Goal: Task Accomplishment & Management: Complete application form

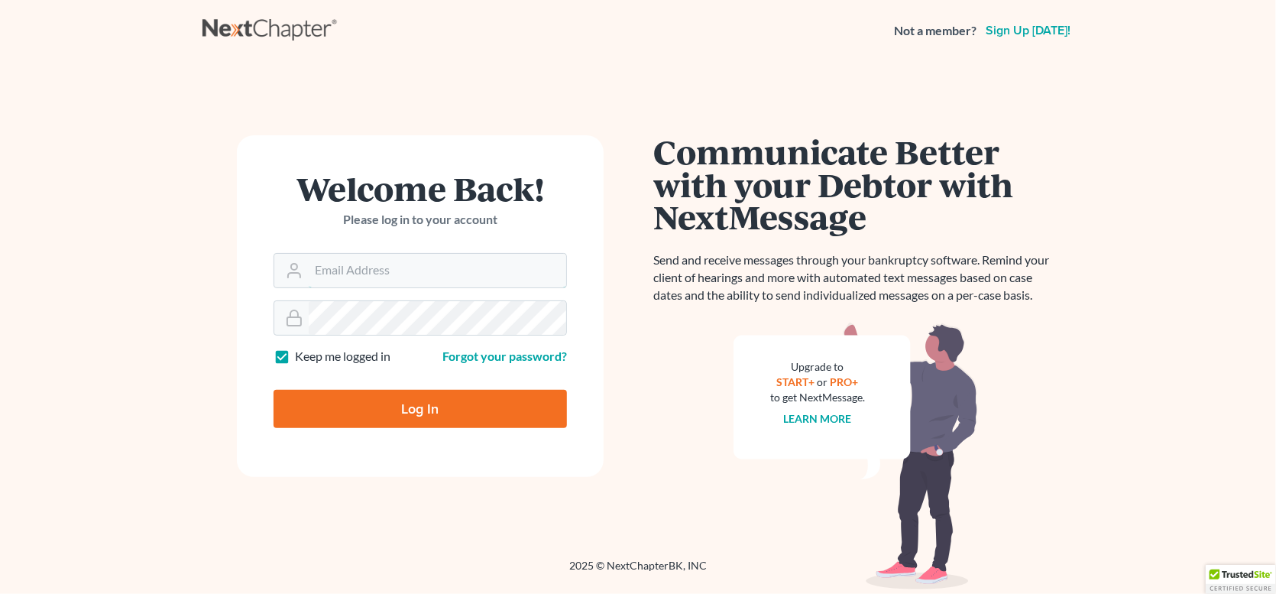
type input "[PERSON_NAME][DOMAIN_NAME][EMAIL_ADDRESS][PERSON_NAME][DOMAIN_NAME]"
click at [427, 406] on input "Log In" at bounding box center [419, 409] width 293 height 38
type input "Thinking..."
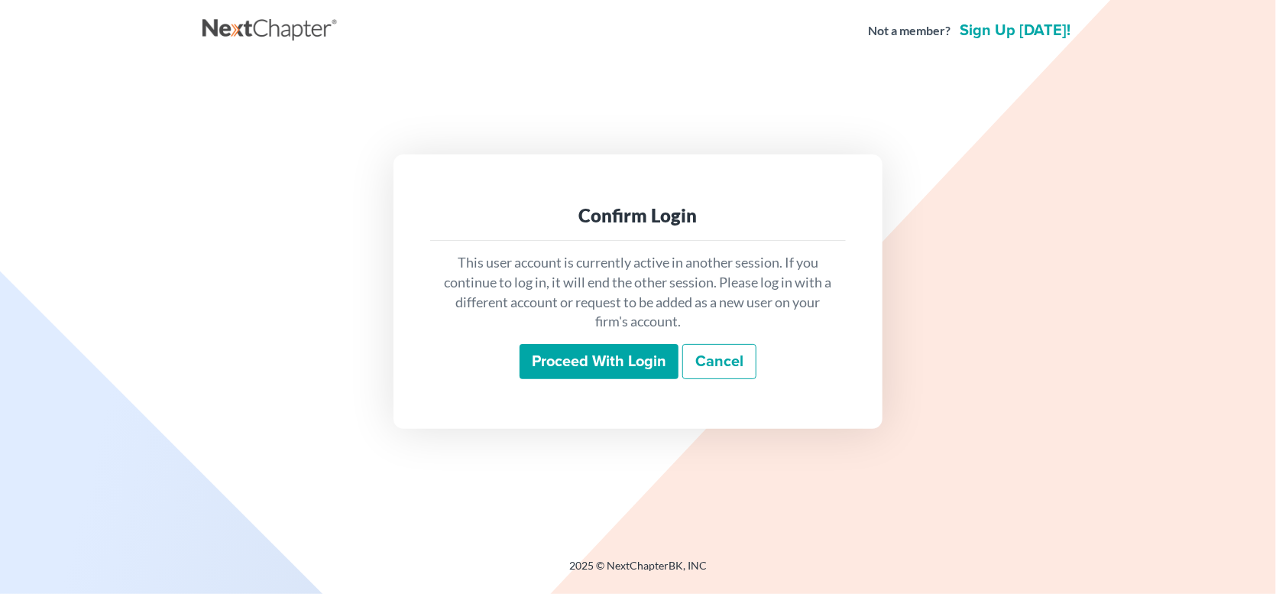
click at [632, 361] on input "Proceed with login" at bounding box center [598, 361] width 159 height 35
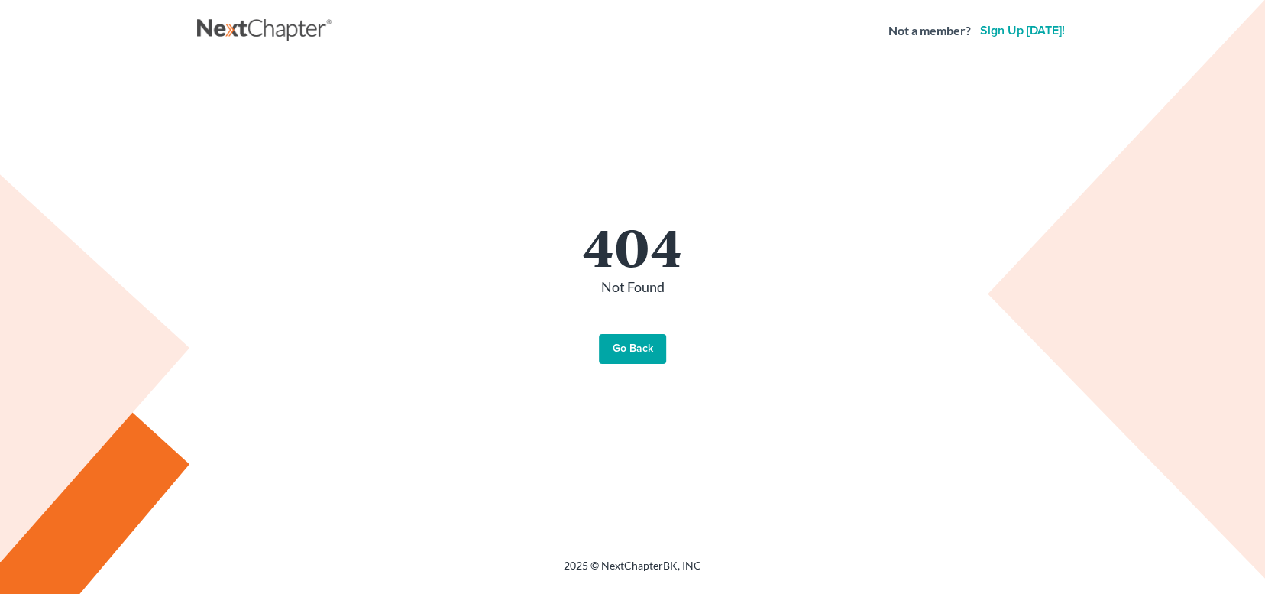
click at [628, 357] on link "Go Back" at bounding box center [632, 349] width 67 height 31
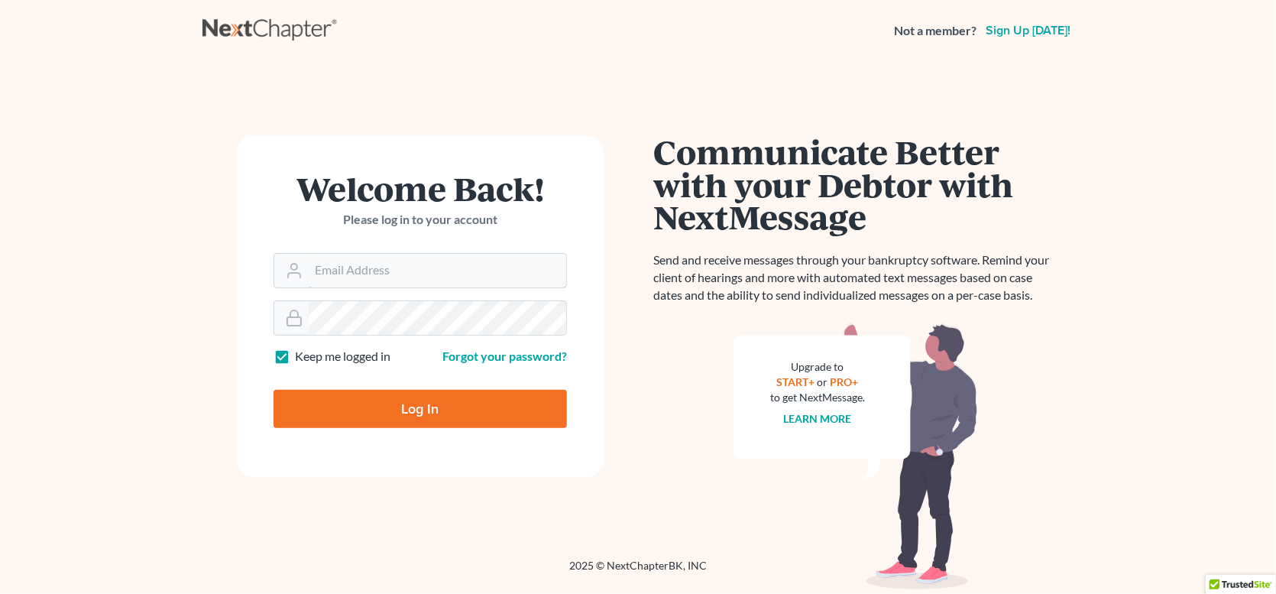
type input "giovanna.gallo@ggallolegal.com"
click at [447, 412] on input "Log In" at bounding box center [419, 409] width 293 height 38
type input "Thinking..."
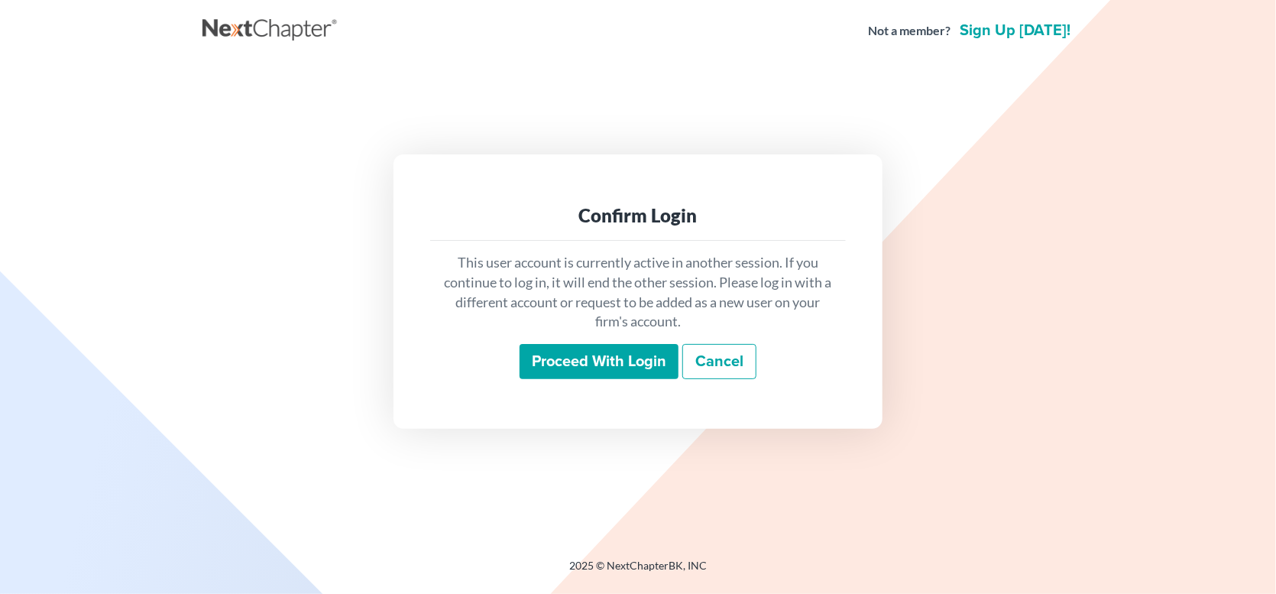
click at [616, 357] on input "Proceed with login" at bounding box center [598, 361] width 159 height 35
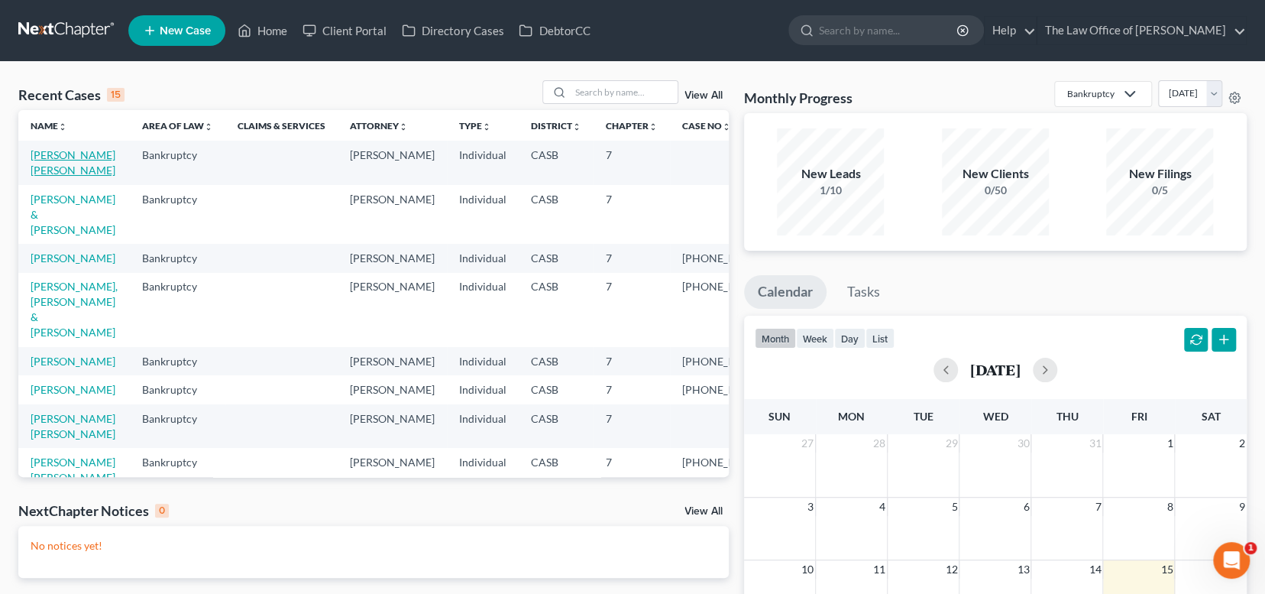
click at [43, 150] on link "[PERSON_NAME] [PERSON_NAME]" at bounding box center [73, 162] width 85 height 28
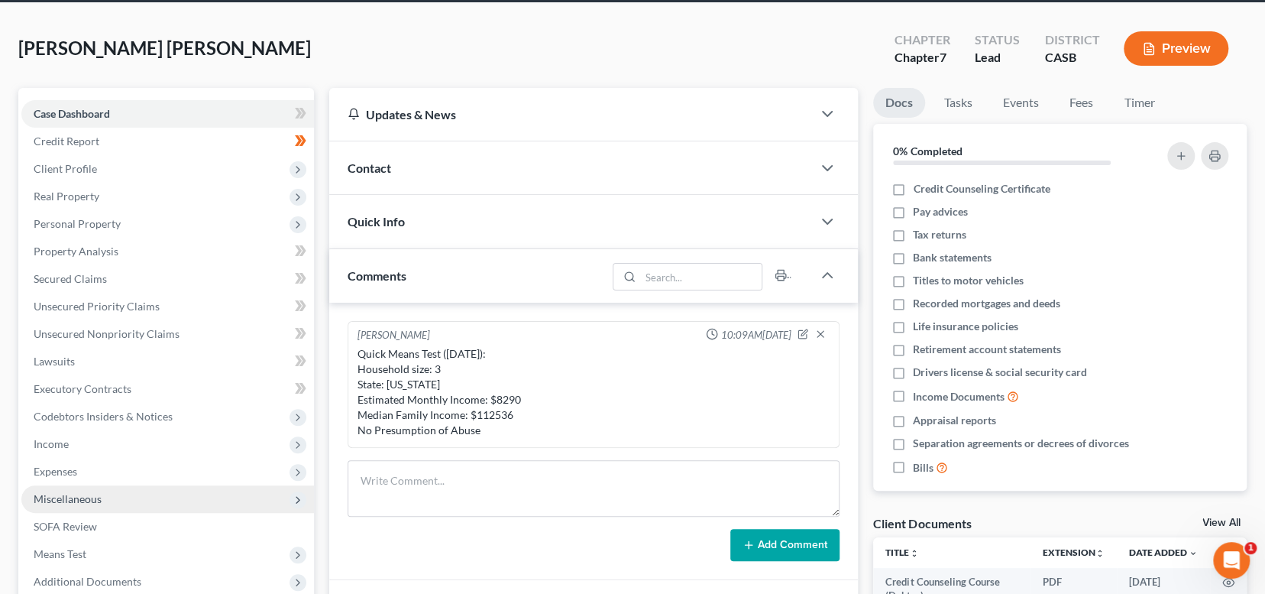
scroll to position [76, 0]
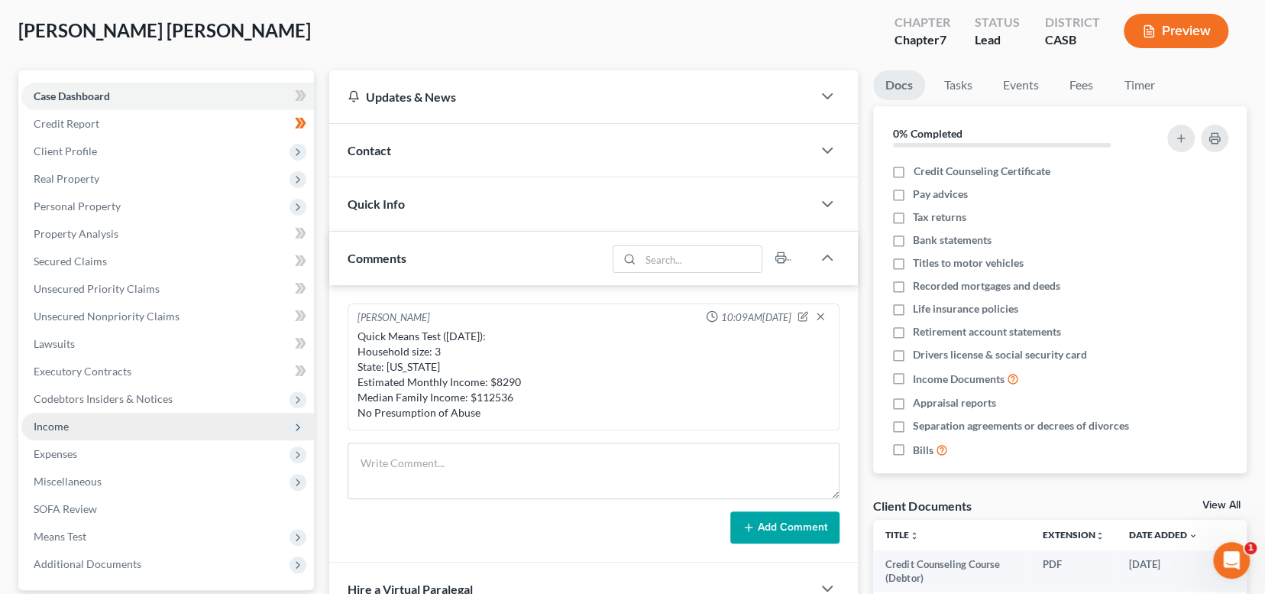
click at [151, 428] on span "Income" at bounding box center [167, 425] width 293 height 27
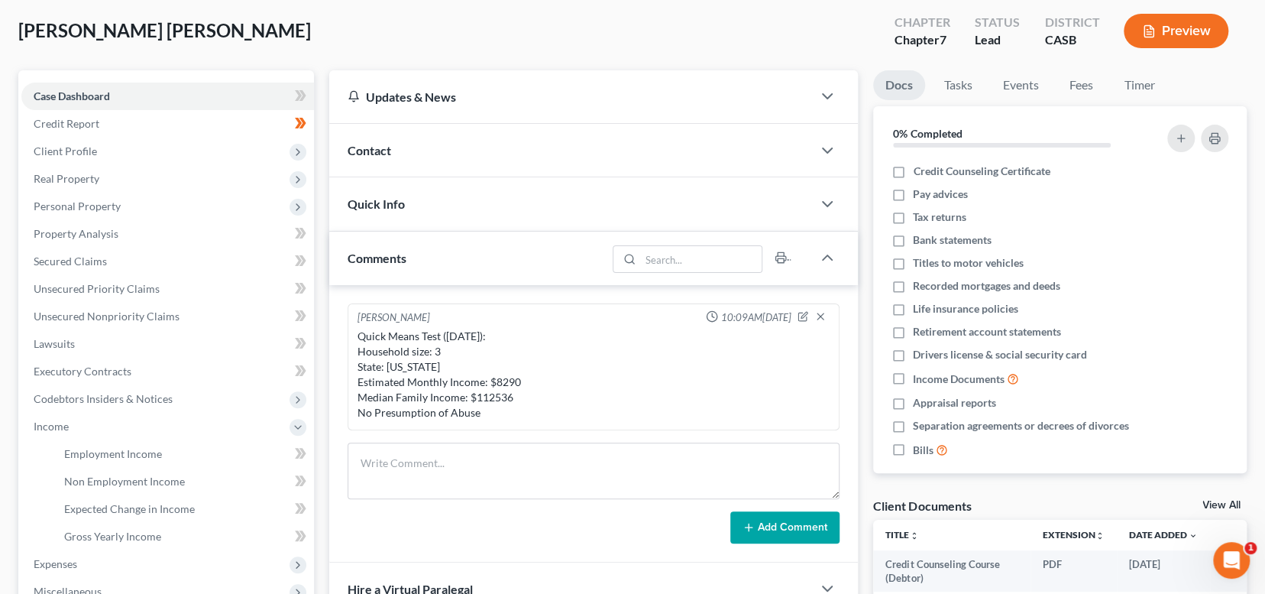
click at [1221, 81] on ul "Docs Tasks Events Fees Timer" at bounding box center [1060, 88] width 374 height 36
click at [171, 440] on link "Employment Income" at bounding box center [183, 453] width 262 height 27
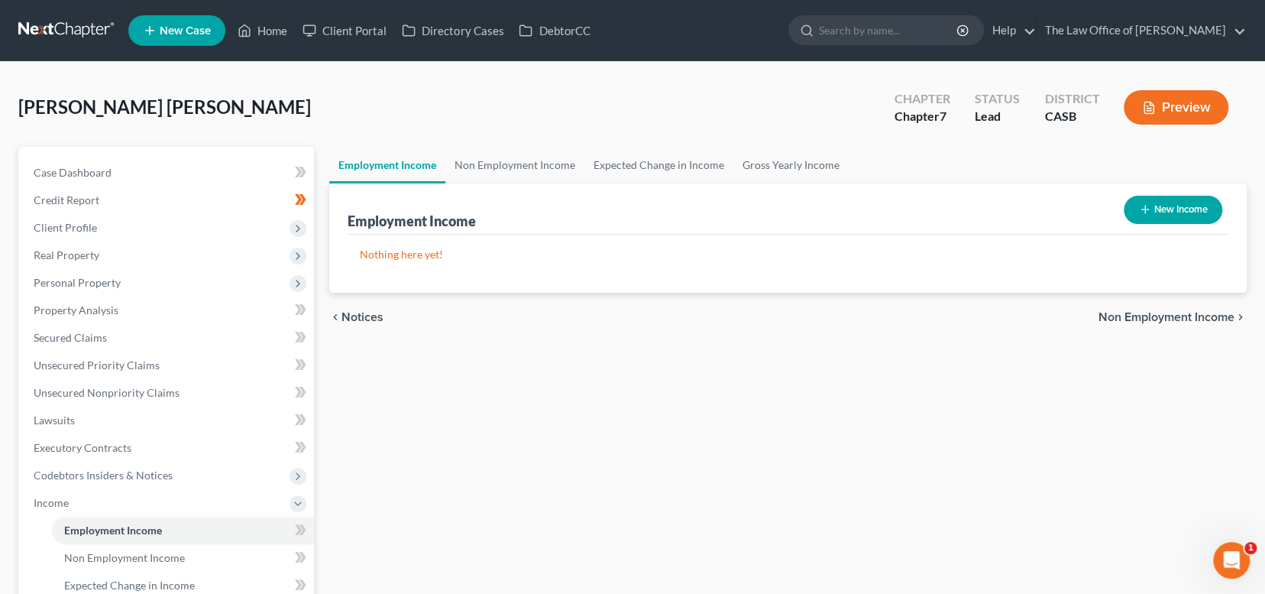
click at [1196, 205] on button "New Income" at bounding box center [1173, 210] width 99 height 28
select select "0"
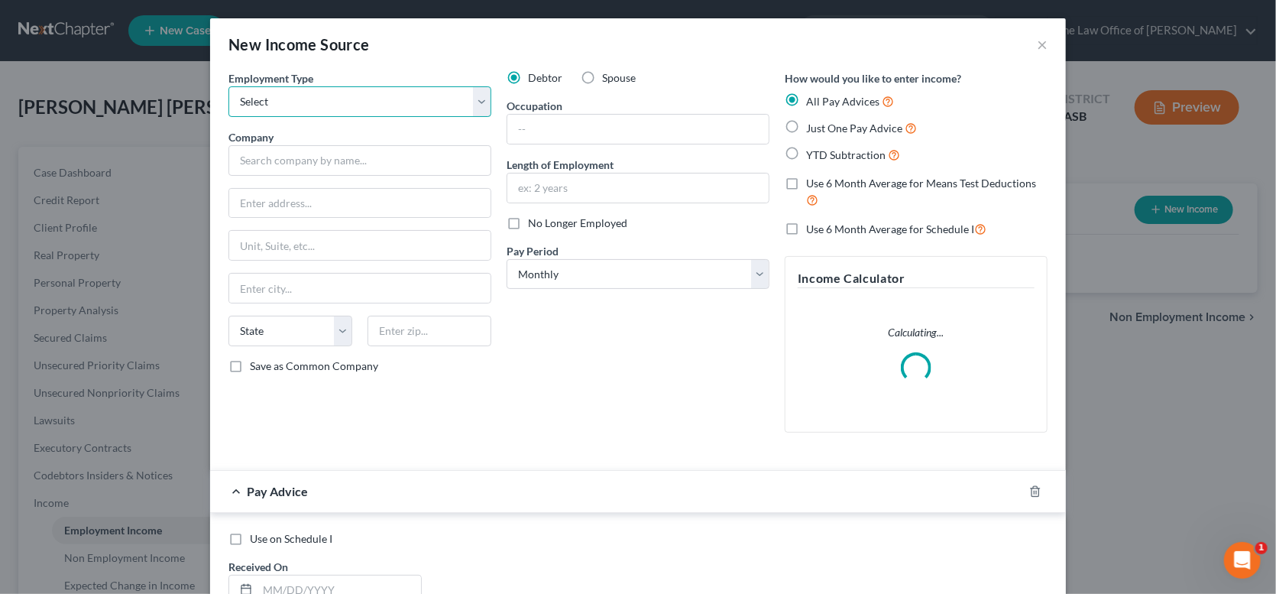
click at [348, 95] on select "Select Full or [DEMOGRAPHIC_DATA] Employment Self Employment" at bounding box center [359, 101] width 263 height 31
select select "0"
click at [228, 86] on select "Select Full or [DEMOGRAPHIC_DATA] Employment Self Employment" at bounding box center [359, 101] width 263 height 31
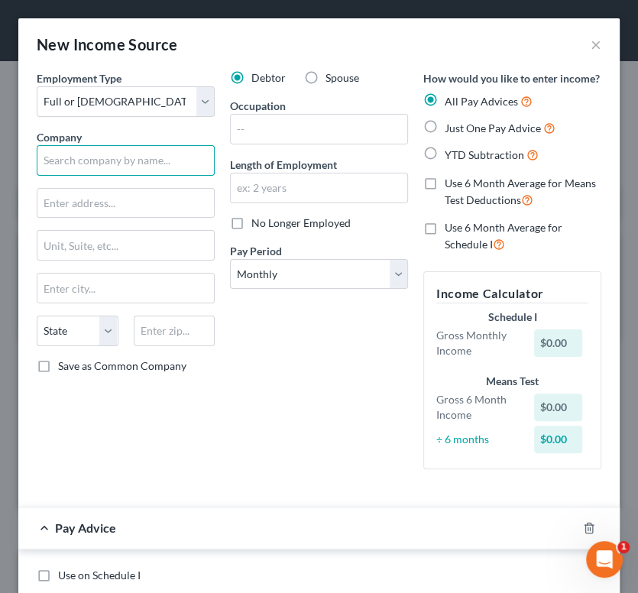
click at [125, 157] on input "text" at bounding box center [126, 160] width 178 height 31
click at [132, 157] on input "text" at bounding box center [126, 160] width 178 height 31
click at [82, 162] on input "text" at bounding box center [126, 160] width 178 height 31
type input "A CARING TOUCH HOME CARE LLC"
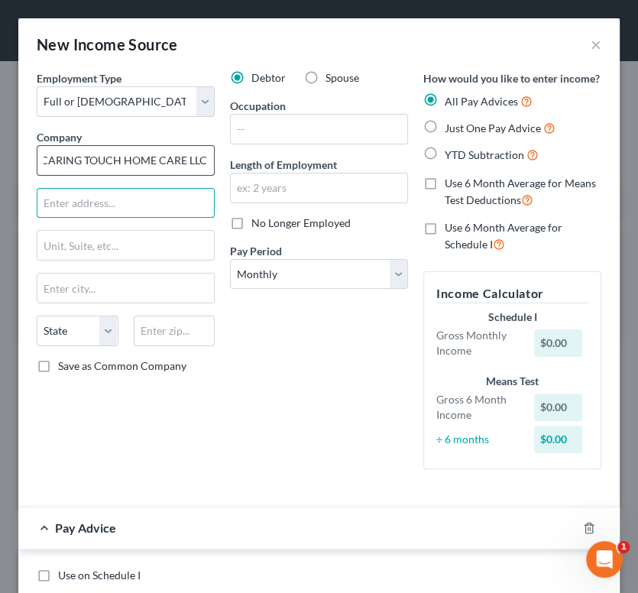
scroll to position [0, 0]
type input "[STREET_ADDRESS]"
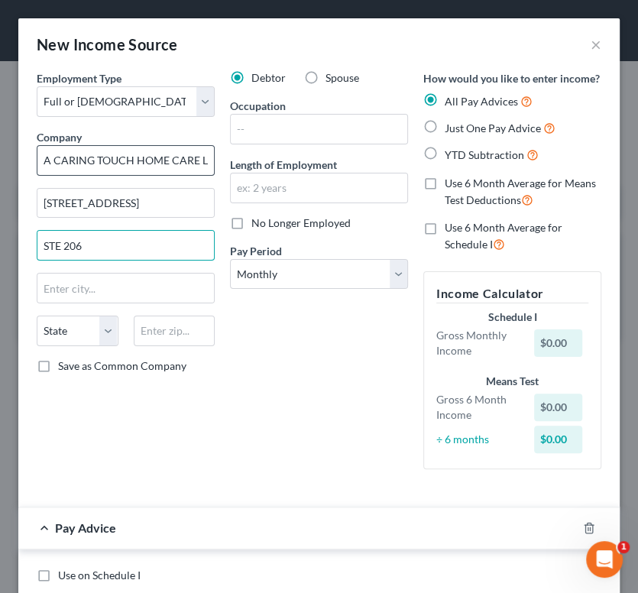
type input "STE 206"
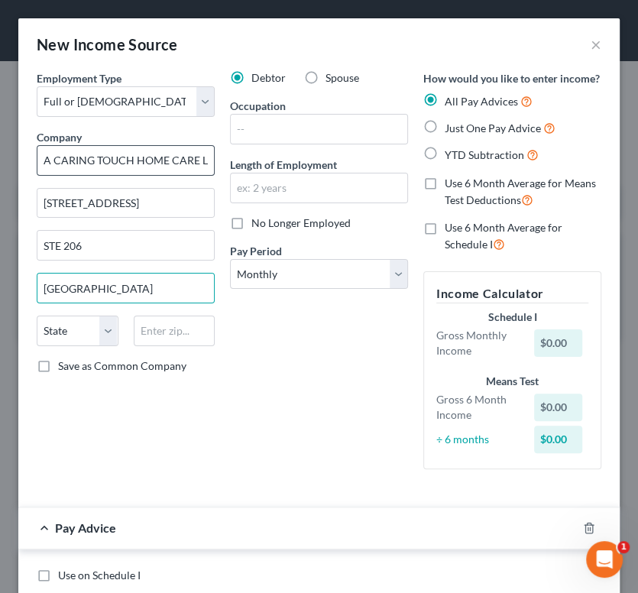
type input "[GEOGRAPHIC_DATA]"
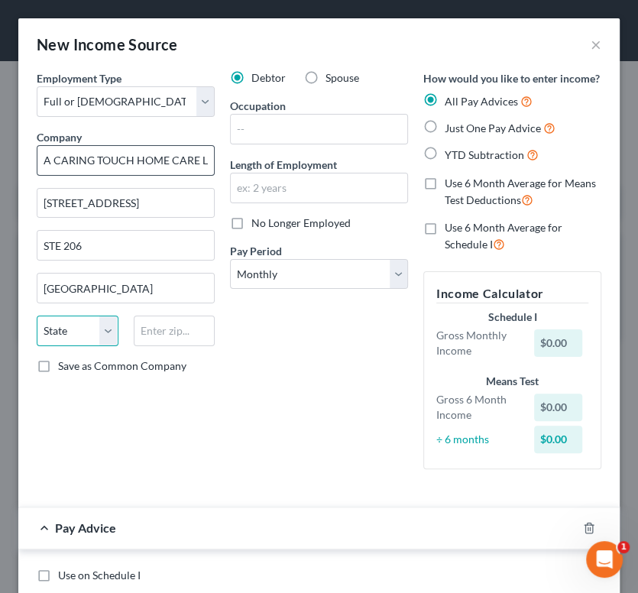
select select "4"
type input "92108"
type input "[GEOGRAPHIC_DATA]"
click at [322, 159] on label "Length of Employment" at bounding box center [283, 165] width 107 height 16
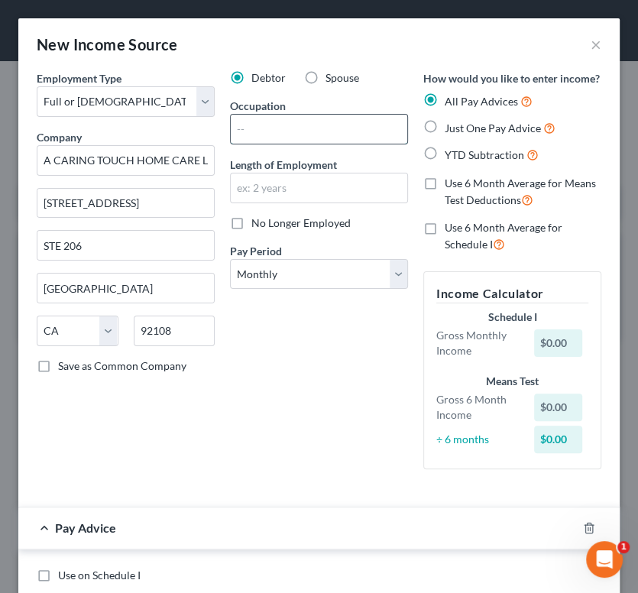
drag, startPoint x: 328, startPoint y: 123, endPoint x: 312, endPoint y: 126, distance: 15.6
click at [328, 123] on input "text" at bounding box center [319, 129] width 176 height 29
type input "CARE GIVER"
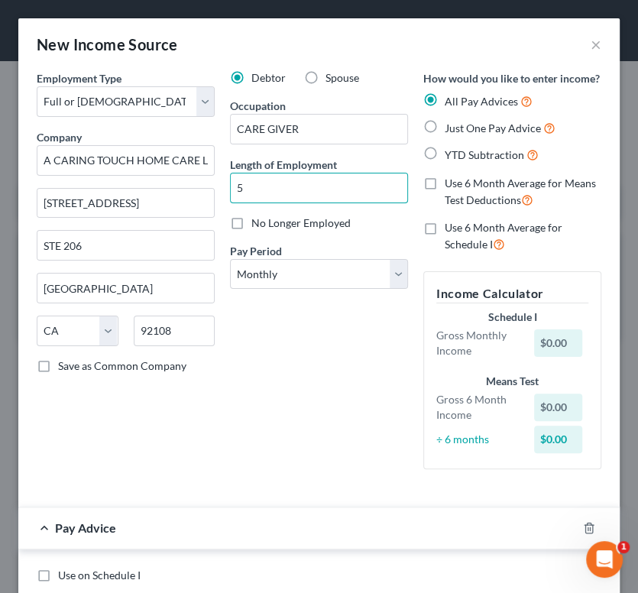
type input "5"
type input "2 YEARS"
click at [276, 291] on div "Debtor Spouse Occupation CARE GIVER Length of Employment 2 YEARS No Longer Empl…" at bounding box center [318, 275] width 193 height 411
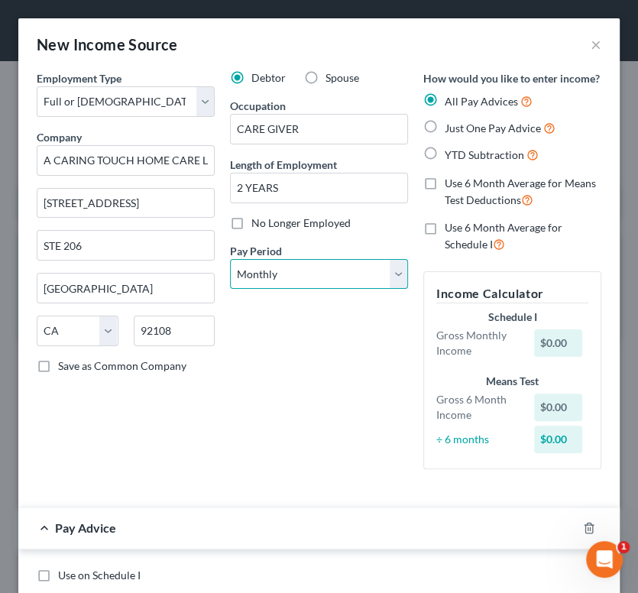
click at [283, 279] on select "Select Monthly Twice Monthly Every Other Week Weekly" at bounding box center [319, 274] width 178 height 31
select select "2"
click at [230, 259] on select "Select Monthly Twice Monthly Every Other Week Weekly" at bounding box center [319, 274] width 178 height 31
click at [470, 134] on span "Just One Pay Advice" at bounding box center [493, 127] width 96 height 13
click at [461, 129] on input "Just One Pay Advice" at bounding box center [456, 124] width 10 height 10
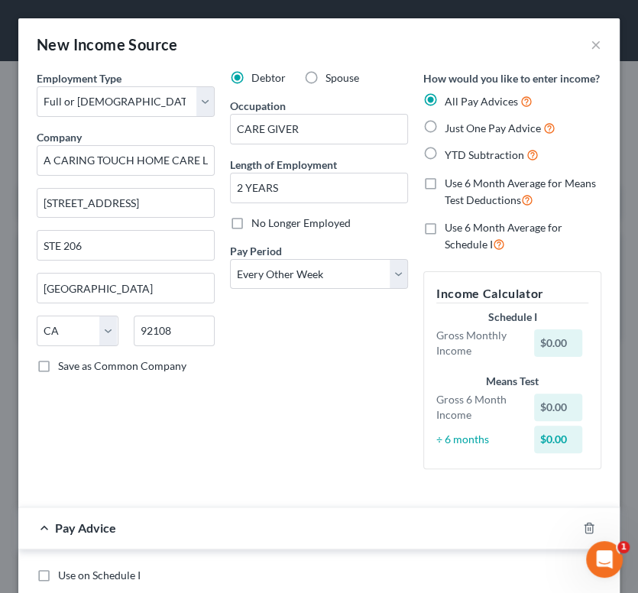
radio input "true"
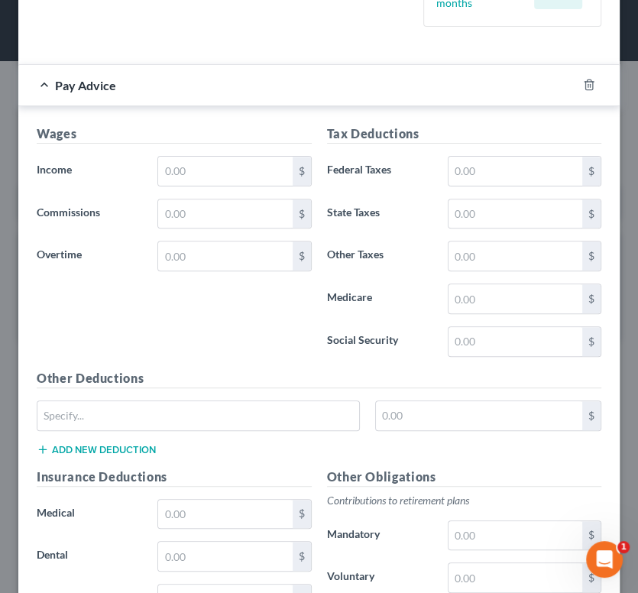
scroll to position [308, 0]
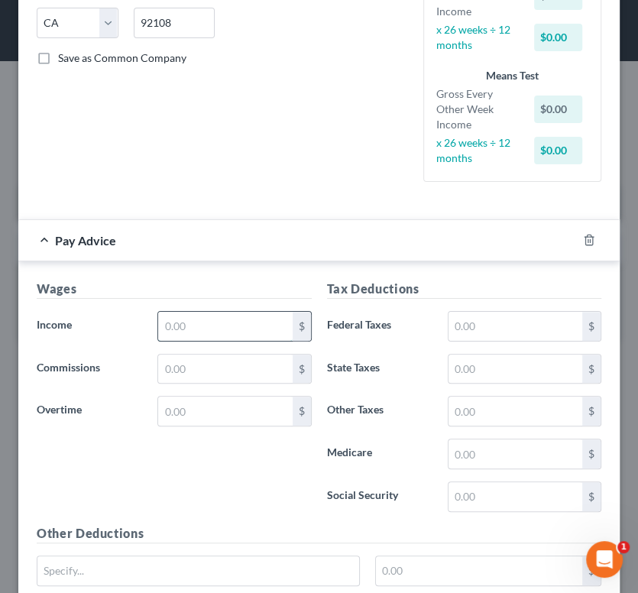
click at [234, 341] on input "text" at bounding box center [225, 326] width 134 height 29
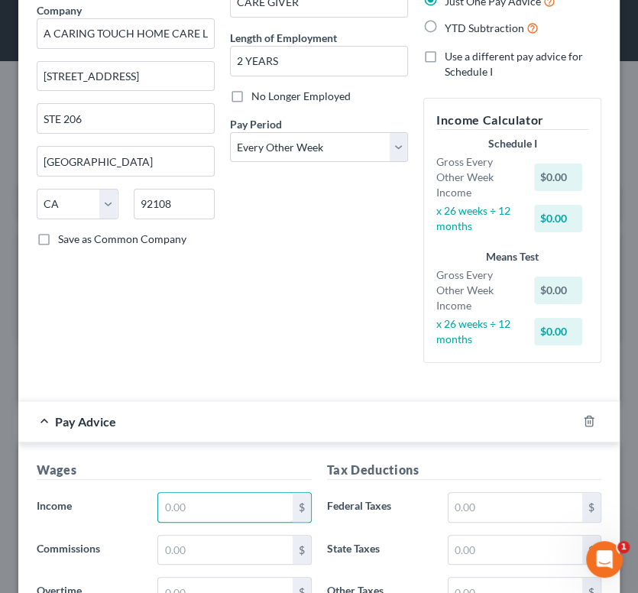
scroll to position [0, 0]
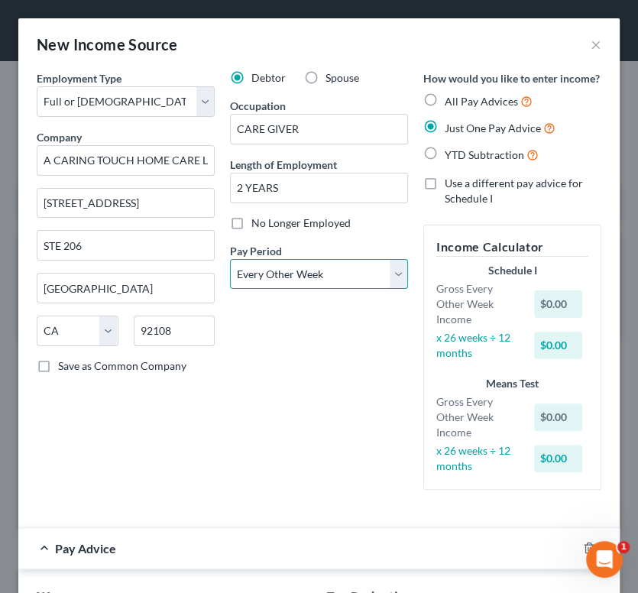
click at [306, 264] on select "Select Monthly Twice Monthly Every Other Week Weekly" at bounding box center [319, 274] width 178 height 31
click at [351, 265] on select "Select Monthly Twice Monthly Every Other Week Weekly" at bounding box center [319, 274] width 178 height 31
select select "1"
click at [230, 259] on select "Select Monthly Twice Monthly Every Other Week Weekly" at bounding box center [319, 274] width 178 height 31
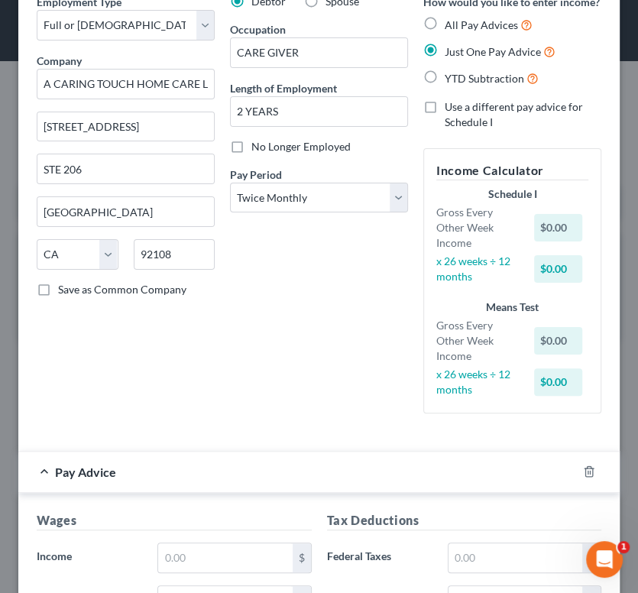
click at [309, 416] on div "Debtor Spouse Occupation CARE GIVER Length of Employment 2 YEARS No Longer Empl…" at bounding box center [318, 210] width 193 height 432
click at [190, 564] on input "text" at bounding box center [225, 557] width 134 height 29
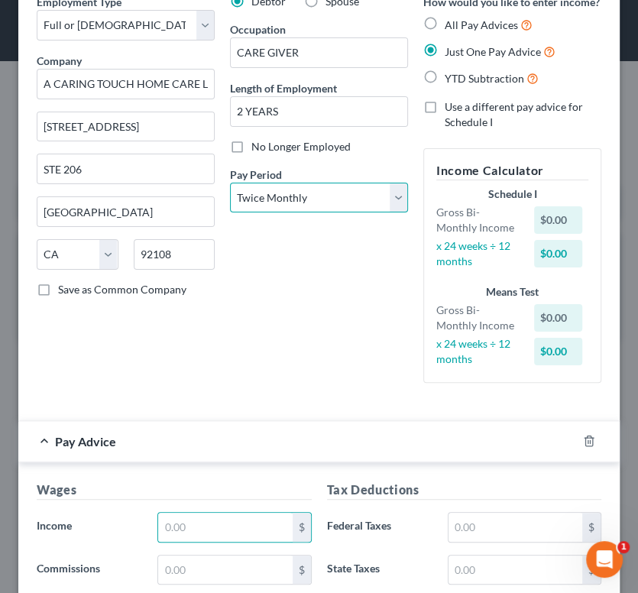
click at [290, 185] on select "Select Monthly Twice Monthly Every Other Week Weekly" at bounding box center [319, 198] width 178 height 31
click at [264, 542] on input "text" at bounding box center [225, 527] width 134 height 29
type input "1,516"
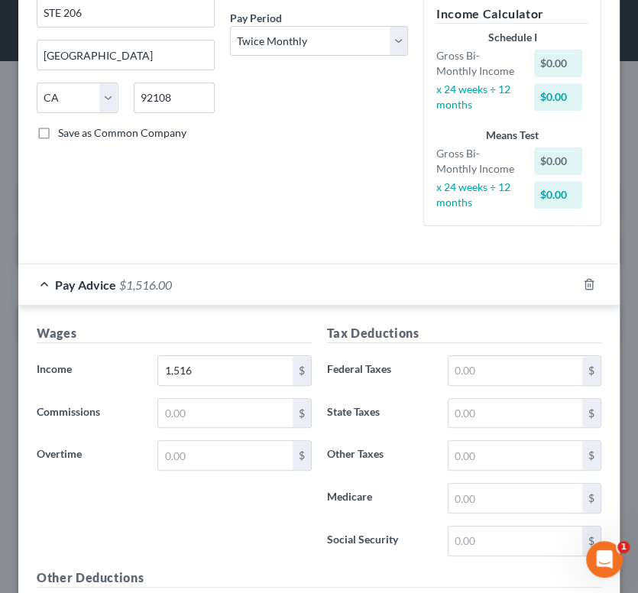
scroll to position [458, 0]
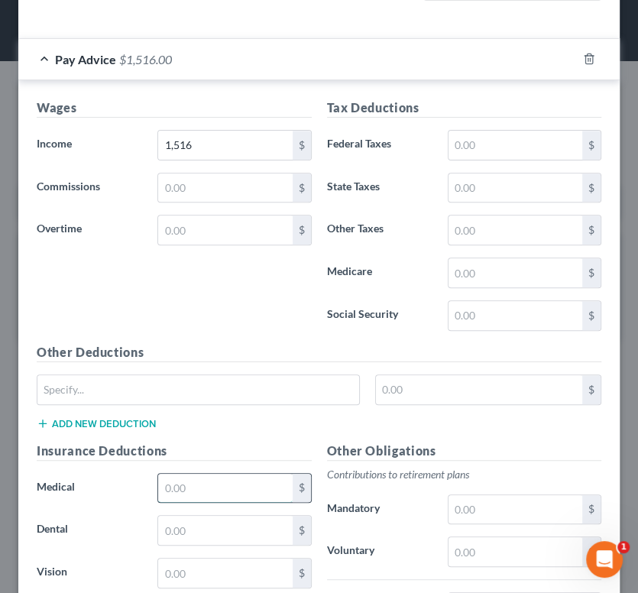
click at [222, 503] on input "text" at bounding box center [225, 488] width 134 height 29
type input "50"
click at [200, 497] on input "50" at bounding box center [225, 488] width 134 height 29
type input "10.15"
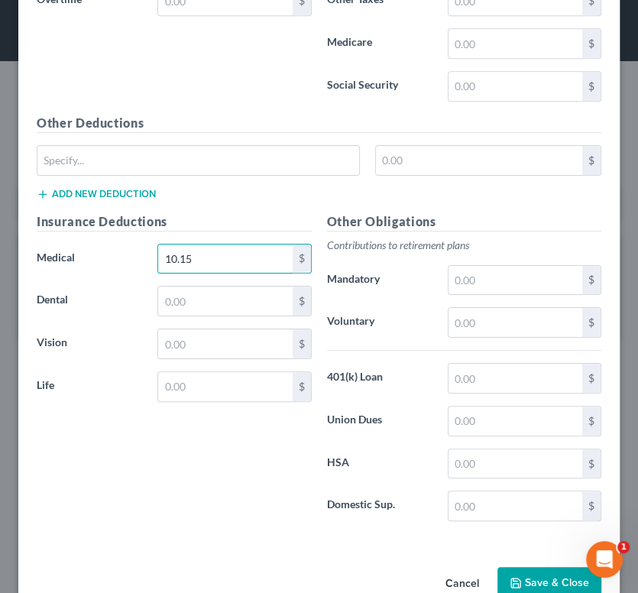
scroll to position [736, 0]
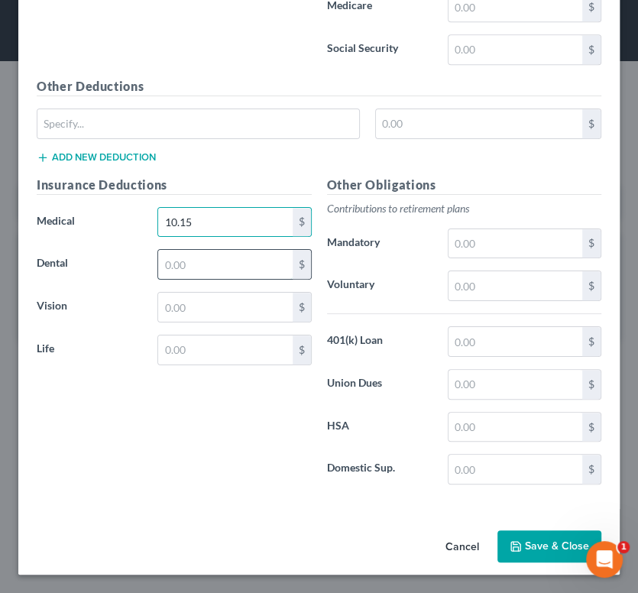
click at [202, 262] on input "text" at bounding box center [225, 264] width 134 height 29
drag, startPoint x: 174, startPoint y: 294, endPoint x: 189, endPoint y: 264, distance: 34.2
click at [174, 294] on input "text" at bounding box center [225, 307] width 134 height 29
click at [222, 228] on input "10.15" at bounding box center [225, 222] width 134 height 29
type input "53.55"
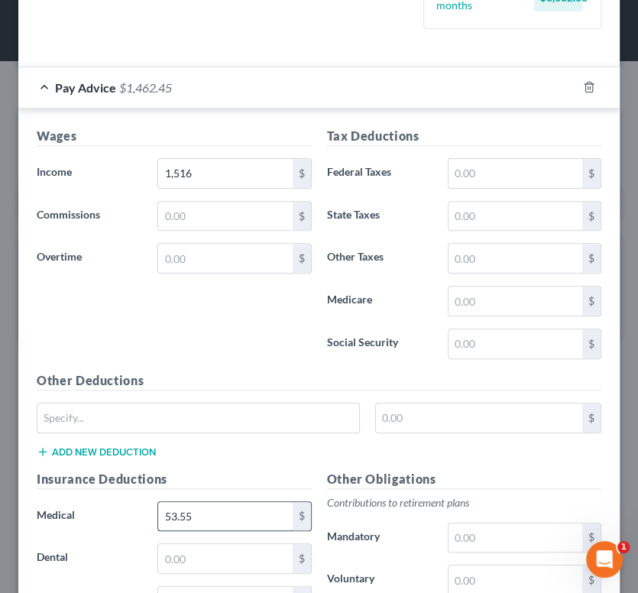
scroll to position [506, 0]
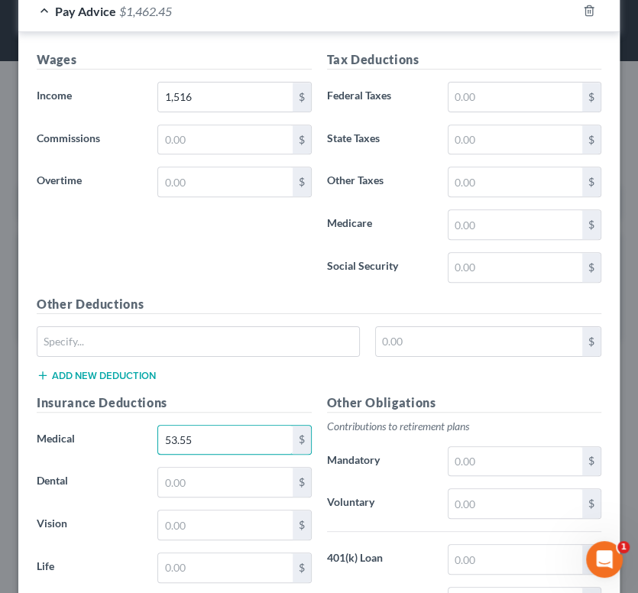
drag, startPoint x: 214, startPoint y: 450, endPoint x: 121, endPoint y: 445, distance: 92.5
click at [122, 445] on div "Medical 53.55 $" at bounding box center [174, 440] width 290 height 31
click at [511, 112] on input "text" at bounding box center [515, 96] width 134 height 29
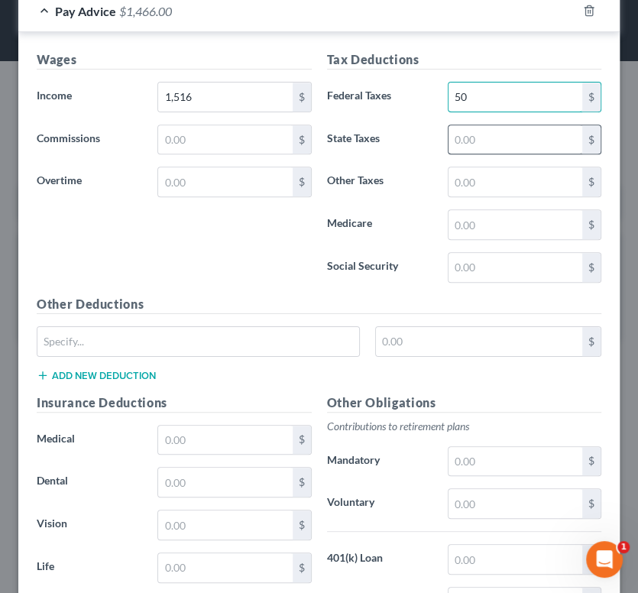
type input "50"
click at [500, 154] on input "text" at bounding box center [515, 139] width 134 height 29
drag, startPoint x: 399, startPoint y: 222, endPoint x: 399, endPoint y: 250, distance: 28.3
click at [399, 222] on div "Tax Deductions Federal Taxes 50 $ State Taxes $ Other Taxes $ Medicare $ Social…" at bounding box center [464, 172] width 290 height 244
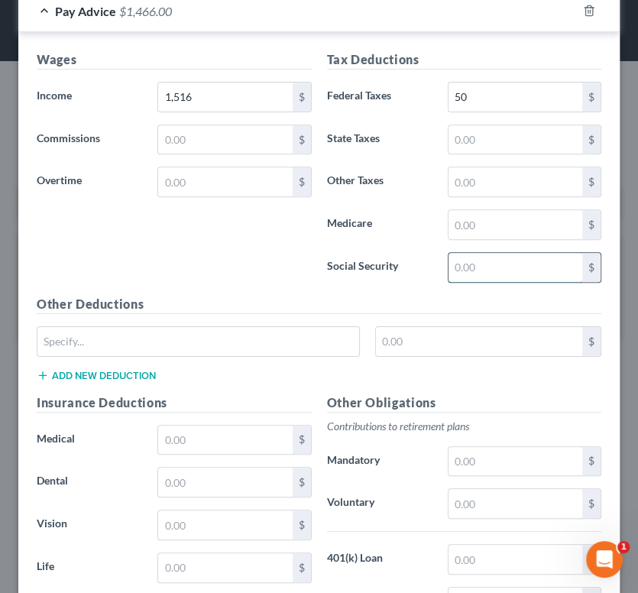
click at [464, 279] on input "text" at bounding box center [515, 267] width 134 height 29
type input "8.40"
click at [471, 239] on input "text" at bounding box center [515, 224] width 134 height 29
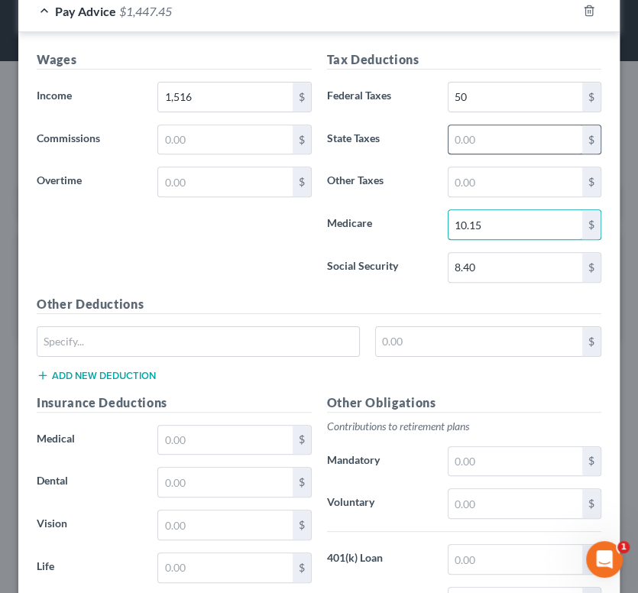
type input "10.15"
click at [469, 154] on input "text" at bounding box center [515, 139] width 134 height 29
click at [465, 185] on input "text" at bounding box center [515, 181] width 134 height 29
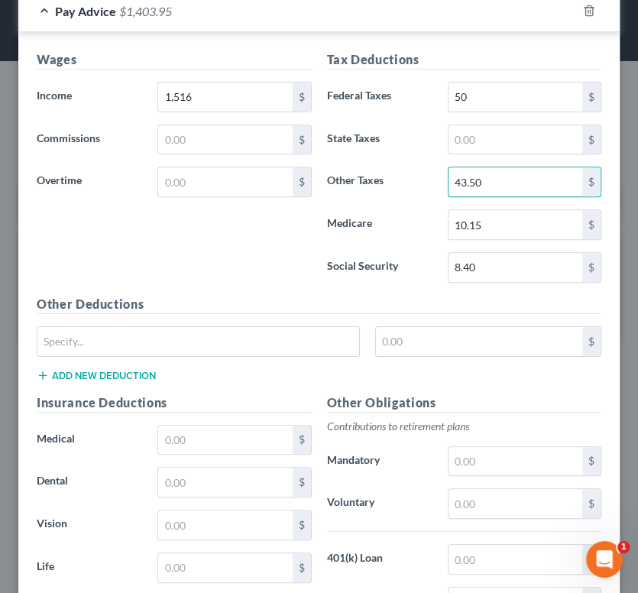
type input "43.50"
click at [240, 261] on div "Wages Income * 1,516 $ Commissions $ Overtime $" at bounding box center [174, 172] width 290 height 244
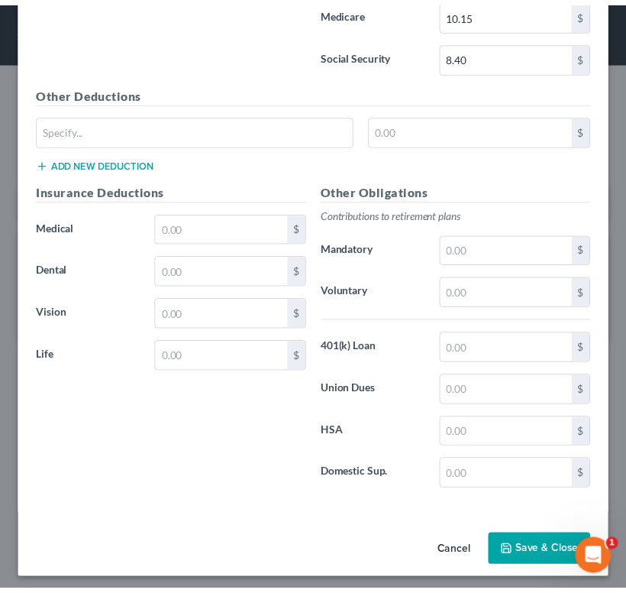
scroll to position [736, 0]
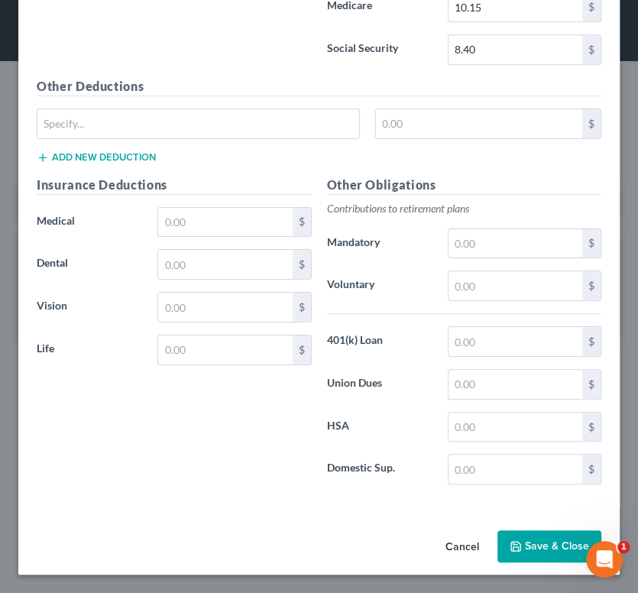
click at [522, 556] on button "Save & Close" at bounding box center [549, 546] width 104 height 32
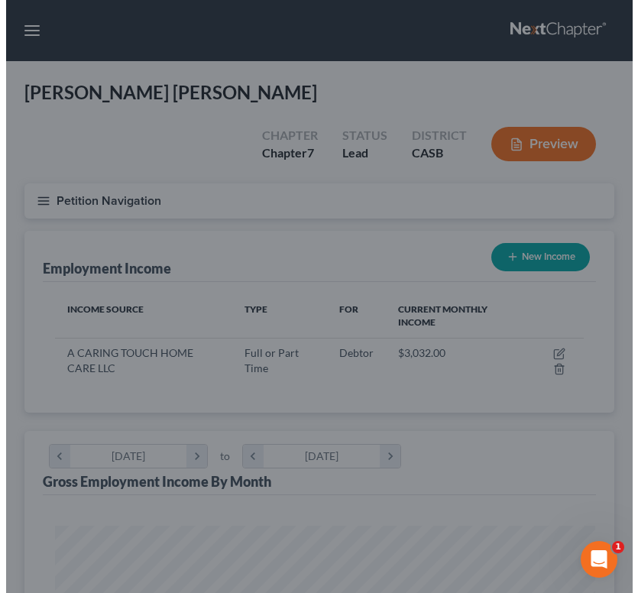
scroll to position [763584, 763289]
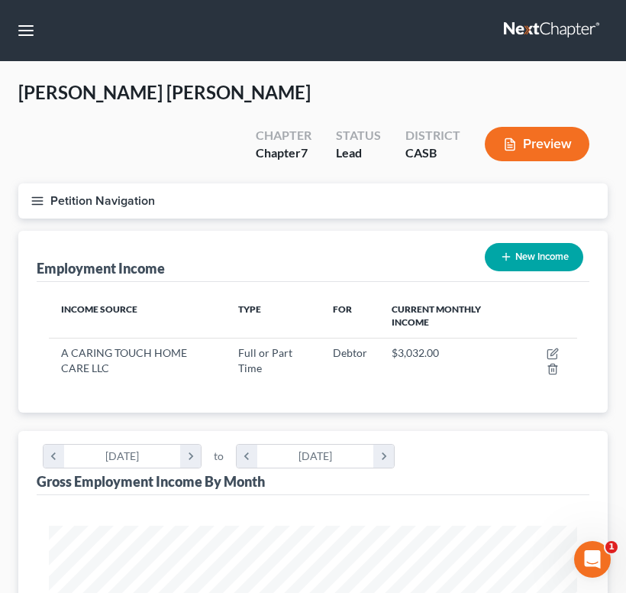
click at [525, 243] on button "New Income" at bounding box center [534, 257] width 99 height 28
select select "0"
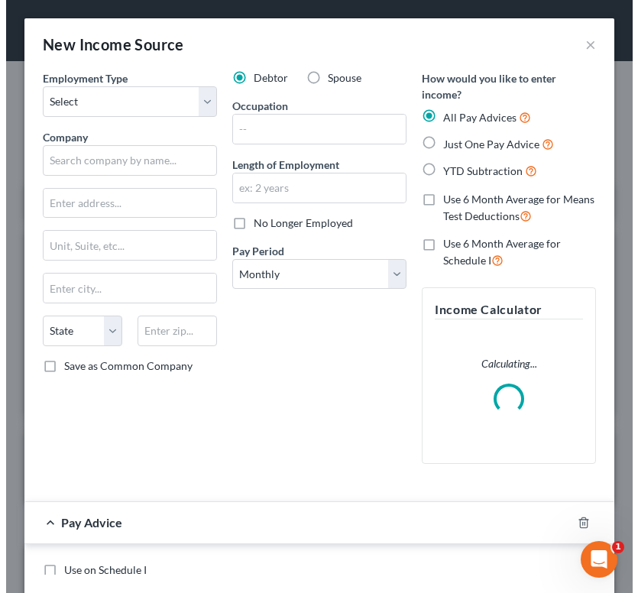
scroll to position [270, 570]
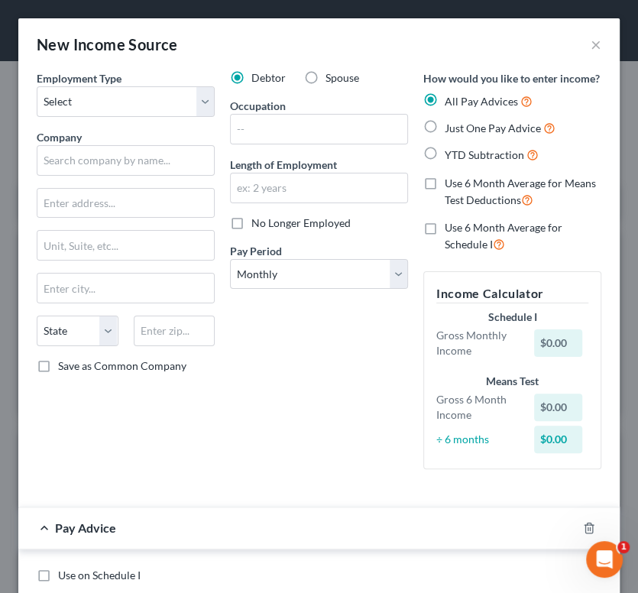
click at [435, 137] on div "Just One Pay Advice" at bounding box center [512, 128] width 178 height 18
click at [445, 137] on label "Just One Pay Advice" at bounding box center [500, 128] width 111 height 18
click at [451, 129] on input "Just One Pay Advice" at bounding box center [456, 124] width 10 height 10
radio input "true"
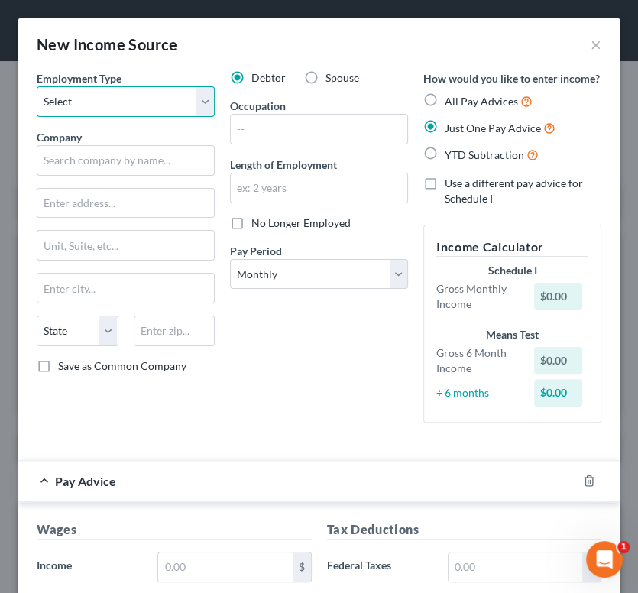
click at [135, 115] on select "Select Full or [DEMOGRAPHIC_DATA] Employment Self Employment" at bounding box center [126, 101] width 178 height 31
select select "0"
click at [37, 86] on select "Select Full or [DEMOGRAPHIC_DATA] Employment Self Employment" at bounding box center [126, 101] width 178 height 31
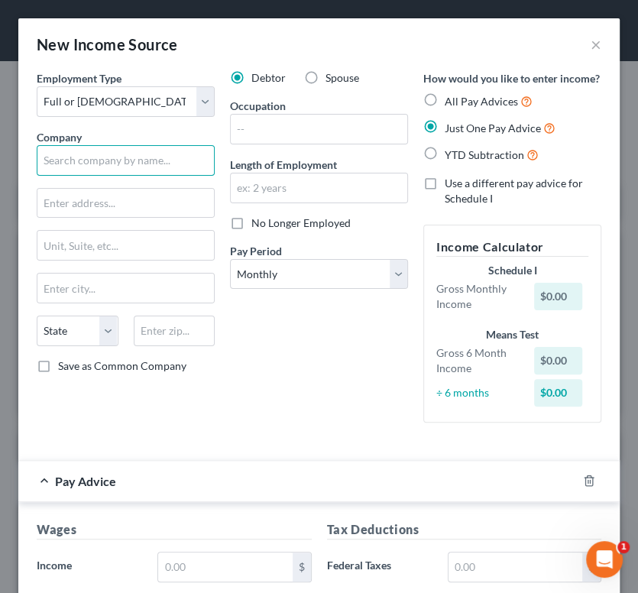
click at [131, 164] on input "text" at bounding box center [126, 160] width 178 height 31
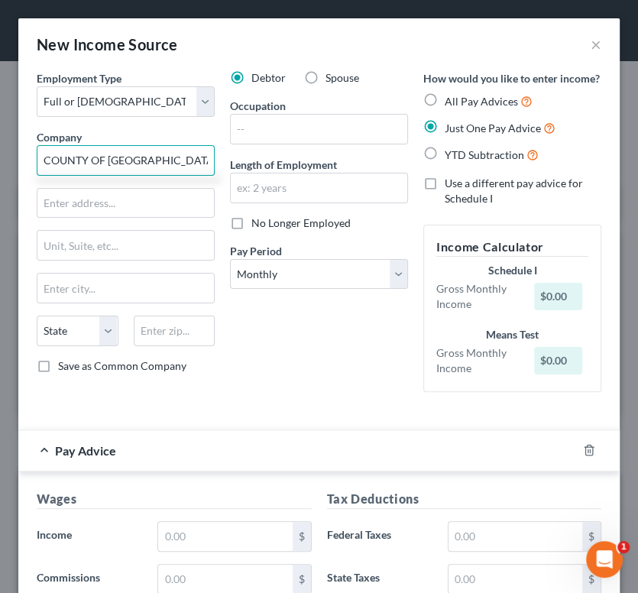
type input "COUNTY OF [GEOGRAPHIC_DATA]"
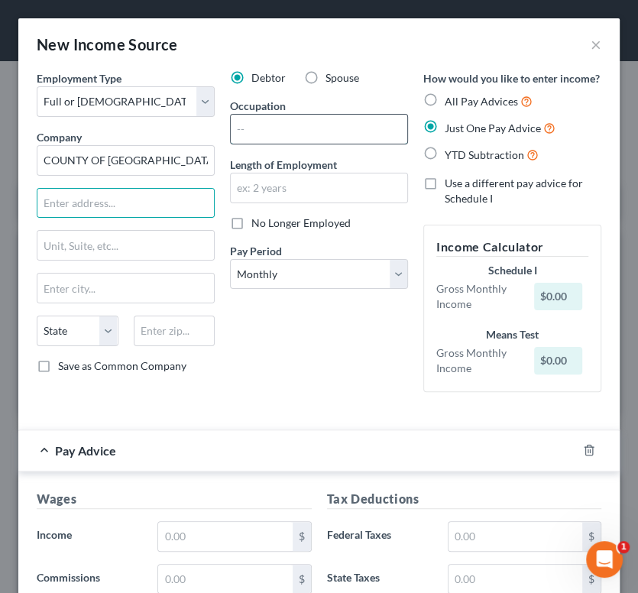
click at [341, 131] on input "text" at bounding box center [319, 129] width 176 height 29
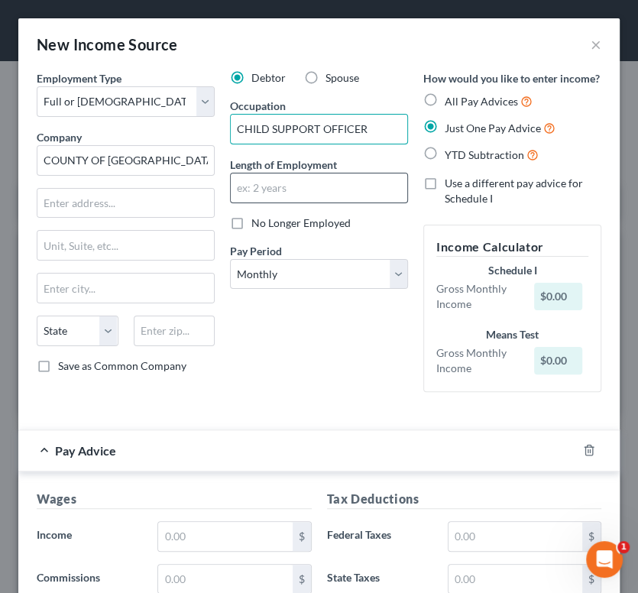
type input "CHILD SUPPORT OFFICER"
click at [303, 176] on input "text" at bounding box center [319, 187] width 176 height 29
type input "2"
type input "1"
type input "2"
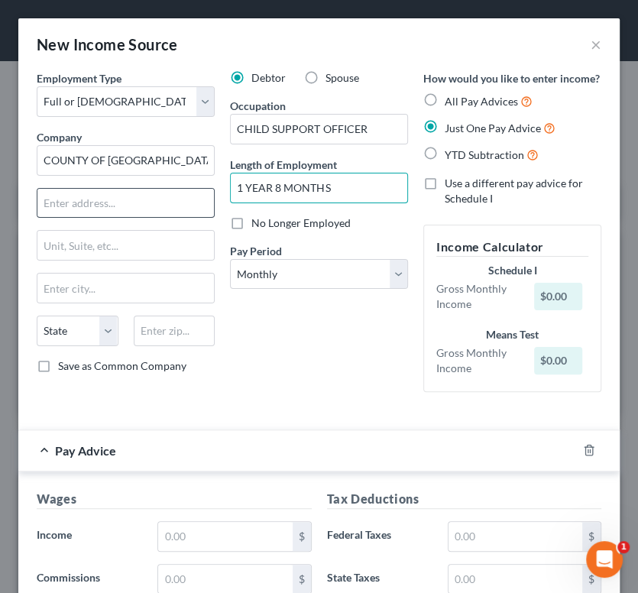
type input "1 YEAR 8 MONTHS"
click at [67, 202] on input "text" at bounding box center [125, 203] width 176 height 29
type input "1600 [ACIFIC HIGHWAY"
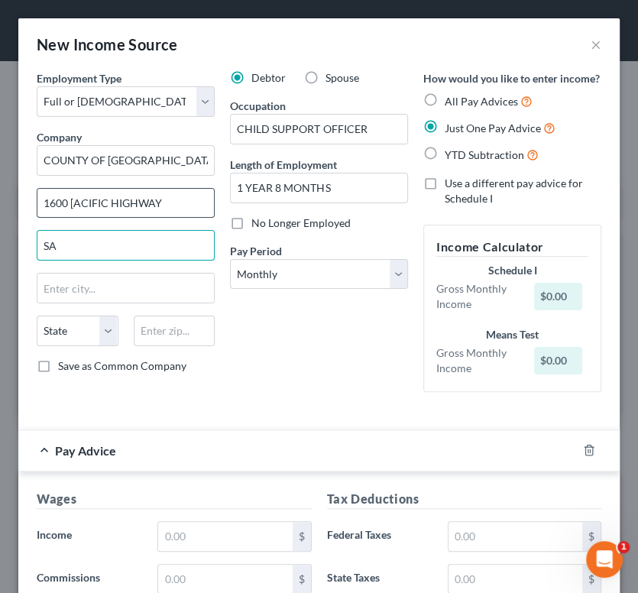
type input "S"
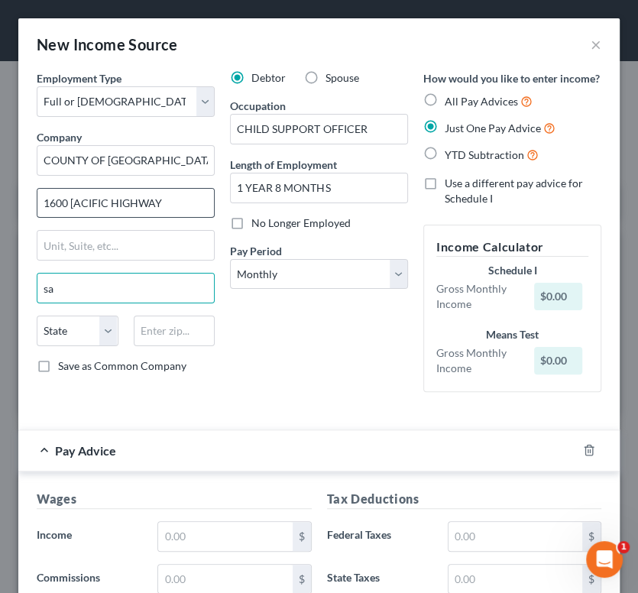
type input "s"
type input "[GEOGRAPHIC_DATA]"
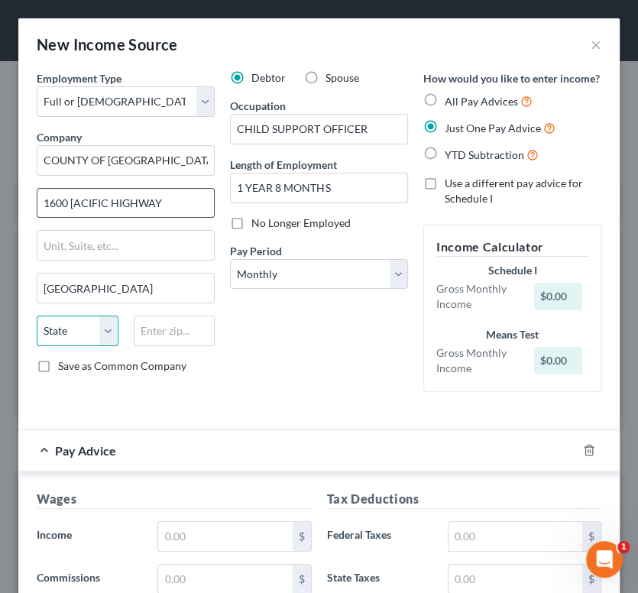
select select "4"
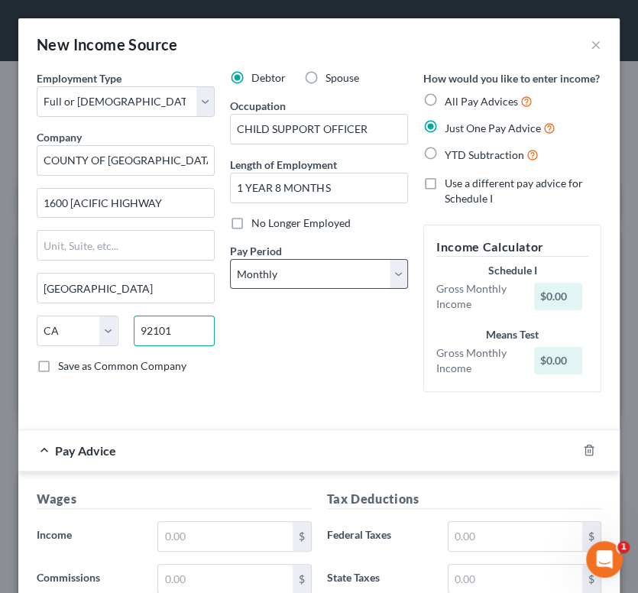
type input "92101"
drag, startPoint x: 344, startPoint y: 274, endPoint x: 348, endPoint y: 283, distance: 9.2
click at [344, 274] on select "Select Monthly Twice Monthly Every Other Week Weekly" at bounding box center [319, 274] width 178 height 31
type input "[GEOGRAPHIC_DATA]"
click at [270, 264] on select "Select Monthly Twice Monthly Every Other Week Weekly" at bounding box center [319, 274] width 178 height 31
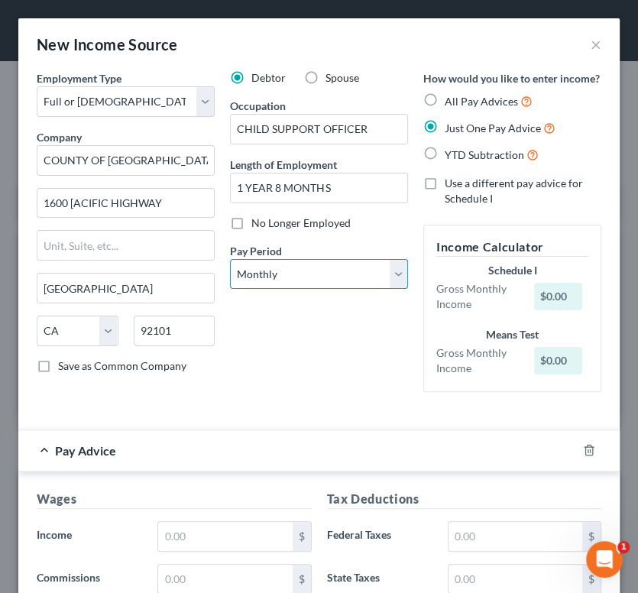
select select "1"
click at [230, 259] on select "Select Monthly Twice Monthly Every Other Week Weekly" at bounding box center [319, 274] width 178 height 31
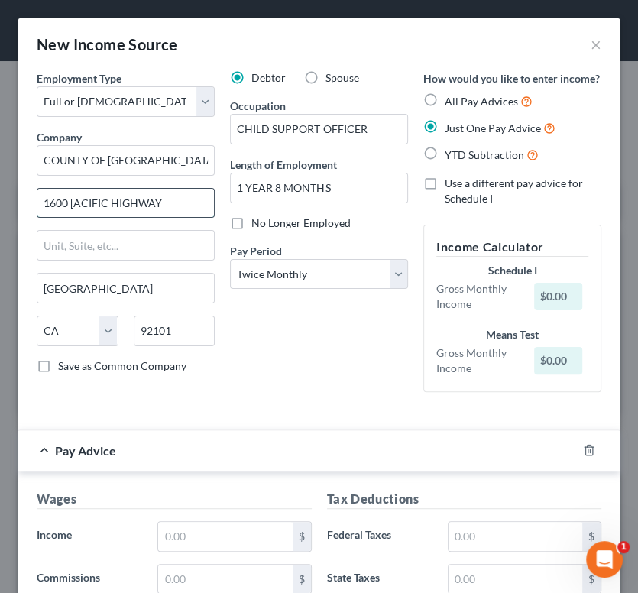
click at [79, 205] on input "1600 [ACIFIC HIGHWAY" at bounding box center [125, 203] width 176 height 29
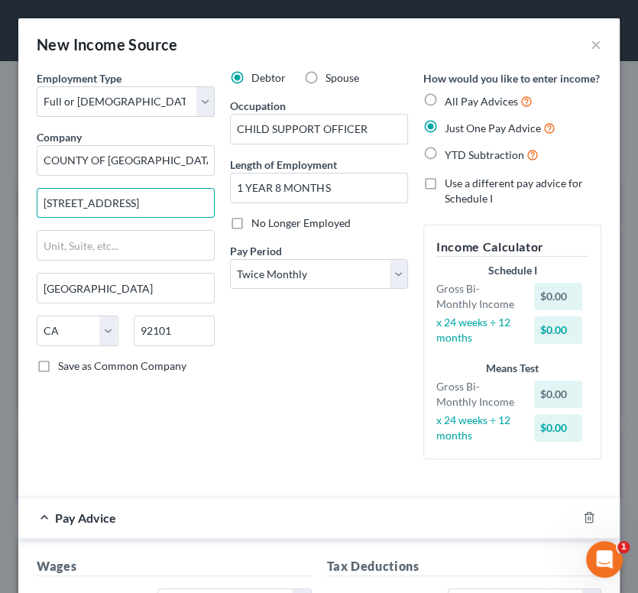
type input "[STREET_ADDRESS]"
click at [320, 471] on div "Debtor Spouse Occupation CHILD SUPPORT OFFICER Length of Employment 1 YEAR 8 MO…" at bounding box center [318, 270] width 193 height 401
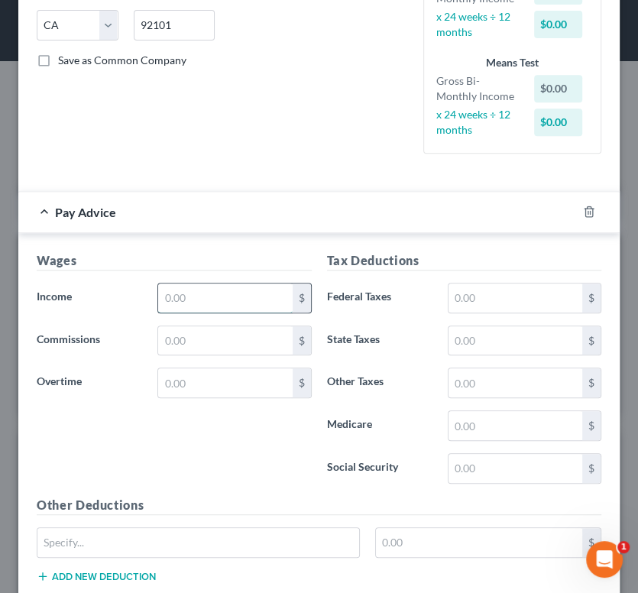
click at [218, 307] on input "text" at bounding box center [225, 297] width 134 height 29
type input "2,369.47"
click at [214, 351] on input "text" at bounding box center [225, 340] width 134 height 29
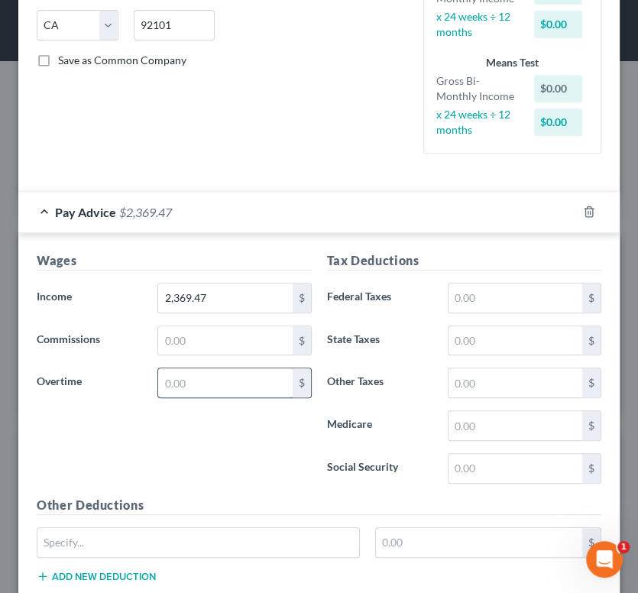
click at [181, 386] on input "text" at bounding box center [225, 382] width 134 height 29
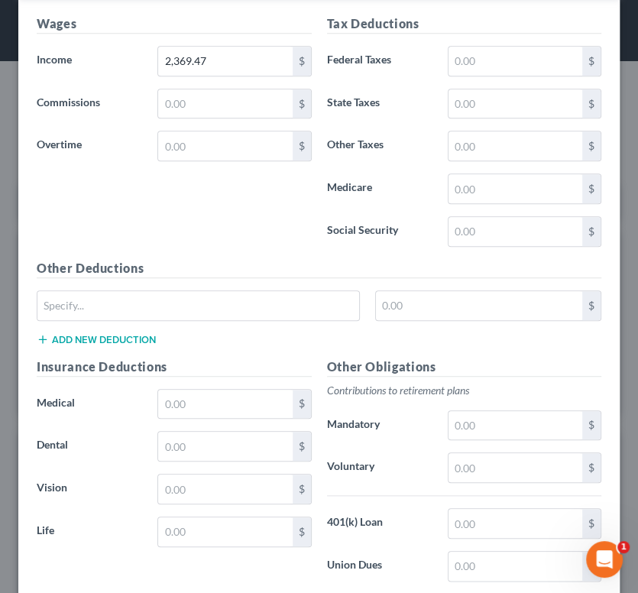
scroll to position [687, 0]
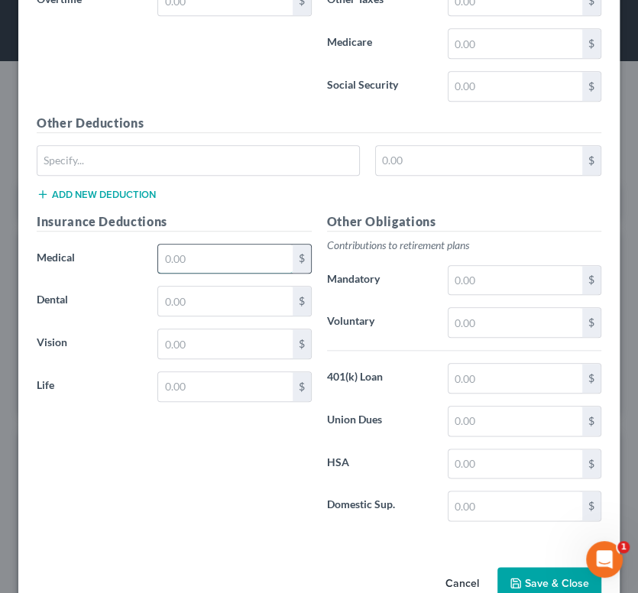
click at [235, 273] on input "text" at bounding box center [225, 258] width 134 height 29
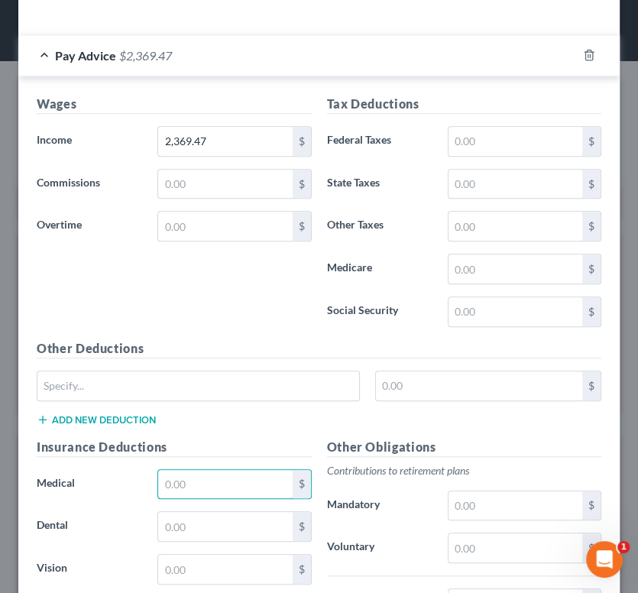
scroll to position [458, 0]
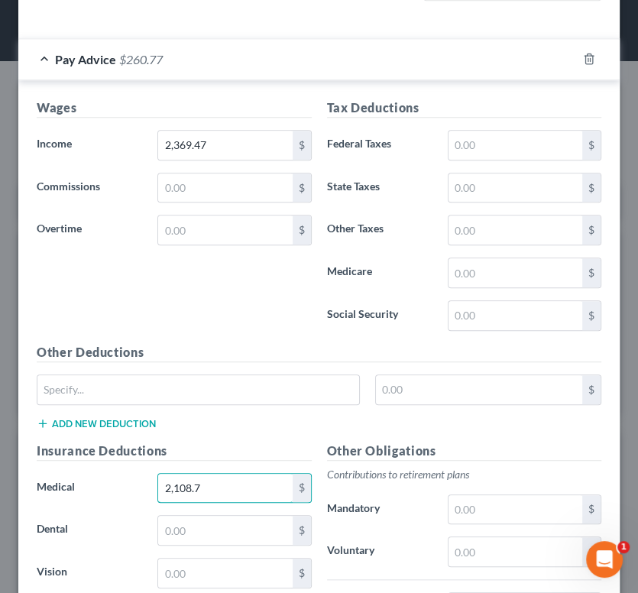
type input "2,108.7"
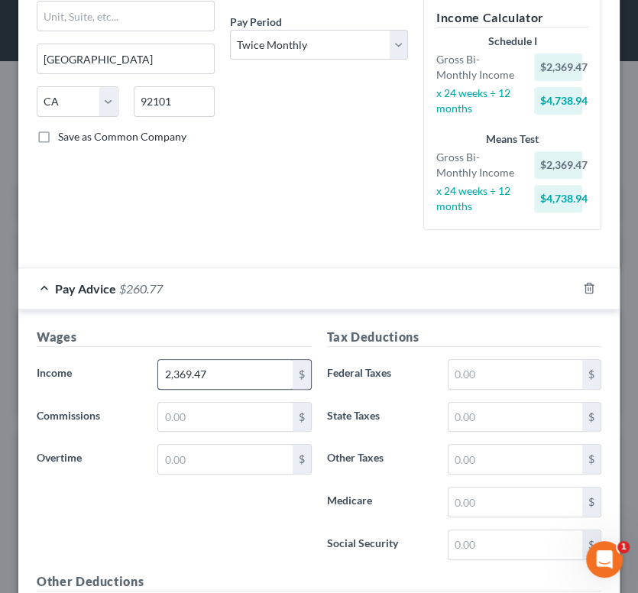
scroll to position [306, 0]
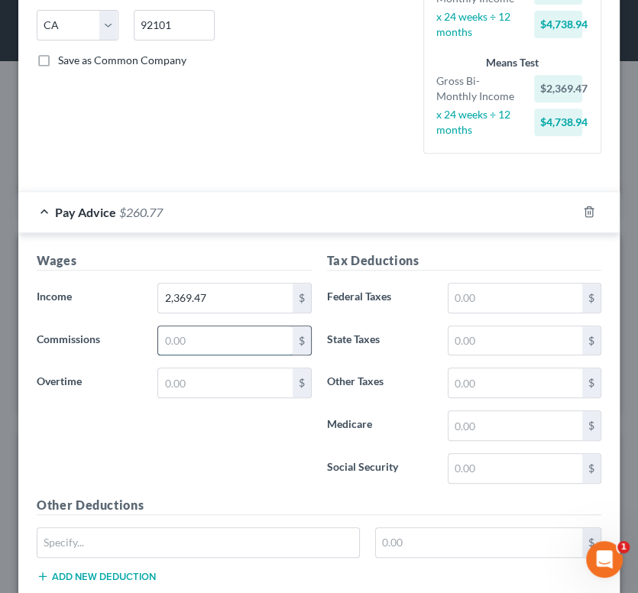
drag, startPoint x: 218, startPoint y: 350, endPoint x: 222, endPoint y: 359, distance: 9.9
click at [218, 350] on input "text" at bounding box center [225, 340] width 134 height 29
click at [139, 396] on label "Overtime" at bounding box center [89, 382] width 121 height 31
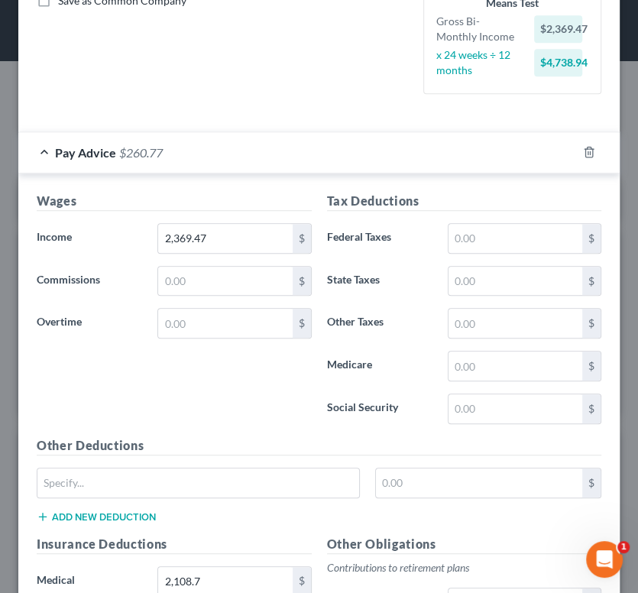
scroll to position [382, 0]
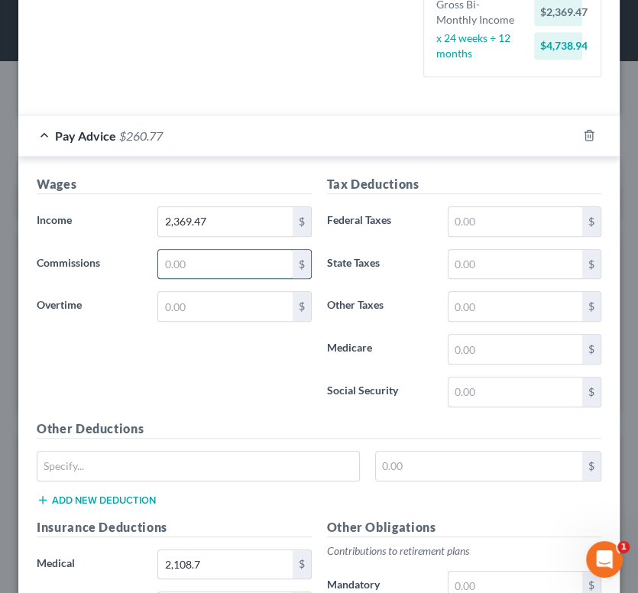
click at [220, 274] on input "text" at bounding box center [225, 264] width 134 height 29
click at [173, 321] on input "text" at bounding box center [225, 306] width 134 height 29
click at [231, 279] on input "text" at bounding box center [225, 264] width 134 height 29
click at [215, 236] on input "2,369.47" at bounding box center [225, 221] width 134 height 29
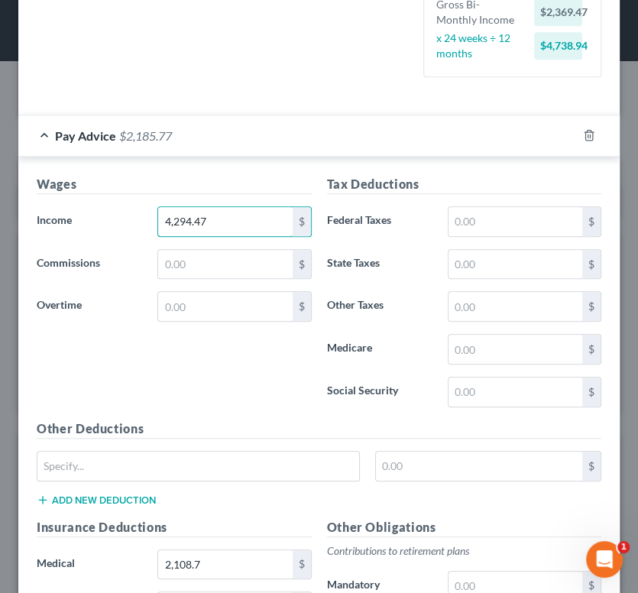
type input "4,294.47"
click at [270, 364] on div "Wages Income * 4,294.47 $ Commissions $ Overtime $" at bounding box center [174, 297] width 290 height 244
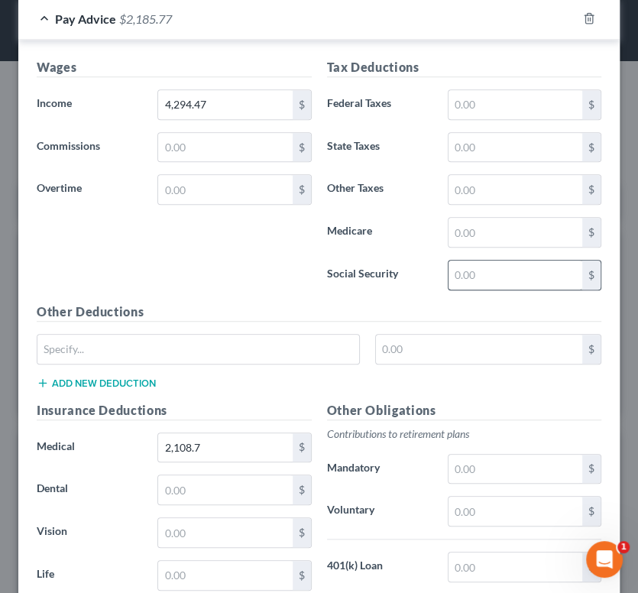
scroll to position [535, 0]
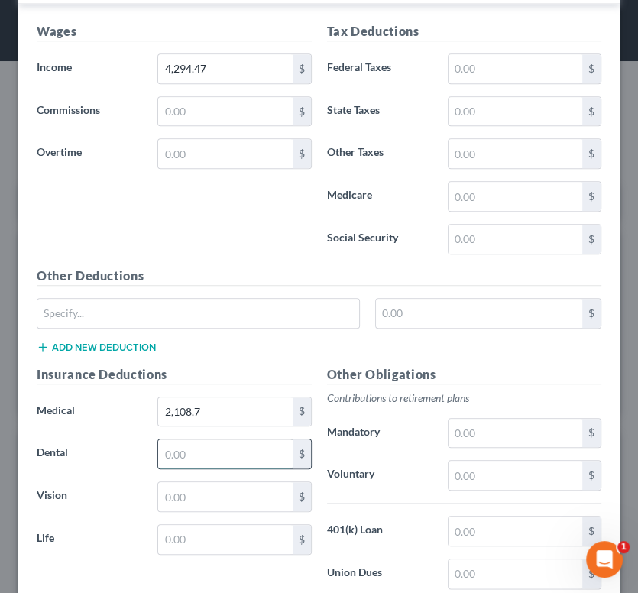
click at [235, 468] on input "text" at bounding box center [225, 453] width 134 height 29
type input "136.32"
click at [209, 501] on input "text" at bounding box center [225, 496] width 134 height 29
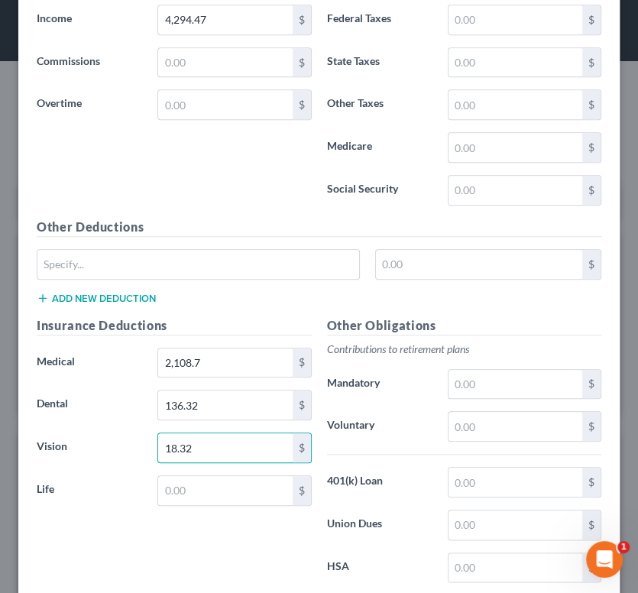
scroll to position [611, 0]
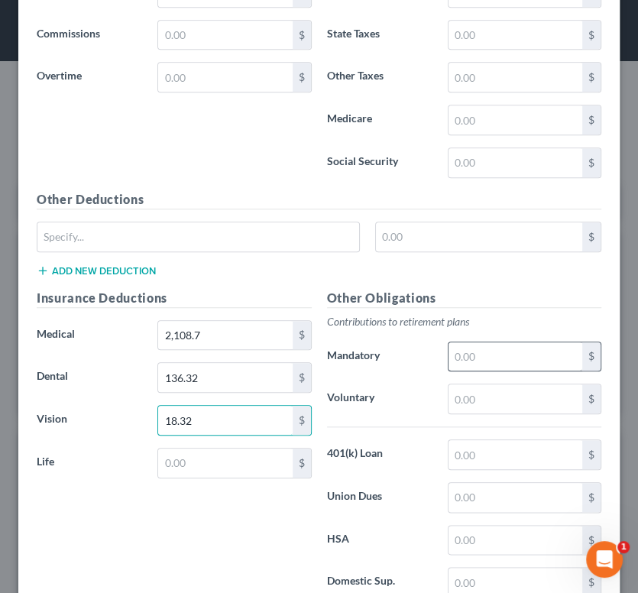
type input "18.32"
click at [499, 371] on input "text" at bounding box center [515, 356] width 134 height 29
type input "2"
type input "341.60"
click at [475, 413] on input "text" at bounding box center [515, 398] width 134 height 29
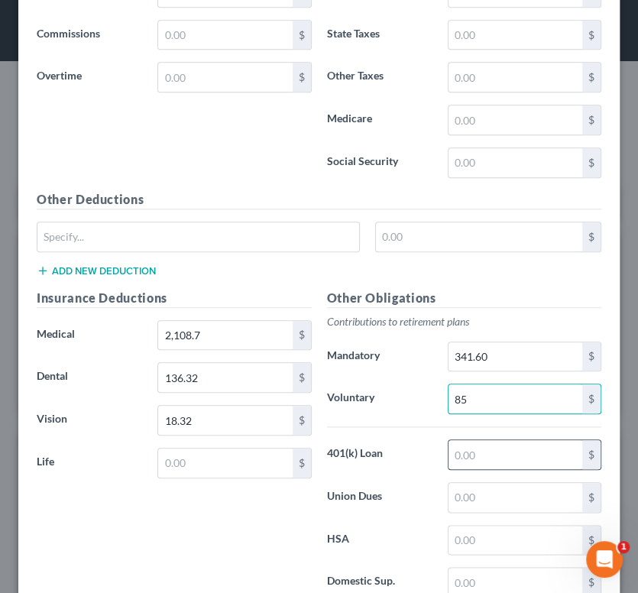
type input "85"
click at [484, 466] on input "text" at bounding box center [515, 454] width 134 height 29
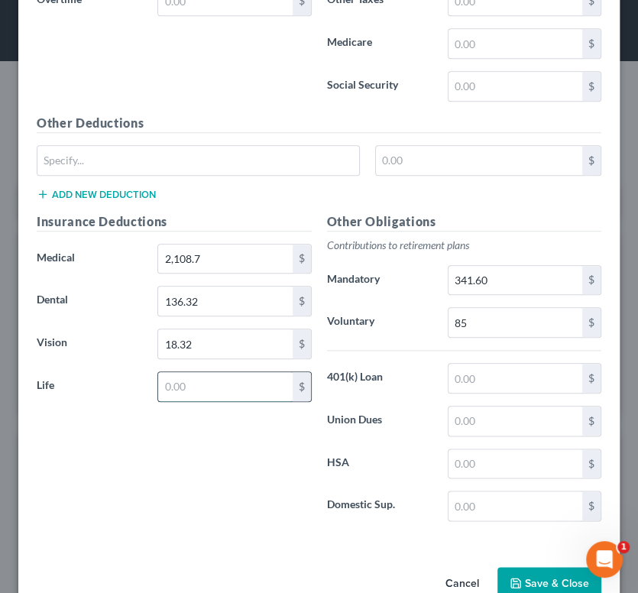
click at [190, 396] on input "text" at bounding box center [225, 386] width 134 height 29
click at [481, 435] on input "text" at bounding box center [515, 420] width 134 height 29
type input "70.12"
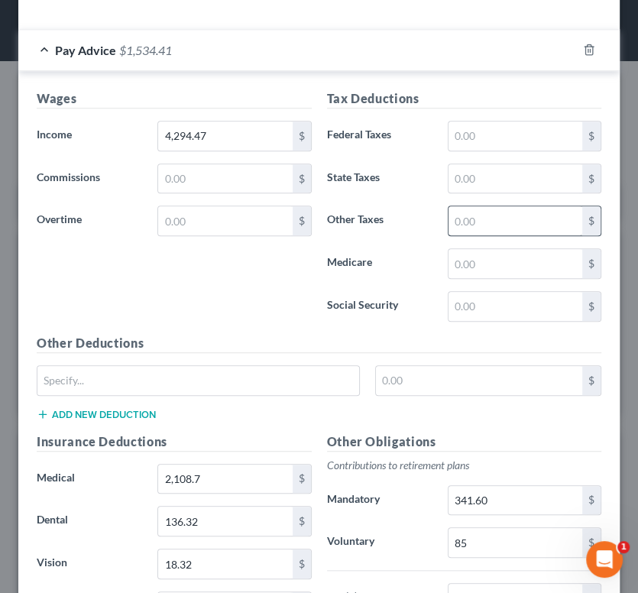
scroll to position [458, 0]
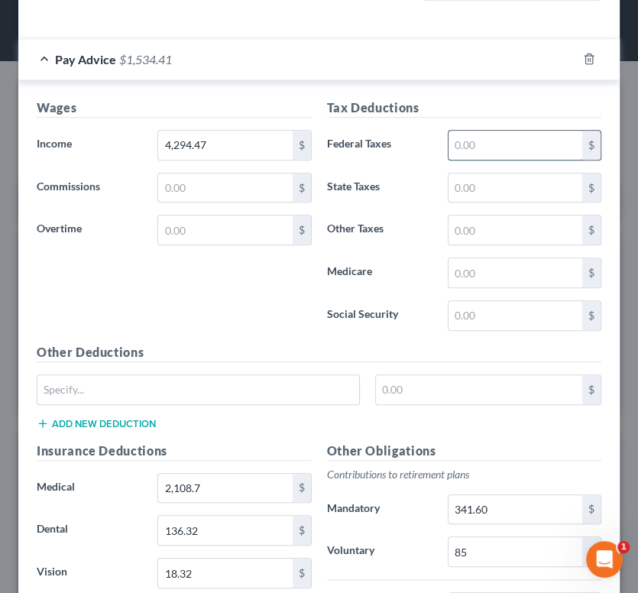
click at [500, 160] on input "text" at bounding box center [515, 145] width 134 height 29
type input "168.18"
click at [487, 201] on input "text" at bounding box center [515, 187] width 134 height 29
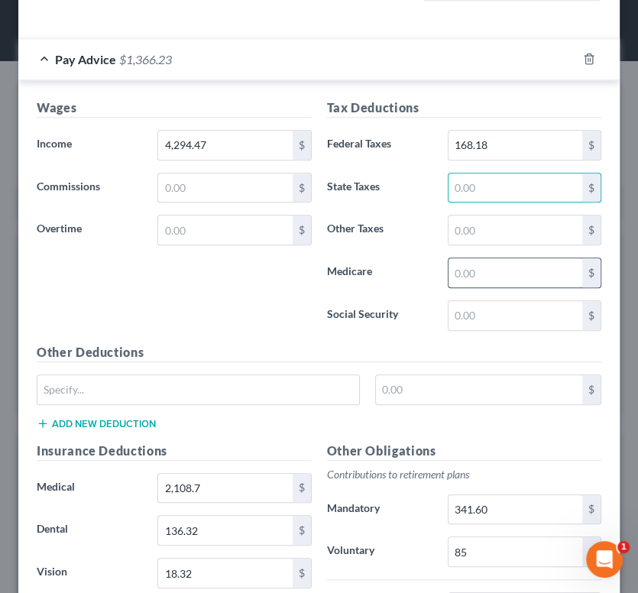
click at [448, 287] on input "text" at bounding box center [515, 272] width 134 height 29
type input "62"
click at [474, 241] on input "text" at bounding box center [515, 229] width 134 height 29
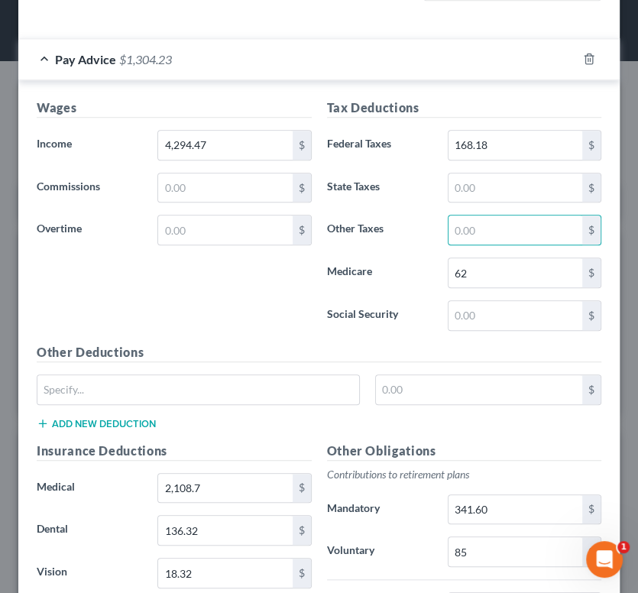
click at [440, 288] on div "62 $" at bounding box center [524, 272] width 169 height 31
click at [471, 202] on input "text" at bounding box center [515, 187] width 134 height 29
type input "151.34"
click at [479, 244] on input "text" at bounding box center [515, 229] width 134 height 29
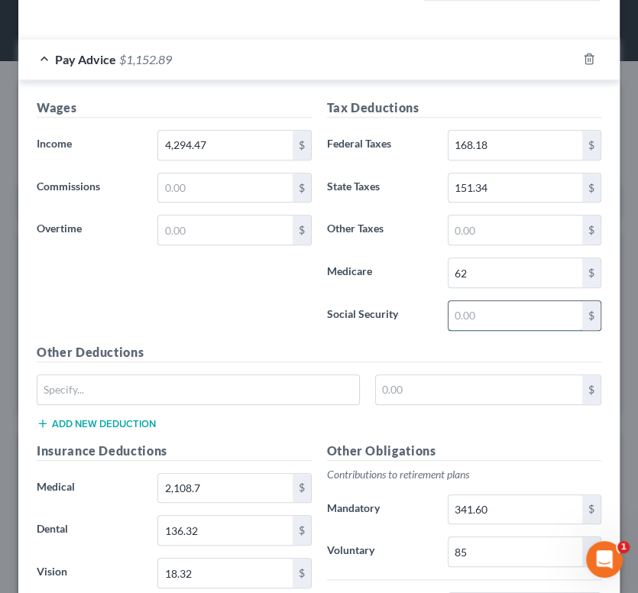
click at [467, 323] on input "text" at bounding box center [515, 315] width 134 height 29
type input "265.10"
click at [222, 308] on div "Wages Income * 4,294.47 $ Commissions $ Overtime $" at bounding box center [174, 221] width 290 height 244
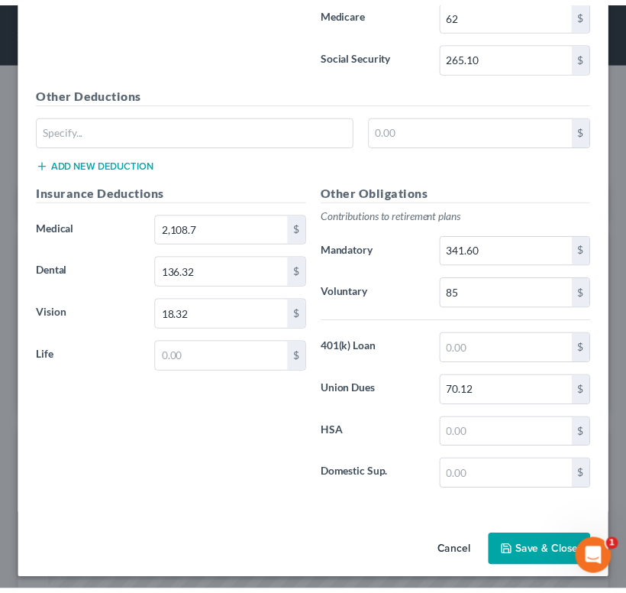
scroll to position [736, 0]
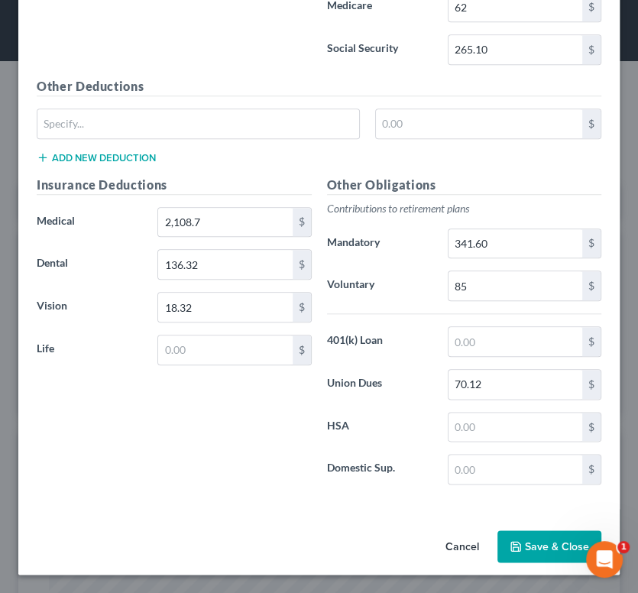
click at [523, 544] on button "Save & Close" at bounding box center [549, 546] width 104 height 32
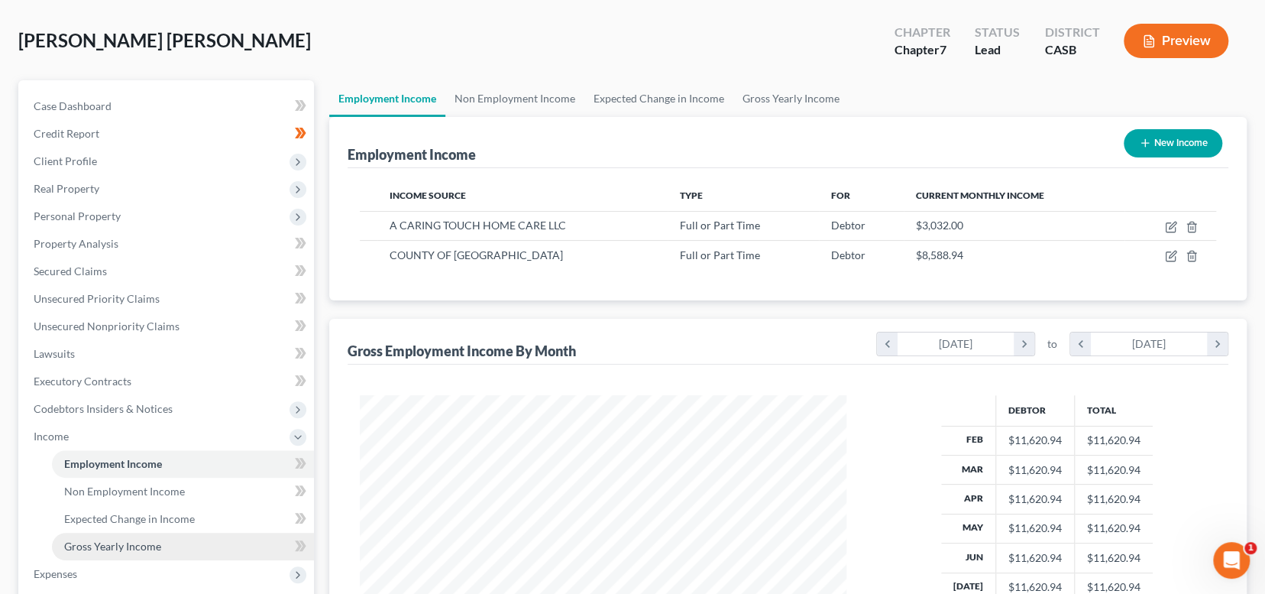
scroll to position [153, 0]
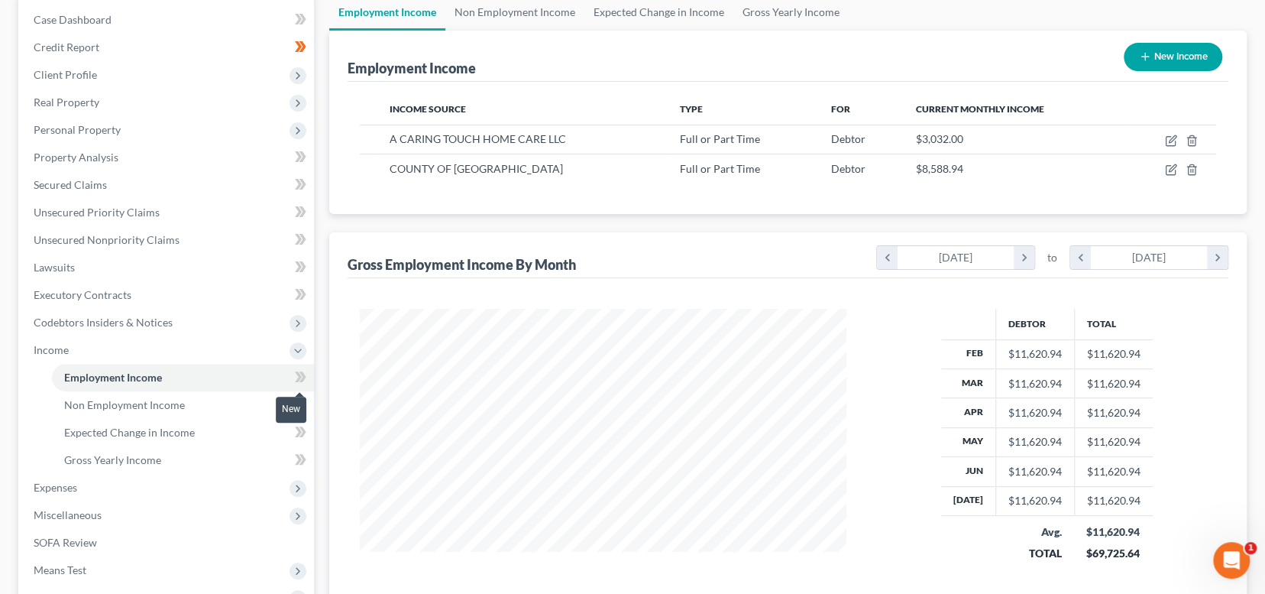
click at [303, 380] on icon at bounding box center [300, 376] width 11 height 19
click at [196, 404] on link "Non Employment Income" at bounding box center [183, 404] width 262 height 27
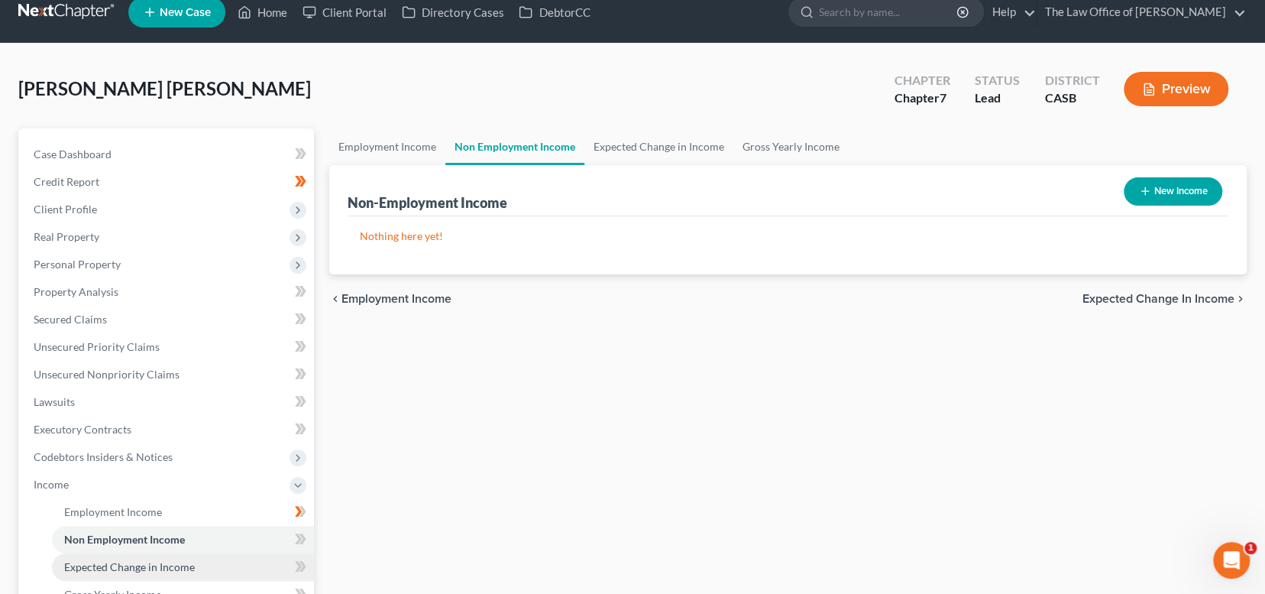
scroll to position [153, 0]
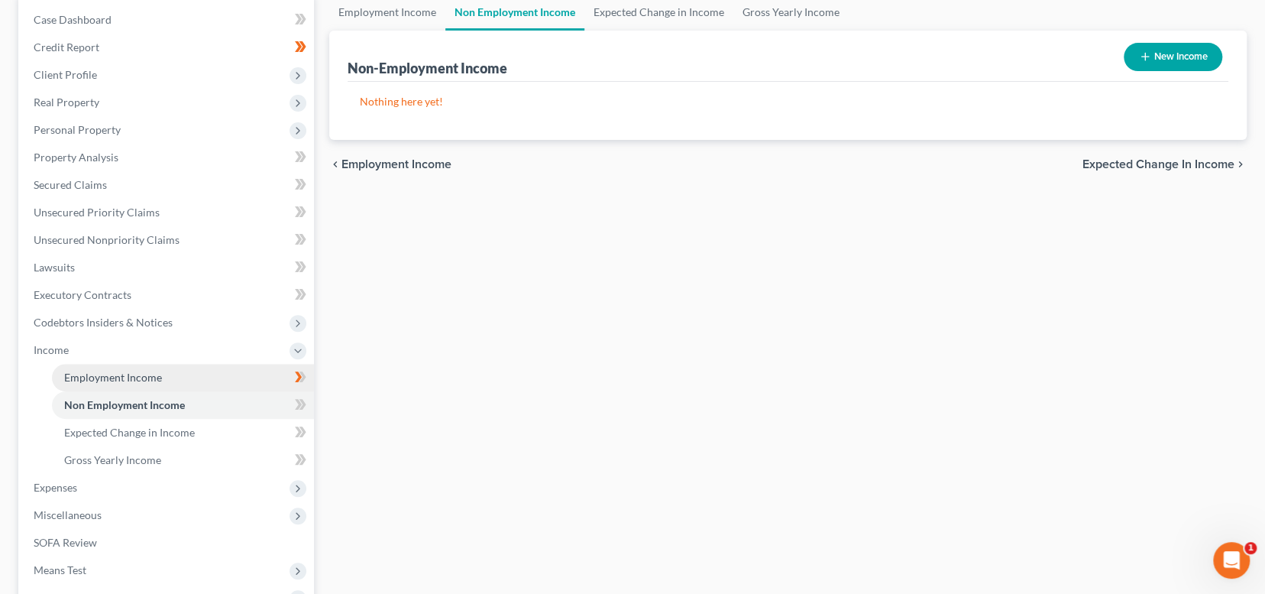
click at [205, 374] on link "Employment Income" at bounding box center [183, 377] width 262 height 27
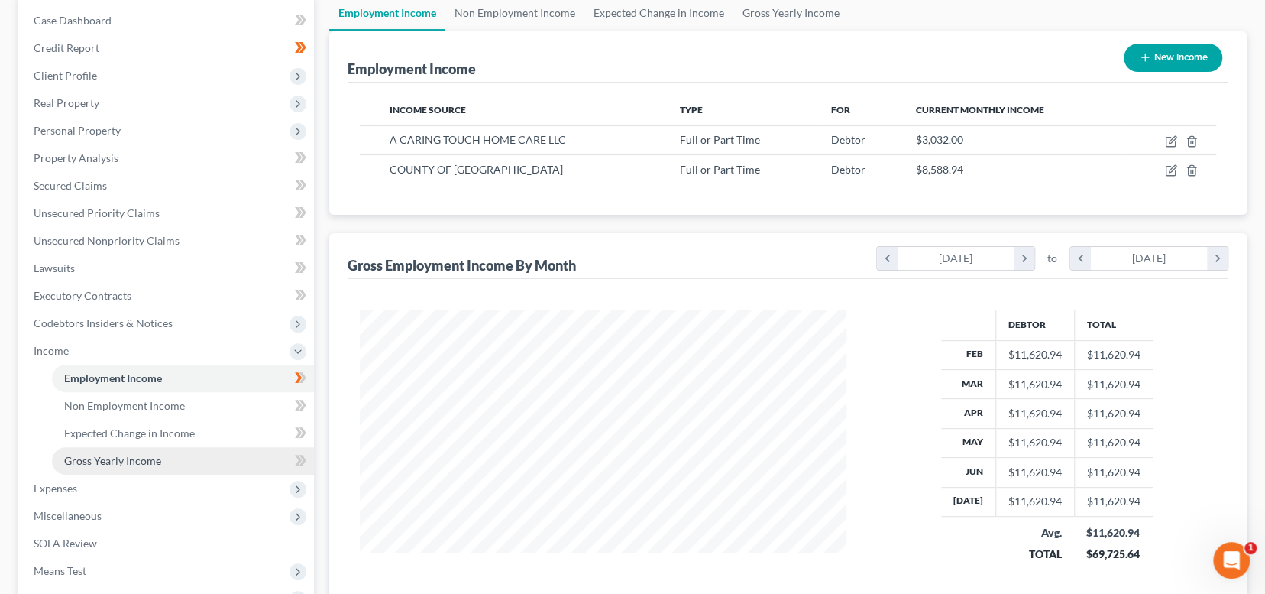
scroll to position [153, 0]
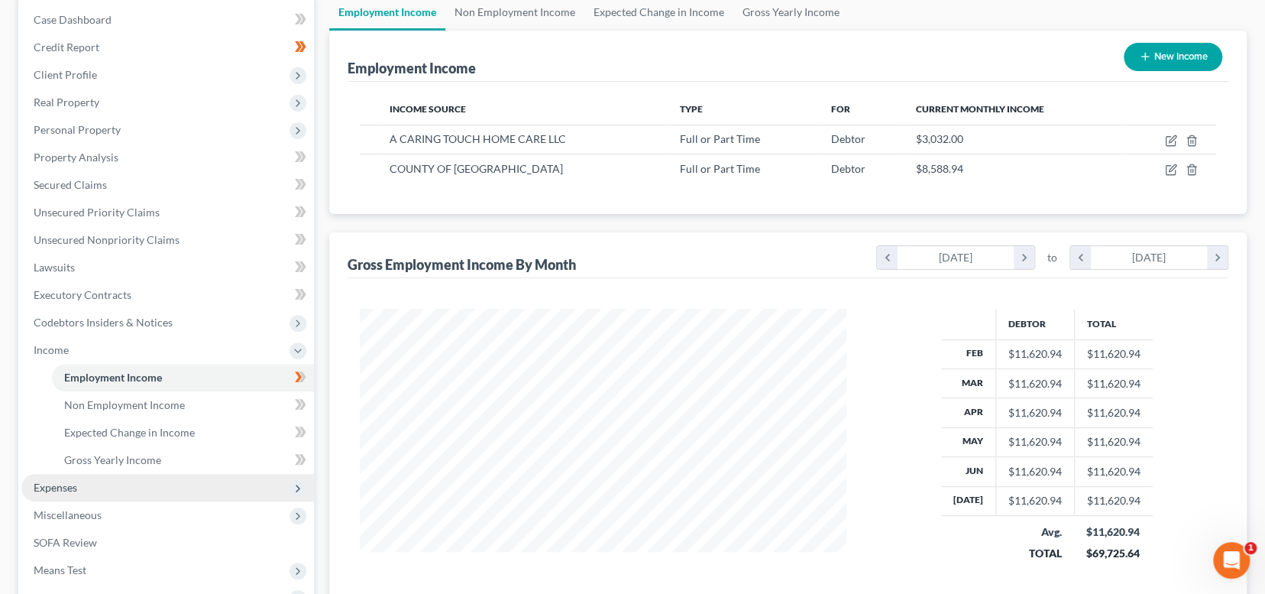
click at [91, 485] on span "Expenses" at bounding box center [167, 487] width 293 height 27
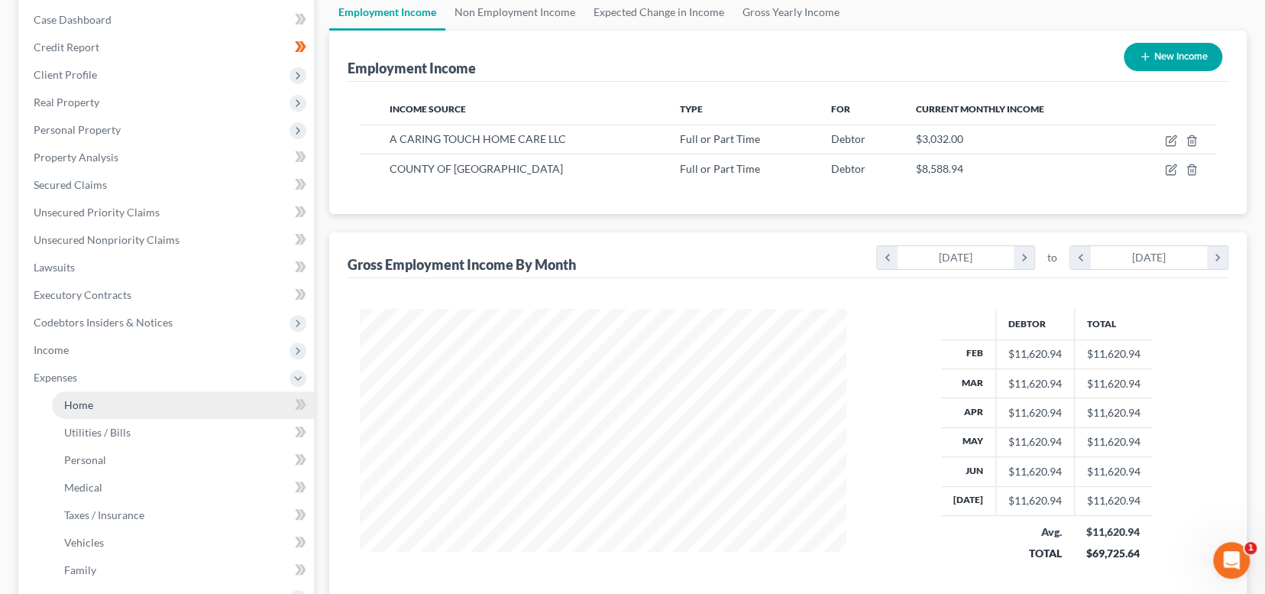
click at [169, 406] on link "Home" at bounding box center [183, 404] width 262 height 27
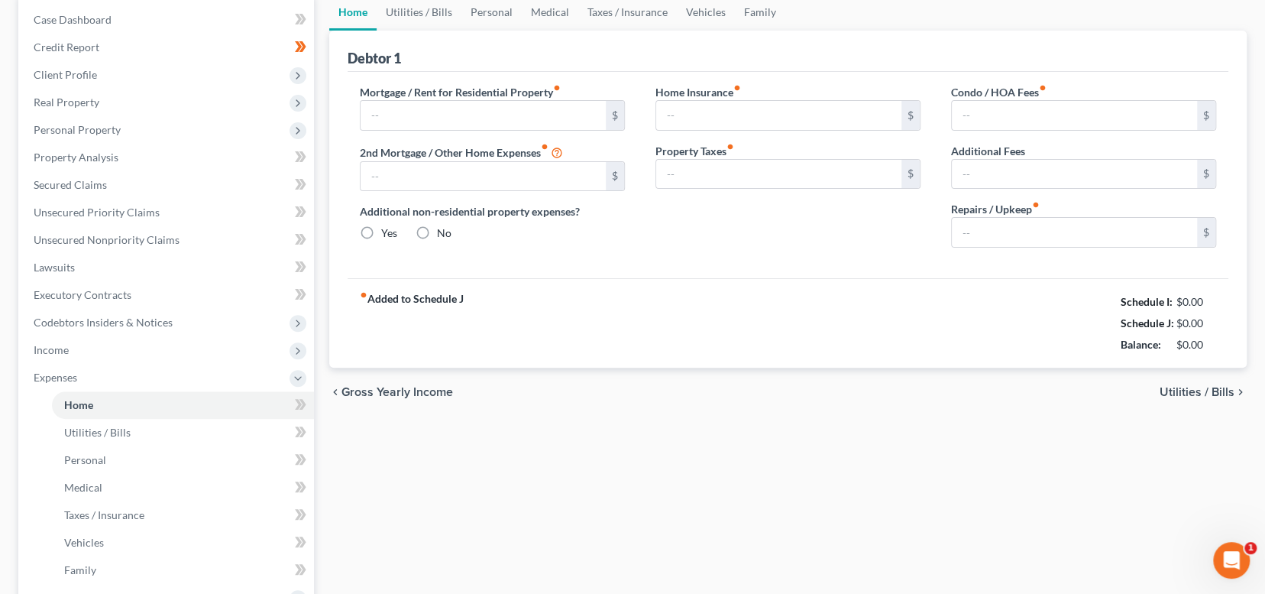
scroll to position [69, 0]
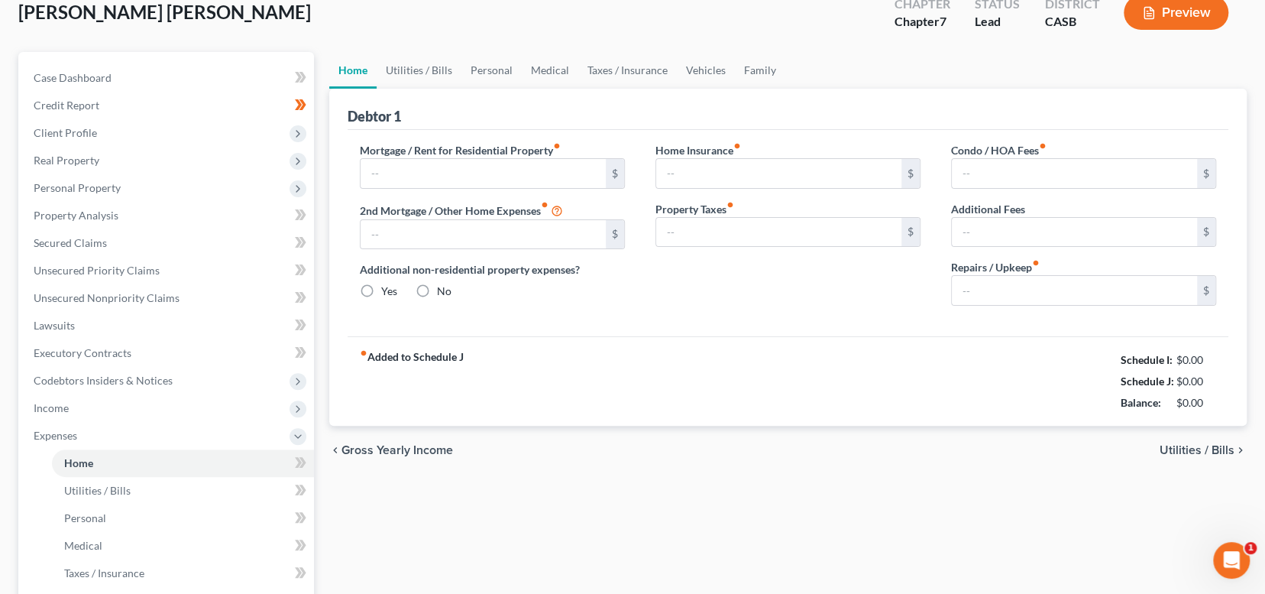
type input "0.00"
radio input "true"
type input "0.00"
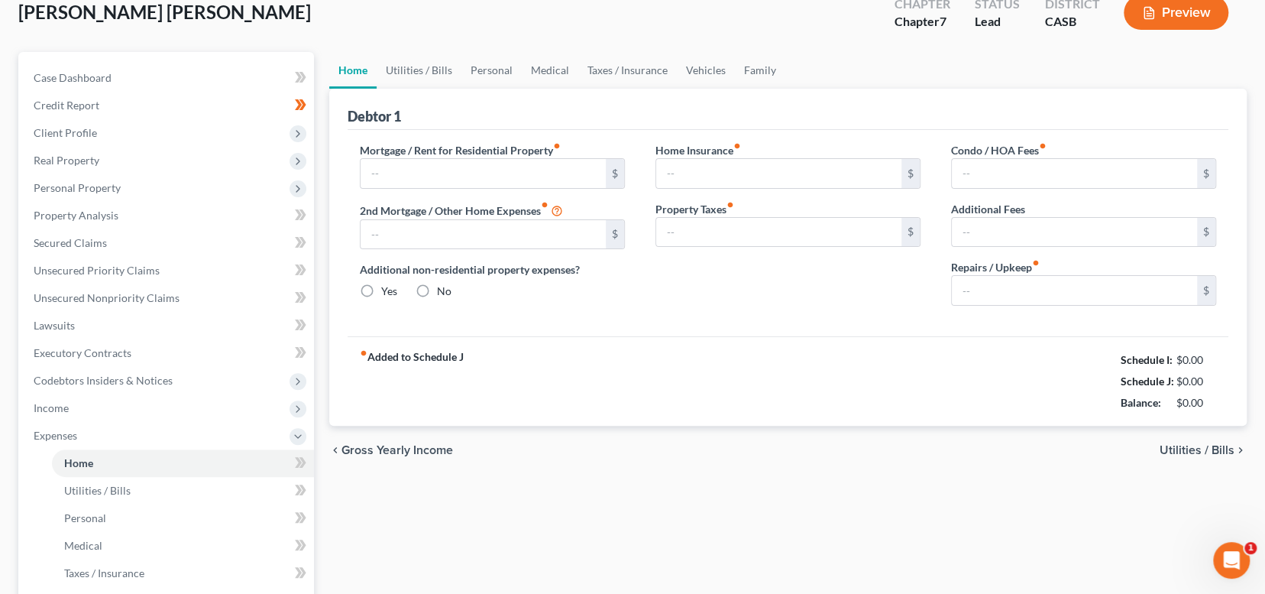
type input "0.00"
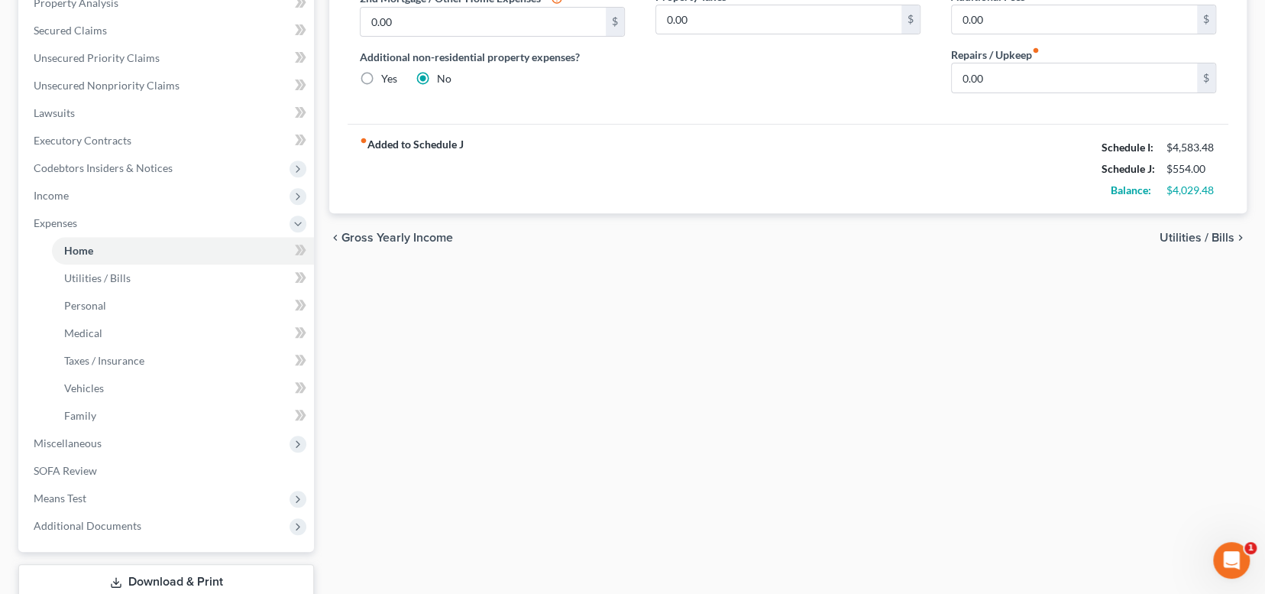
scroll to position [179, 0]
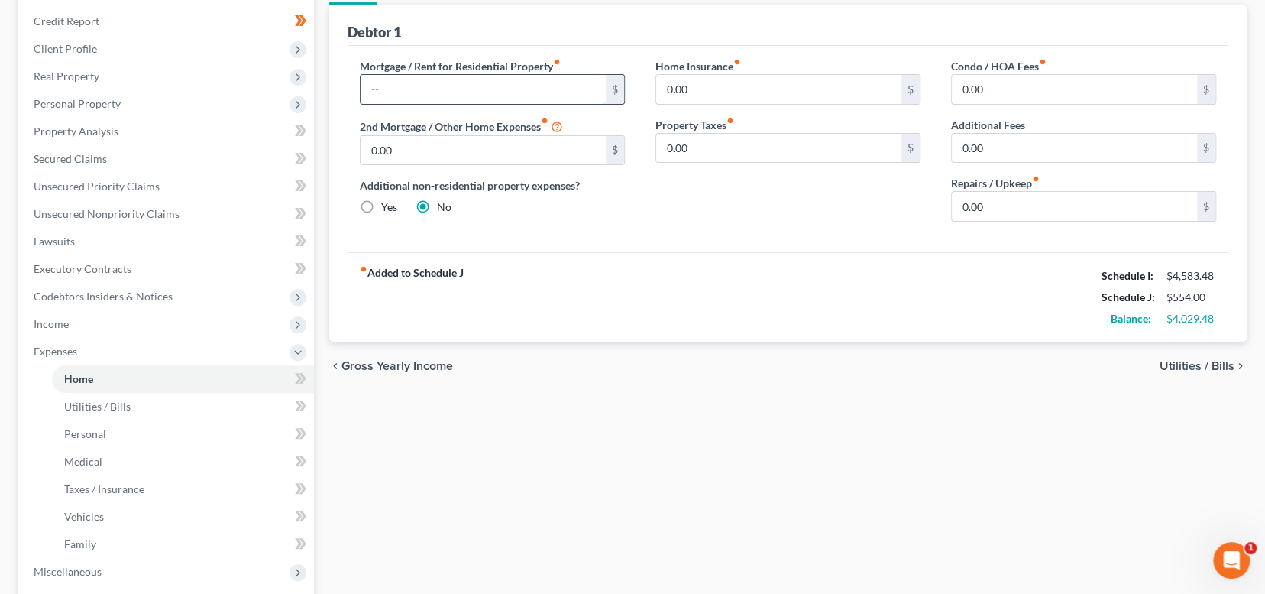
click at [458, 93] on input "text" at bounding box center [483, 89] width 245 height 29
click at [448, 501] on div "Home Utilities / Bills Personal Medical Taxes / Insurance Vehicles Family Debto…" at bounding box center [788, 368] width 933 height 800
click at [438, 81] on input "text" at bounding box center [483, 89] width 245 height 29
click at [570, 312] on div "fiber_manual_record Added to Schedule J Schedule I: $4,583.48 Schedule J: $2,73…" at bounding box center [788, 296] width 881 height 89
click at [426, 91] on input "2,180" at bounding box center [483, 89] width 245 height 29
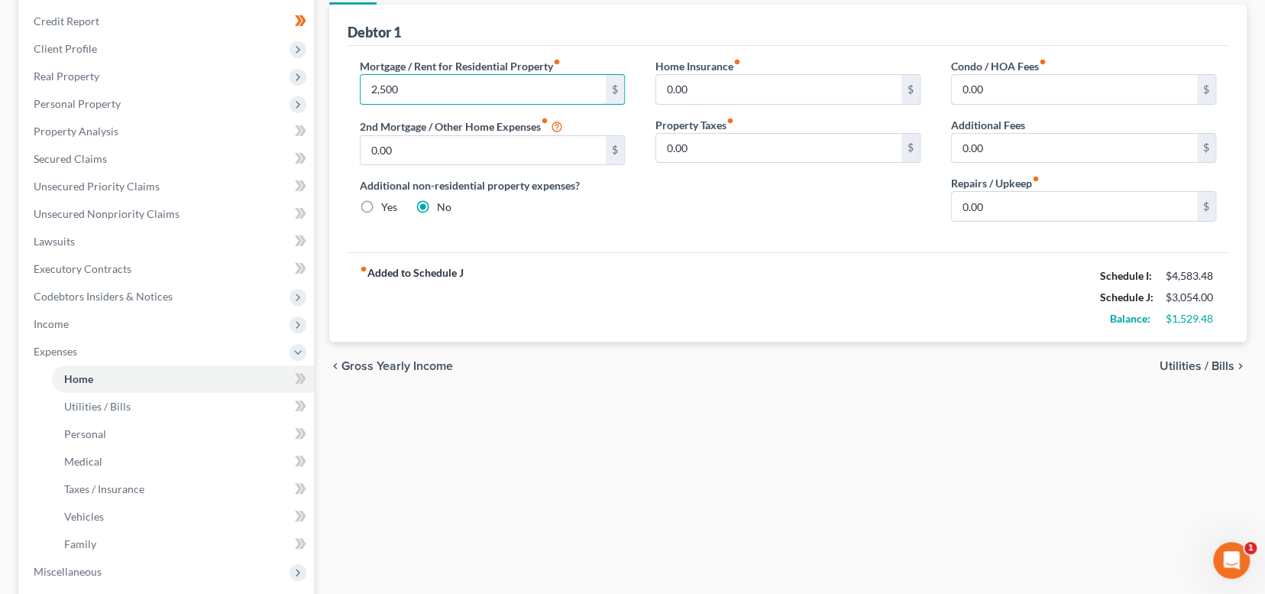
type input "2,500"
click at [674, 341] on div "chevron_left Gross Yearly Income Utilities / Bills chevron_right" at bounding box center [787, 365] width 917 height 49
click at [1198, 360] on span "Utilities / Bills" at bounding box center [1197, 366] width 75 height 12
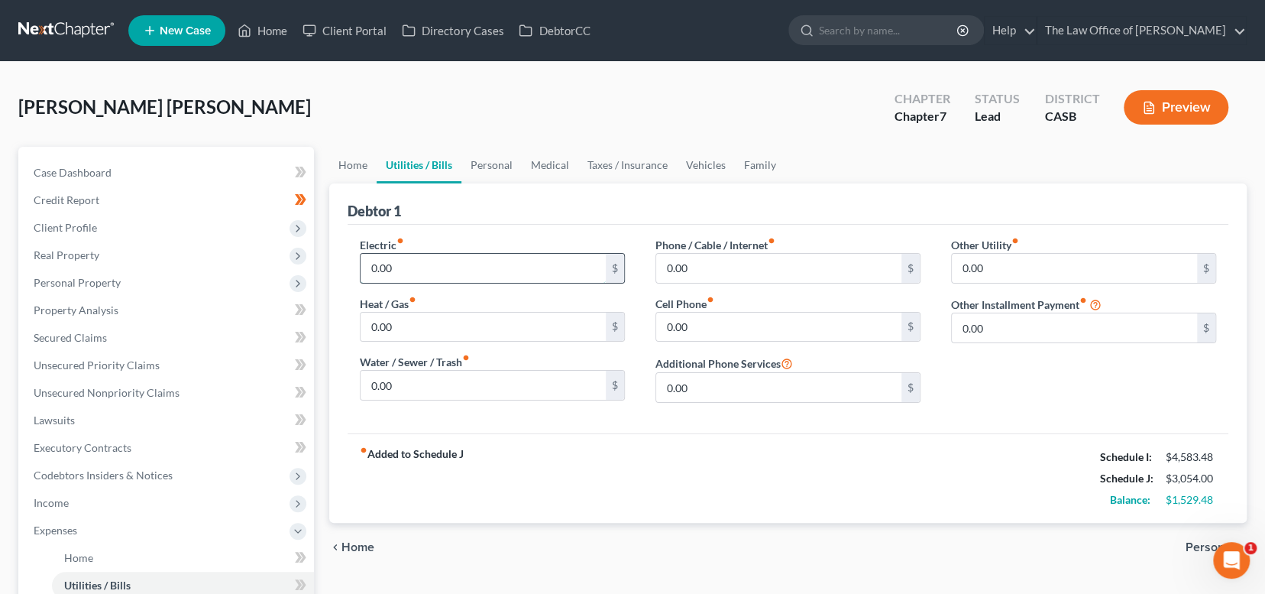
click at [417, 261] on input "0.00" at bounding box center [483, 268] width 245 height 29
click at [419, 329] on input "0.00" at bounding box center [483, 326] width 245 height 29
click at [406, 264] on input "120" at bounding box center [483, 268] width 245 height 29
type input "140"
click at [432, 383] on input "0.00" at bounding box center [483, 384] width 245 height 29
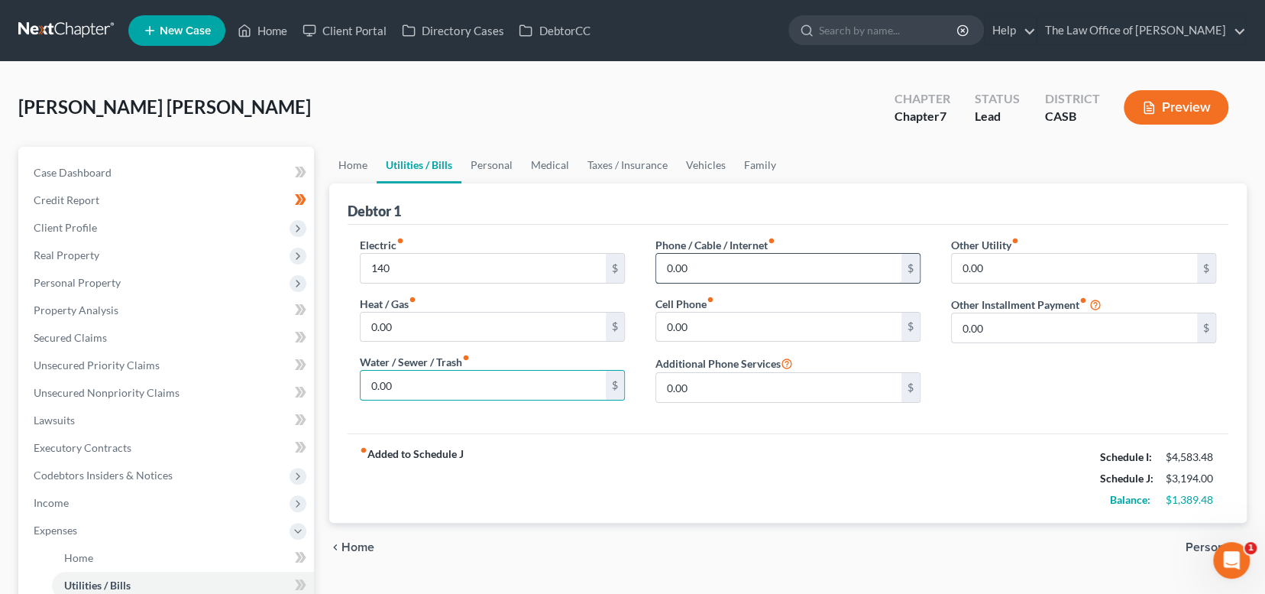
click at [761, 264] on input "0.00" at bounding box center [778, 268] width 245 height 29
click at [711, 321] on input "0.00" at bounding box center [778, 326] width 245 height 29
click at [718, 279] on input "90" at bounding box center [778, 268] width 245 height 29
type input "106"
click at [700, 327] on input "0.00" at bounding box center [778, 326] width 245 height 29
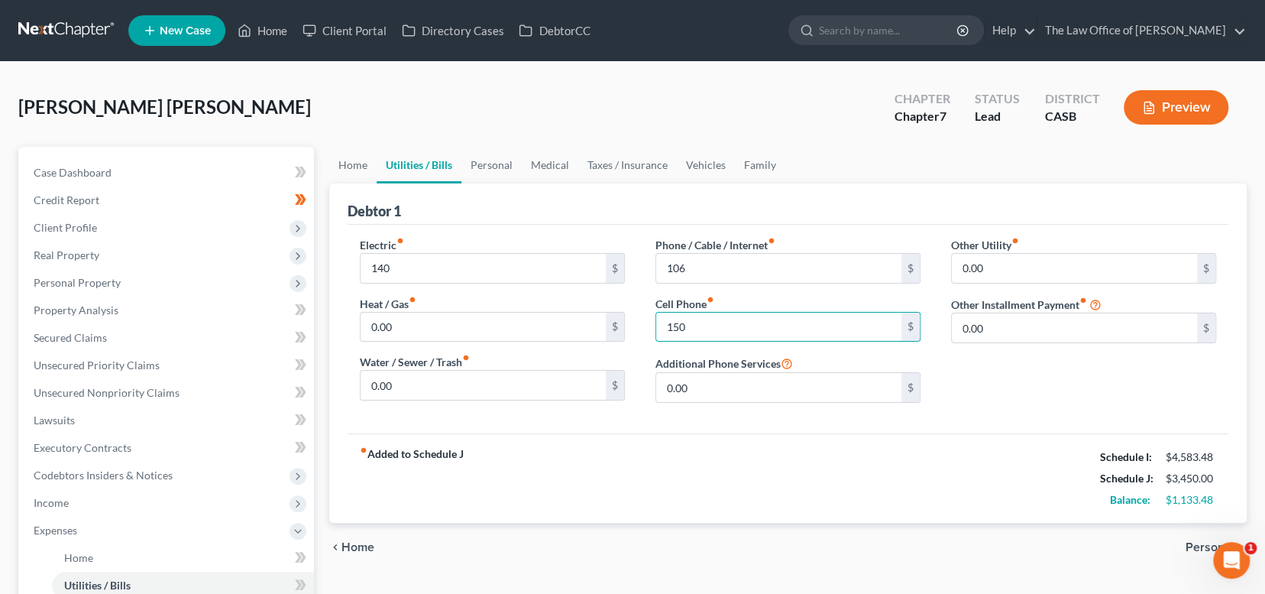
type input "150"
click at [1196, 545] on span "Personal" at bounding box center [1209, 547] width 49 height 12
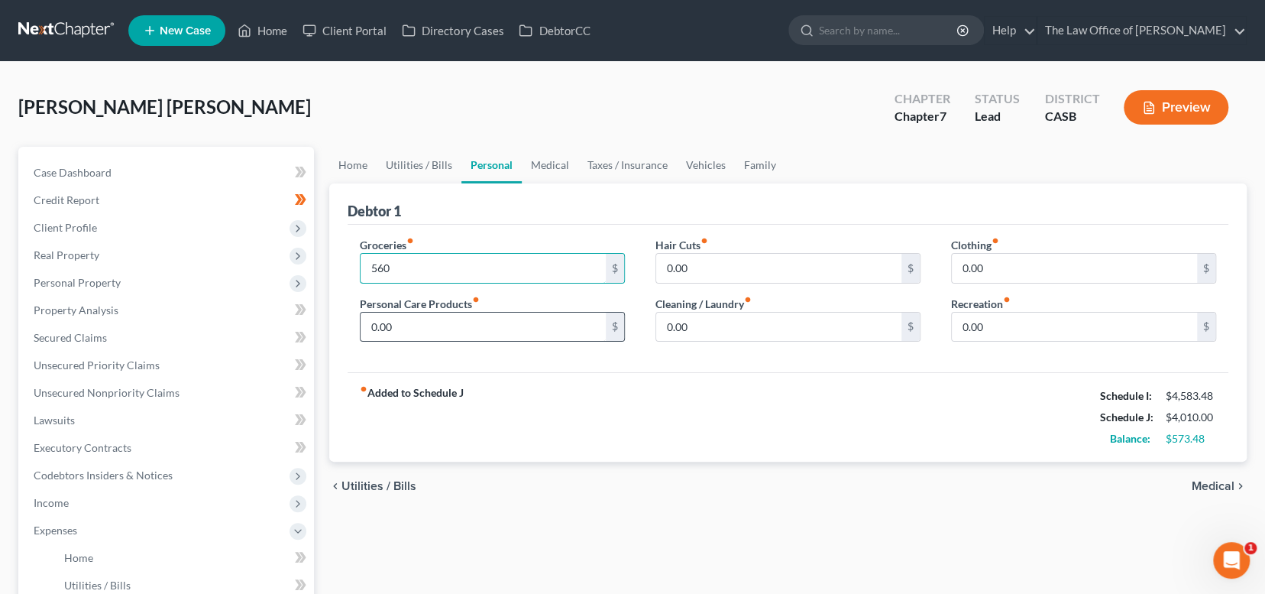
type input "560"
click at [514, 312] on input "0.00" at bounding box center [483, 326] width 245 height 29
type input "8"
type input "60"
click at [759, 273] on input "0.00" at bounding box center [778, 268] width 245 height 29
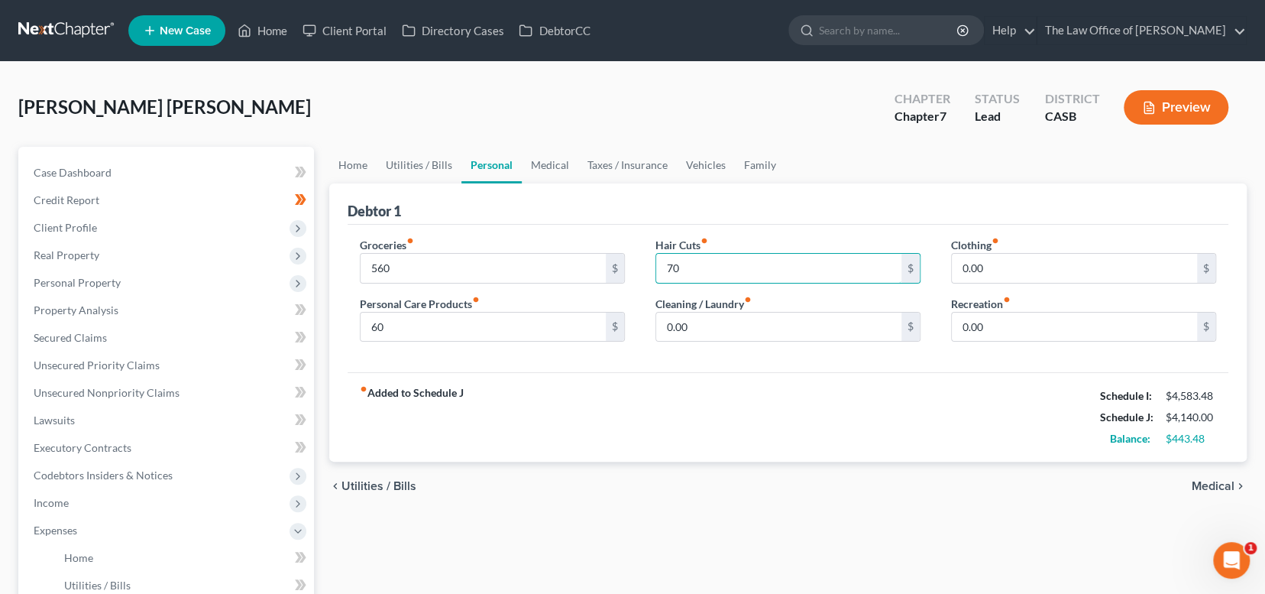
type input "70"
click at [728, 307] on label "Cleaning / Laundry fiber_manual_record" at bounding box center [703, 304] width 96 height 16
click at [716, 319] on input "0.00" at bounding box center [778, 326] width 245 height 29
type input "6"
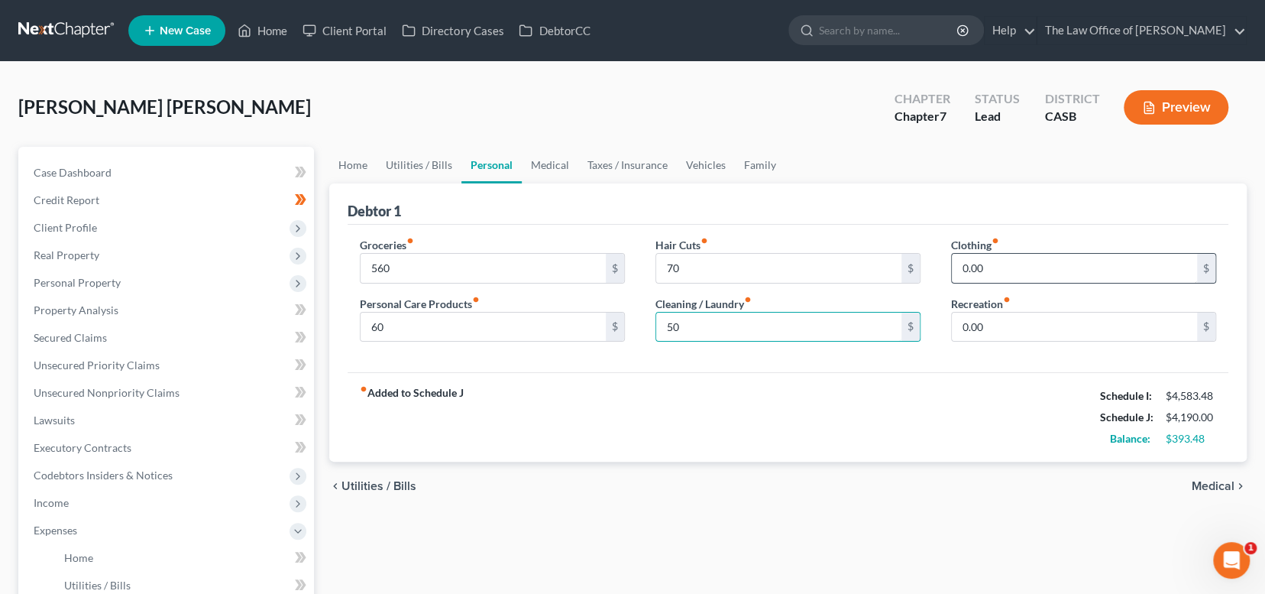
type input "50"
click at [984, 266] on input "0.00" at bounding box center [1074, 268] width 245 height 29
type input "6"
type input "70"
click at [995, 332] on input "0.00" at bounding box center [1074, 326] width 245 height 29
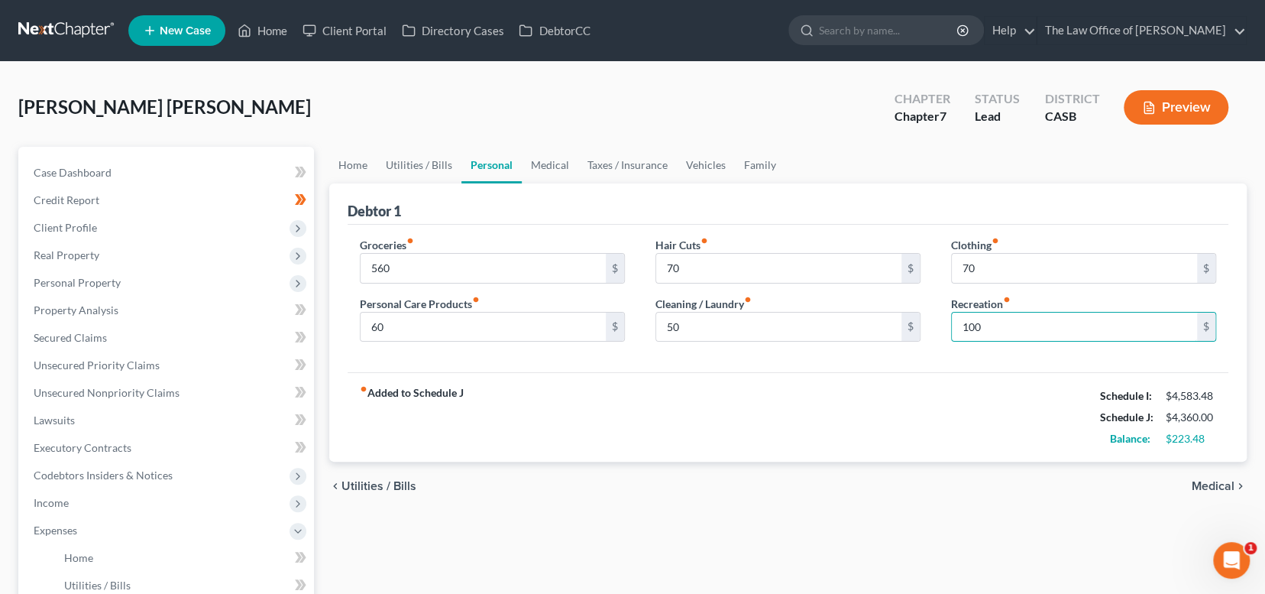
type input "100"
click at [969, 390] on div "fiber_manual_record Added to Schedule J Schedule I: $4,583.48 Schedule J: $4,36…" at bounding box center [788, 416] width 881 height 89
click at [1220, 485] on span "Medical" at bounding box center [1213, 486] width 43 height 12
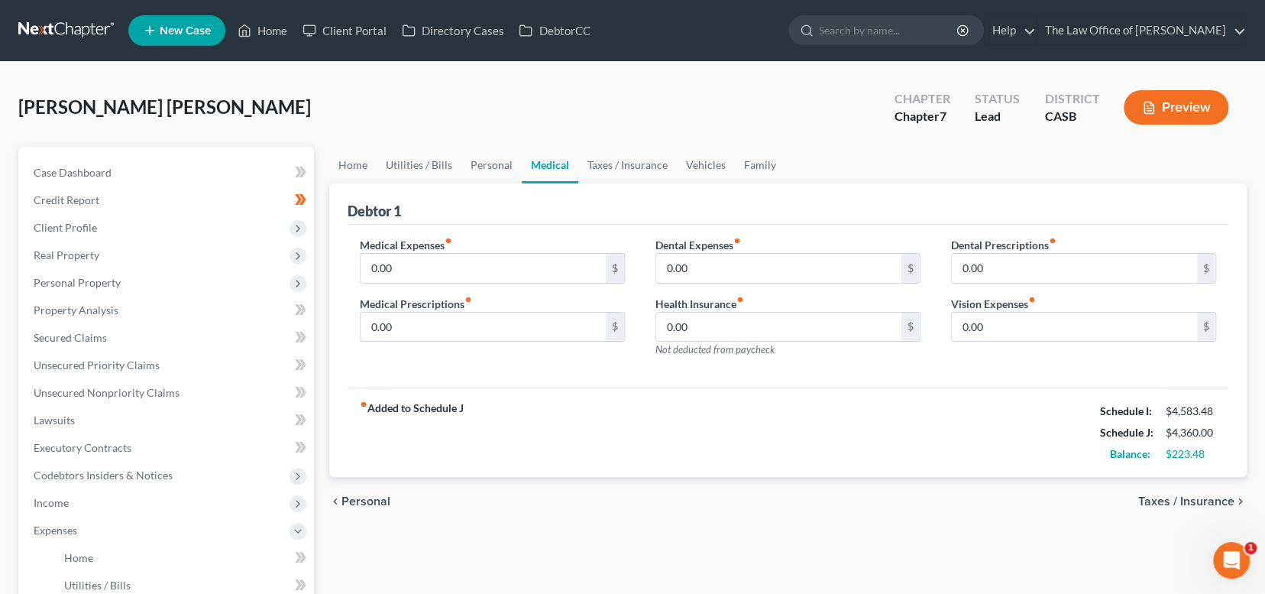
click at [1207, 495] on span "Taxes / Insurance" at bounding box center [1186, 501] width 96 height 12
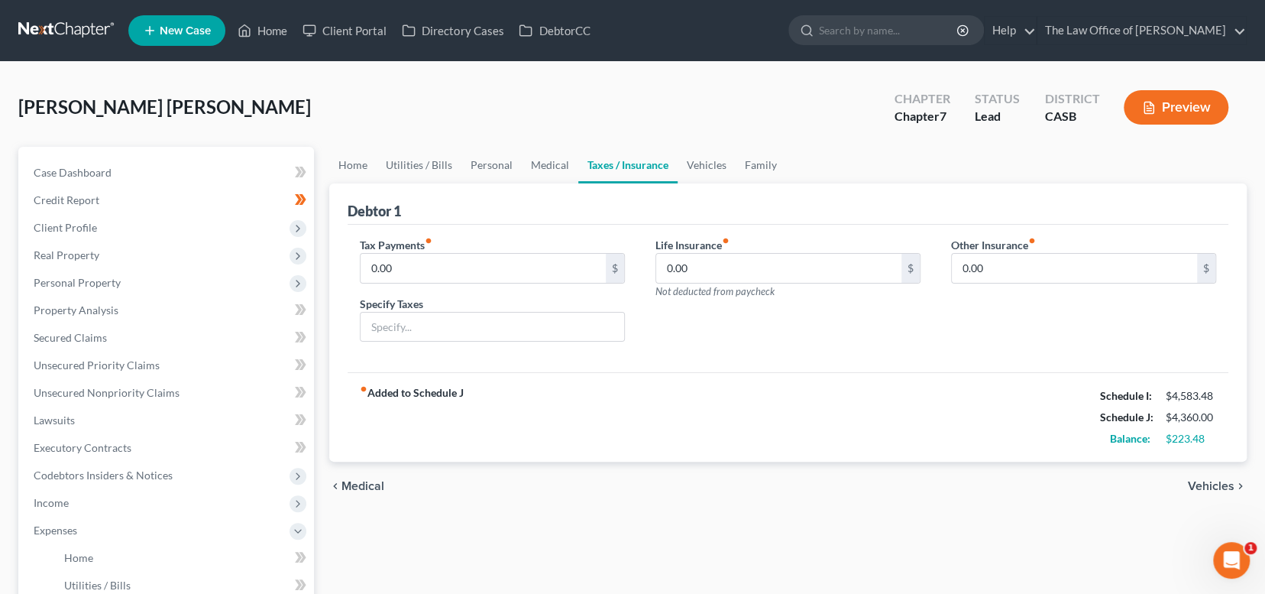
click at [1207, 493] on div "chevron_left Medical Vehicles chevron_right" at bounding box center [787, 485] width 917 height 49
click at [1207, 489] on span "Vehicles" at bounding box center [1211, 486] width 47 height 12
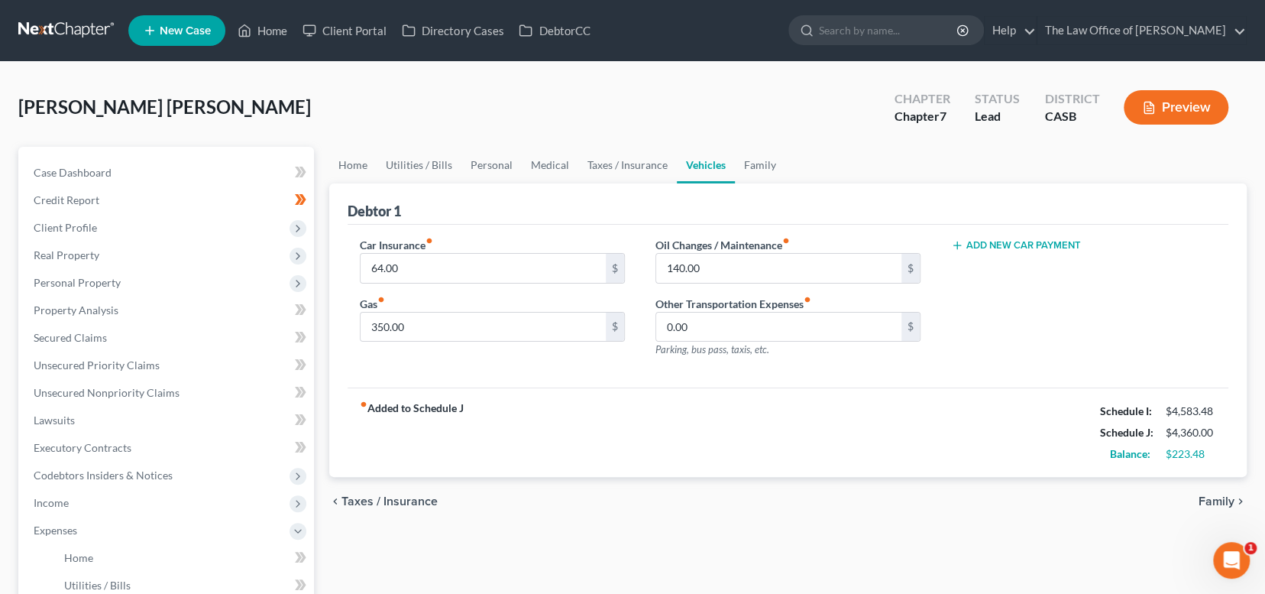
click at [1205, 495] on span "Family" at bounding box center [1216, 501] width 36 height 12
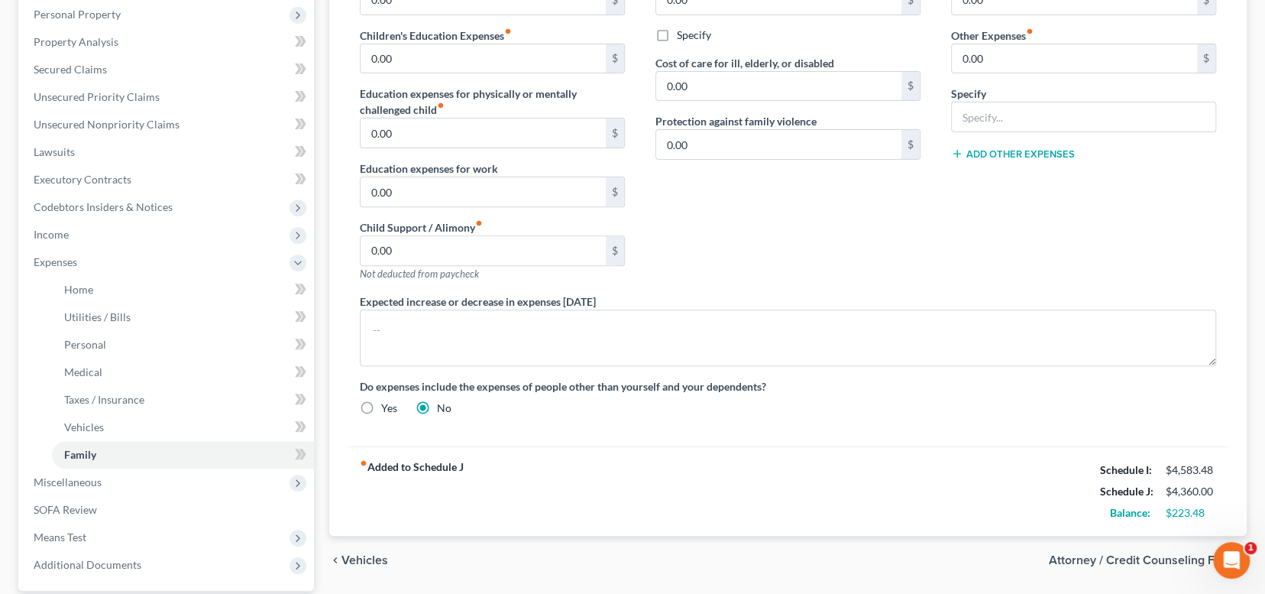
scroll to position [408, 0]
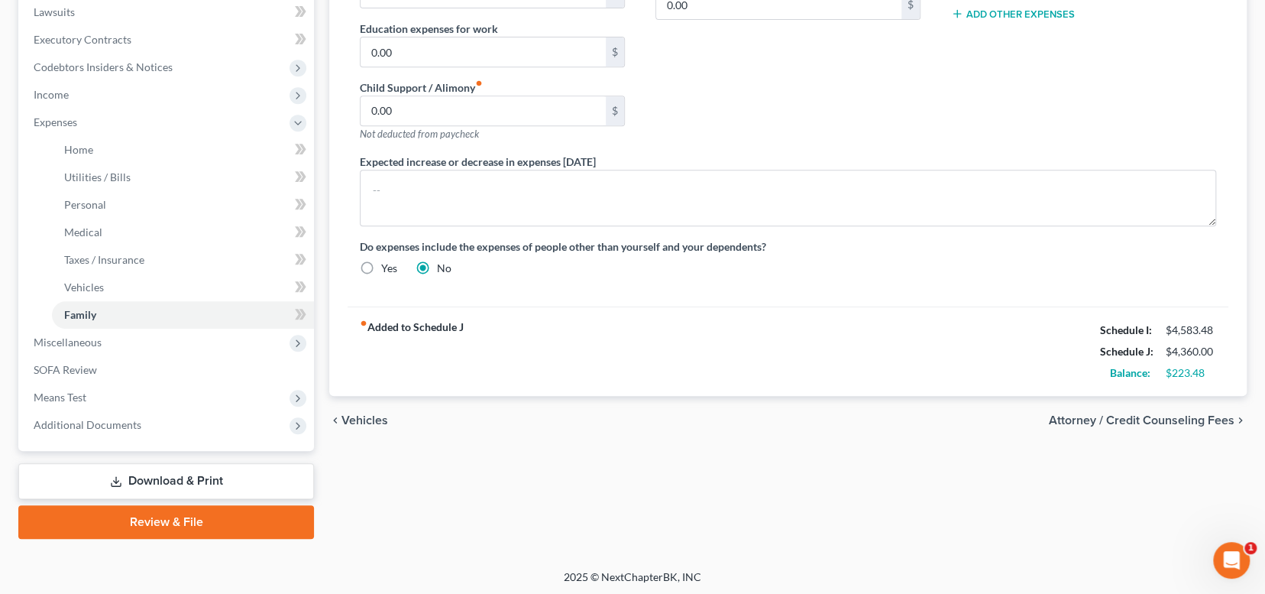
click at [371, 414] on span "Vehicles" at bounding box center [364, 420] width 47 height 12
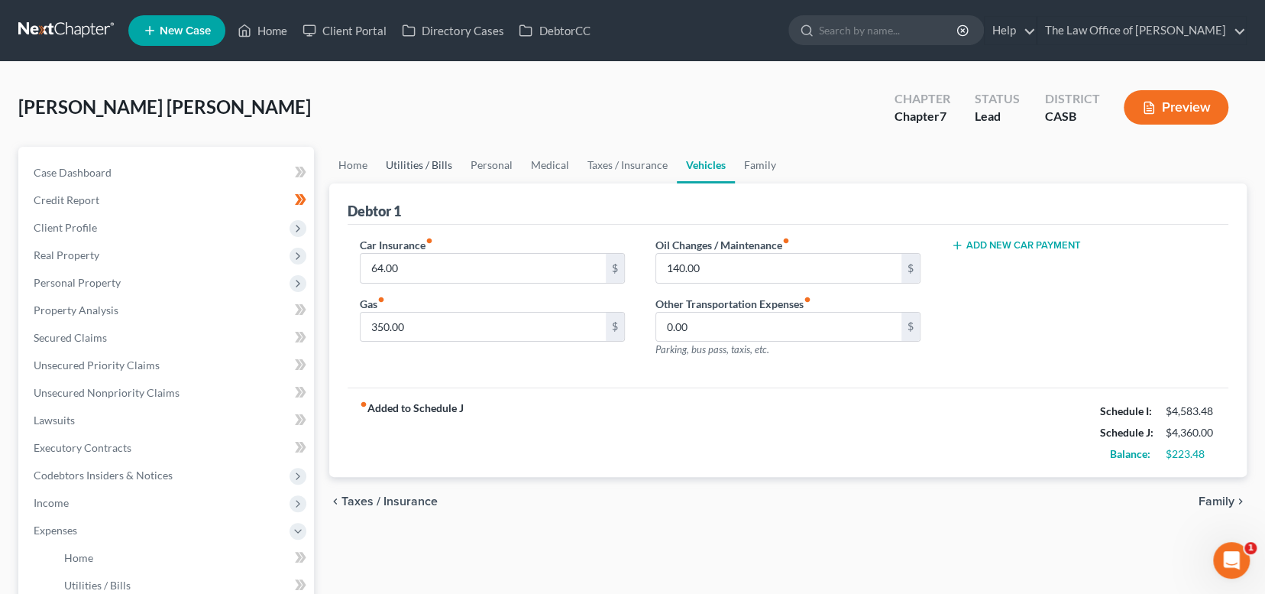
click at [400, 165] on link "Utilities / Bills" at bounding box center [419, 165] width 85 height 37
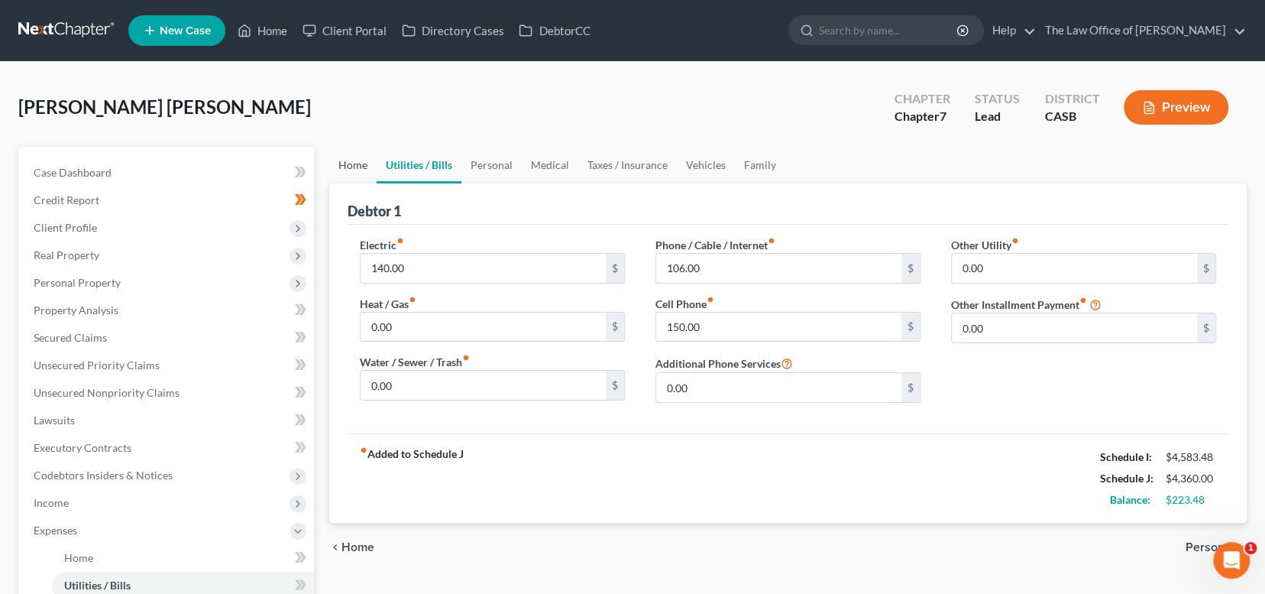
click at [341, 167] on link "Home" at bounding box center [352, 165] width 47 height 37
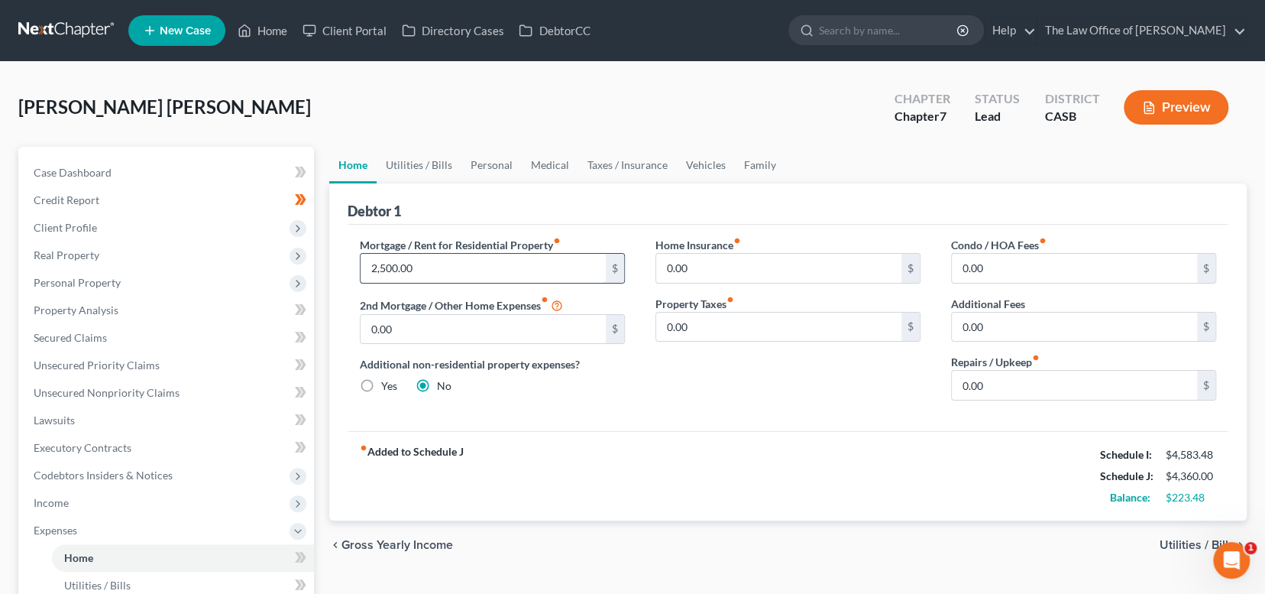
click at [387, 269] on input "2,500.00" at bounding box center [483, 268] width 245 height 29
click at [377, 263] on input "200.00" at bounding box center [483, 268] width 245 height 29
type input "2,600.00"
type input "70"
click at [972, 398] on div "70 $" at bounding box center [1083, 385] width 265 height 31
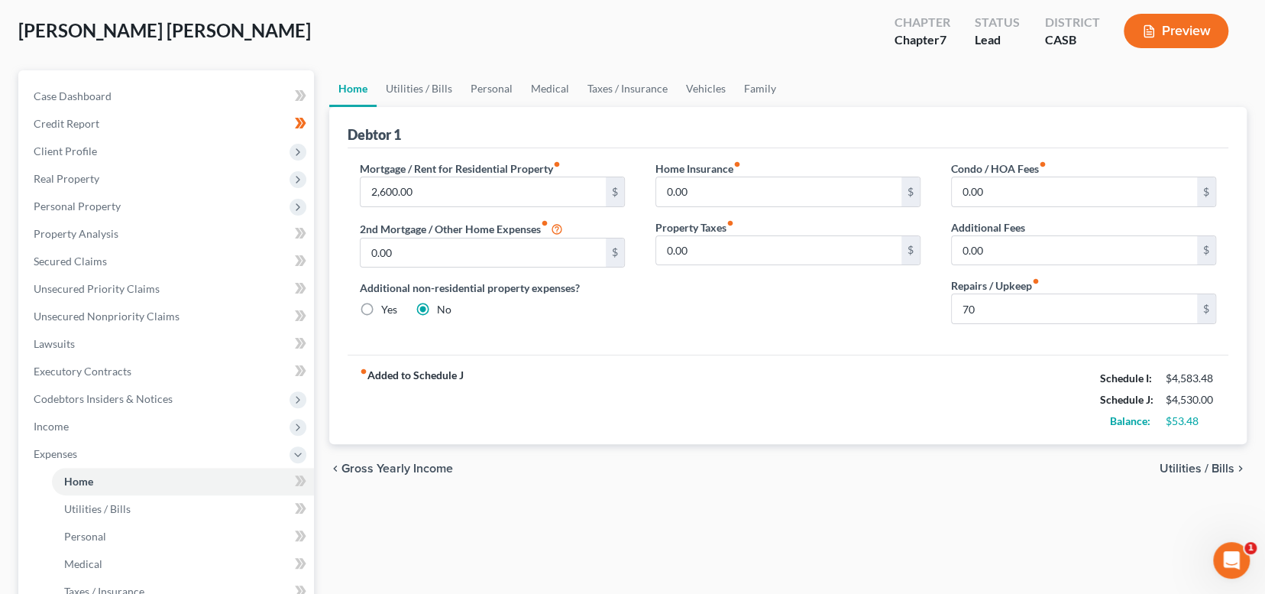
click at [1179, 469] on span "Utilities / Bills" at bounding box center [1197, 468] width 75 height 12
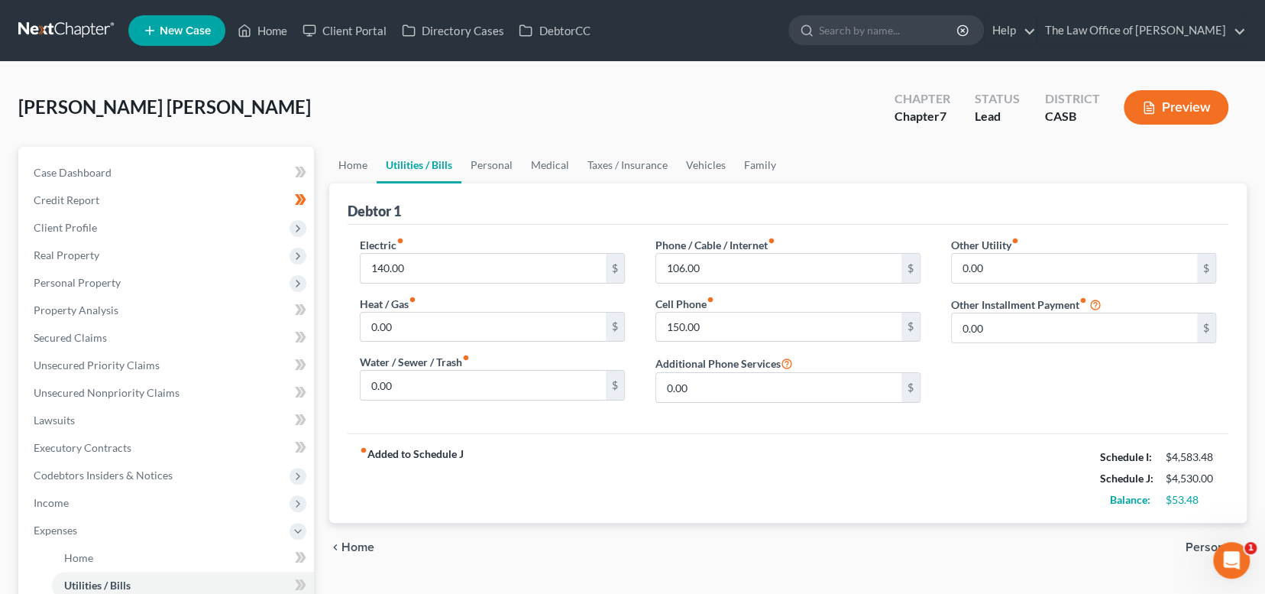
click at [1196, 541] on span "Personal" at bounding box center [1209, 547] width 49 height 12
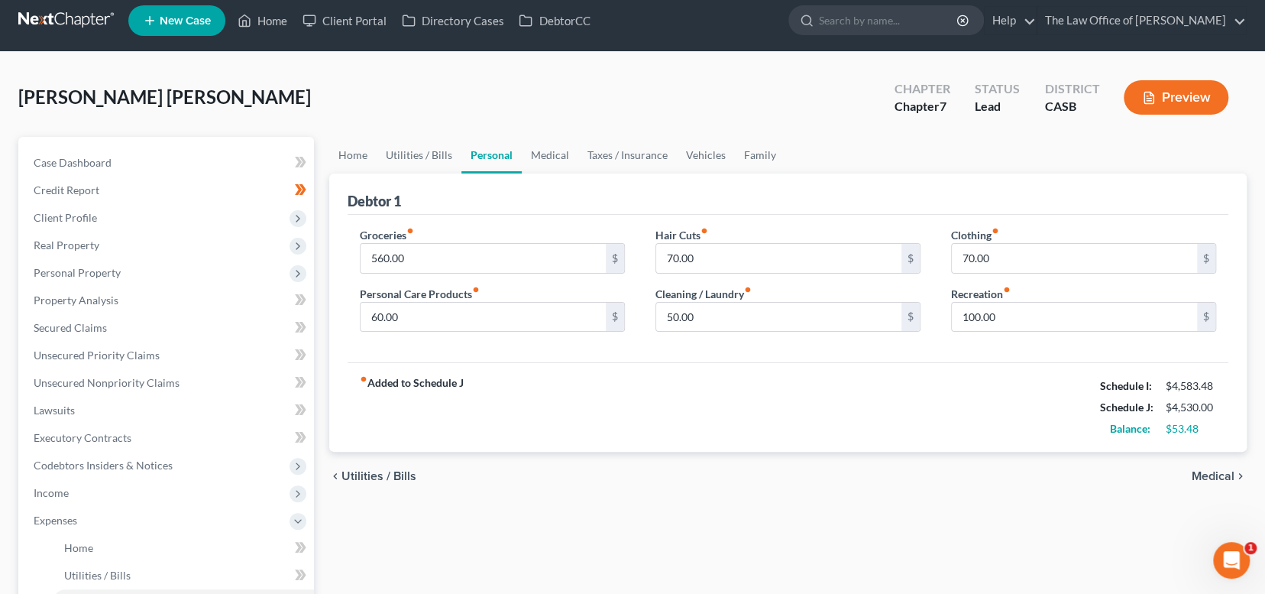
scroll to position [76, 0]
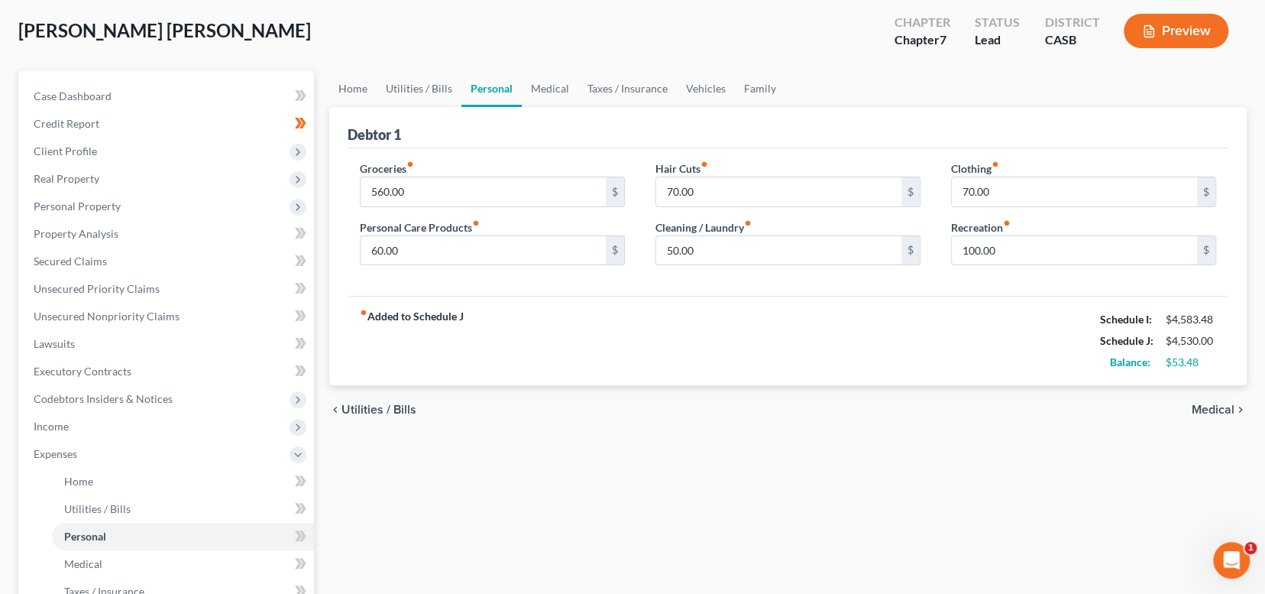
click at [1205, 403] on span "Medical" at bounding box center [1213, 409] width 43 height 12
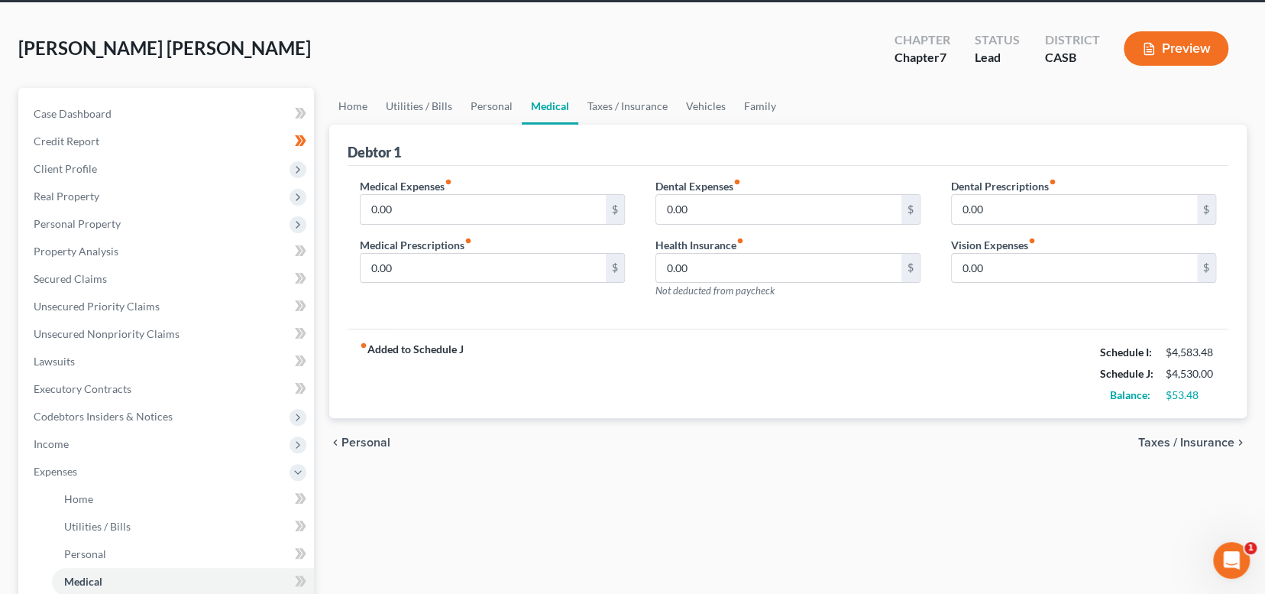
scroll to position [76, 0]
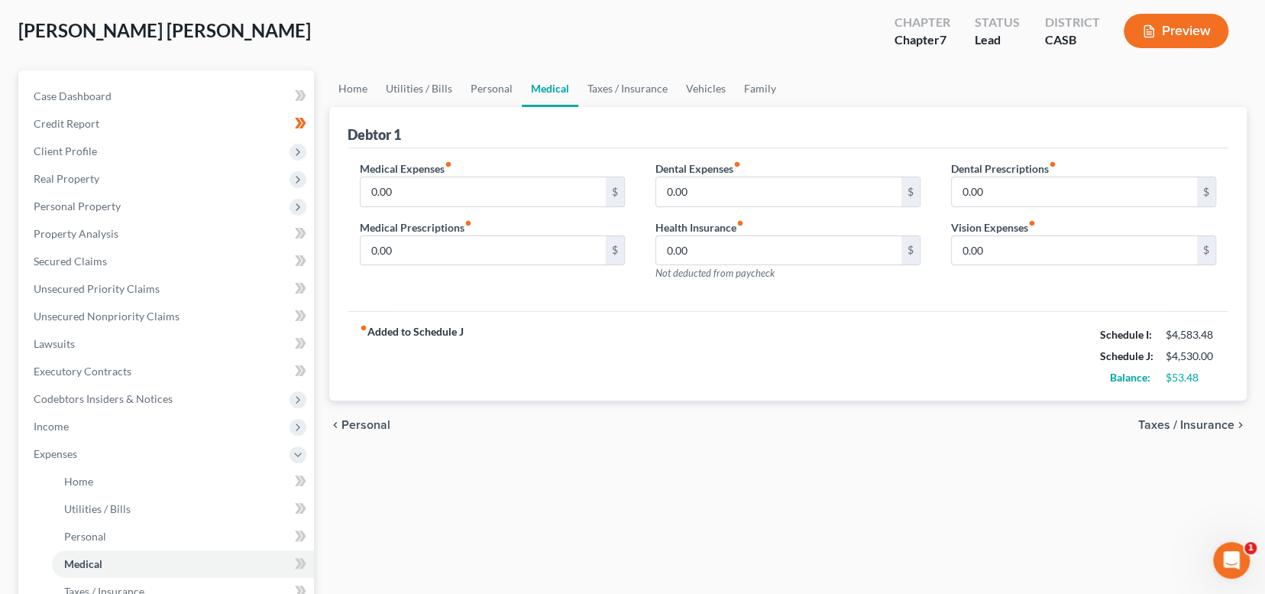
click at [1177, 423] on span "Taxes / Insurance" at bounding box center [1186, 425] width 96 height 12
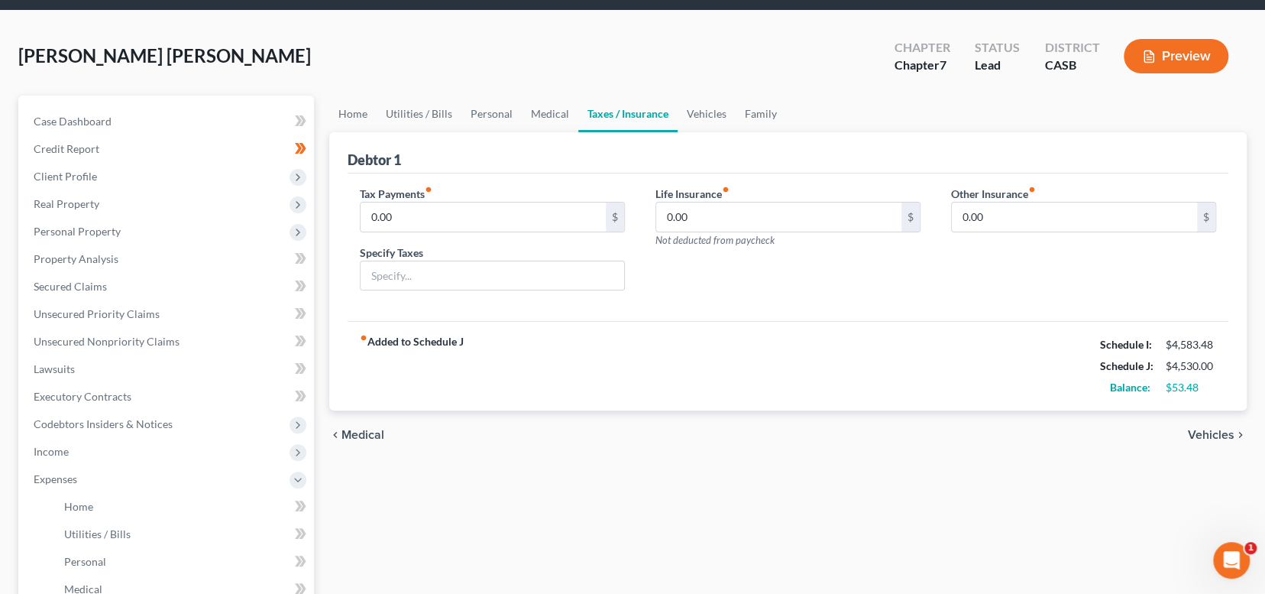
scroll to position [76, 0]
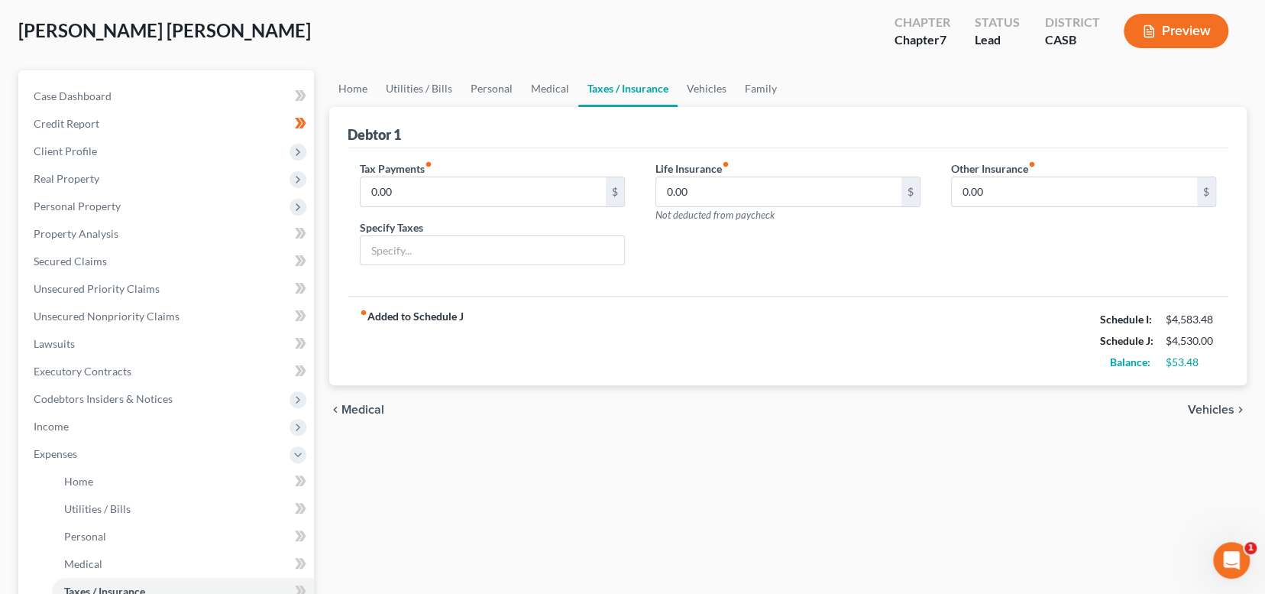
click at [1198, 403] on span "Vehicles" at bounding box center [1211, 409] width 47 height 12
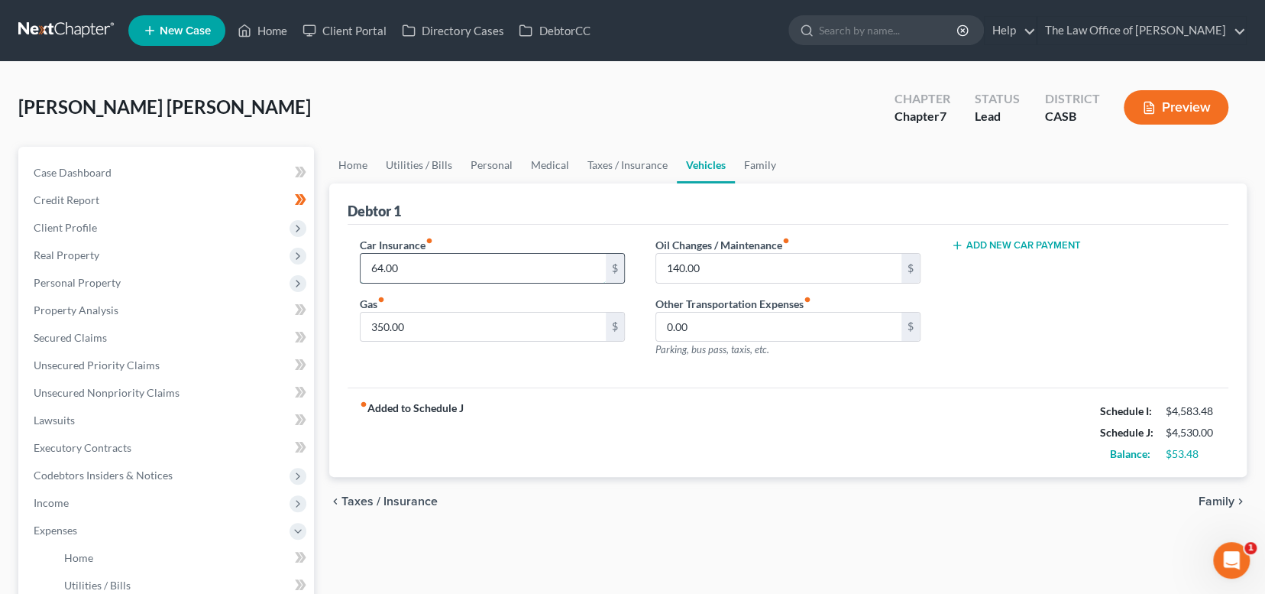
click at [412, 269] on input "64.00" at bounding box center [483, 268] width 245 height 29
click at [697, 445] on div "fiber_manual_record Added to Schedule J Schedule I: $4,583.48 Schedule J: $4,55…" at bounding box center [788, 431] width 881 height 89
click at [411, 269] on input "84" at bounding box center [483, 268] width 245 height 29
click at [695, 488] on div "chevron_left Taxes / Insurance Family chevron_right" at bounding box center [787, 501] width 917 height 49
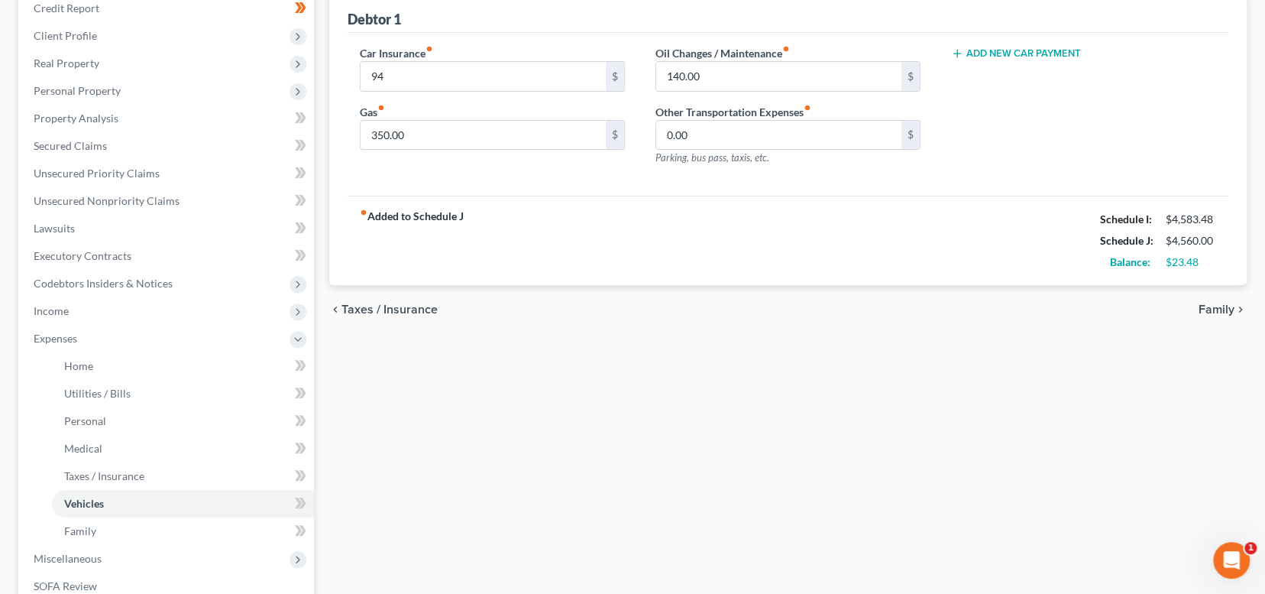
scroll to position [229, 0]
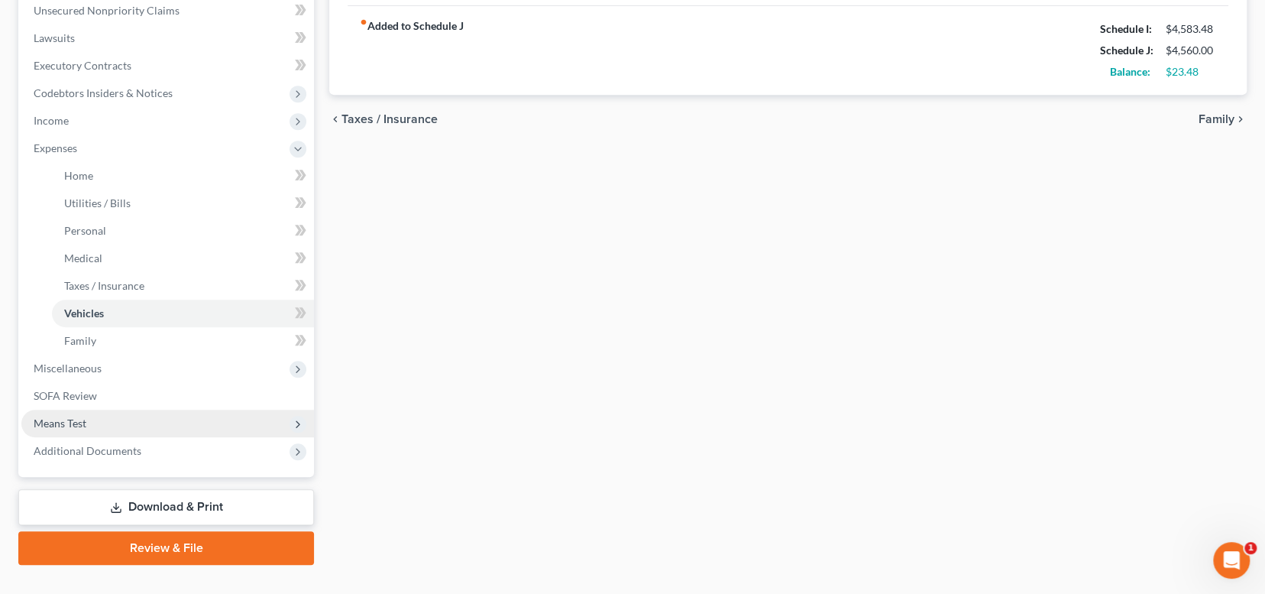
click at [76, 412] on span "Means Test" at bounding box center [167, 422] width 293 height 27
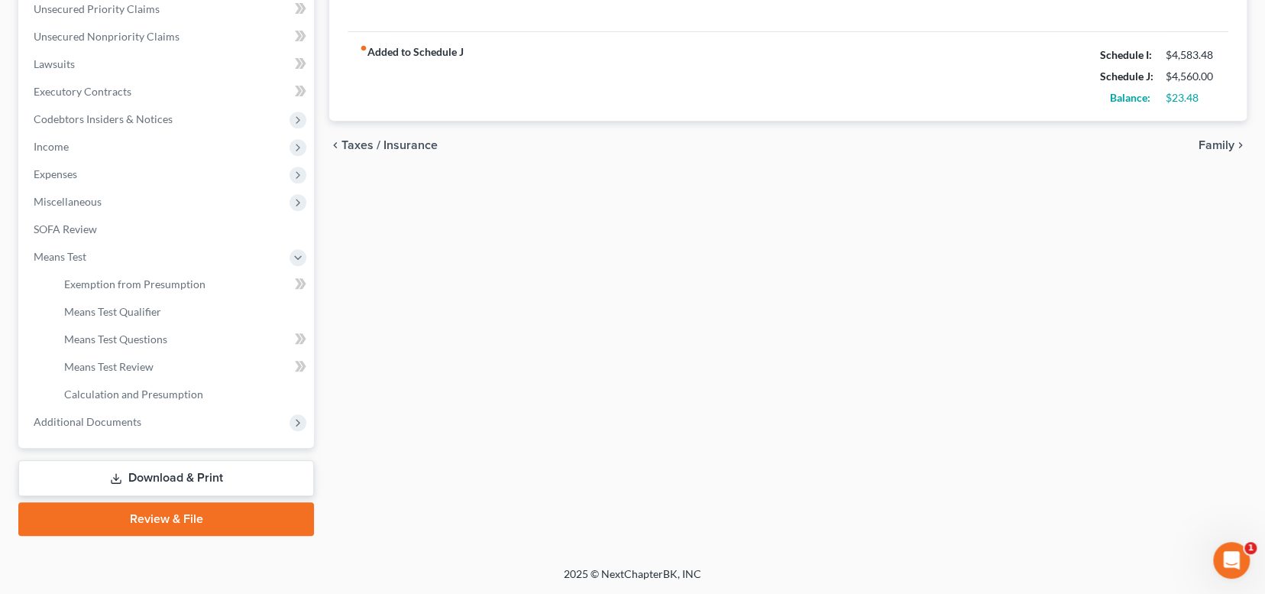
scroll to position [354, 0]
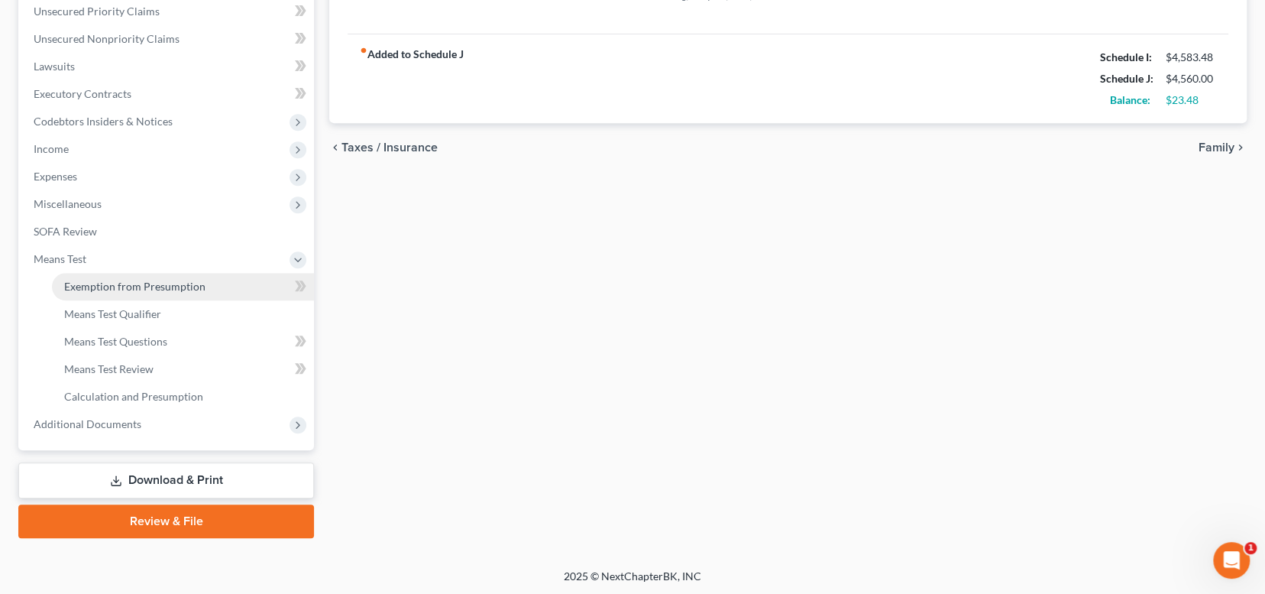
click at [118, 282] on span "Exemption from Presumption" at bounding box center [134, 286] width 141 height 13
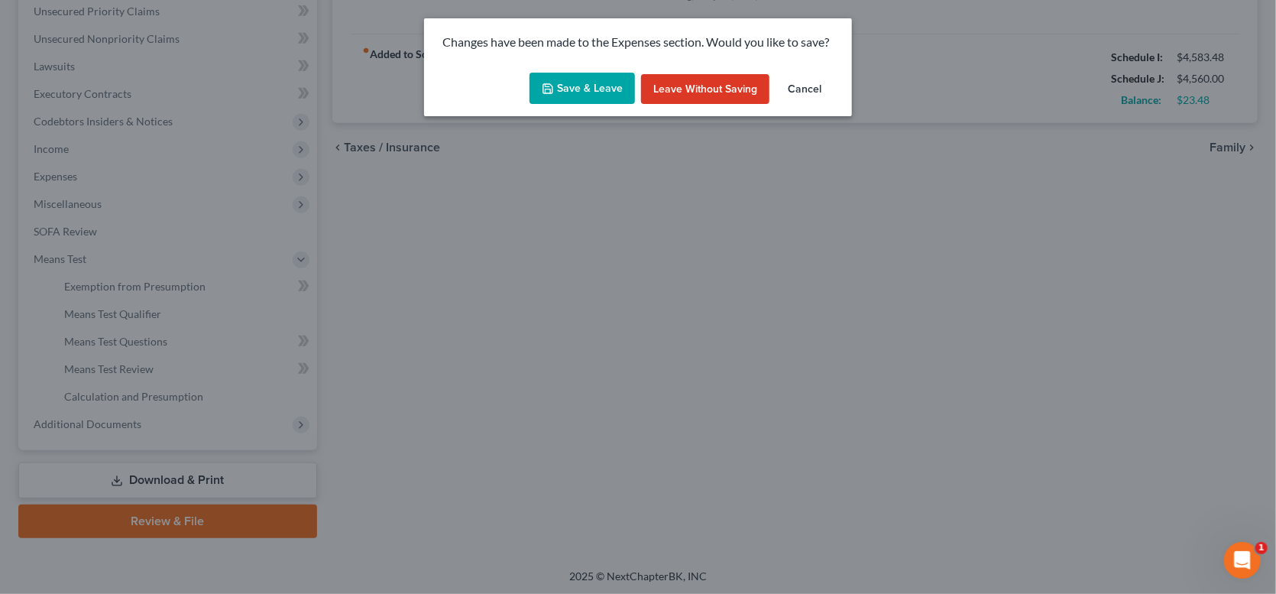
click at [594, 86] on button "Save & Leave" at bounding box center [581, 89] width 105 height 32
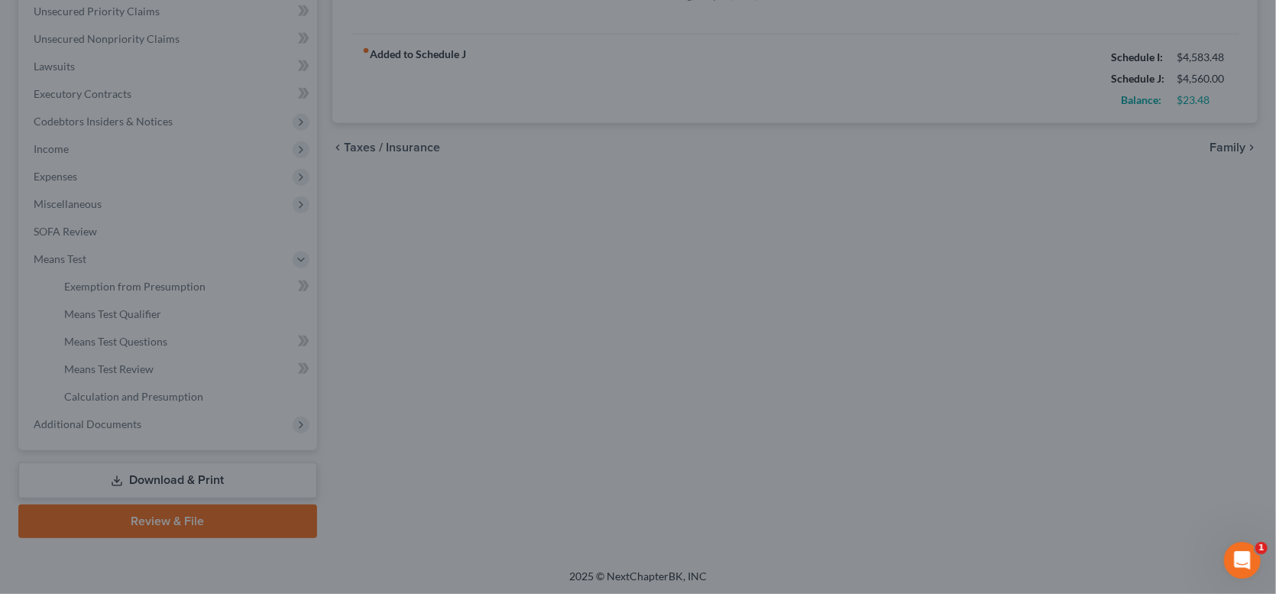
type input "94.00"
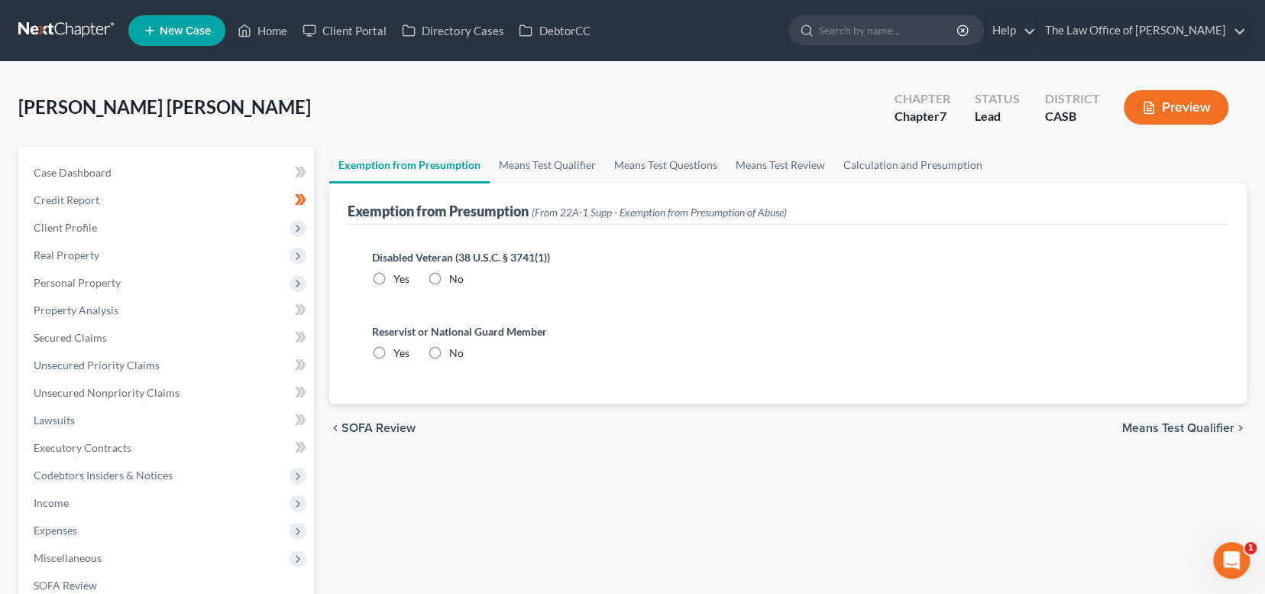
click at [449, 272] on span "No" at bounding box center [456, 278] width 15 height 13
click at [455, 271] on input "No" at bounding box center [460, 276] width 10 height 10
radio input "true"
click at [451, 351] on span "No" at bounding box center [456, 352] width 15 height 13
click at [455, 351] on input "No" at bounding box center [460, 350] width 10 height 10
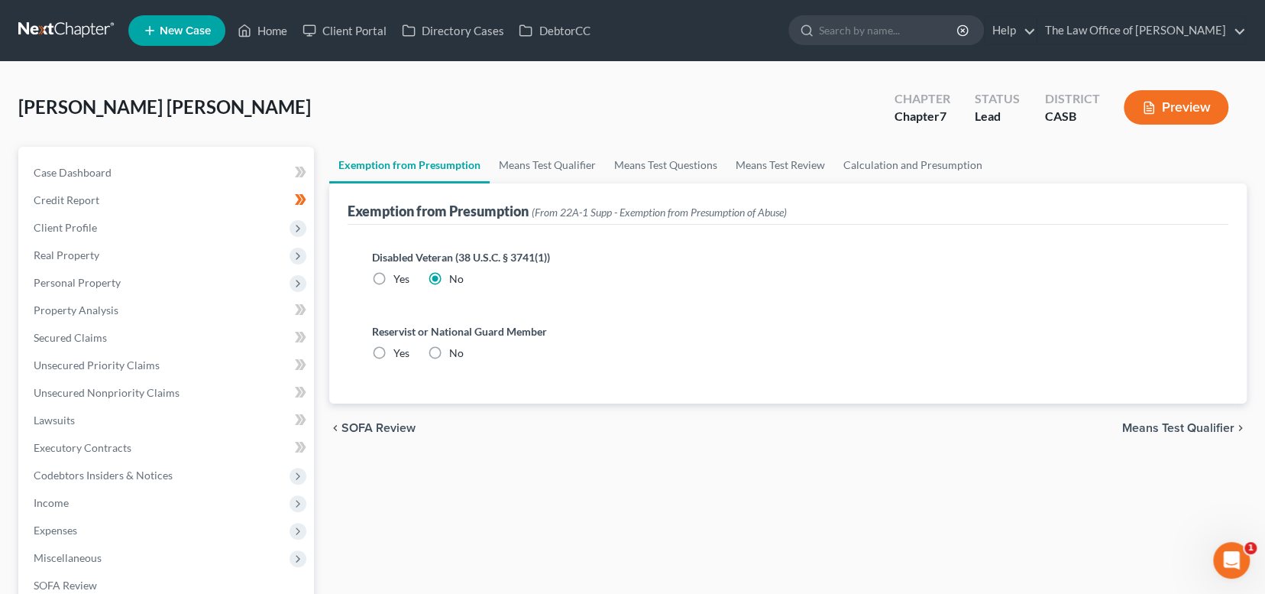
radio input "true"
click at [1157, 422] on span "Means Test Qualifier" at bounding box center [1178, 428] width 112 height 12
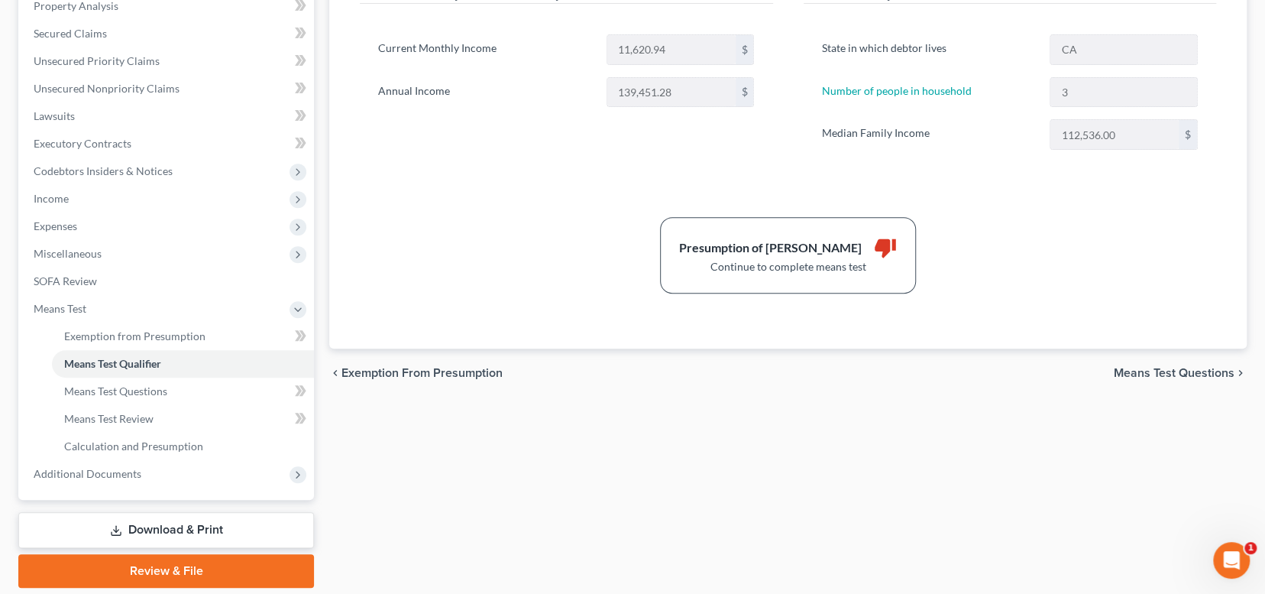
scroll to position [306, 0]
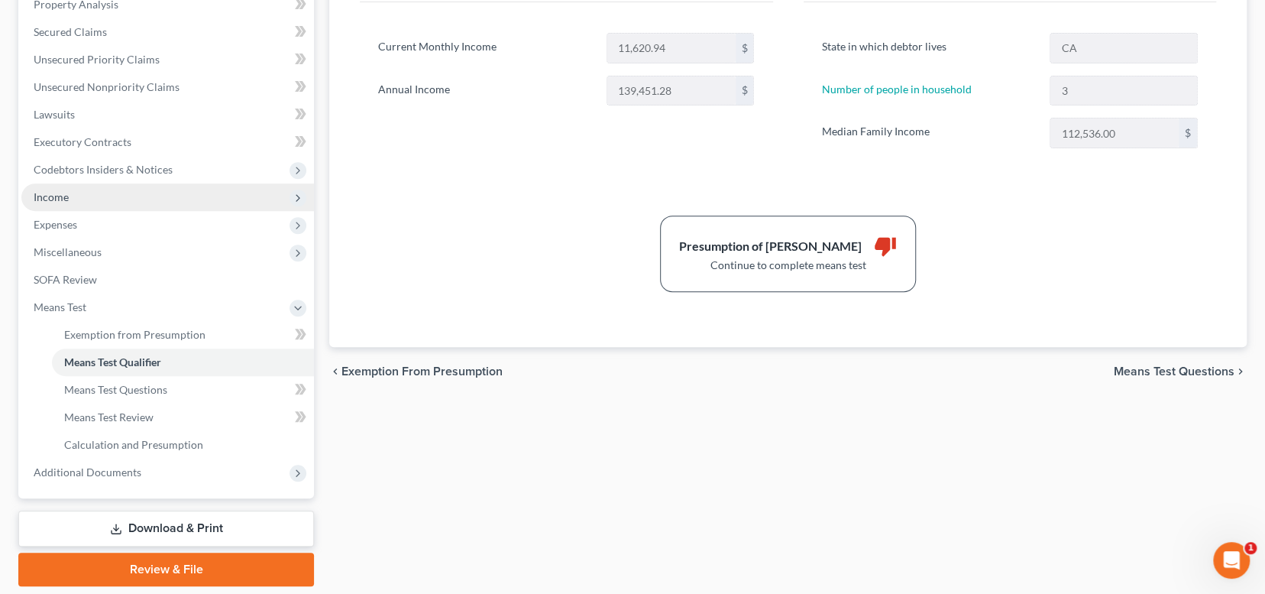
click at [76, 198] on span "Income" at bounding box center [167, 196] width 293 height 27
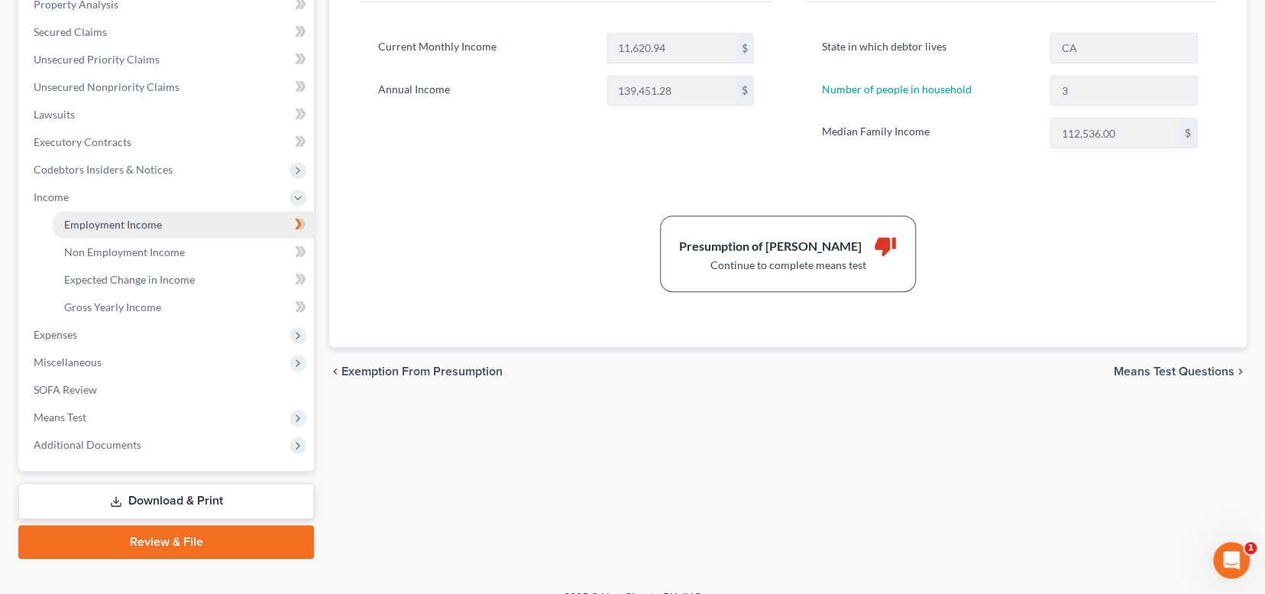
click at [97, 226] on span "Employment Income" at bounding box center [113, 224] width 98 height 13
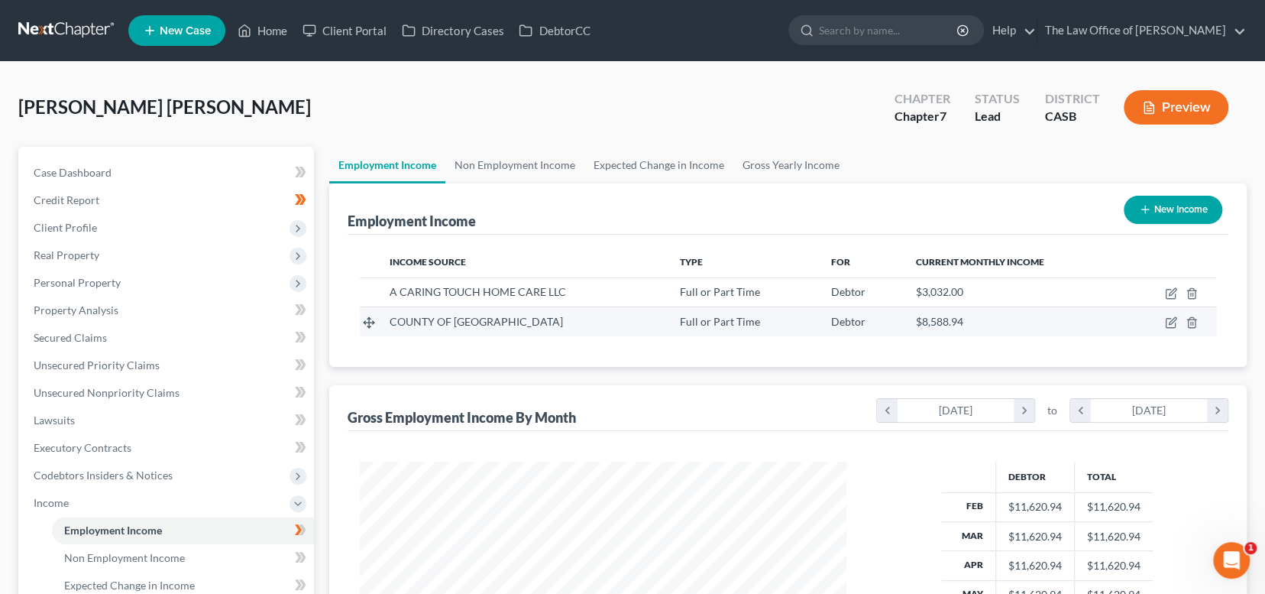
scroll to position [273, 516]
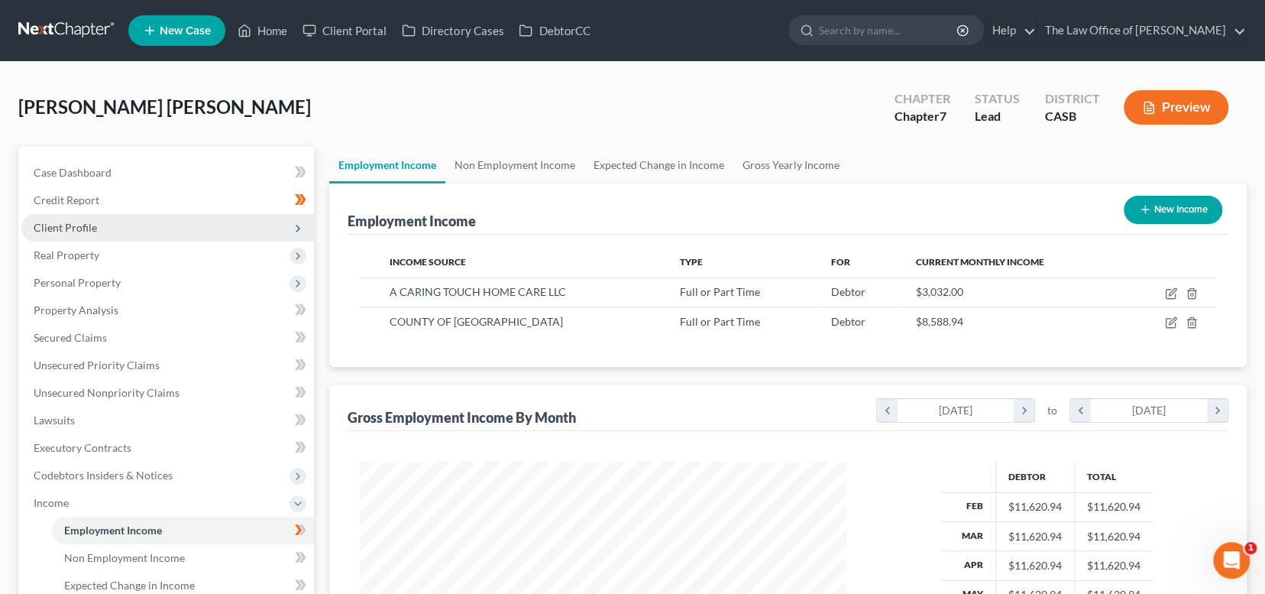
click at [102, 216] on span "Client Profile" at bounding box center [167, 227] width 293 height 27
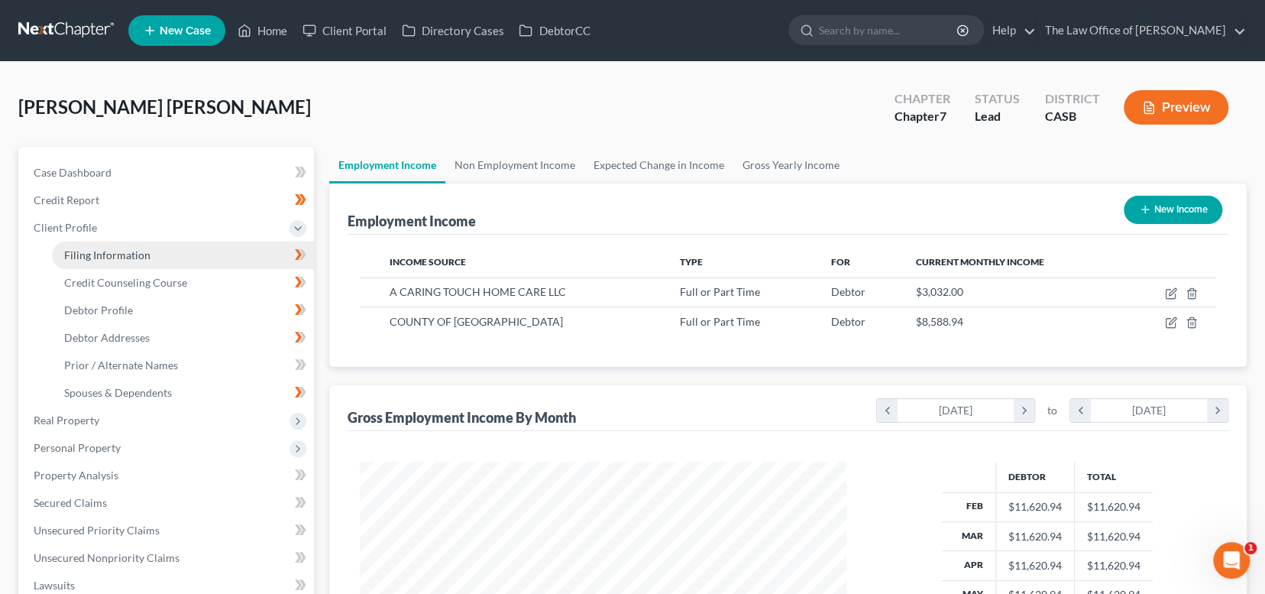
click at [127, 256] on span "Filing Information" at bounding box center [107, 254] width 86 height 13
select select "1"
select select "0"
select select "4"
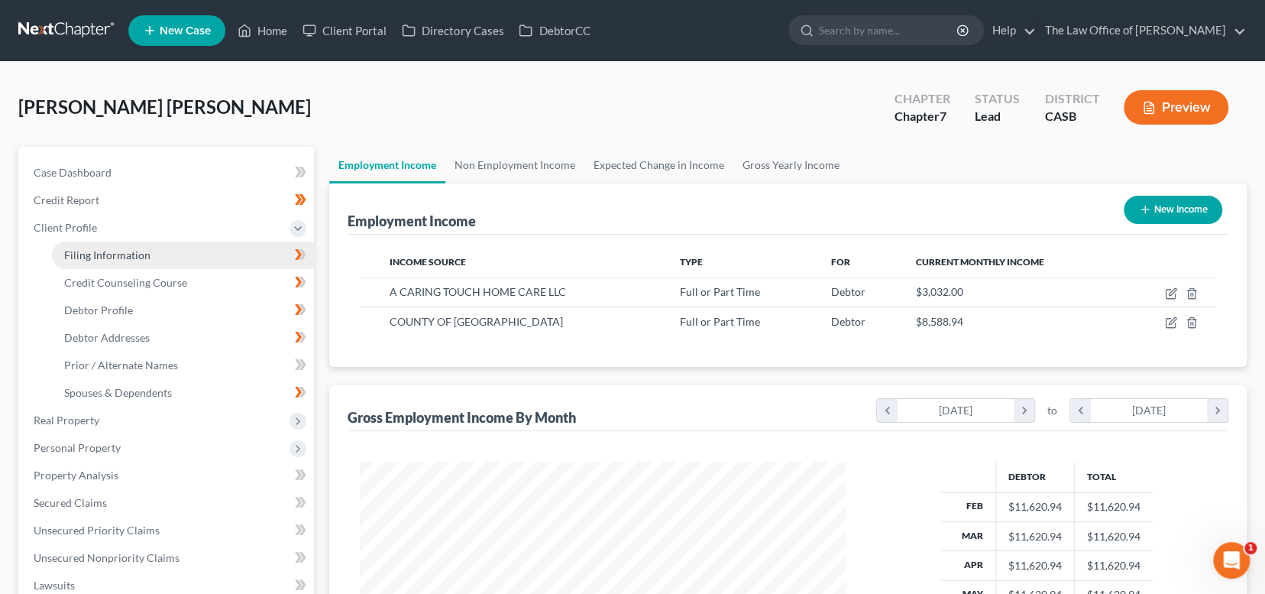
select select "0"
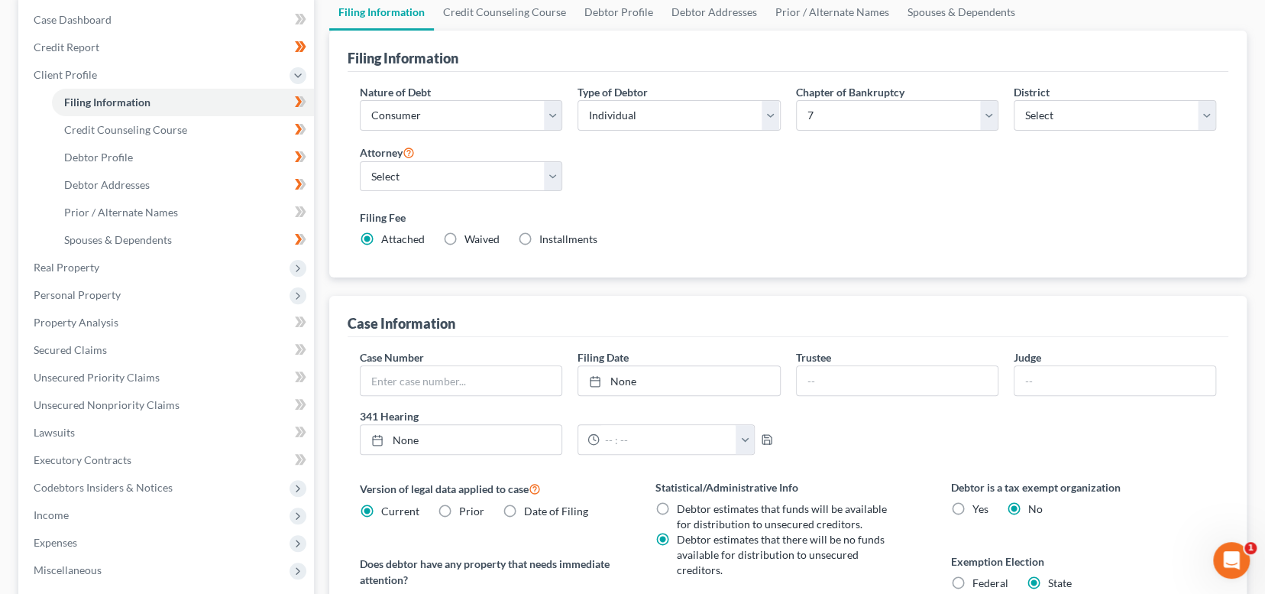
scroll to position [425, 0]
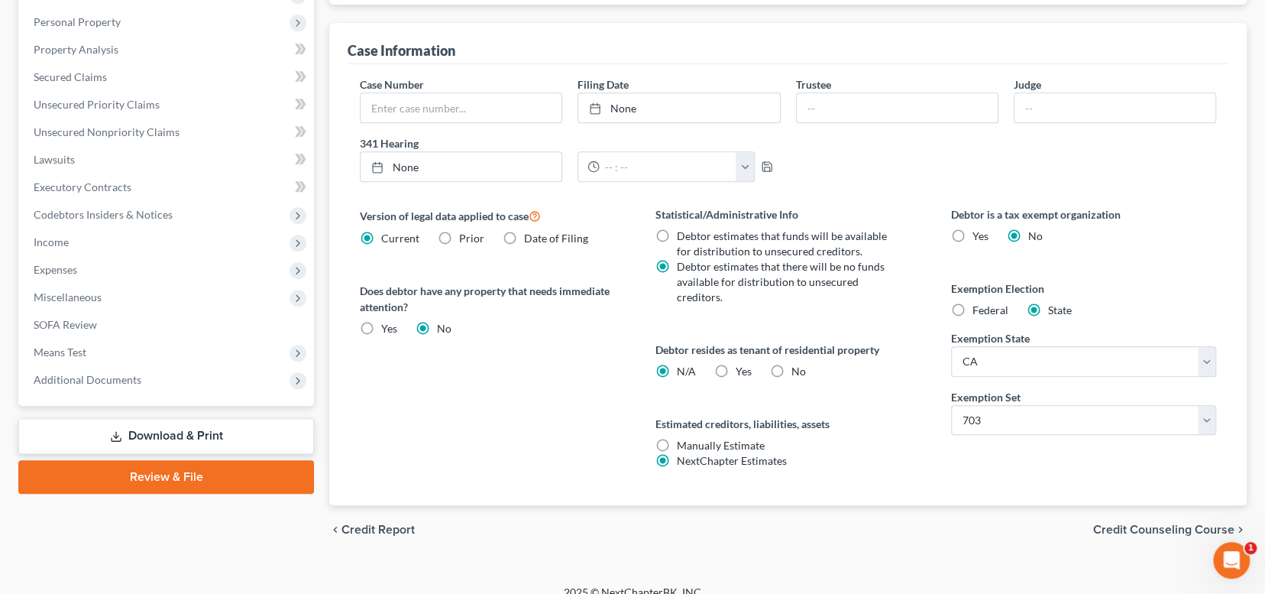
click at [1155, 523] on span "Credit Counseling Course" at bounding box center [1163, 529] width 141 height 12
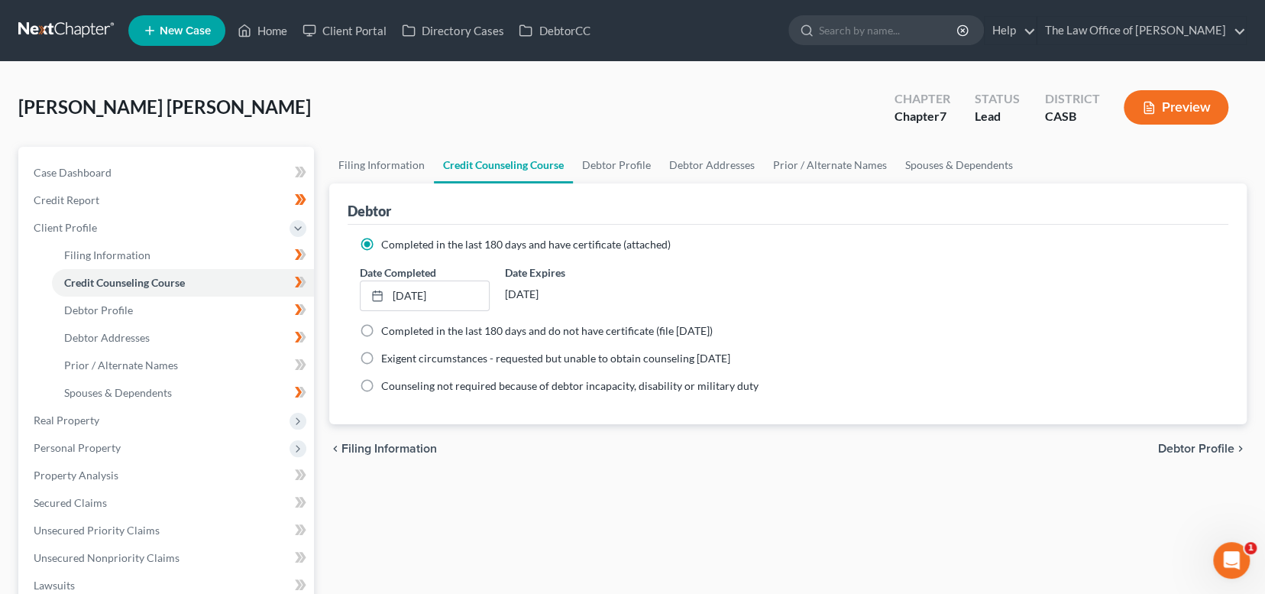
click at [1219, 445] on span "Debtor Profile" at bounding box center [1196, 448] width 76 height 12
select select "0"
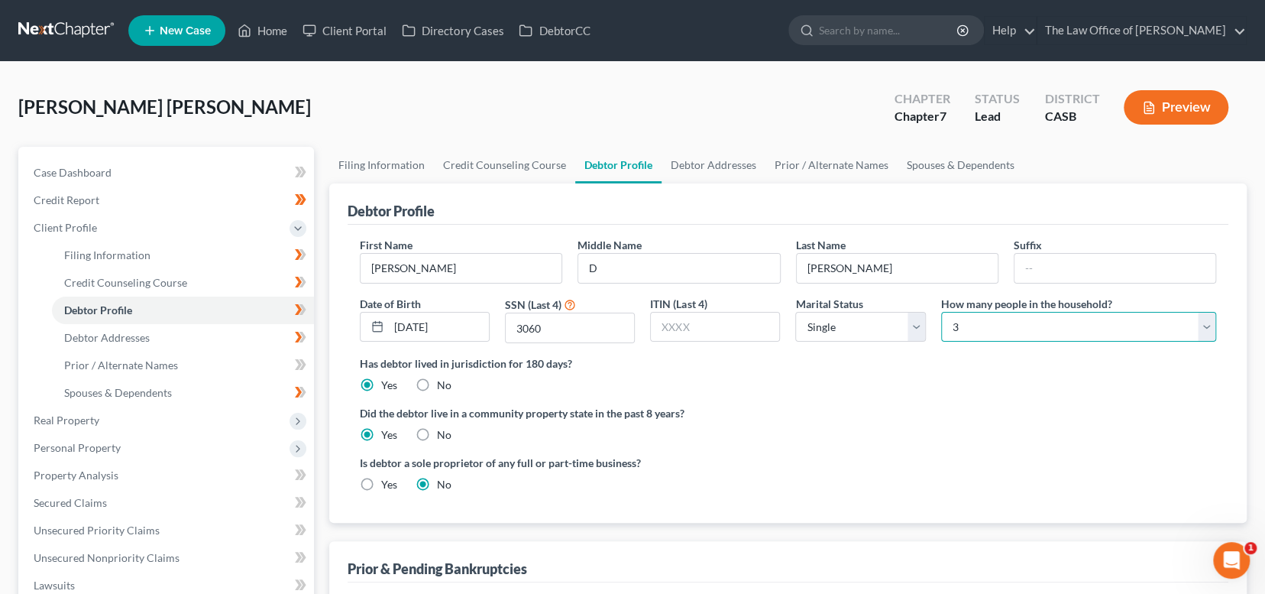
click at [1207, 320] on select "Select 1 2 3 4 5 6 7 8 9 10 11 12 13 14 15 16 17 18 19 20" at bounding box center [1078, 327] width 275 height 31
select select "4"
click at [941, 312] on select "Select 1 2 3 4 5 6 7 8 9 10 11 12 13 14 15 16 17 18 19 20" at bounding box center [1078, 327] width 275 height 31
click at [877, 407] on label "Did the debtor live in a community property state in the past 8 years?" at bounding box center [788, 413] width 856 height 16
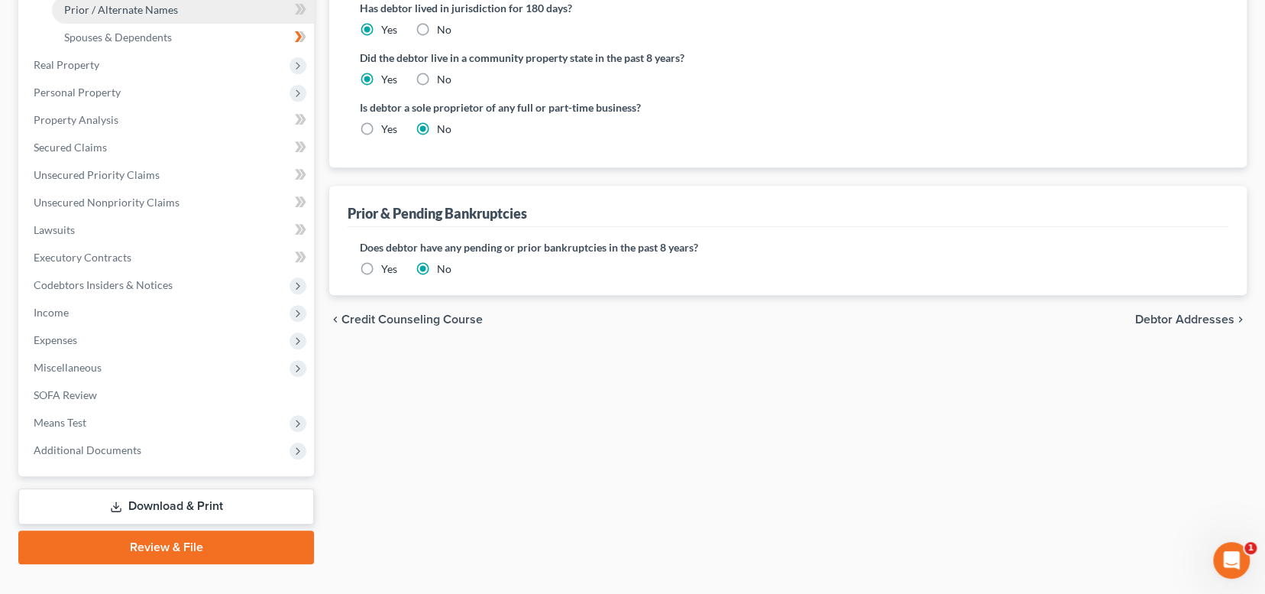
scroll to position [381, 0]
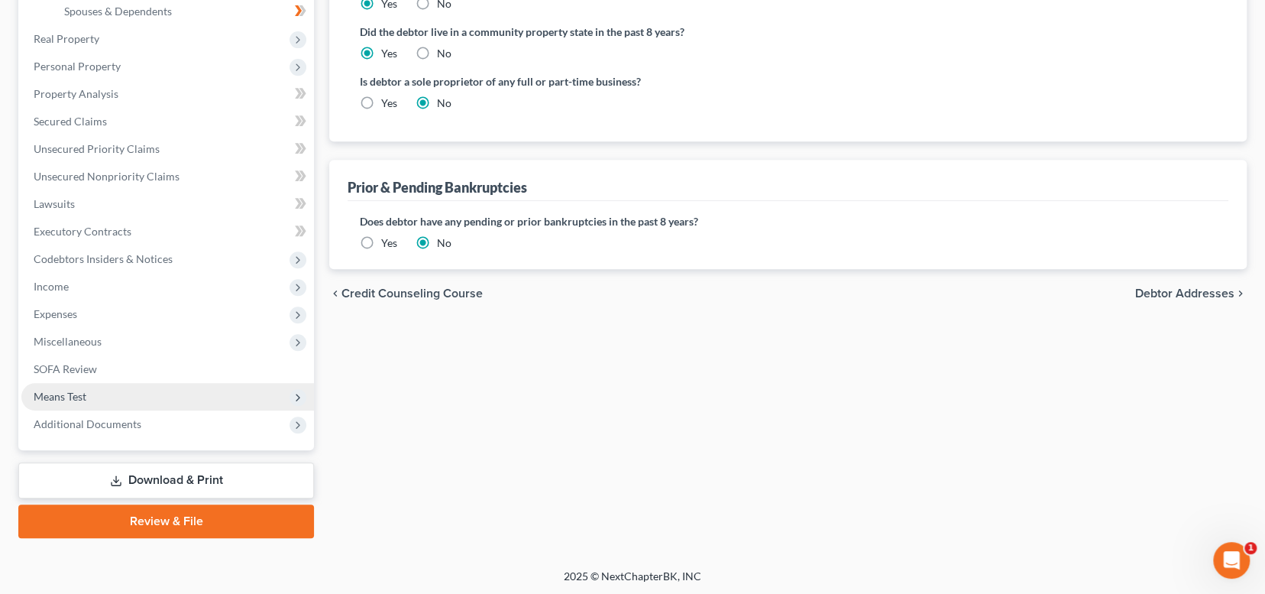
click at [59, 390] on span "Means Test" at bounding box center [60, 396] width 53 height 13
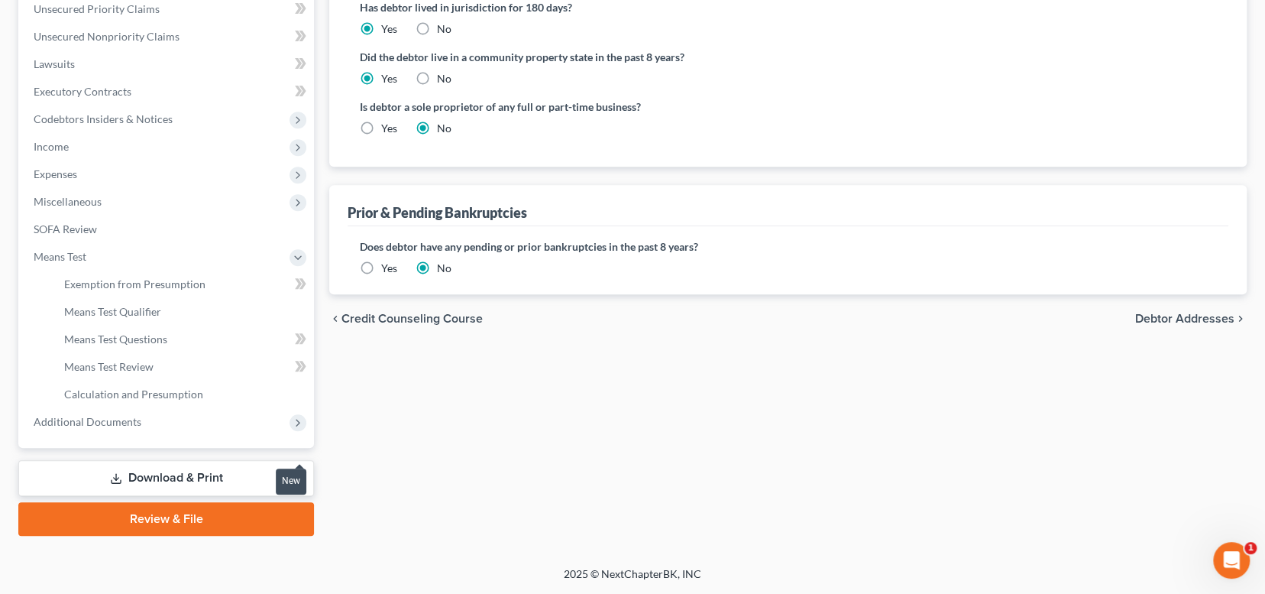
scroll to position [354, 0]
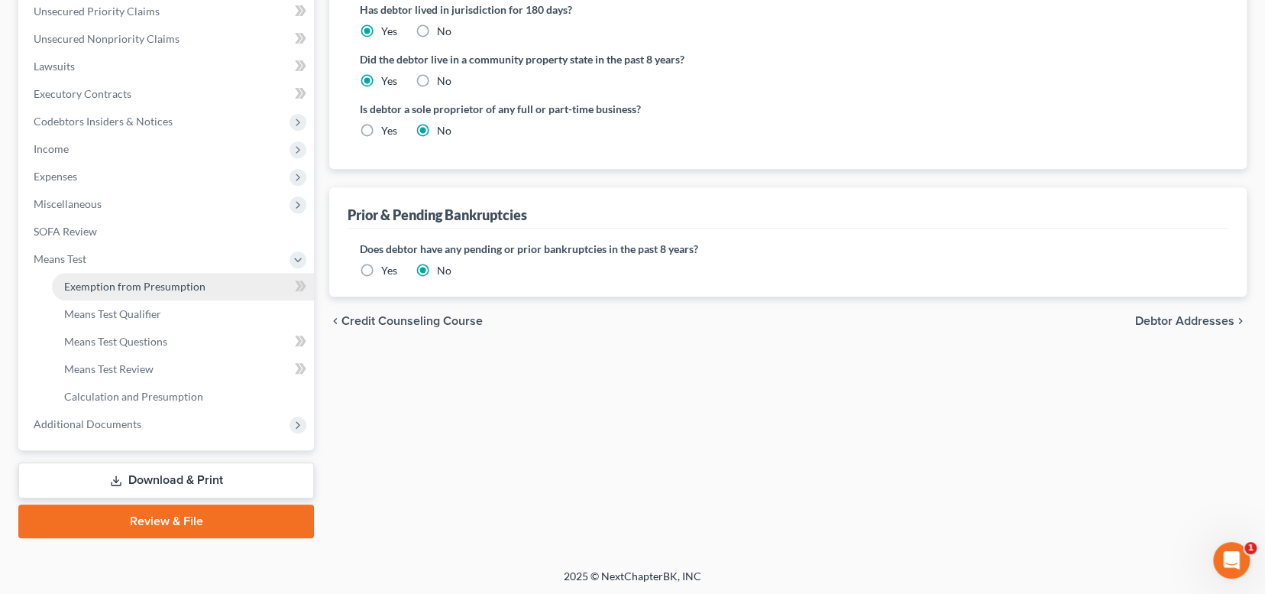
click at [141, 283] on span "Exemption from Presumption" at bounding box center [134, 286] width 141 height 13
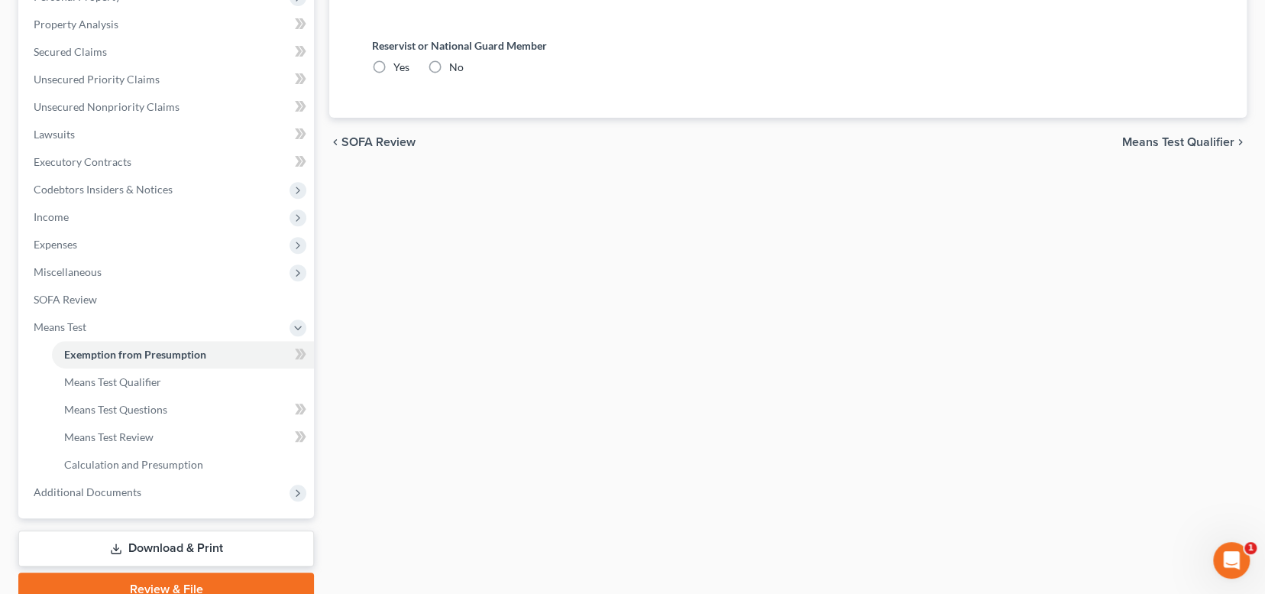
radio input "true"
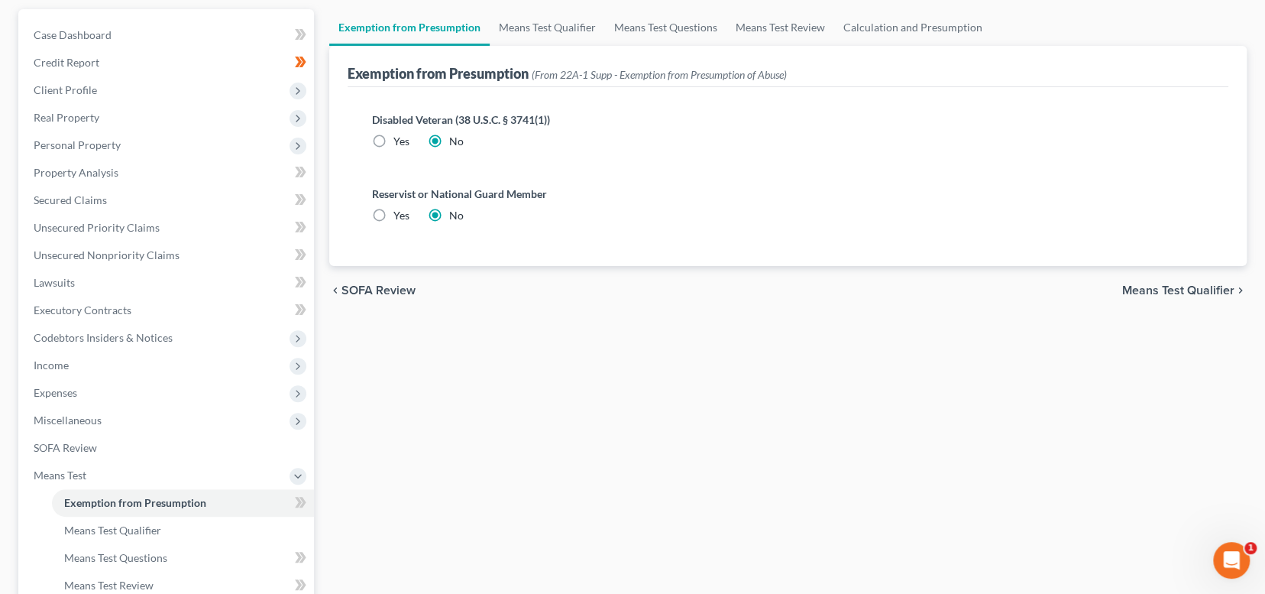
scroll to position [354, 0]
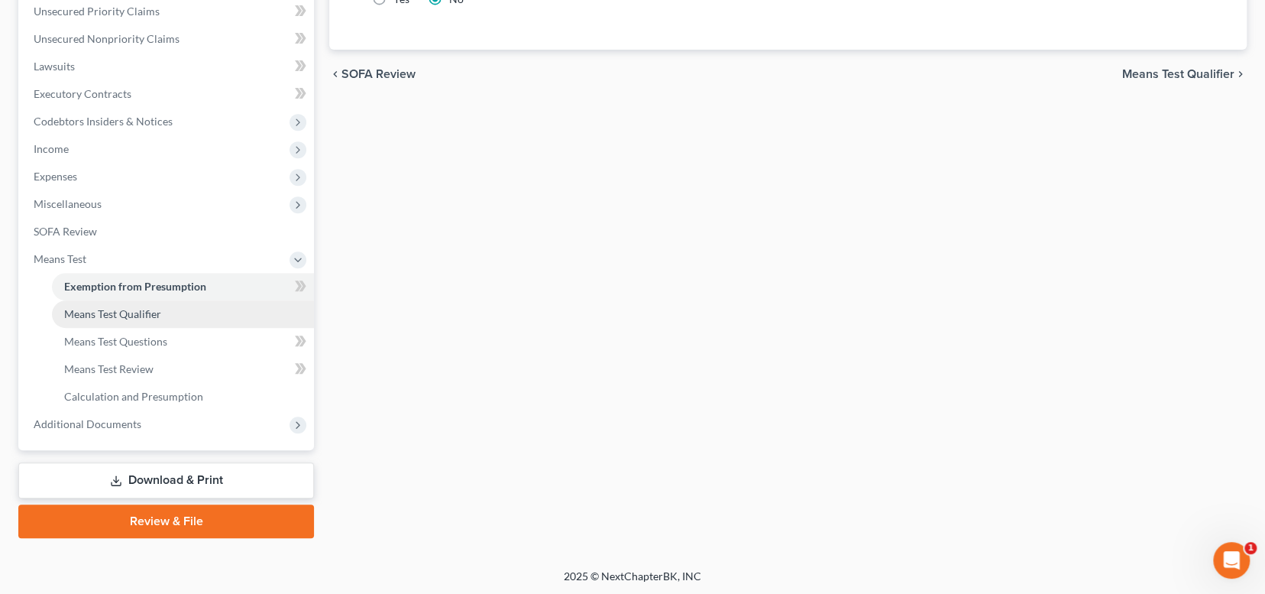
click at [128, 315] on span "Means Test Qualifier" at bounding box center [112, 313] width 97 height 13
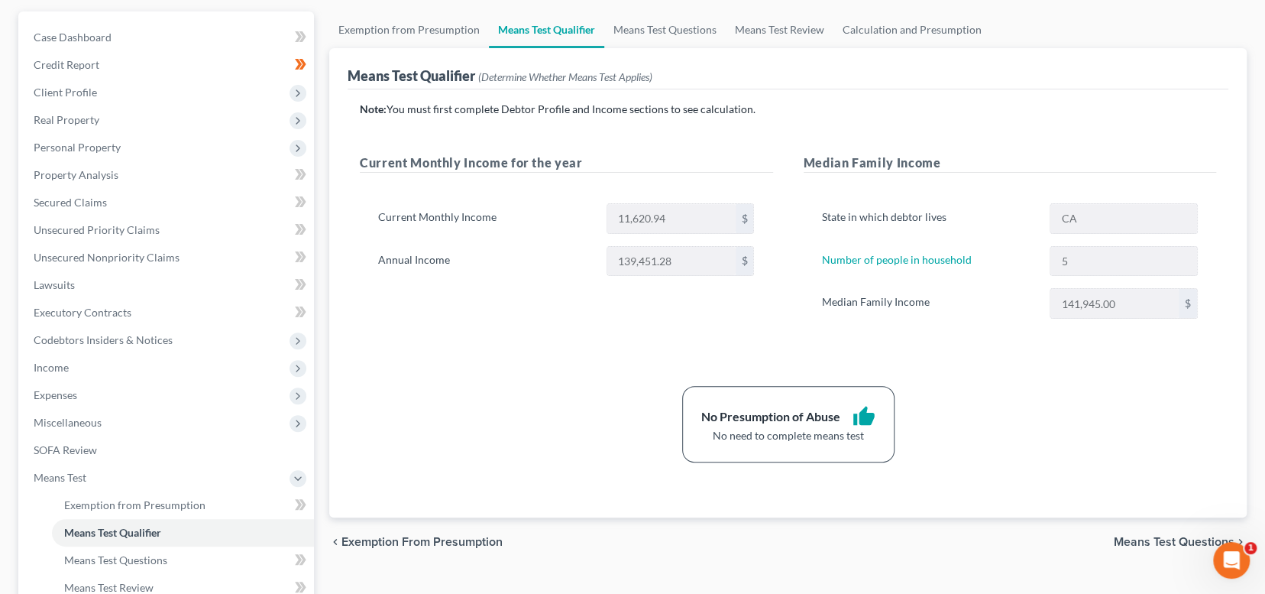
scroll to position [153, 0]
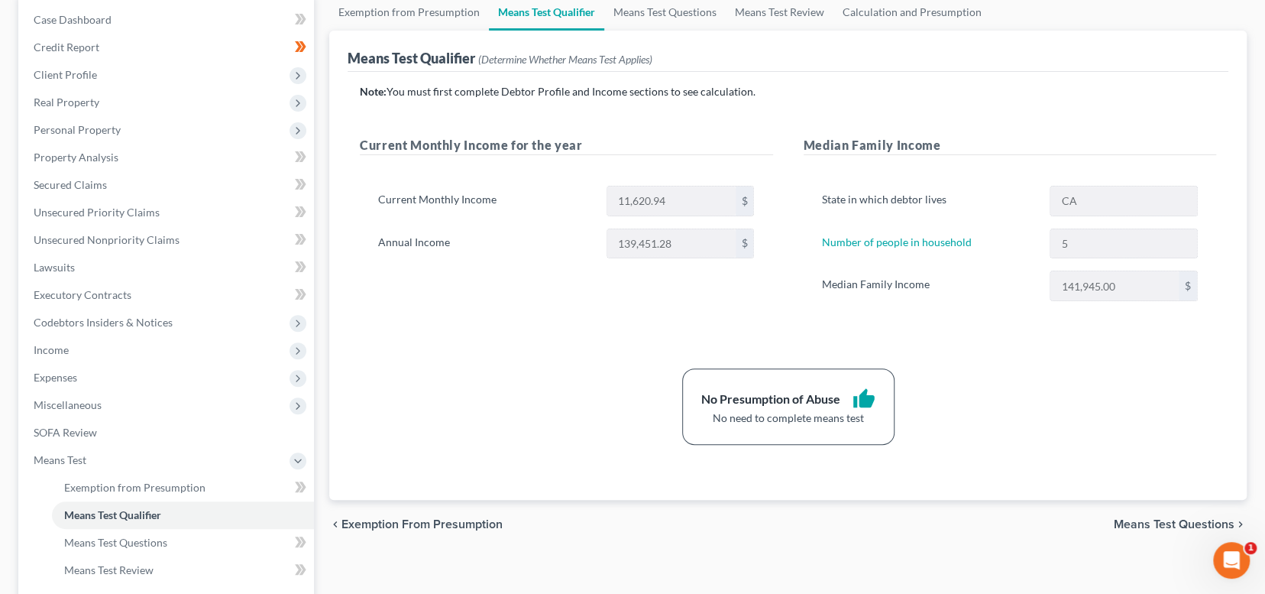
click at [592, 302] on div "Current Monthly Income for the year Current Monthly Income 11,620.94 $ Annual I…" at bounding box center [566, 234] width 444 height 196
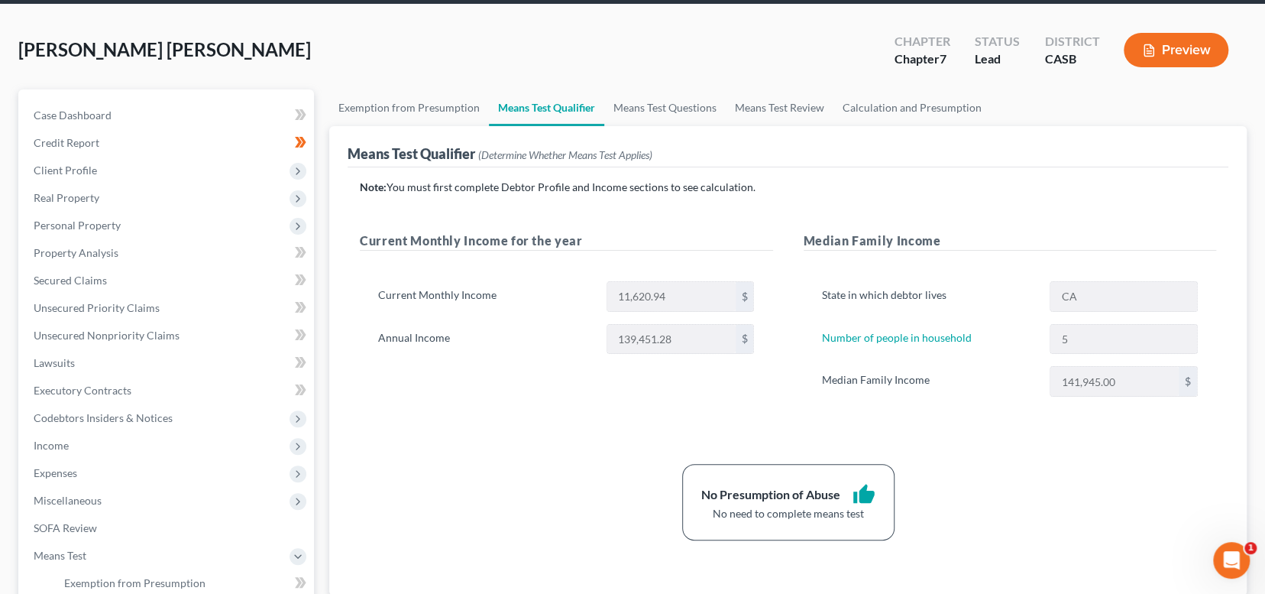
scroll to position [0, 0]
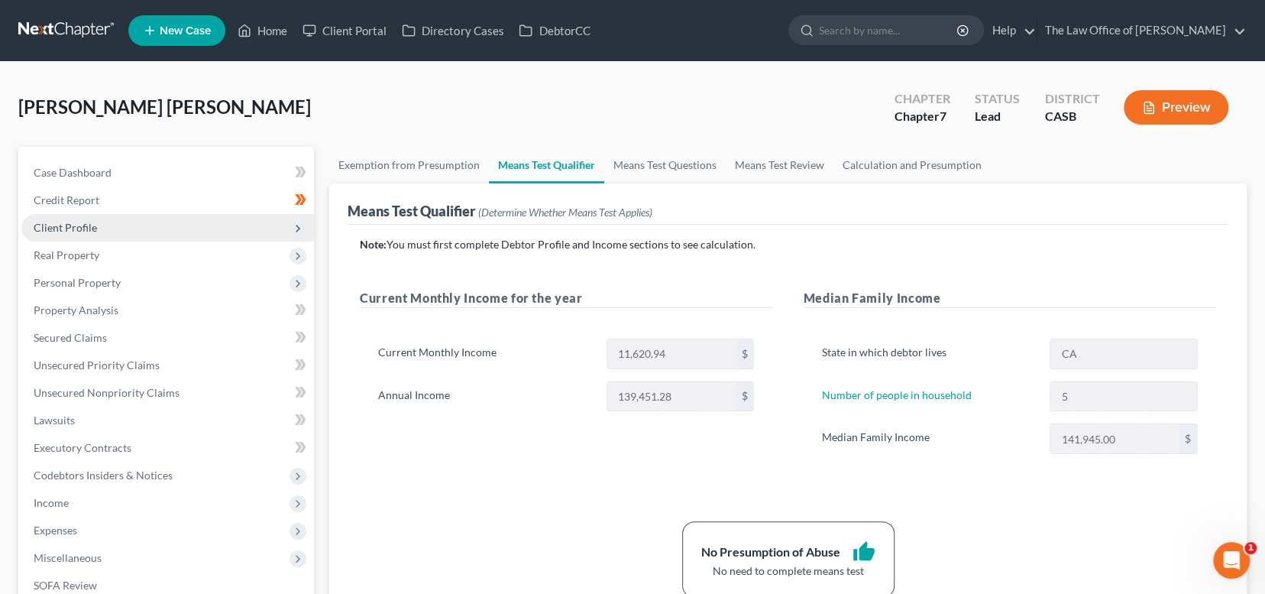
click at [76, 228] on span "Client Profile" at bounding box center [65, 227] width 63 height 13
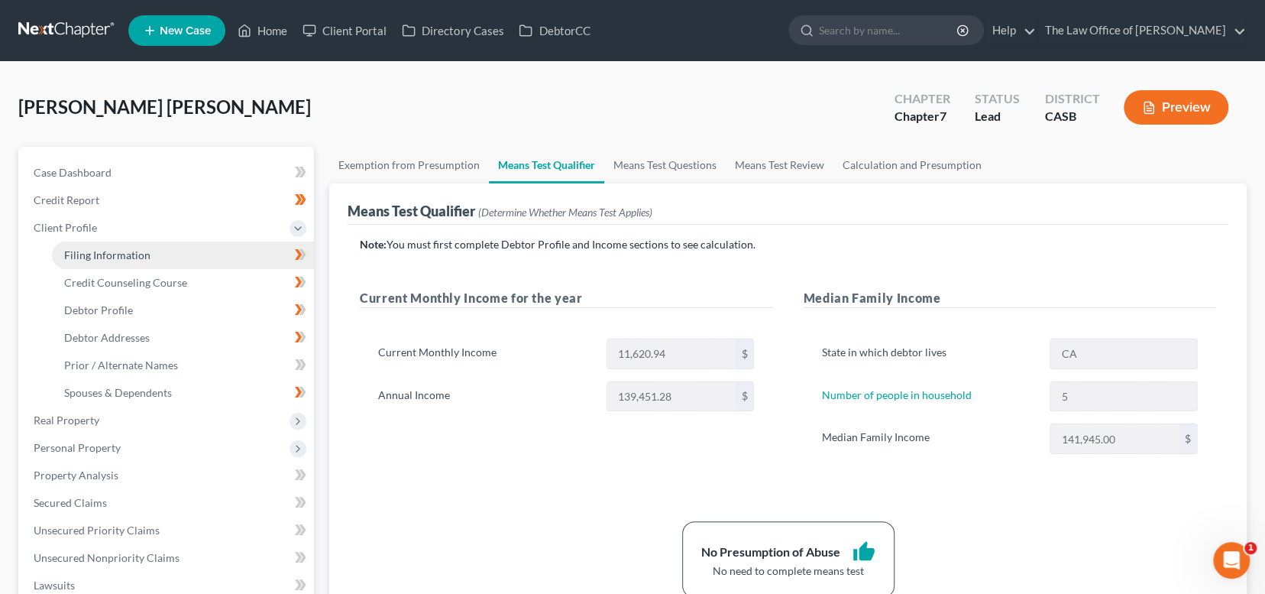
click at [189, 252] on link "Filing Information" at bounding box center [183, 254] width 262 height 27
select select "1"
select select "0"
select select "10"
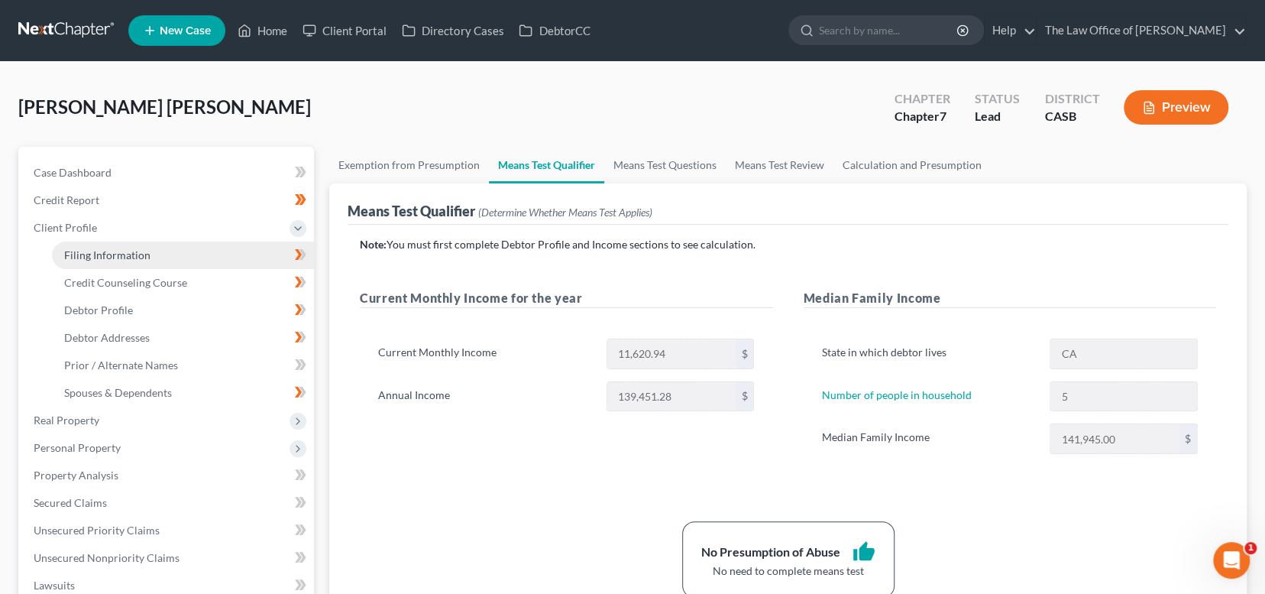
select select "0"
select select "4"
select select "0"
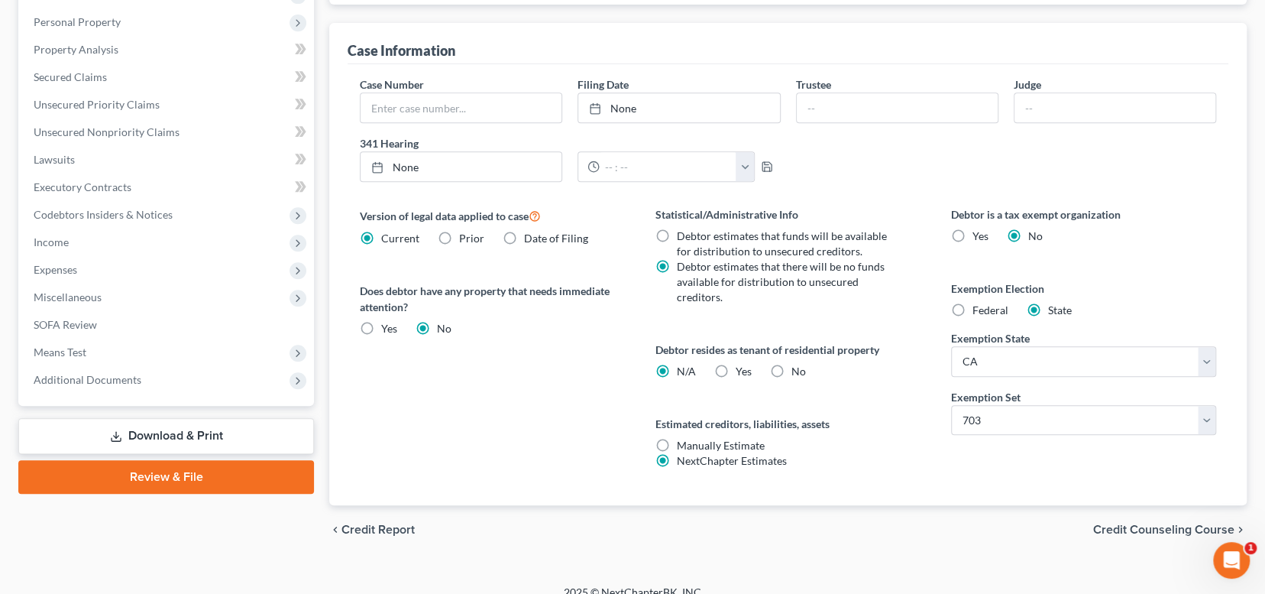
click at [1138, 523] on span "Credit Counseling Course" at bounding box center [1163, 529] width 141 height 12
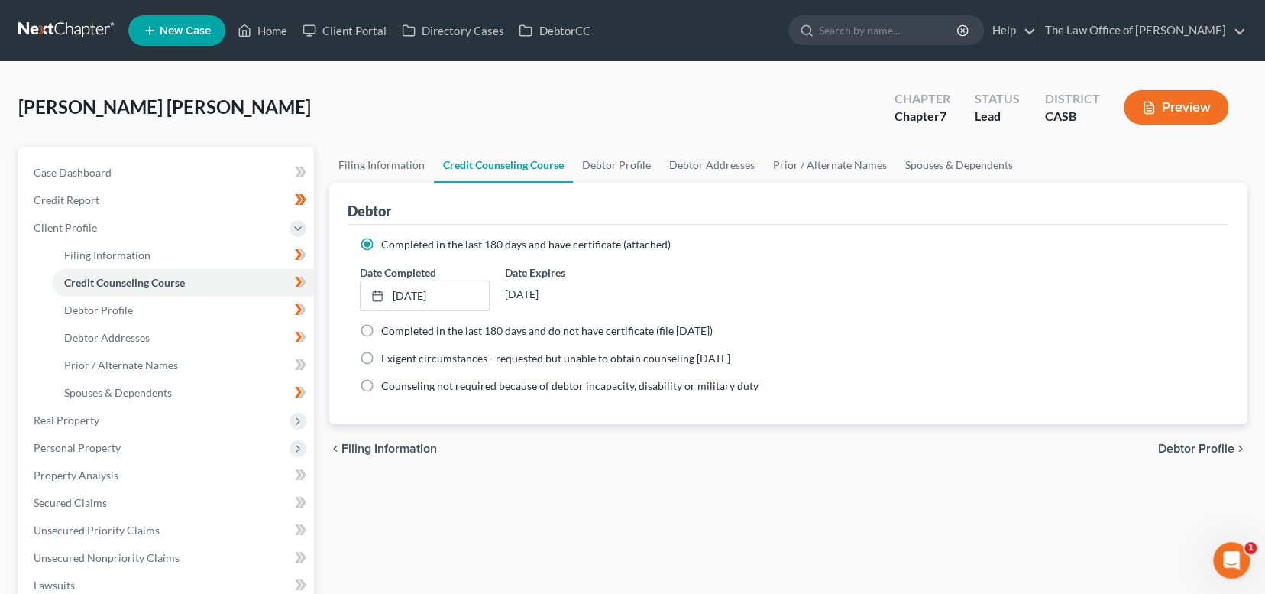
click at [1194, 444] on span "Debtor Profile" at bounding box center [1196, 448] width 76 height 12
select select "0"
select select "4"
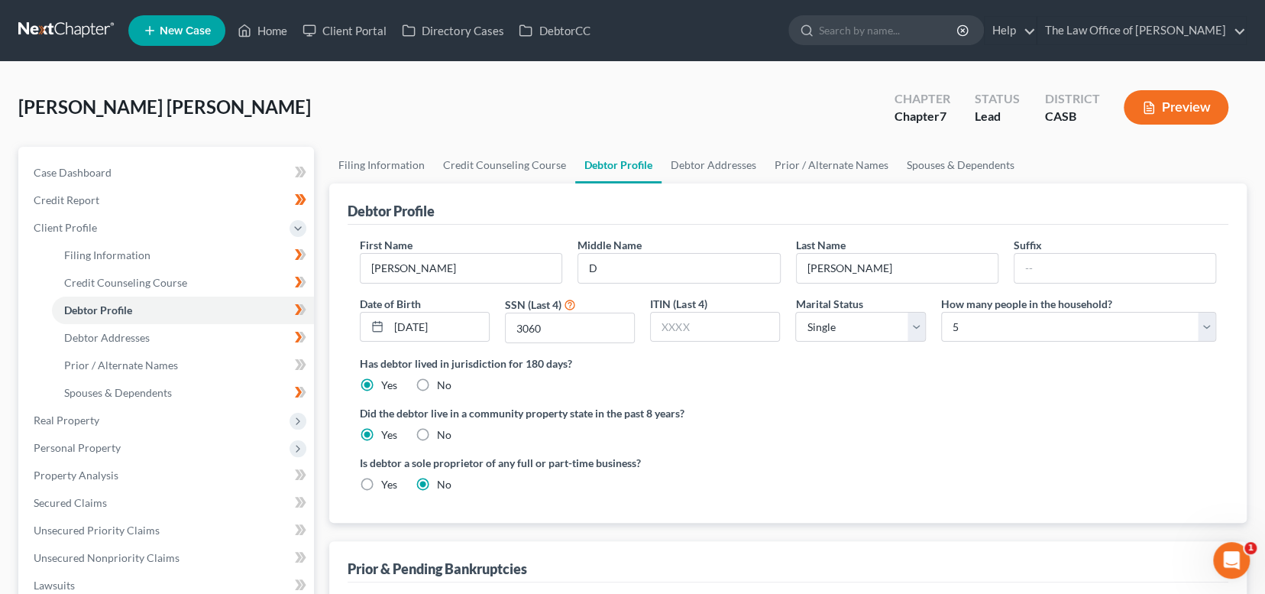
click at [1219, 329] on div "How many people in the household? Select 1 2 3 4 5 6 7 8 9 10 11 12 13 14 15 16…" at bounding box center [1078, 320] width 290 height 48
click at [1214, 329] on select "Select 1 2 3 4 5 6 7 8 9 10 11 12 13 14 15 16 17 18 19 20" at bounding box center [1078, 327] width 275 height 31
click at [1043, 399] on ng-include "First Name [PERSON_NAME] Middle Name D Last Name [PERSON_NAME] Date of Birth [D…" at bounding box center [788, 370] width 856 height 267
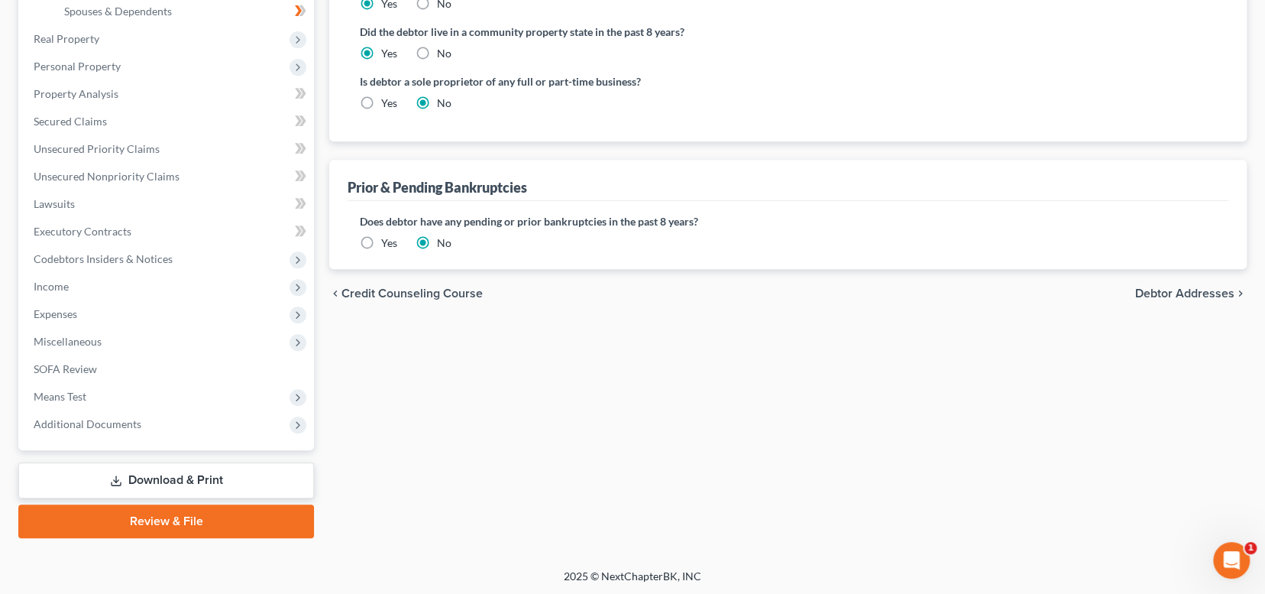
click at [1177, 289] on span "Debtor Addresses" at bounding box center [1184, 293] width 99 height 12
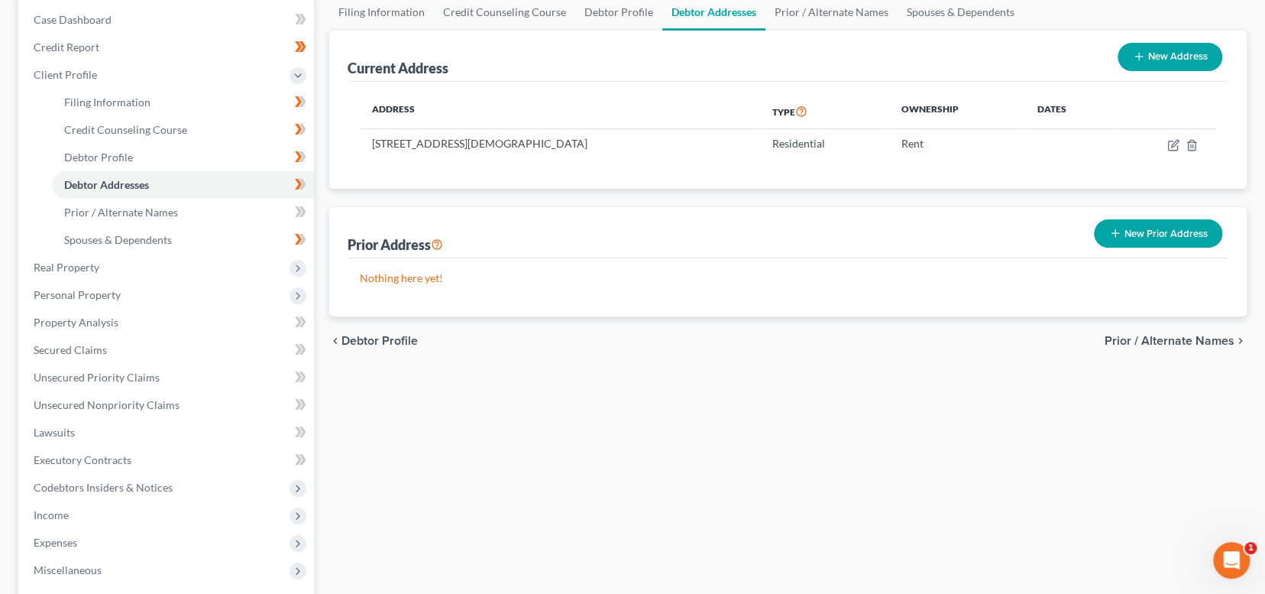
click at [387, 338] on span "Debtor Profile" at bounding box center [379, 341] width 76 height 12
select select "0"
select select "4"
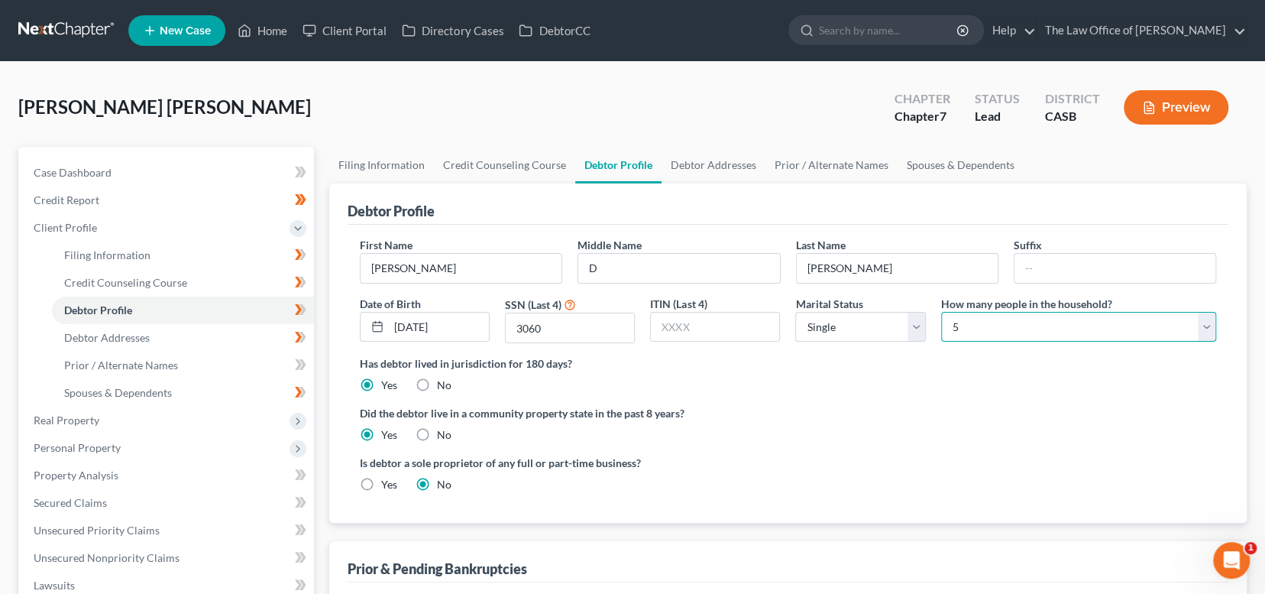
click at [1046, 326] on select "Select 1 2 3 4 5 6 7 8 9 10 11 12 13 14 15 16 17 18 19 20" at bounding box center [1078, 327] width 275 height 31
click at [992, 412] on label "Did the debtor live in a community property state in the past 8 years?" at bounding box center [788, 413] width 856 height 16
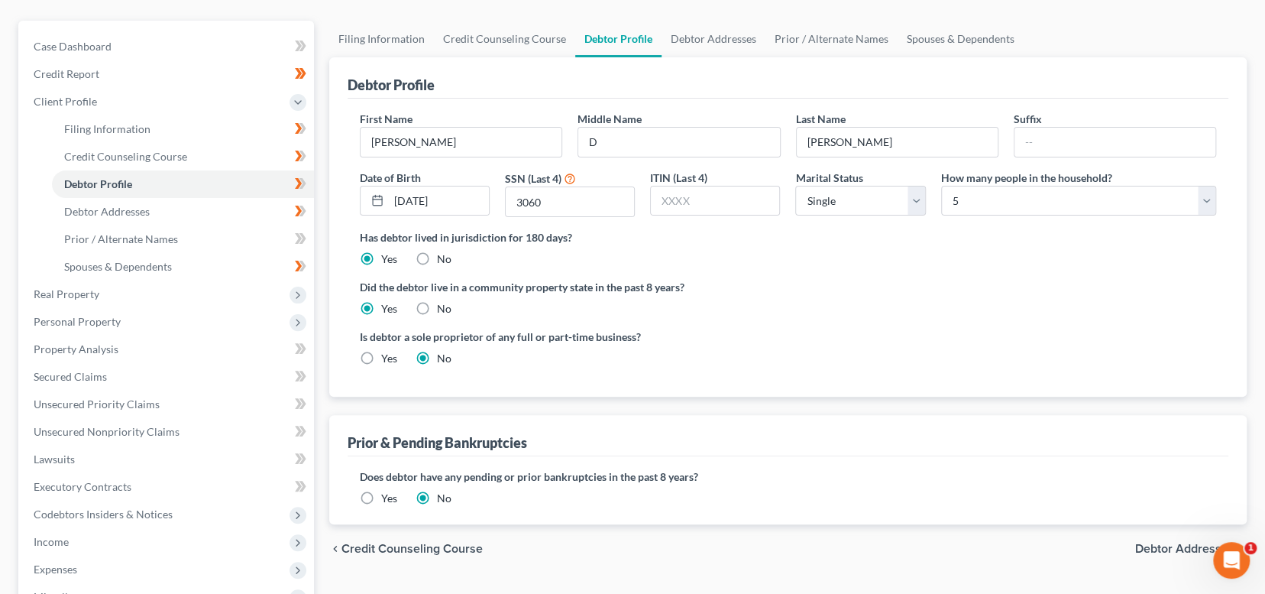
scroll to position [229, 0]
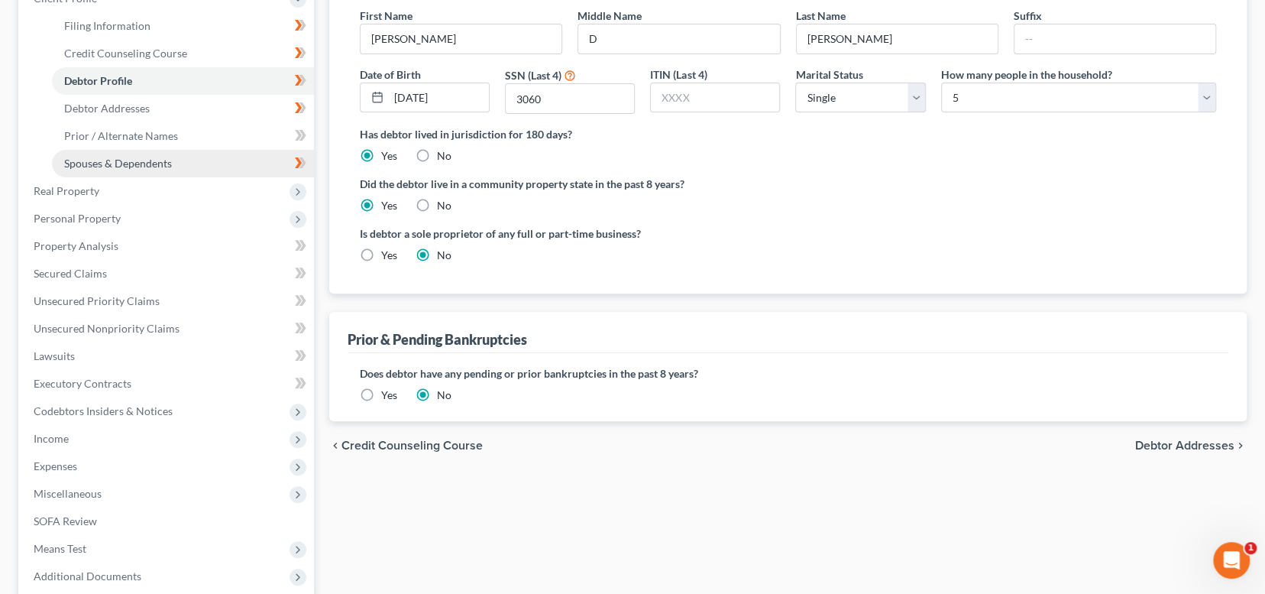
click at [112, 159] on span "Spouses & Dependents" at bounding box center [118, 163] width 108 height 13
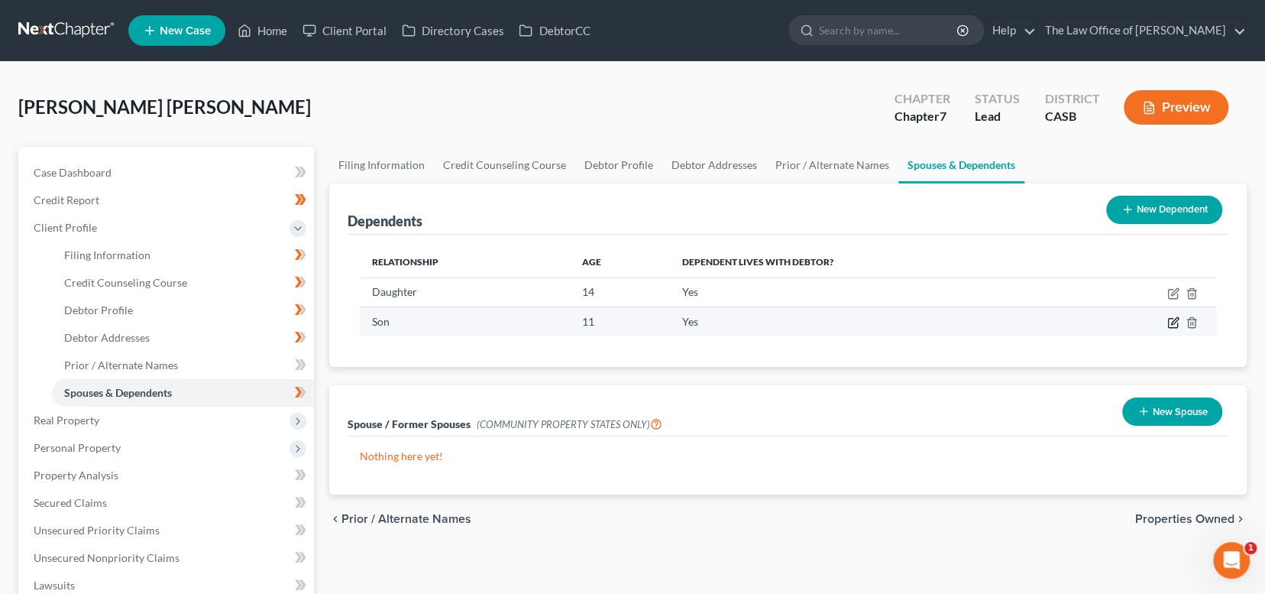
click at [1176, 320] on icon "button" at bounding box center [1174, 321] width 7 height 7
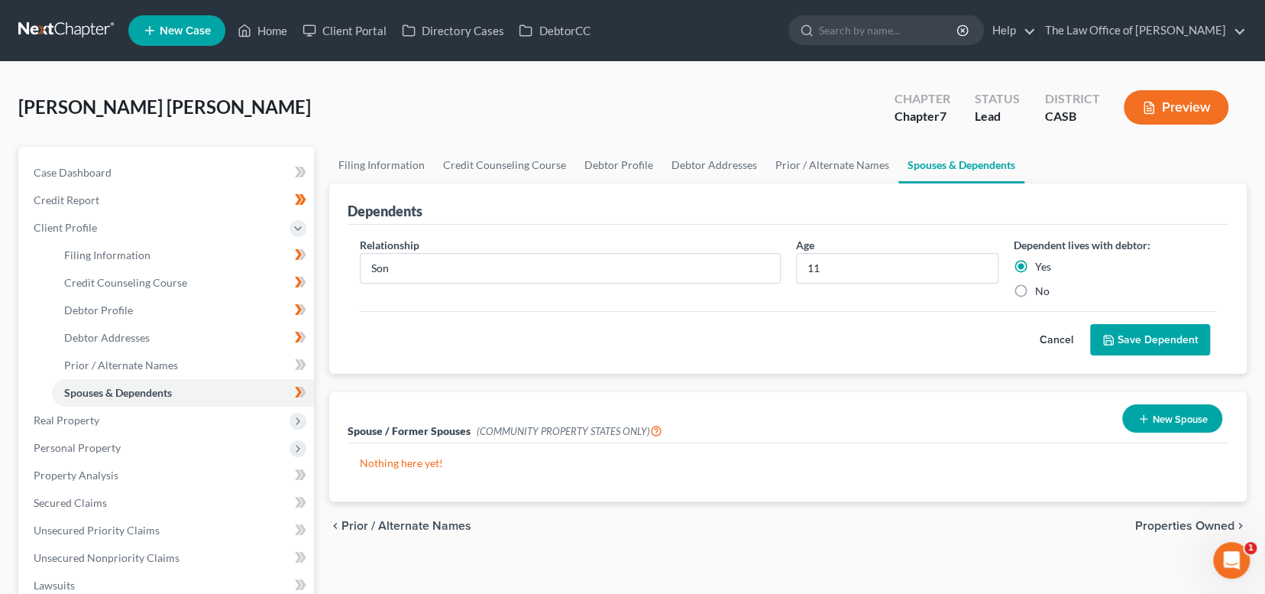
click at [1047, 340] on button "Cancel" at bounding box center [1056, 340] width 67 height 31
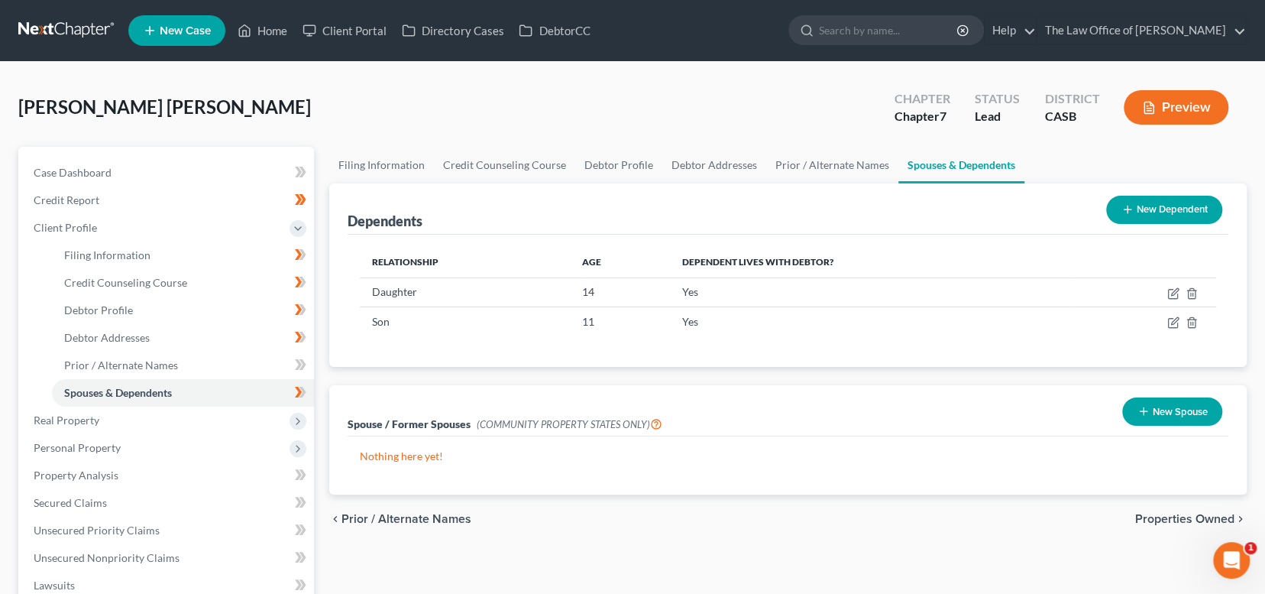
click at [1142, 208] on button "New Dependent" at bounding box center [1164, 210] width 116 height 28
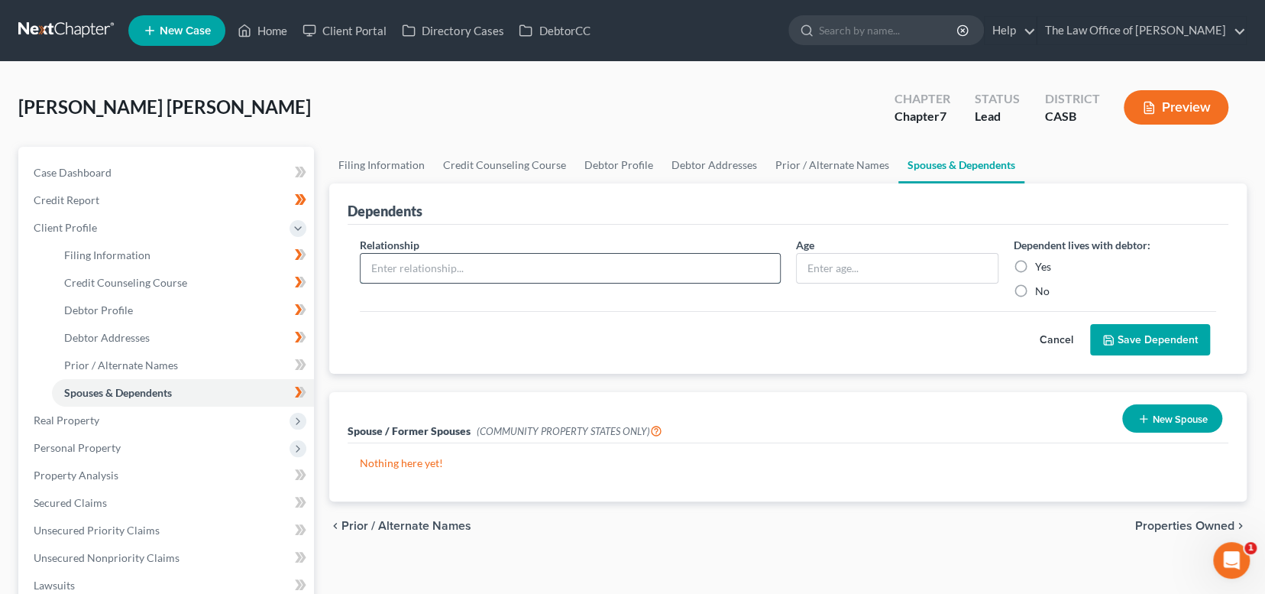
click at [720, 263] on input "text" at bounding box center [570, 268] width 419 height 29
type input "f"
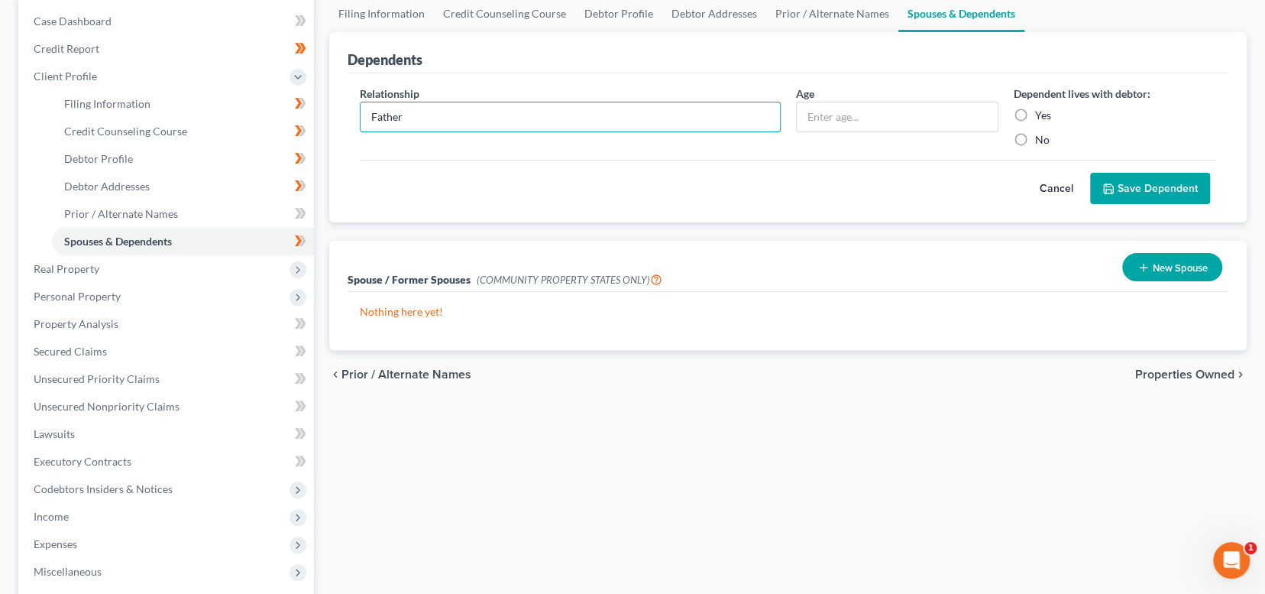
scroll to position [76, 0]
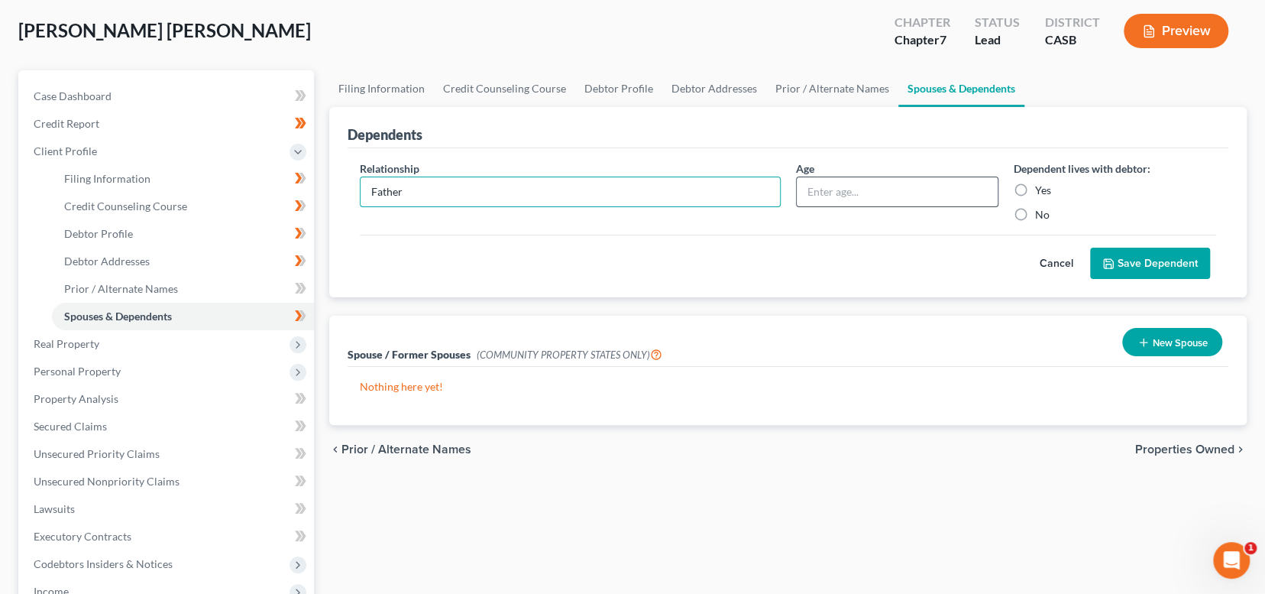
type input "Father"
click at [868, 192] on input "text" at bounding box center [897, 191] width 201 height 29
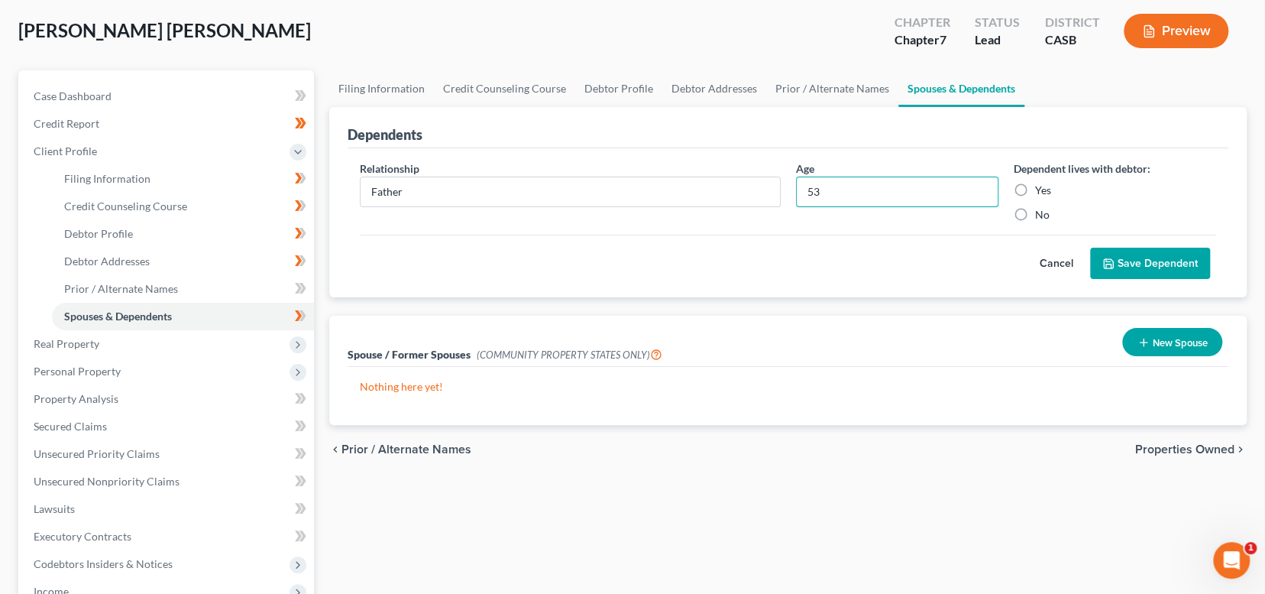
type input "53"
click at [1035, 209] on label "No" at bounding box center [1042, 214] width 15 height 15
click at [1041, 209] on input "No" at bounding box center [1046, 212] width 10 height 10
radio input "true"
click at [1150, 264] on button "Save Dependent" at bounding box center [1150, 263] width 120 height 32
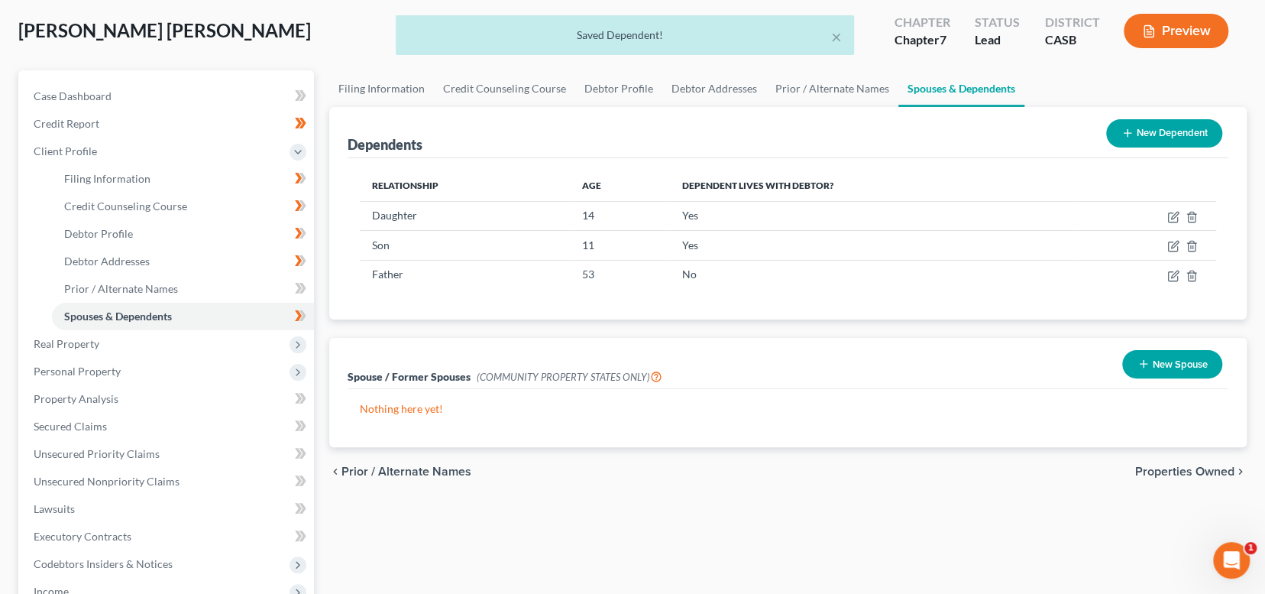
click at [1166, 140] on button "New Dependent" at bounding box center [1164, 133] width 116 height 28
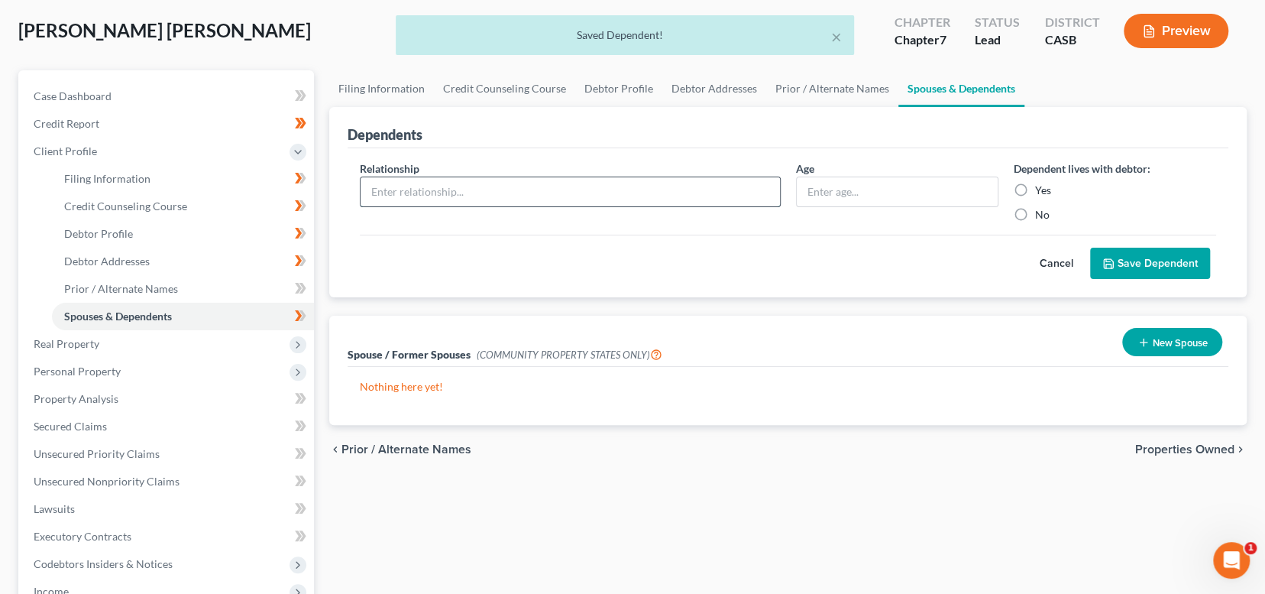
click at [700, 196] on input "text" at bounding box center [570, 191] width 419 height 29
type input "Mother"
click at [826, 196] on input "text" at bounding box center [897, 191] width 201 height 29
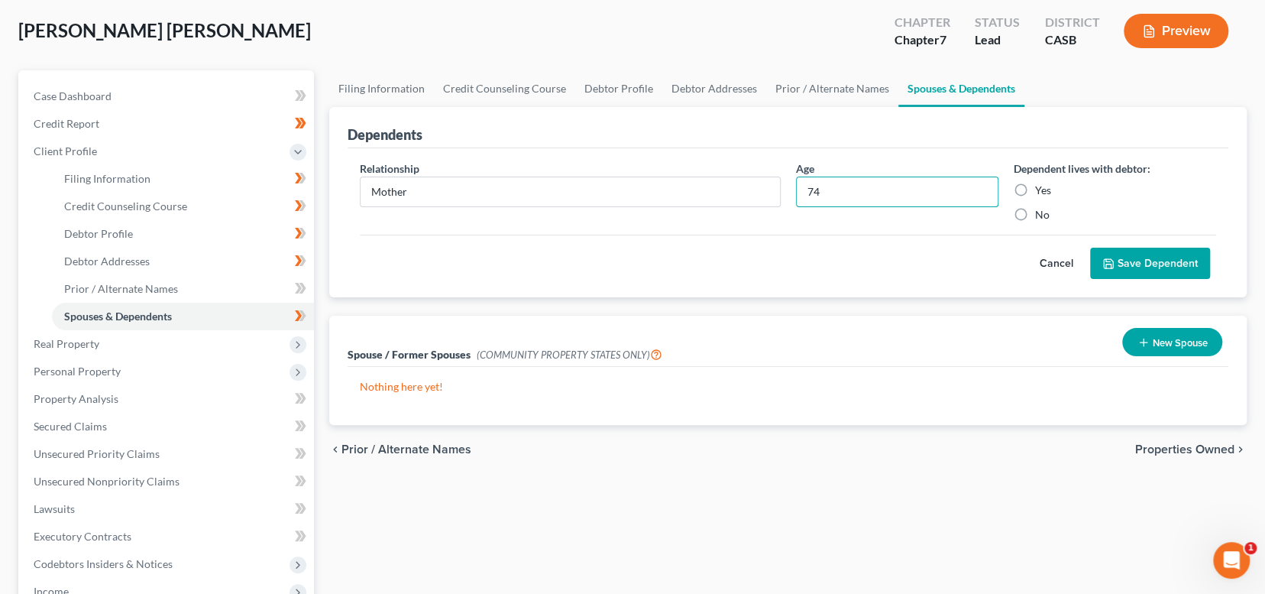
type input "74"
click at [1035, 215] on label "No" at bounding box center [1042, 214] width 15 height 15
click at [1041, 215] on input "No" at bounding box center [1046, 212] width 10 height 10
radio input "true"
click at [1134, 254] on button "Save Dependent" at bounding box center [1150, 263] width 120 height 32
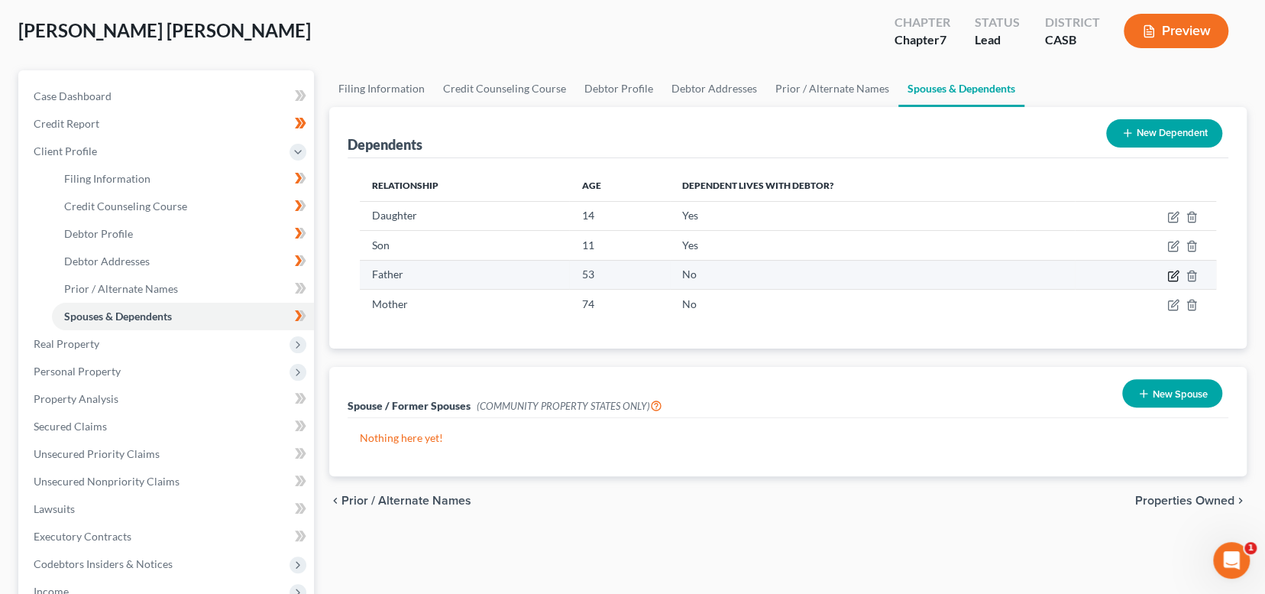
click at [1172, 273] on icon "button" at bounding box center [1174, 273] width 7 height 7
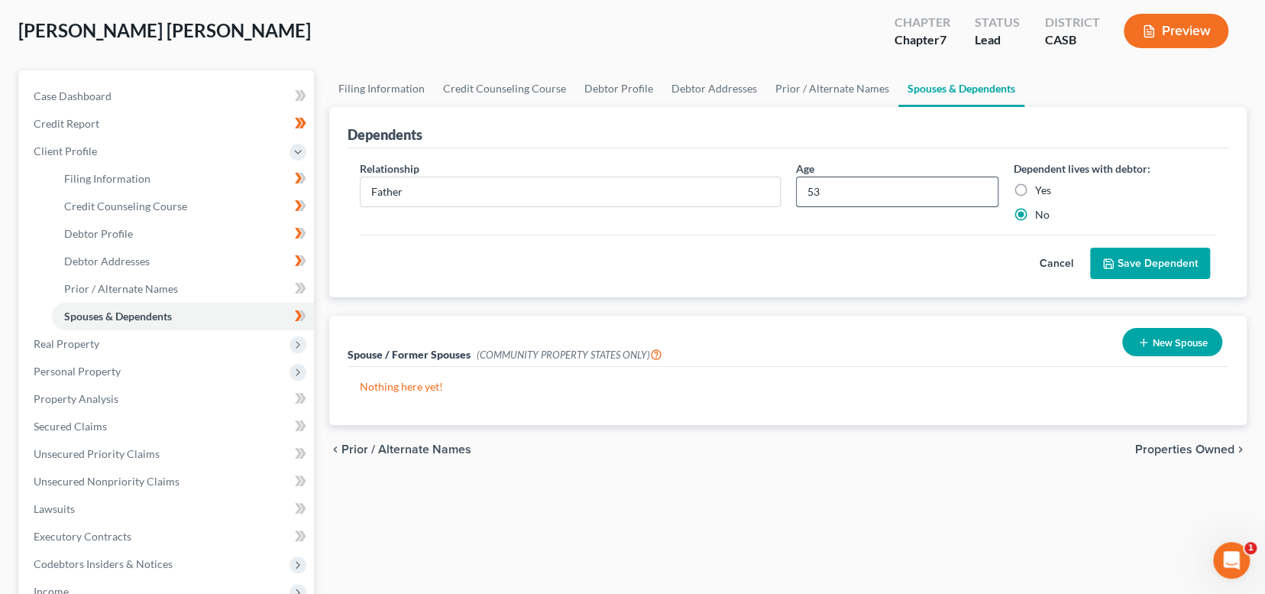
drag, startPoint x: 807, startPoint y: 192, endPoint x: 823, endPoint y: 190, distance: 15.4
click at [823, 190] on input "53" at bounding box center [897, 191] width 201 height 29
type input "72"
click at [1137, 264] on button "Save Dependent" at bounding box center [1150, 263] width 120 height 32
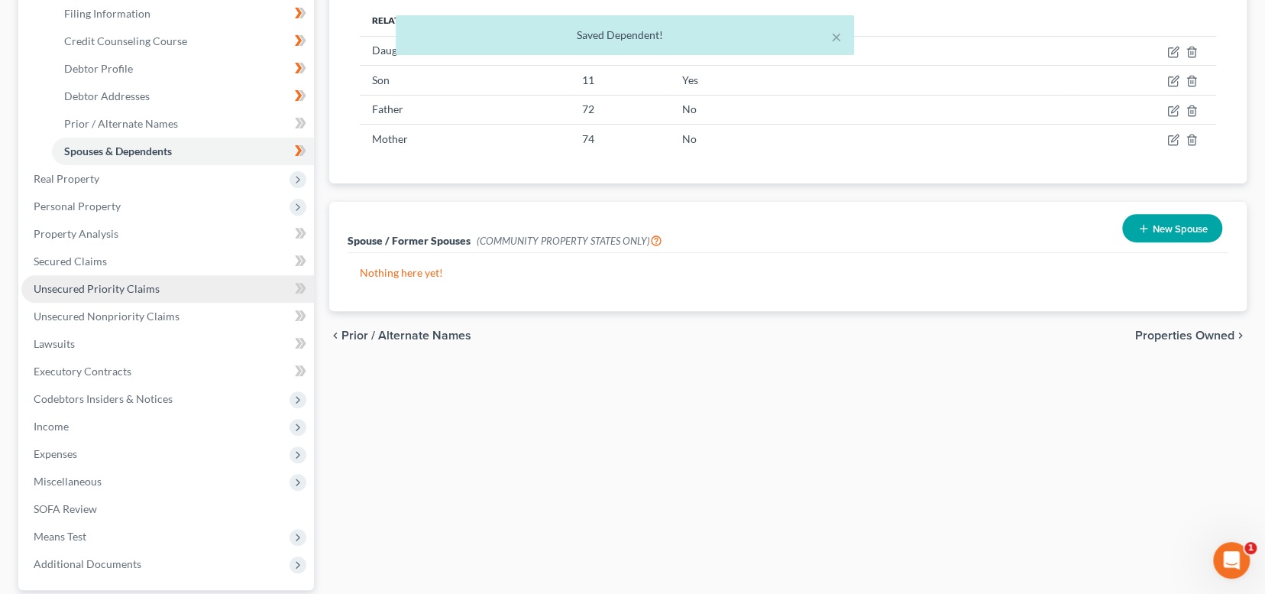
scroll to position [306, 0]
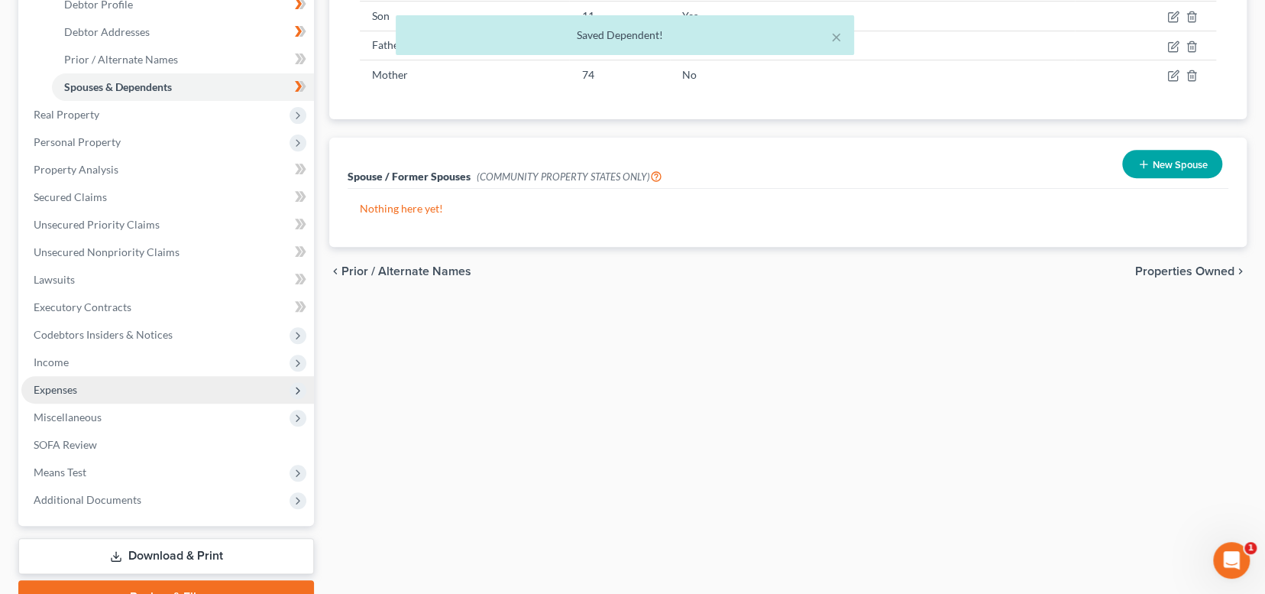
click at [61, 392] on span "Expenses" at bounding box center [56, 389] width 44 height 13
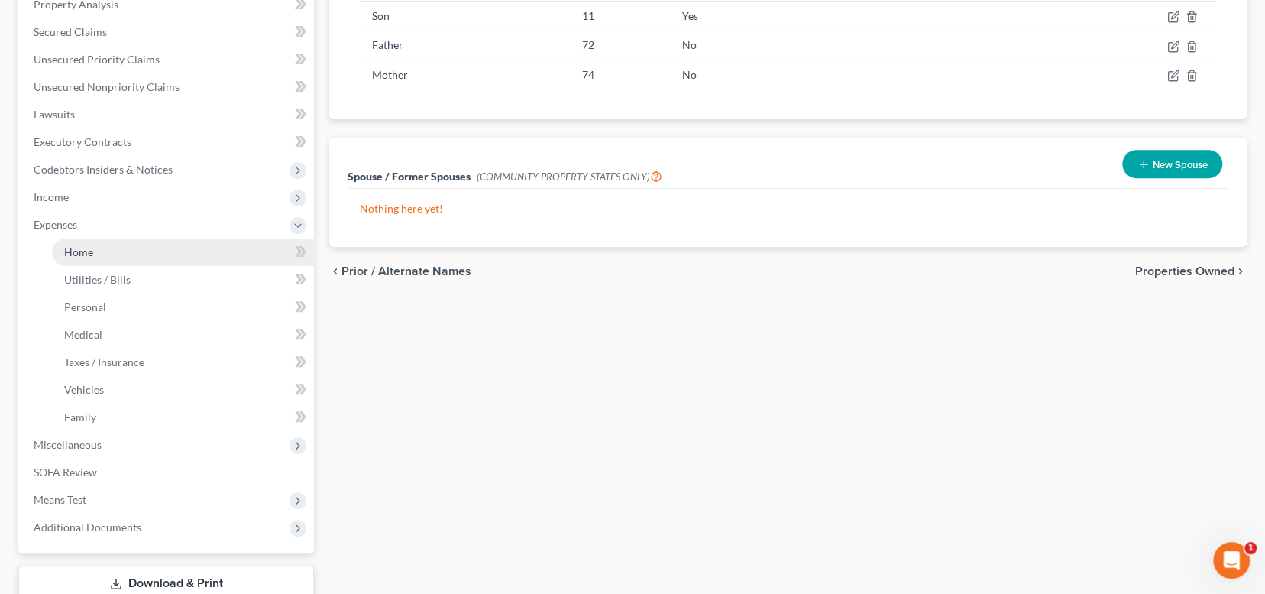
click at [98, 244] on link "Home" at bounding box center [183, 251] width 262 height 27
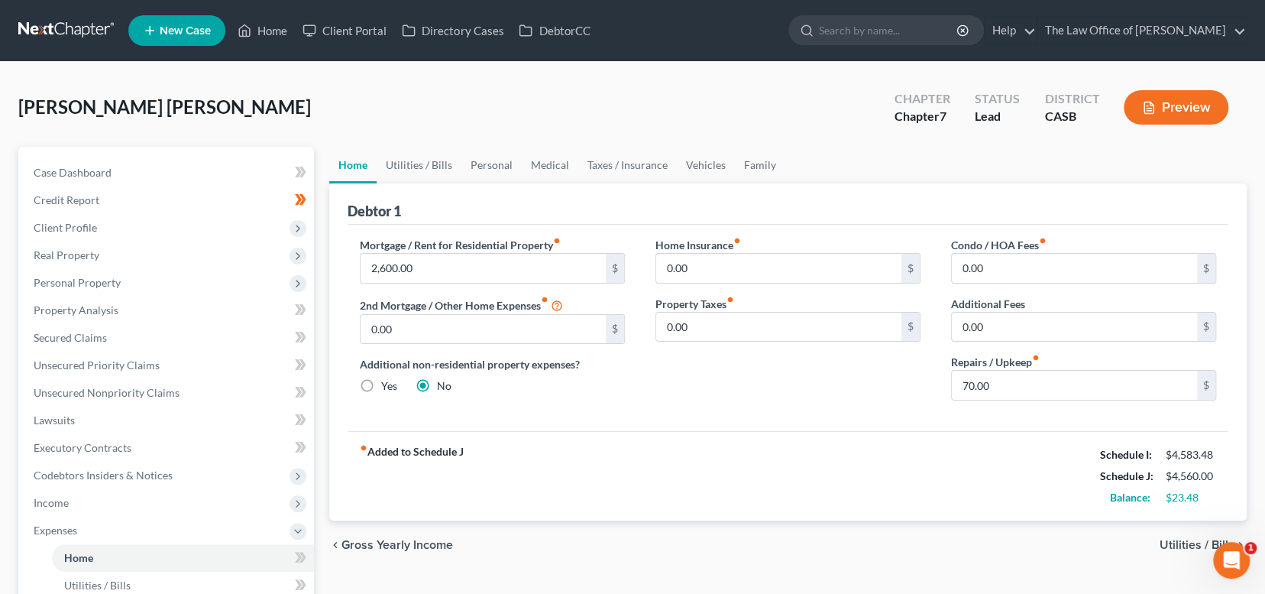
click at [723, 474] on div "fiber_manual_record Added to Schedule J Schedule I: $4,583.48 Schedule J: $4,56…" at bounding box center [788, 475] width 881 height 89
click at [1179, 543] on span "Utilities / Bills" at bounding box center [1197, 545] width 75 height 12
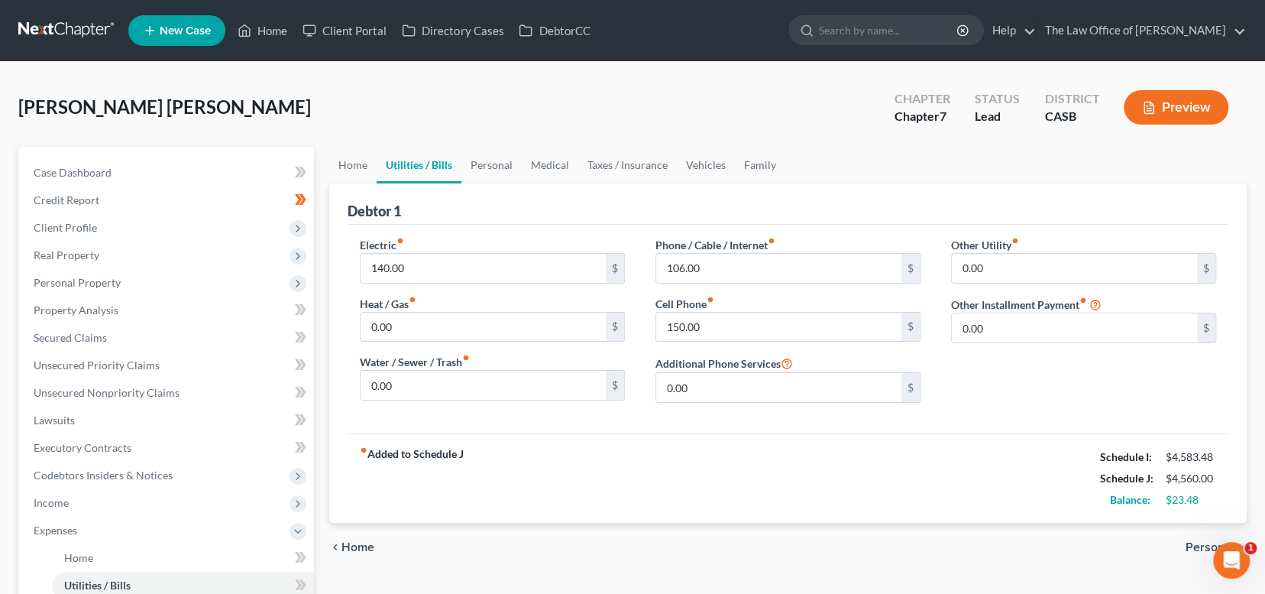
click at [803, 498] on div "fiber_manual_record Added to Schedule J Schedule I: $4,583.48 Schedule J: $4,56…" at bounding box center [788, 477] width 881 height 89
click at [1191, 541] on span "Personal" at bounding box center [1209, 547] width 49 height 12
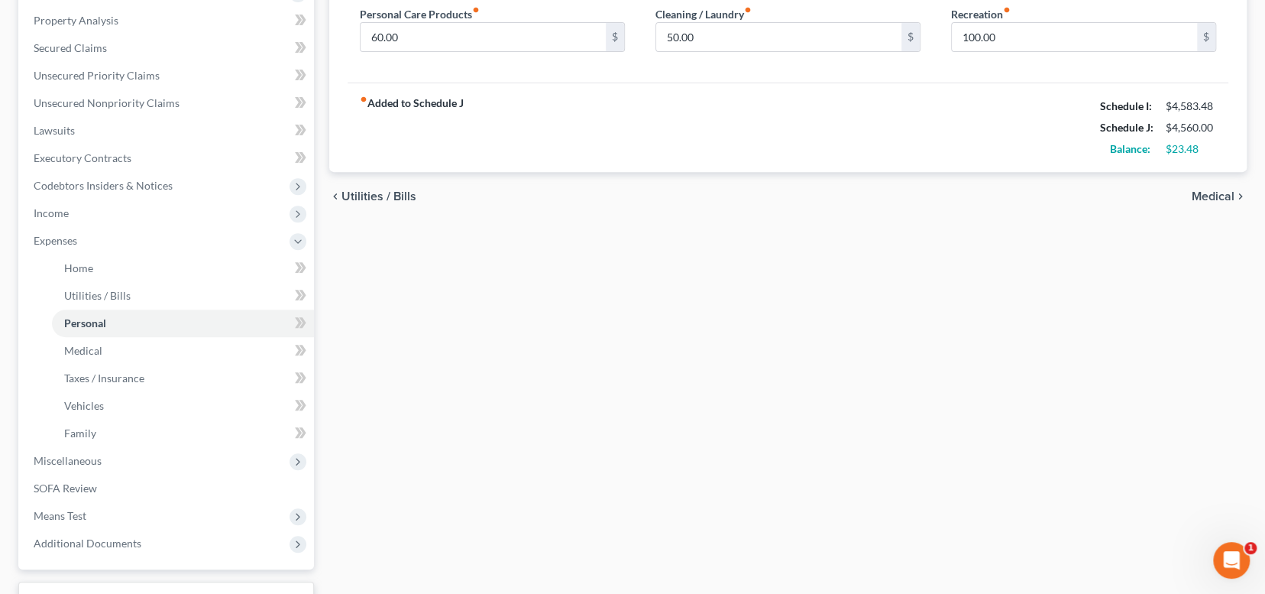
scroll to position [408, 0]
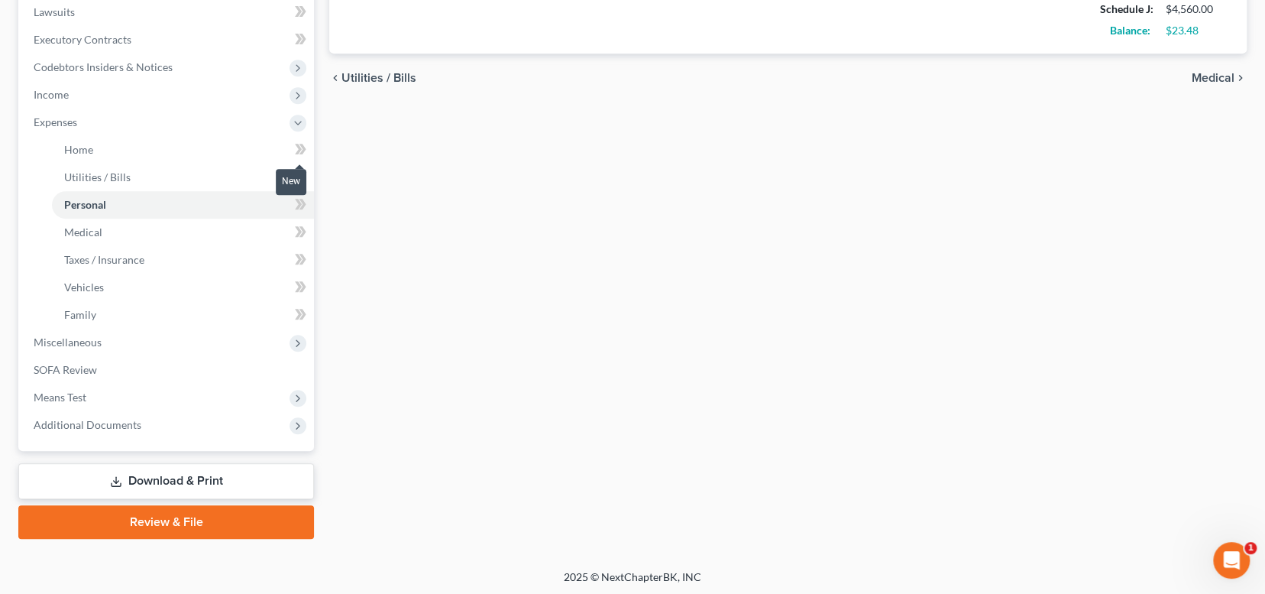
click at [295, 140] on icon at bounding box center [300, 149] width 11 height 19
click at [298, 171] on icon at bounding box center [298, 176] width 7 height 11
click at [296, 204] on icon at bounding box center [300, 204] width 11 height 19
click at [302, 228] on icon at bounding box center [300, 231] width 11 height 19
click at [299, 251] on icon at bounding box center [300, 259] width 11 height 19
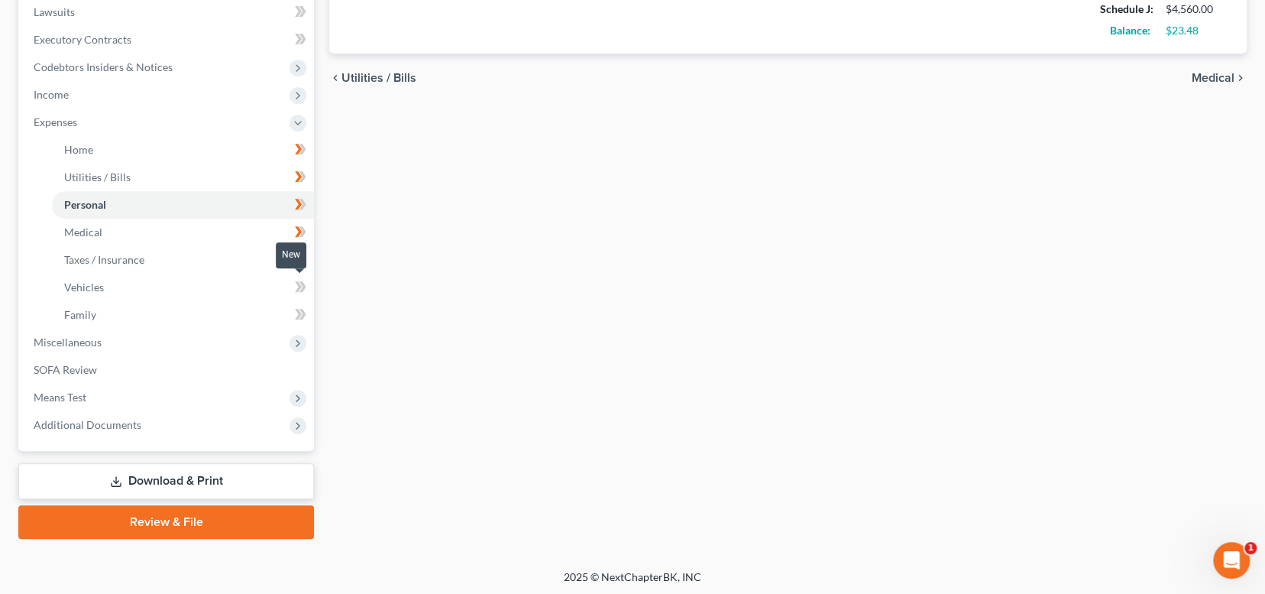
click at [306, 291] on icon at bounding box center [300, 286] width 11 height 19
click at [299, 310] on icon at bounding box center [298, 314] width 7 height 11
click at [248, 335] on span "Miscellaneous" at bounding box center [167, 341] width 293 height 27
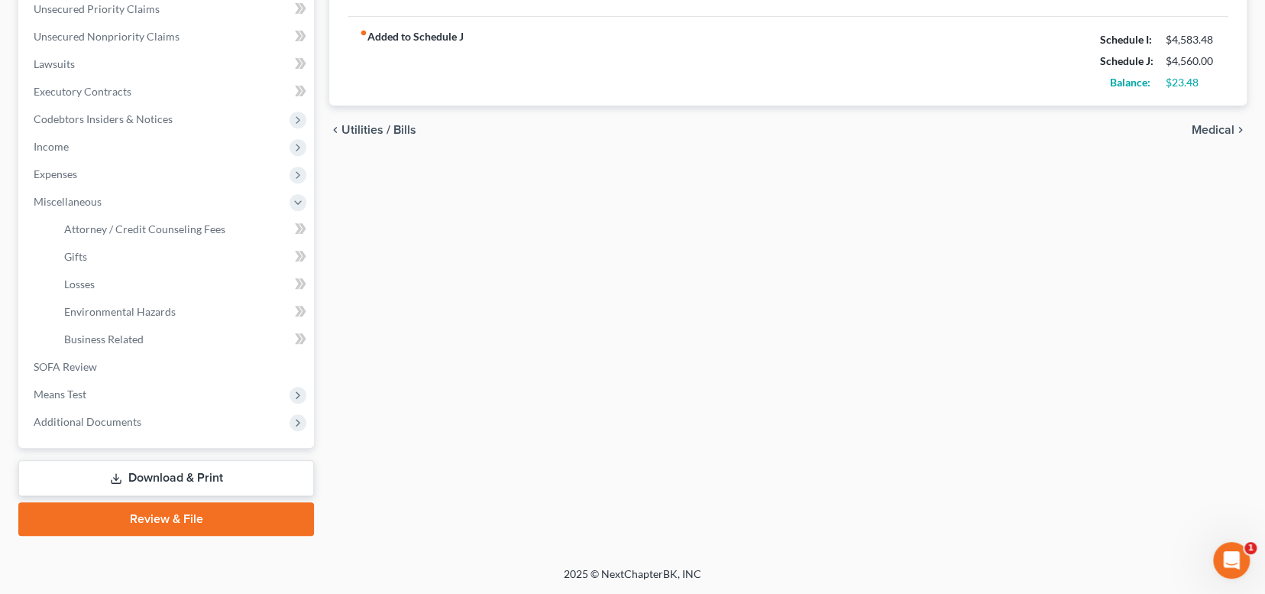
scroll to position [354, 0]
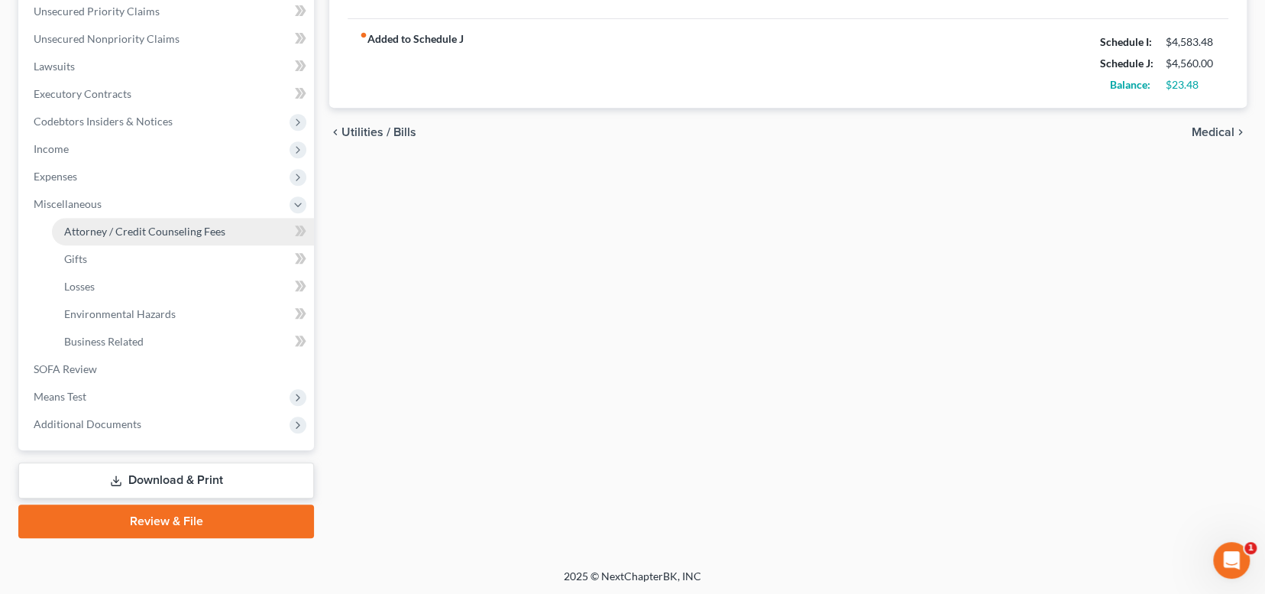
click at [199, 233] on span "Attorney / Credit Counseling Fees" at bounding box center [144, 231] width 161 height 13
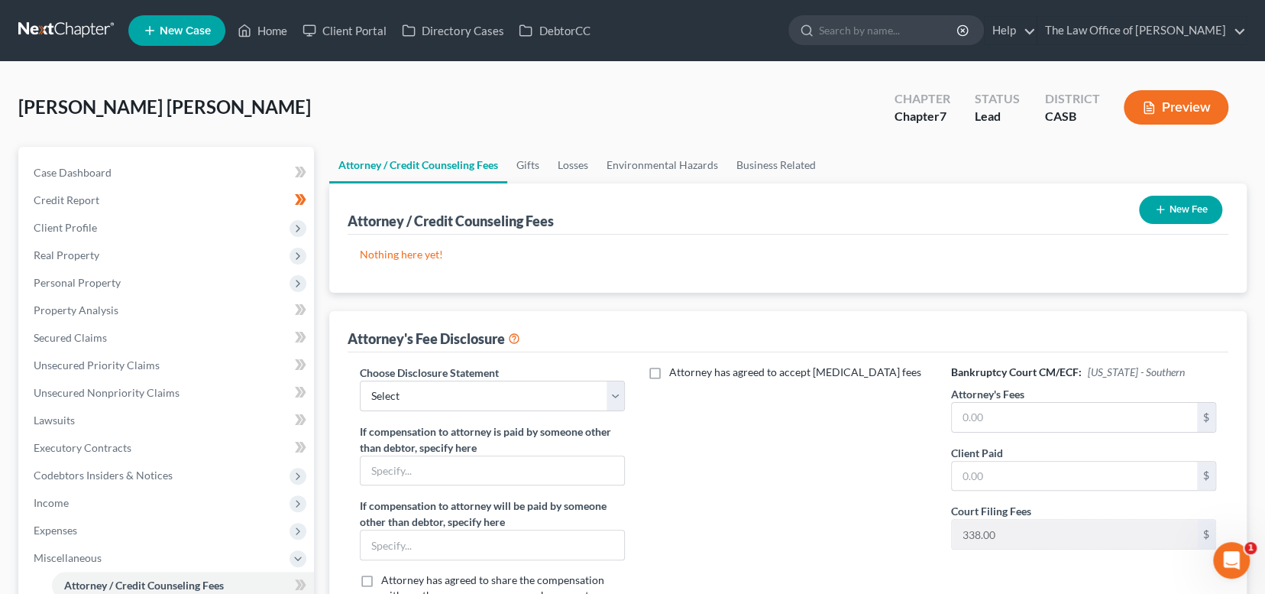
click at [1158, 214] on icon "button" at bounding box center [1160, 209] width 12 height 12
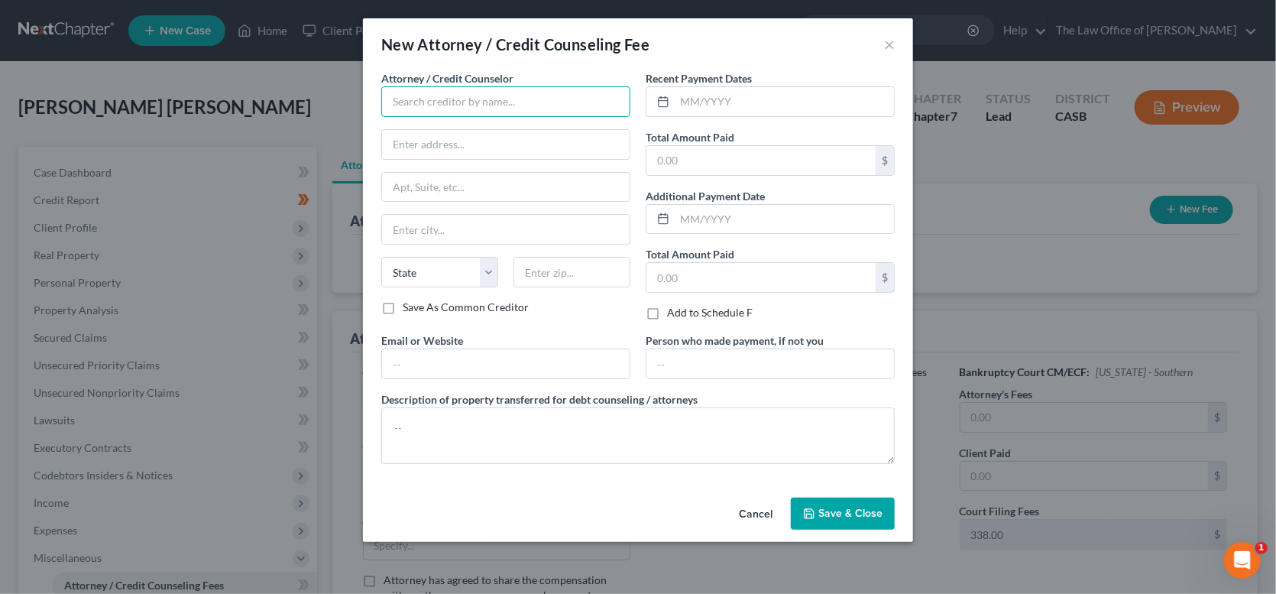
click at [524, 111] on input "text" at bounding box center [505, 101] width 249 height 31
type input "[PERSON_NAME]"
type input "[STREET_ADDRESS]"
type input "CHULA VISTA"
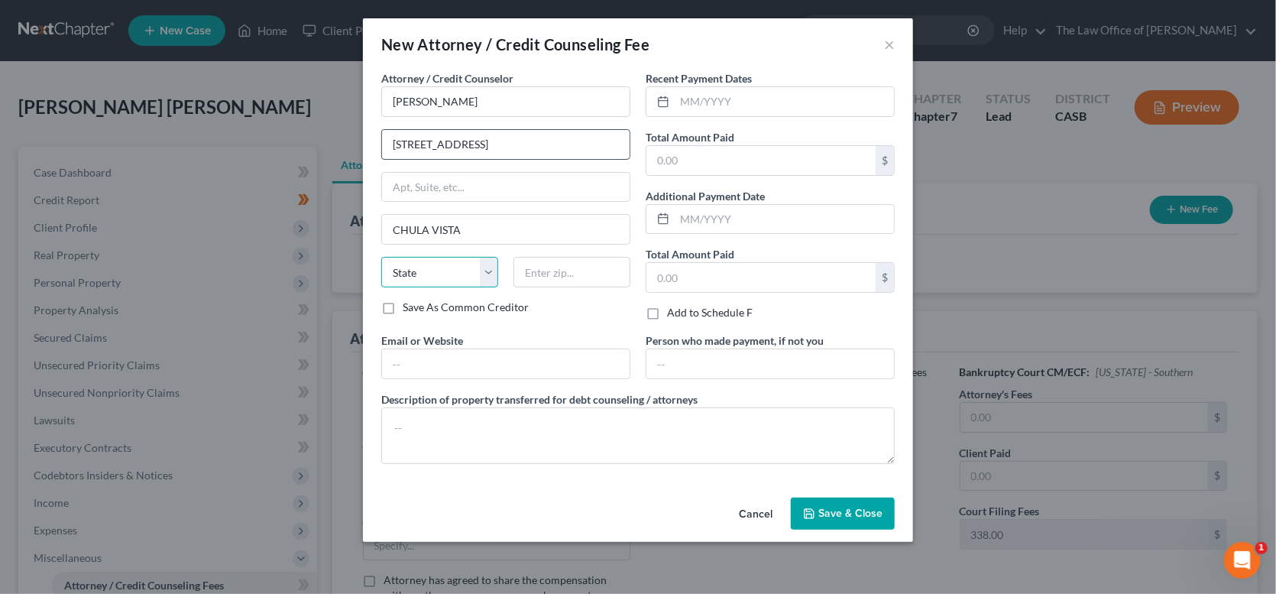
select select "4"
type input "91910"
type input "[PERSON_NAME][DOMAIN_NAME][EMAIL_ADDRESS][PERSON_NAME][DOMAIN_NAME]"
type input "Chula Vista"
click at [759, 158] on input "text" at bounding box center [760, 160] width 229 height 29
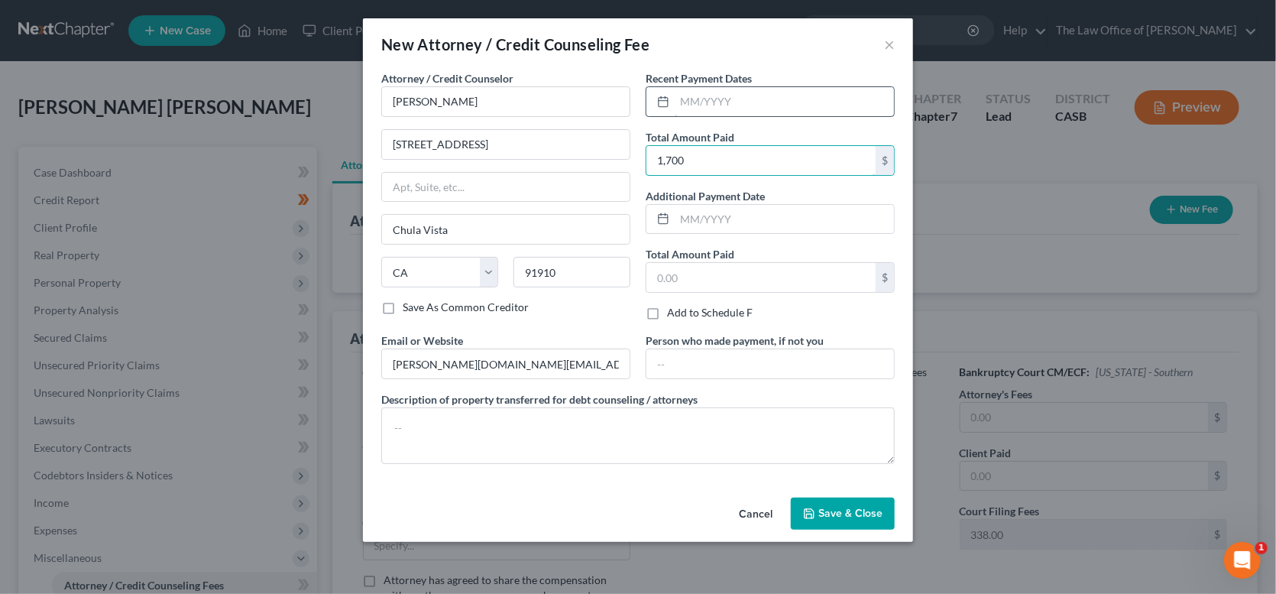
type input "1,700"
click at [742, 101] on input "text" at bounding box center [783, 101] width 219 height 29
type input "[DATE]"
click at [735, 272] on input "text" at bounding box center [760, 277] width 229 height 29
type input "1,700"
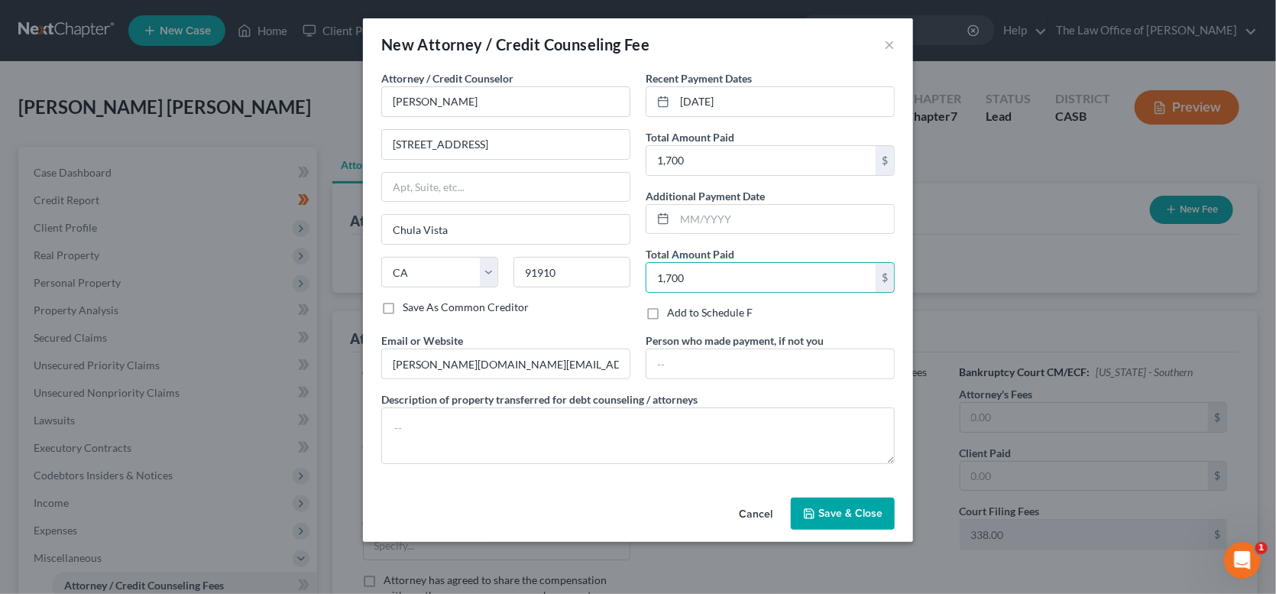
click at [590, 312] on div "Save As Common Creditor" at bounding box center [505, 306] width 249 height 15
click at [865, 527] on button "Save & Close" at bounding box center [843, 513] width 104 height 32
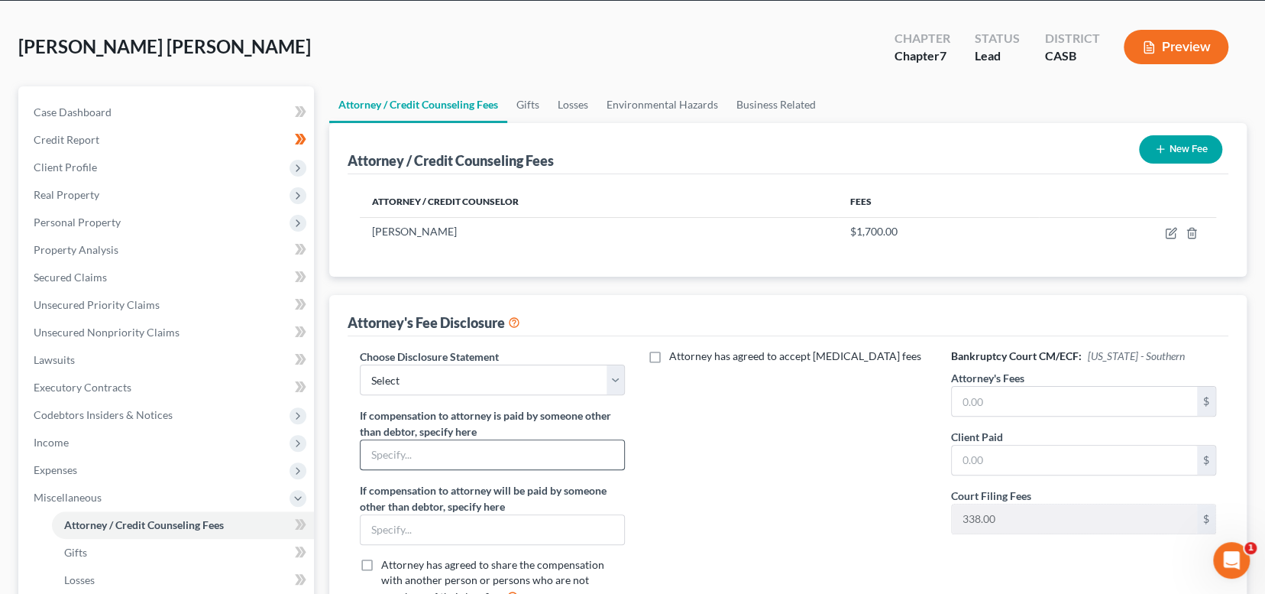
scroll to position [153, 0]
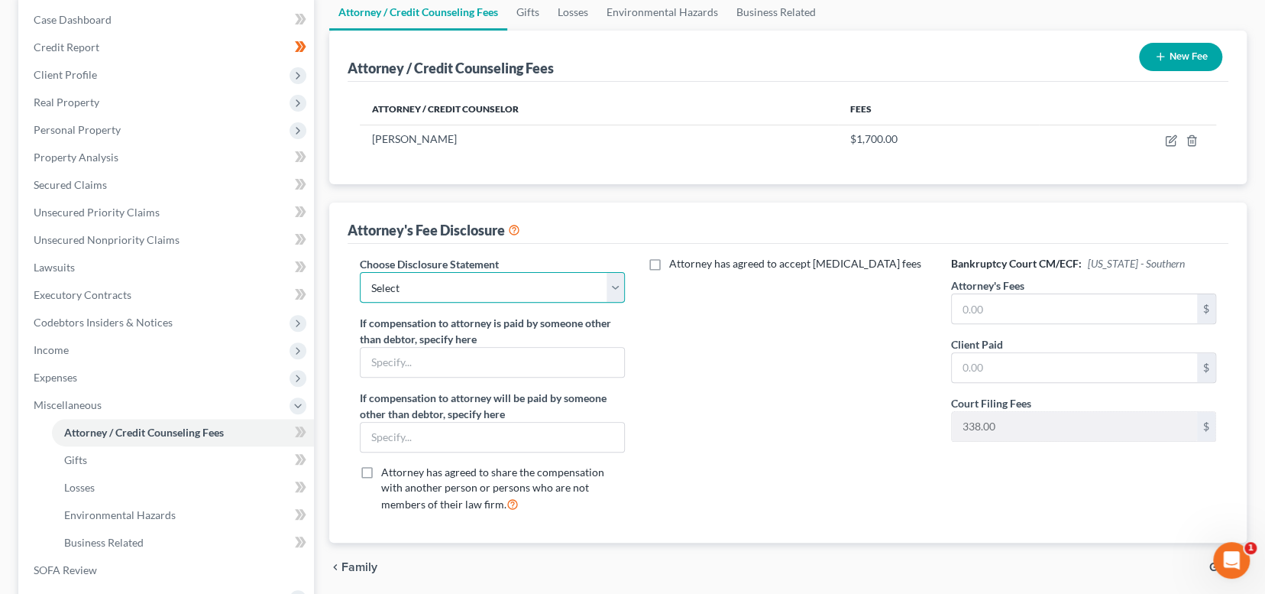
drag, startPoint x: 416, startPoint y: 277, endPoint x: 417, endPoint y: 299, distance: 22.9
click at [416, 277] on select "Select DISCLOSURE OF COMPENSATION OF ATTORNEY FOR DEBTOR(S)" at bounding box center [492, 287] width 265 height 31
select select "0"
click at [360, 272] on select "Select DISCLOSURE OF COMPENSATION OF ATTORNEY FOR DEBTOR(S)" at bounding box center [492, 287] width 265 height 31
click at [1004, 308] on input "text" at bounding box center [1074, 308] width 245 height 29
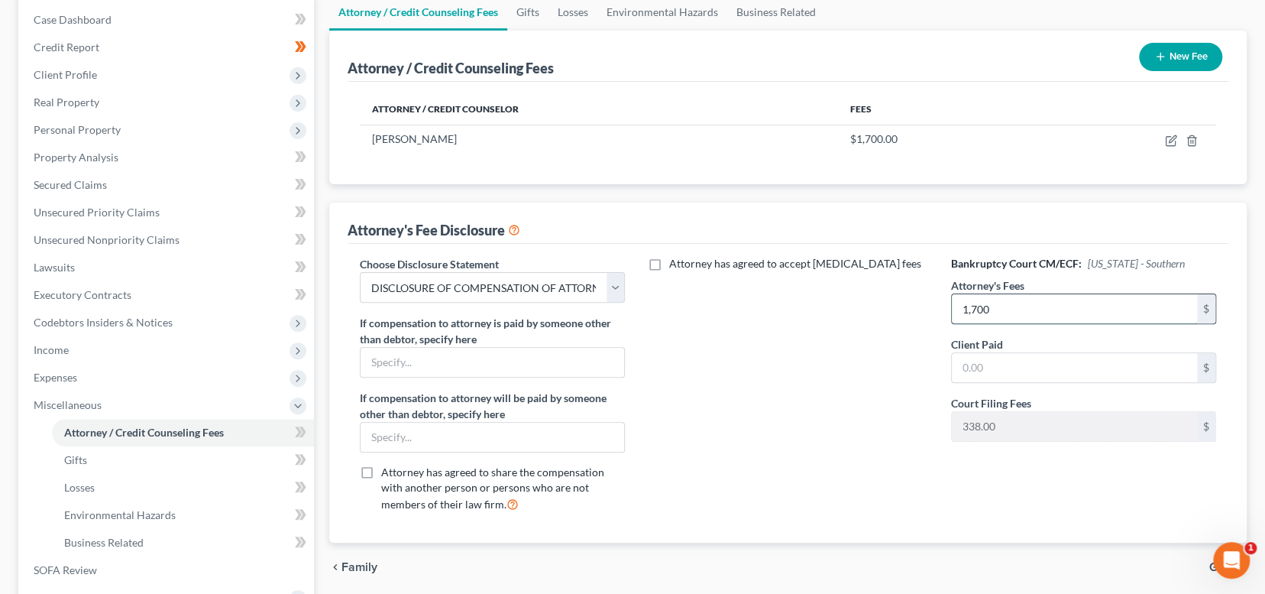
type input "1,700"
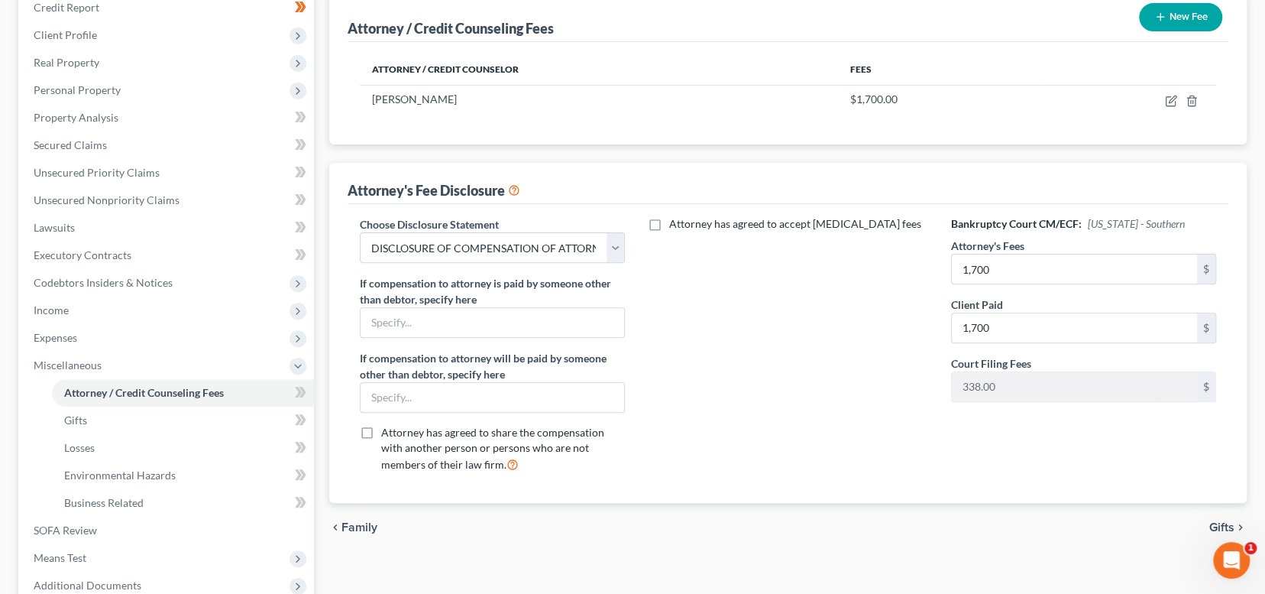
scroll to position [306, 0]
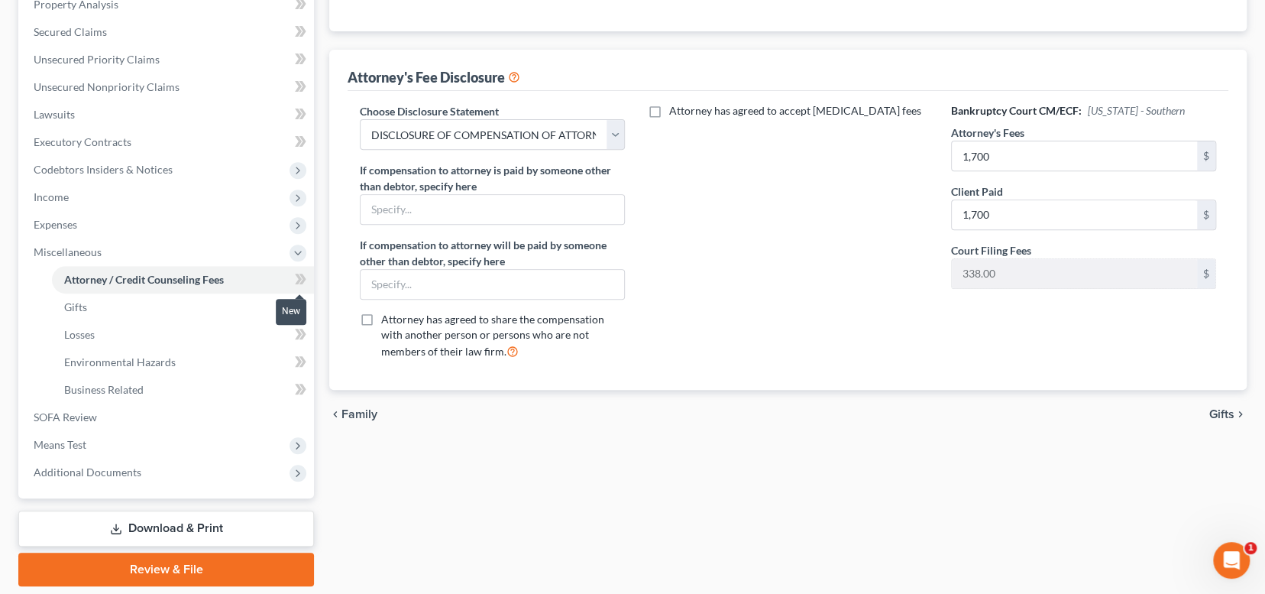
click at [303, 280] on icon at bounding box center [300, 279] width 11 height 19
click at [270, 309] on link "Gifts" at bounding box center [183, 306] width 262 height 27
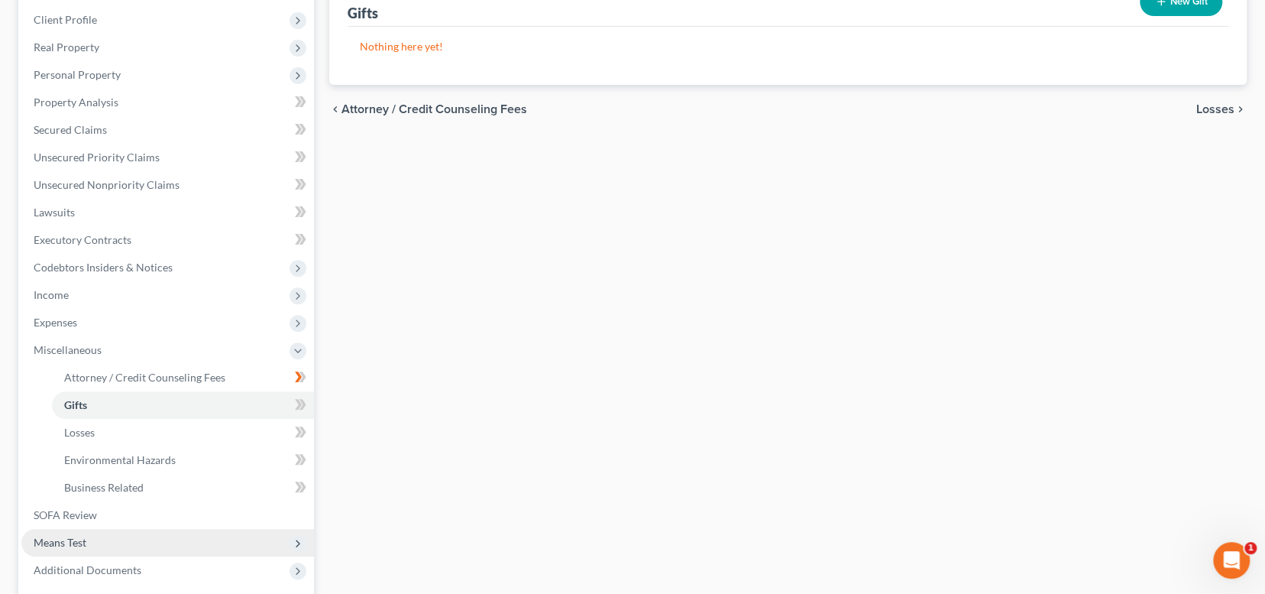
scroll to position [354, 0]
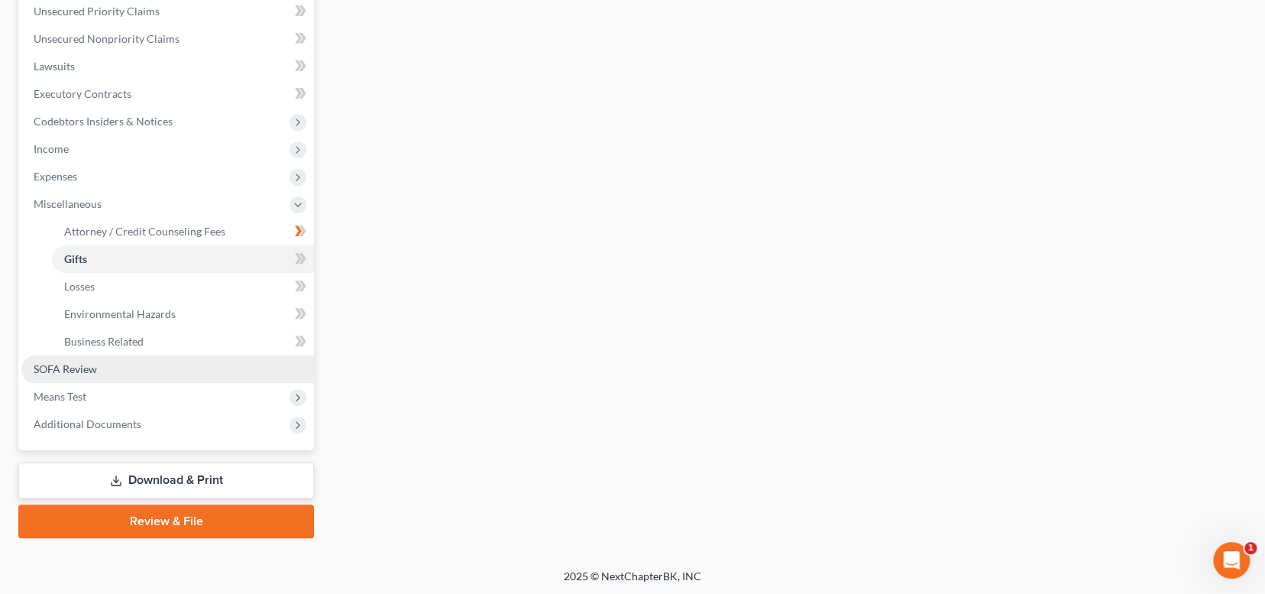
click at [117, 367] on link "SOFA Review" at bounding box center [167, 368] width 293 height 27
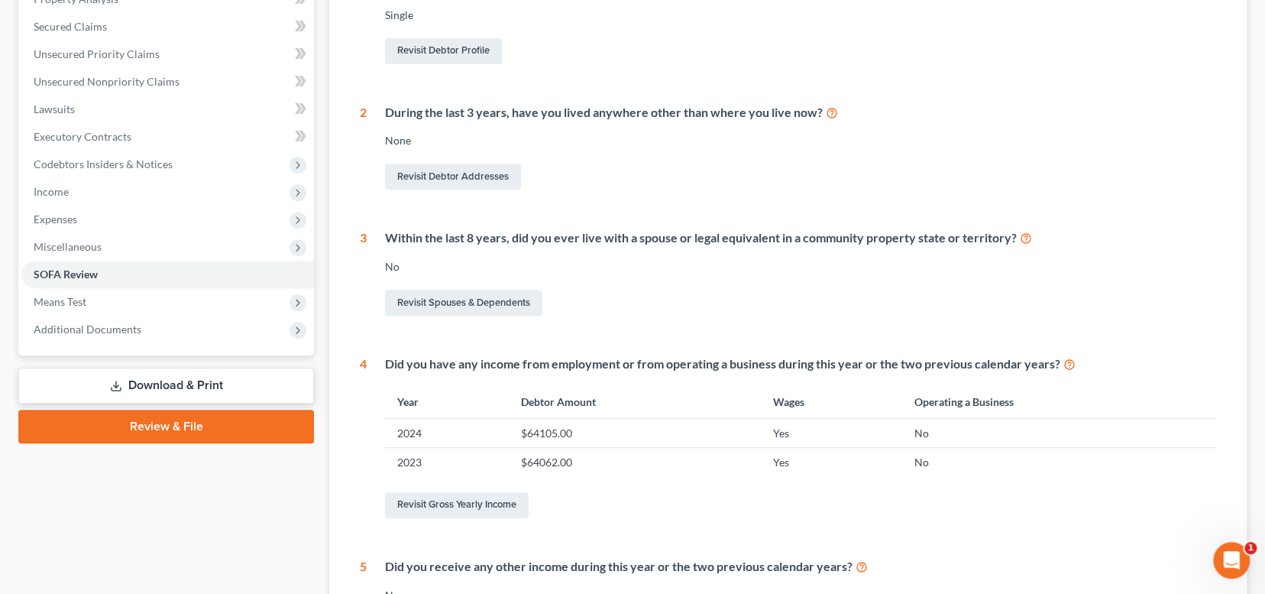
scroll to position [218, 0]
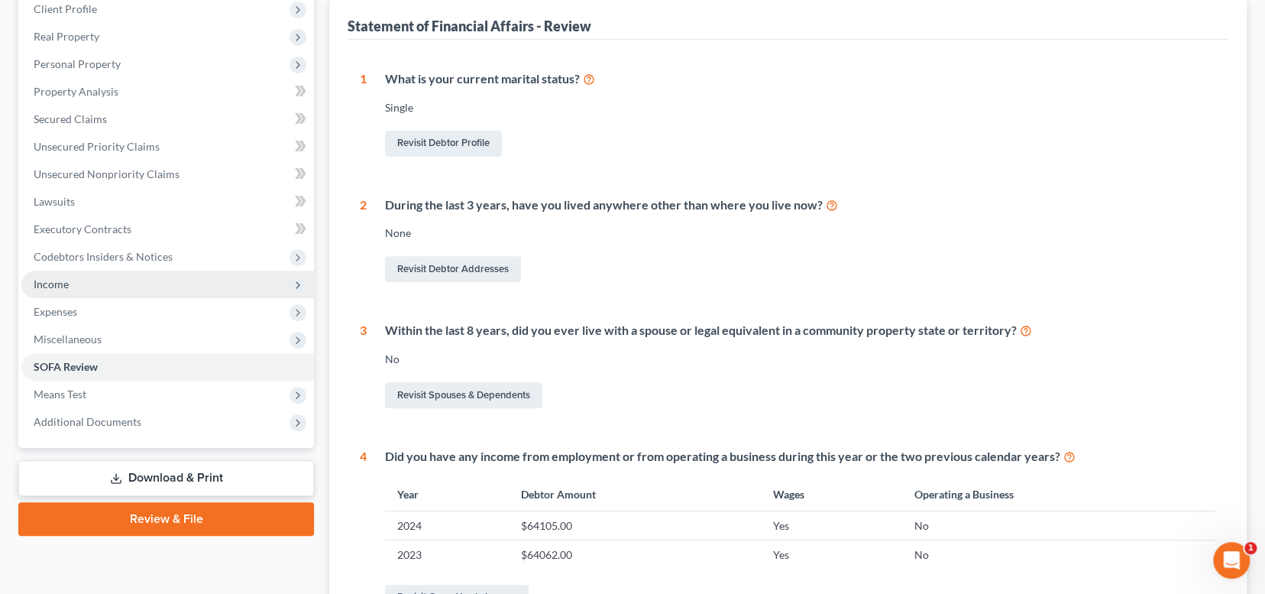
click at [125, 289] on span "Income" at bounding box center [167, 283] width 293 height 27
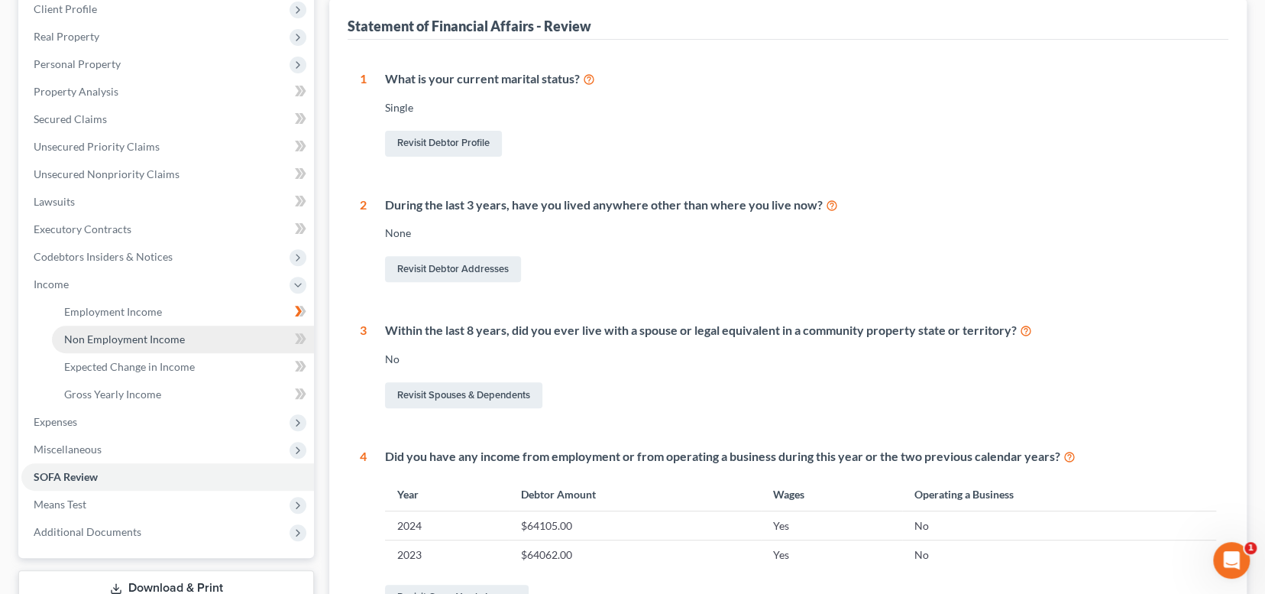
click at [141, 343] on span "Non Employment Income" at bounding box center [124, 338] width 121 height 13
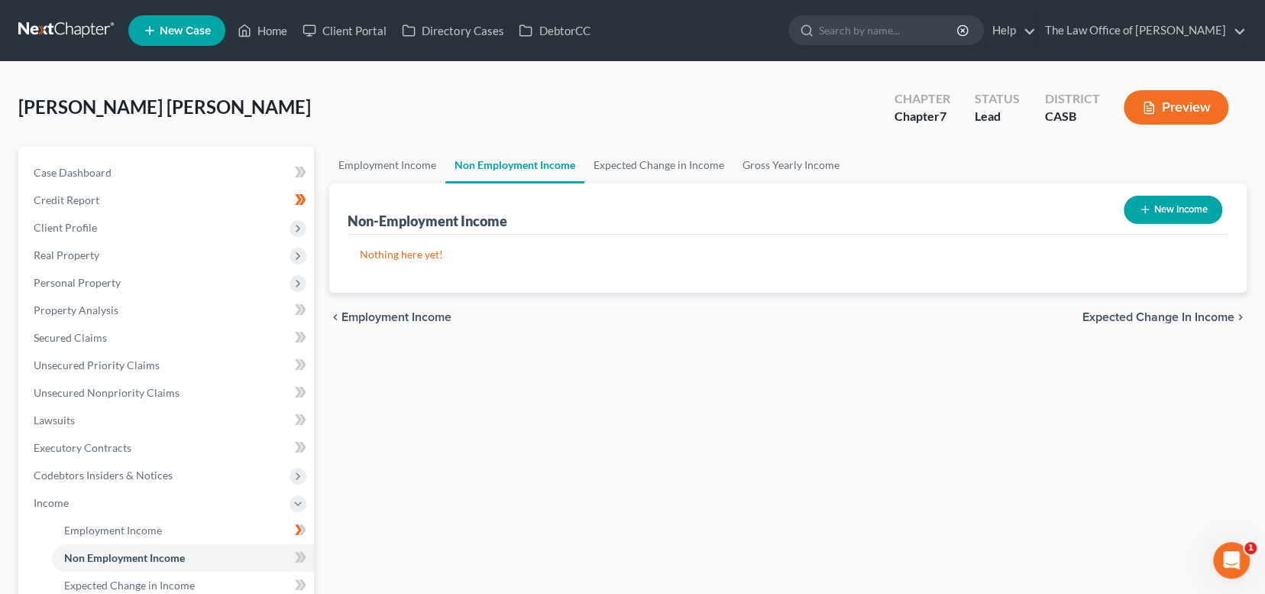
click at [1139, 209] on icon "button" at bounding box center [1145, 209] width 12 height 12
select select "0"
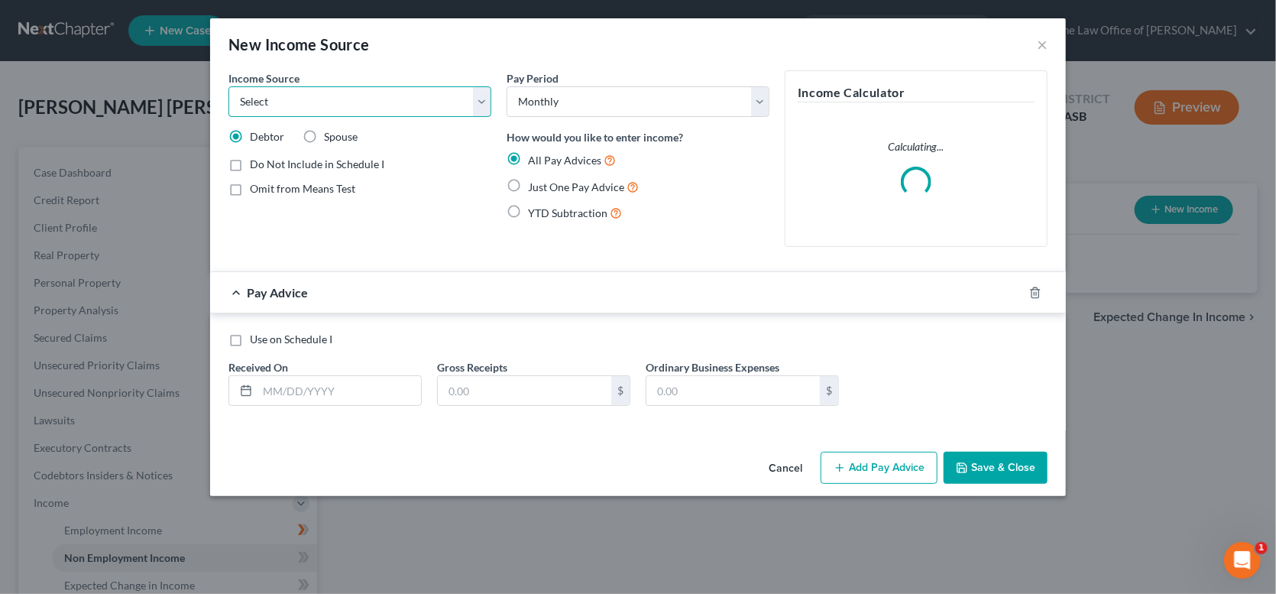
click at [311, 103] on select "Select Unemployment Disability (from employer) Pension Retirement Social Securi…" at bounding box center [359, 101] width 263 height 31
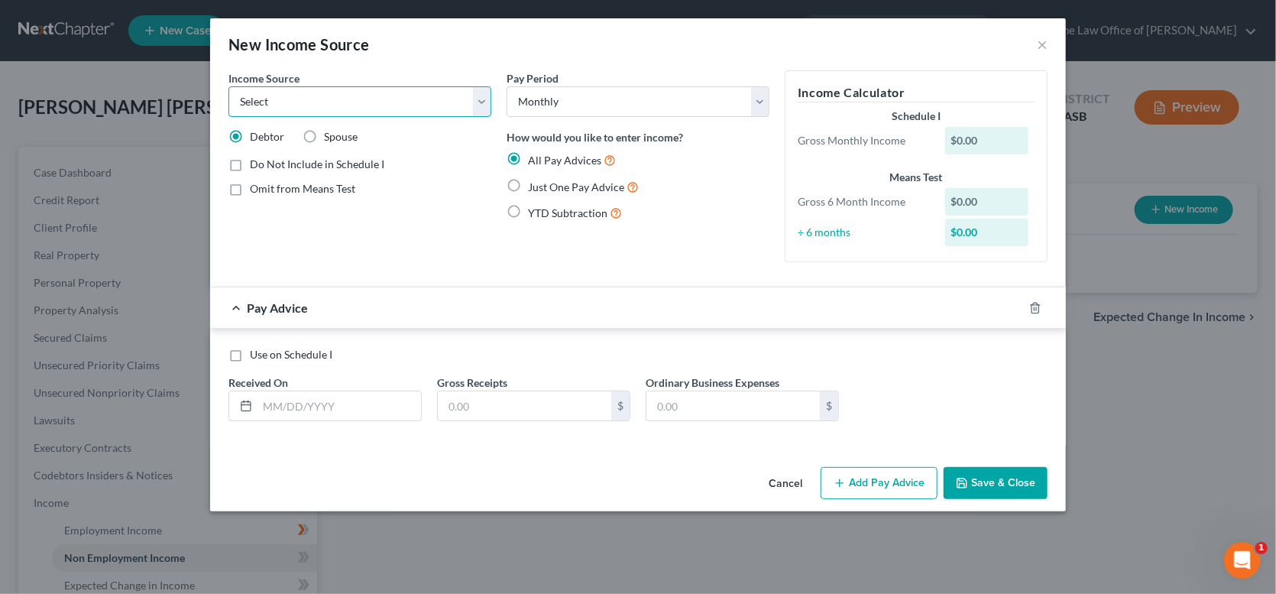
select select "7"
click at [228, 86] on select "Select Unemployment Disability (from employer) Pension Retirement Social Securi…" at bounding box center [359, 101] width 263 height 31
click at [1196, 351] on div "New Income Source × Income Source * Select Unemployment Disability (from employ…" at bounding box center [638, 297] width 1276 height 594
click at [550, 186] on span "Just One Pay Advice" at bounding box center [576, 186] width 96 height 13
click at [544, 186] on input "Just One Pay Advice" at bounding box center [539, 183] width 10 height 10
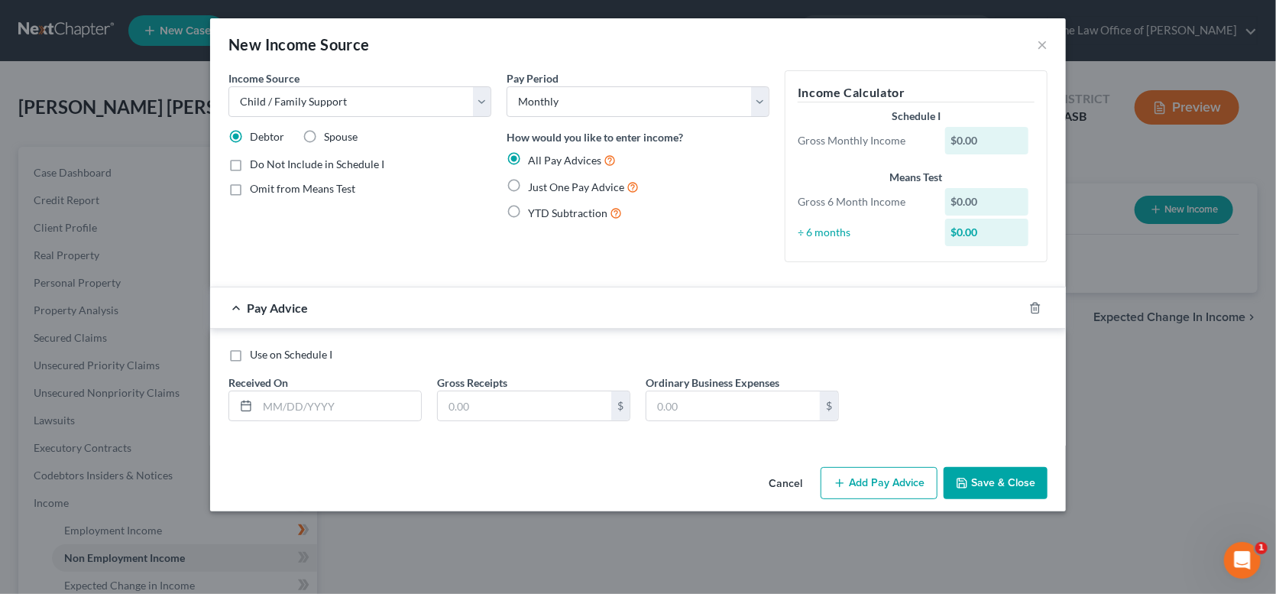
radio input "true"
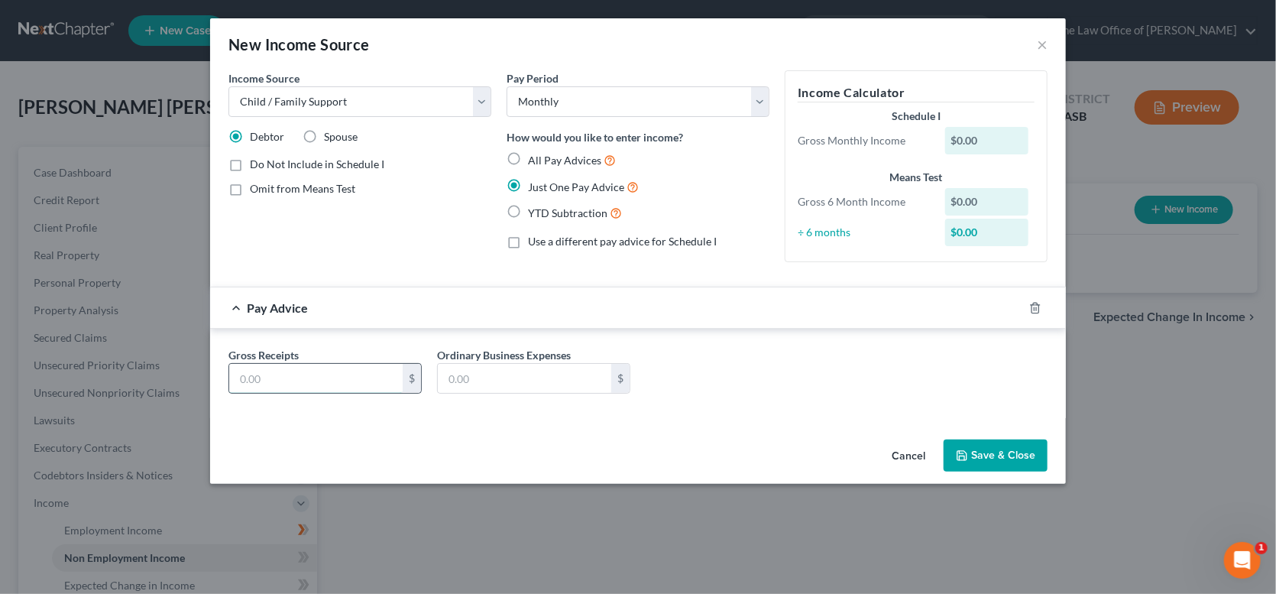
click at [302, 384] on input "text" at bounding box center [315, 378] width 173 height 29
type input "322"
click at [610, 108] on select "Select Monthly Twice Monthly Every Other Week Weekly" at bounding box center [637, 101] width 263 height 31
select select "1"
click at [506, 86] on select "Select Monthly Twice Monthly Every Other Week Weekly" at bounding box center [637, 101] width 263 height 31
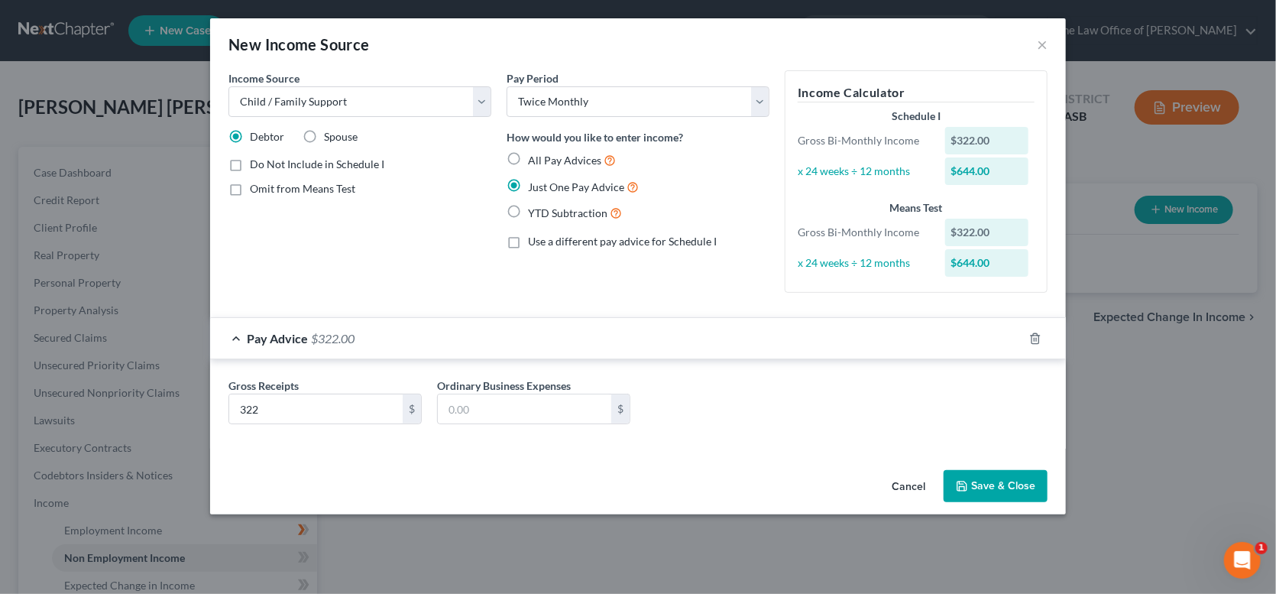
click at [962, 477] on button "Save & Close" at bounding box center [995, 486] width 104 height 32
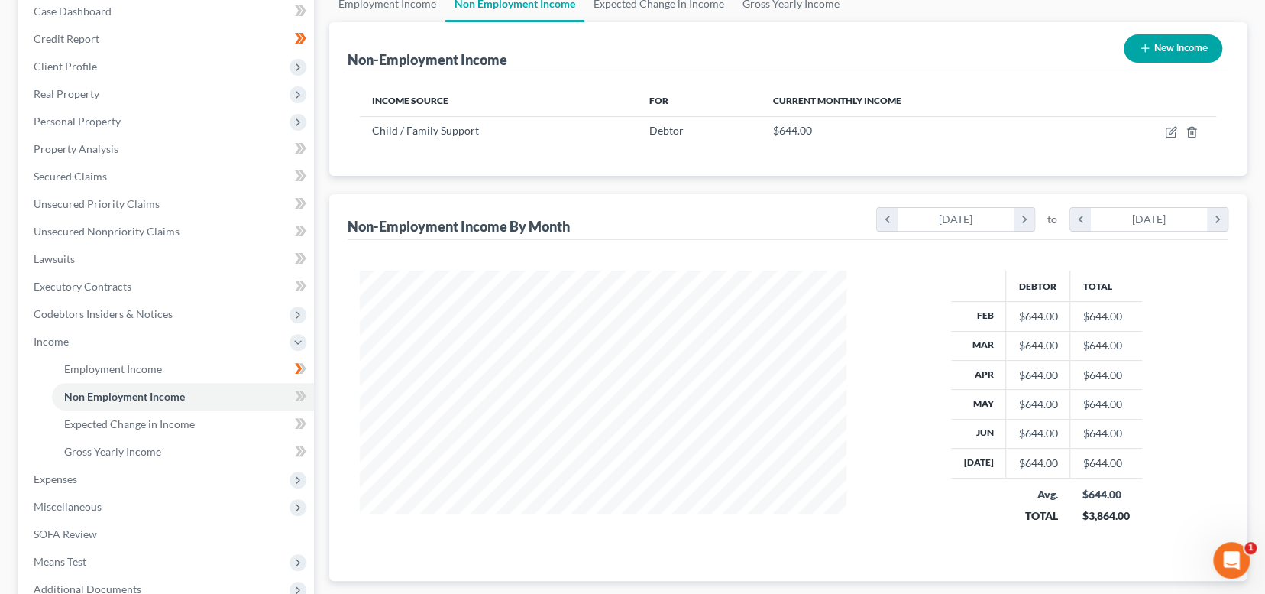
scroll to position [76, 0]
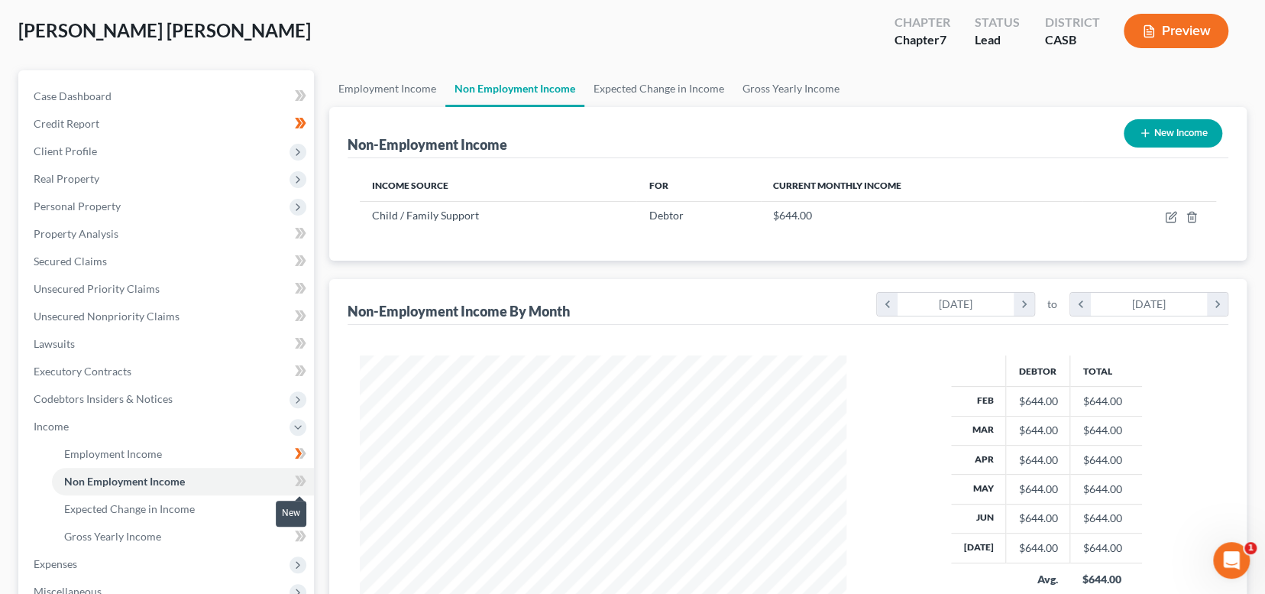
drag, startPoint x: 296, startPoint y: 469, endPoint x: 315, endPoint y: 523, distance: 57.8
click at [296, 471] on icon at bounding box center [300, 480] width 11 height 19
click at [223, 523] on link "Gross Yearly Income" at bounding box center [183, 535] width 262 height 27
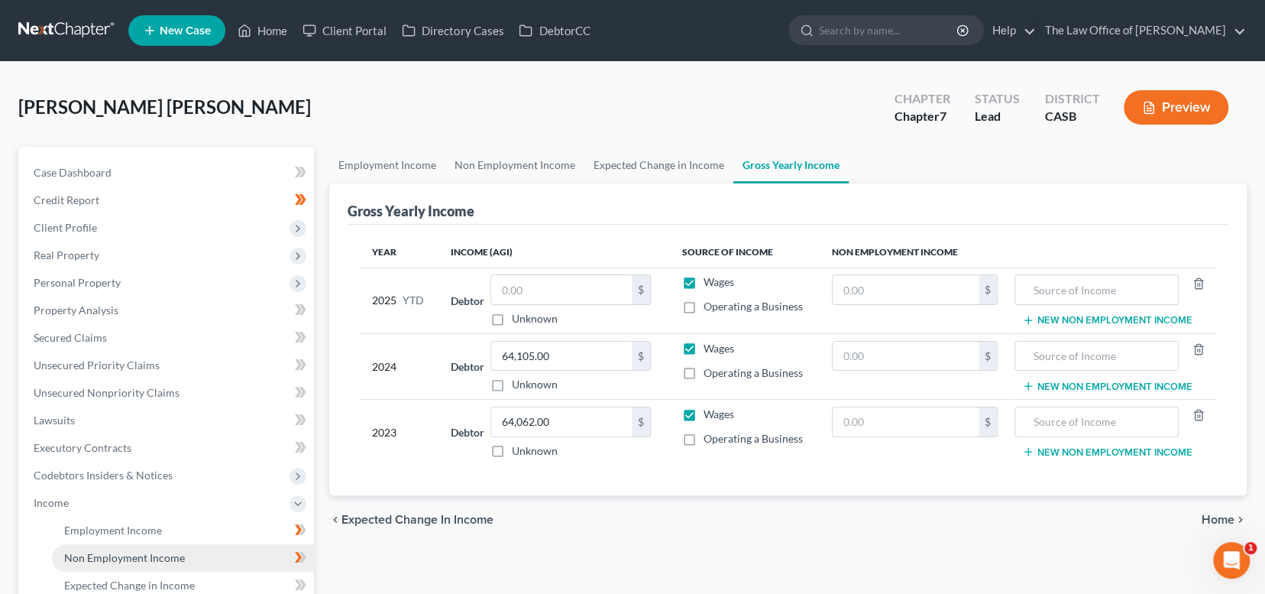
click at [123, 551] on span "Non Employment Income" at bounding box center [124, 557] width 121 height 13
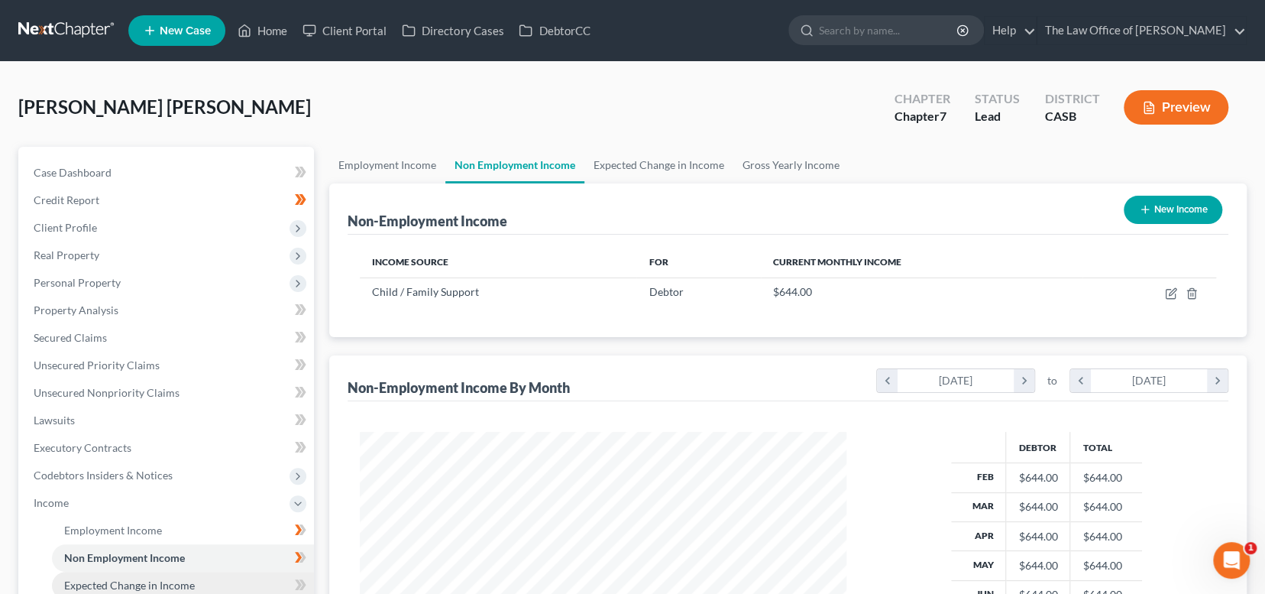
scroll to position [273, 516]
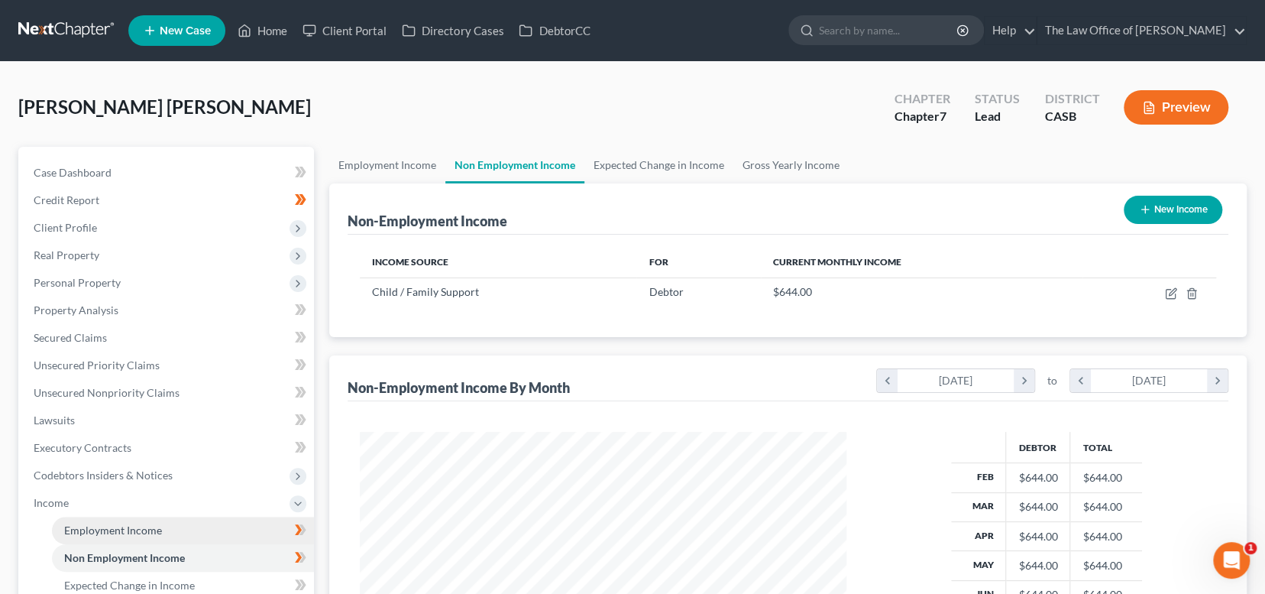
click at [157, 525] on span "Employment Income" at bounding box center [113, 529] width 98 height 13
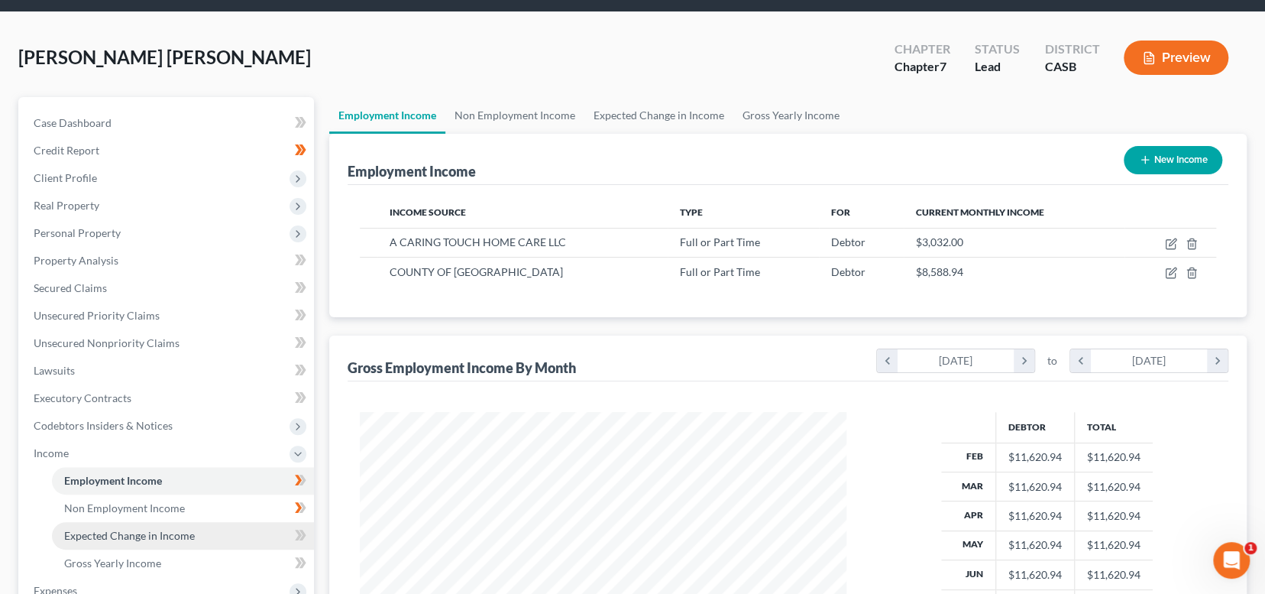
scroll to position [76, 0]
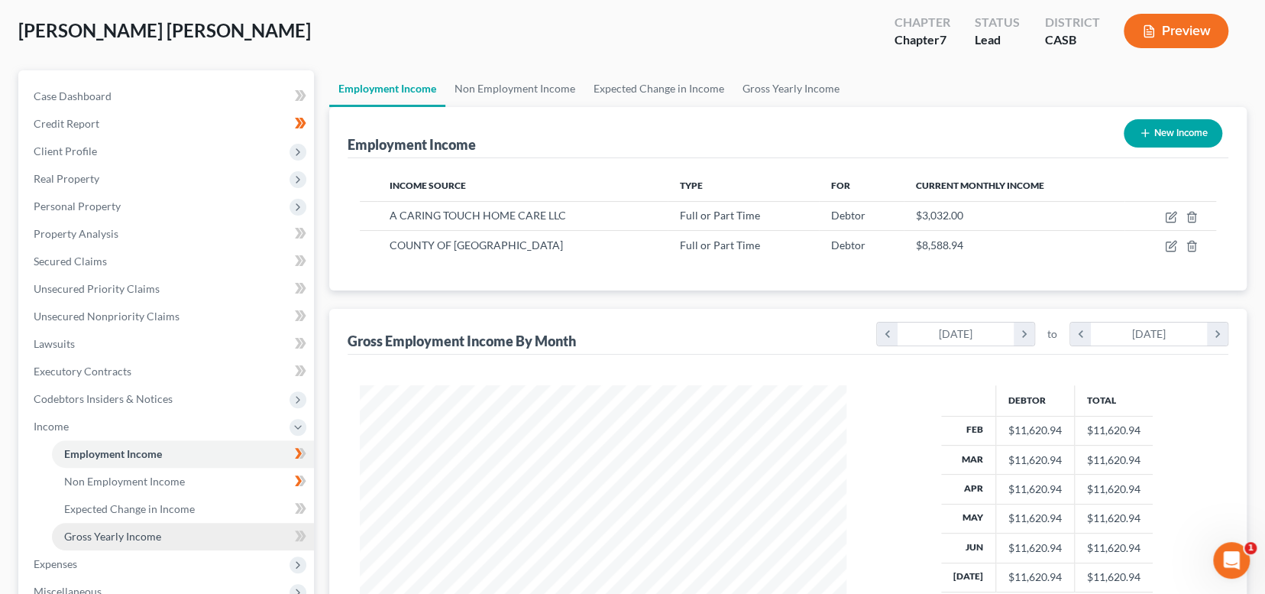
click at [146, 529] on span "Gross Yearly Income" at bounding box center [112, 535] width 97 height 13
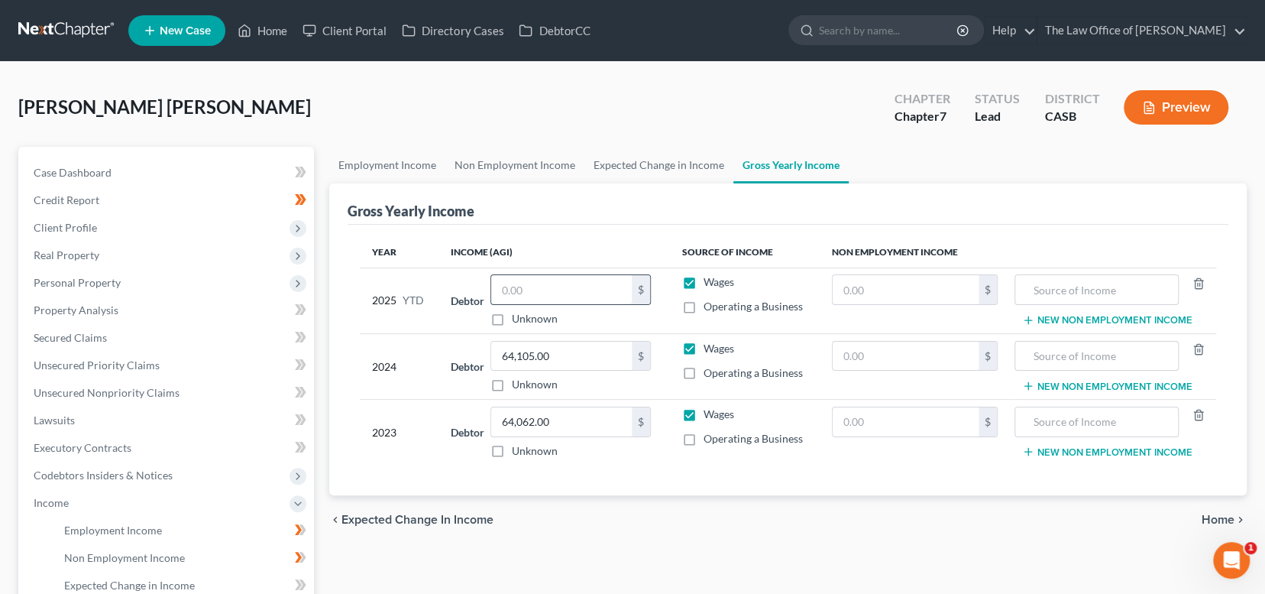
click at [555, 299] on input "text" at bounding box center [561, 289] width 141 height 29
type input "98,119.52"
click at [433, 309] on td "2025 YTD" at bounding box center [399, 300] width 79 height 66
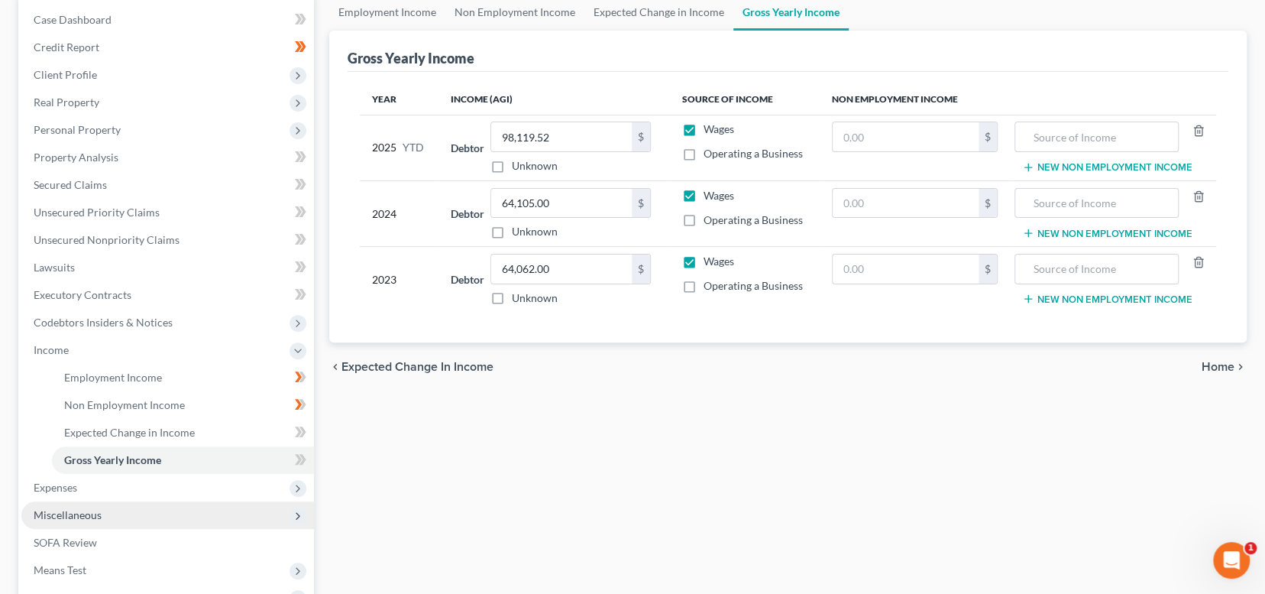
scroll to position [229, 0]
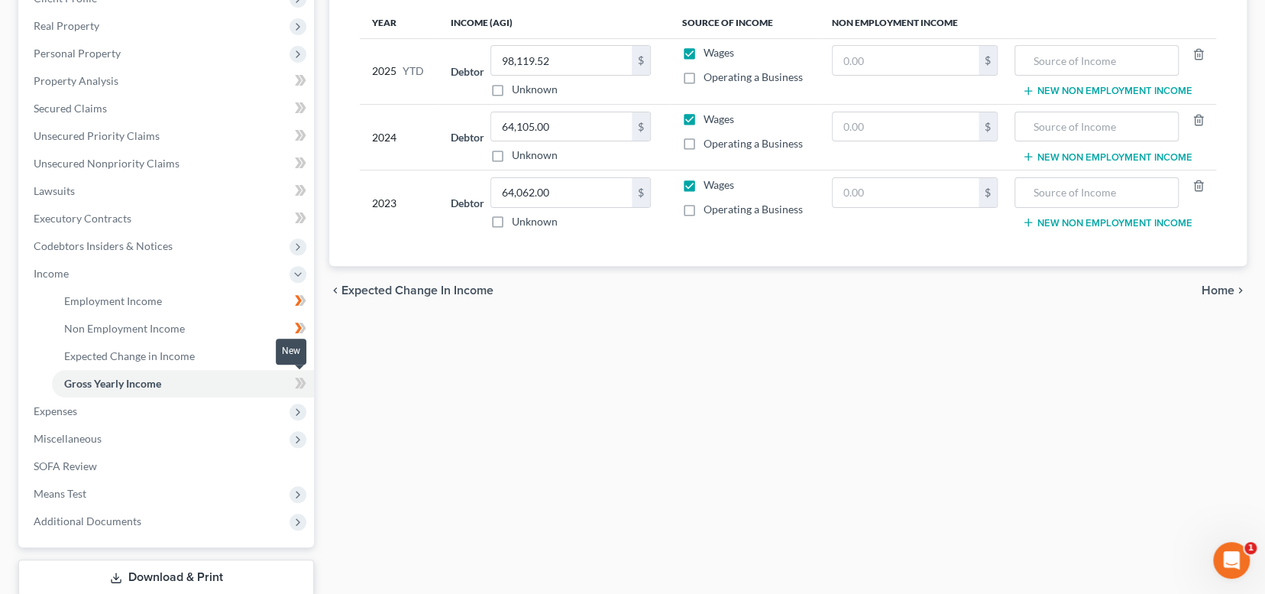
click at [297, 377] on icon at bounding box center [298, 382] width 7 height 11
click at [156, 414] on span "Expenses" at bounding box center [167, 410] width 293 height 27
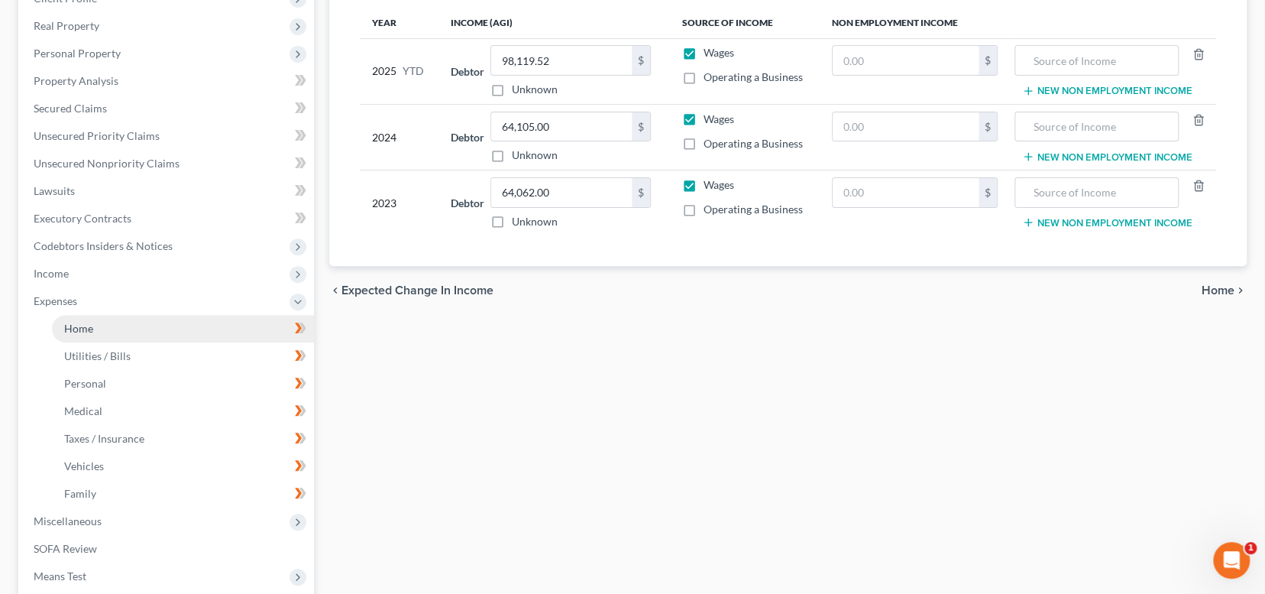
click at [154, 328] on link "Home" at bounding box center [183, 328] width 262 height 27
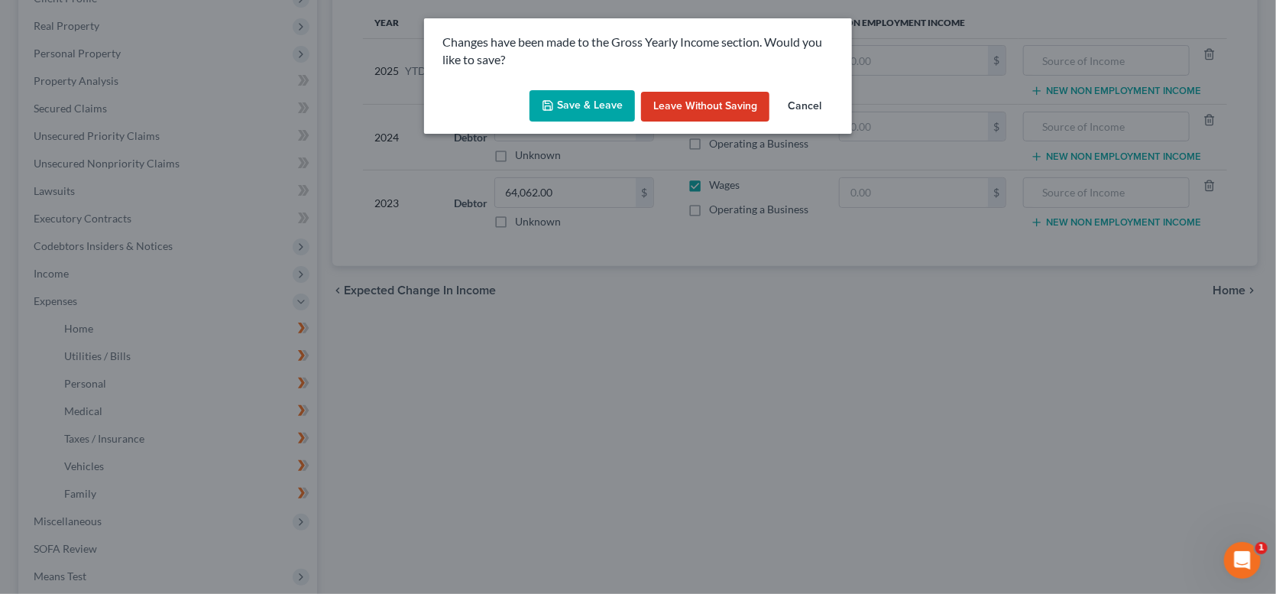
click at [554, 100] on icon "button" at bounding box center [548, 105] width 12 height 12
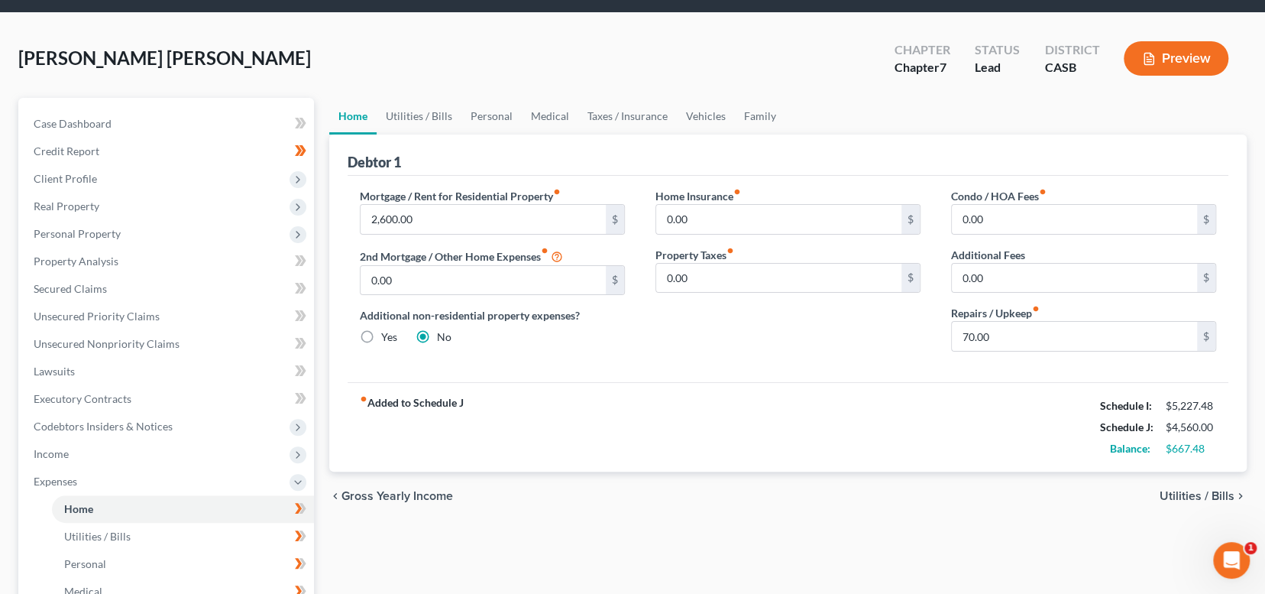
scroll to position [76, 0]
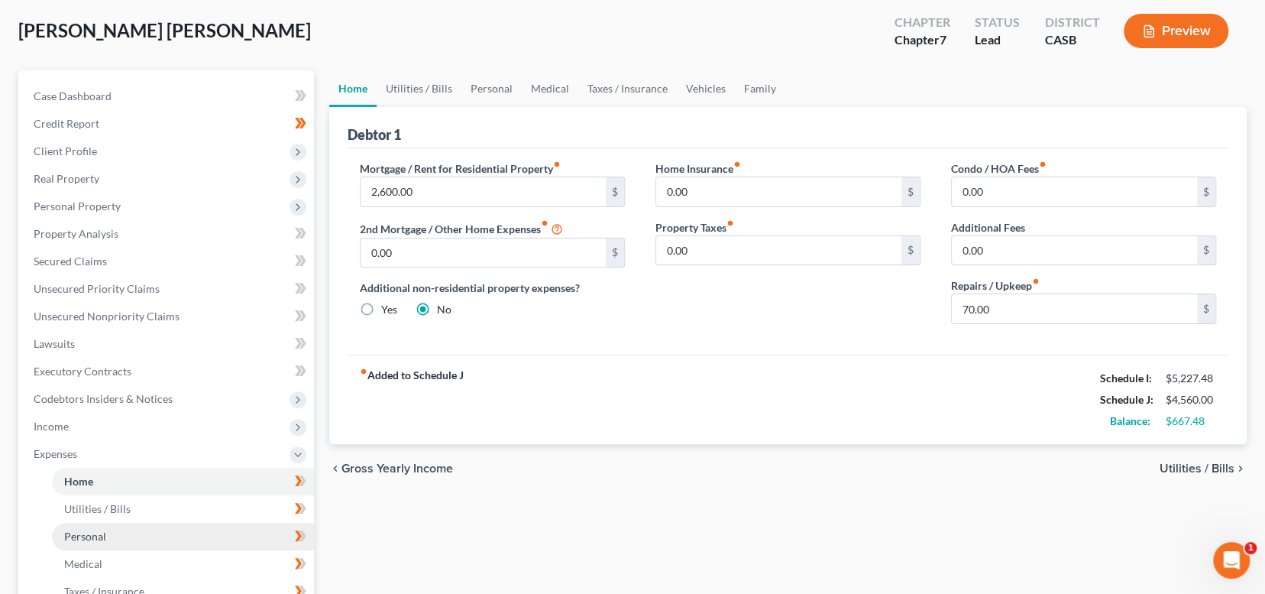
click at [103, 534] on span "Personal" at bounding box center [85, 535] width 42 height 13
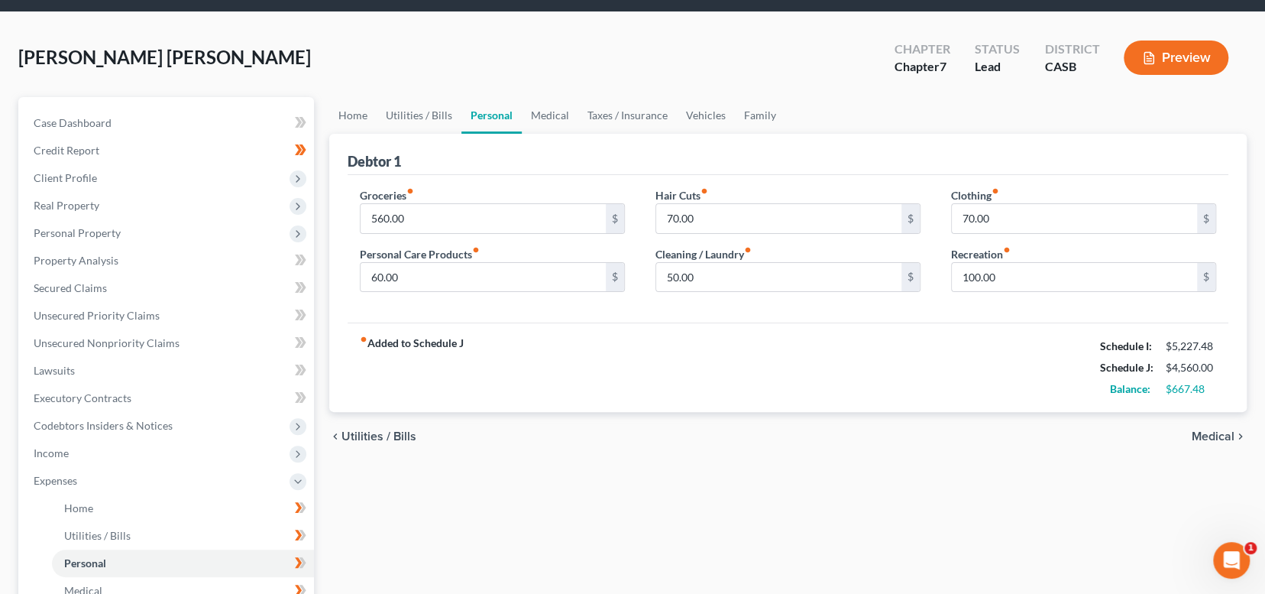
scroll to position [76, 0]
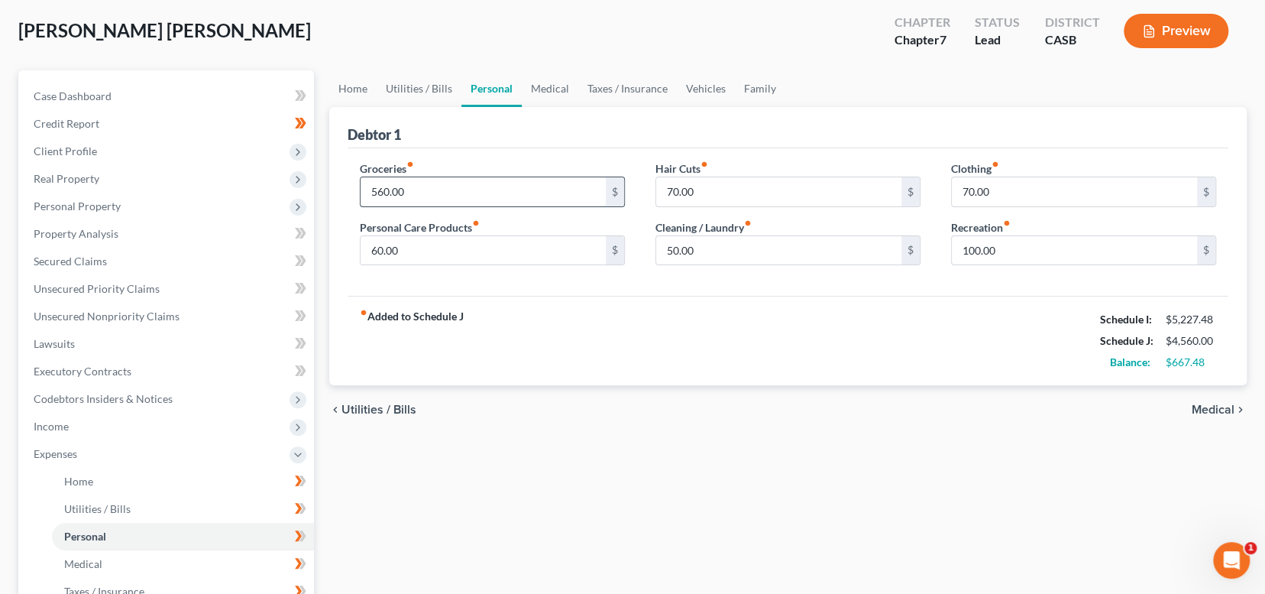
click at [435, 187] on input "560.00" at bounding box center [483, 191] width 245 height 29
type input "790"
click at [489, 382] on div "fiber_manual_record Added to Schedule J Schedule I: $5,227.48 Schedule J: $4,79…" at bounding box center [788, 340] width 881 height 89
click at [1011, 187] on input "70.00" at bounding box center [1074, 191] width 245 height 29
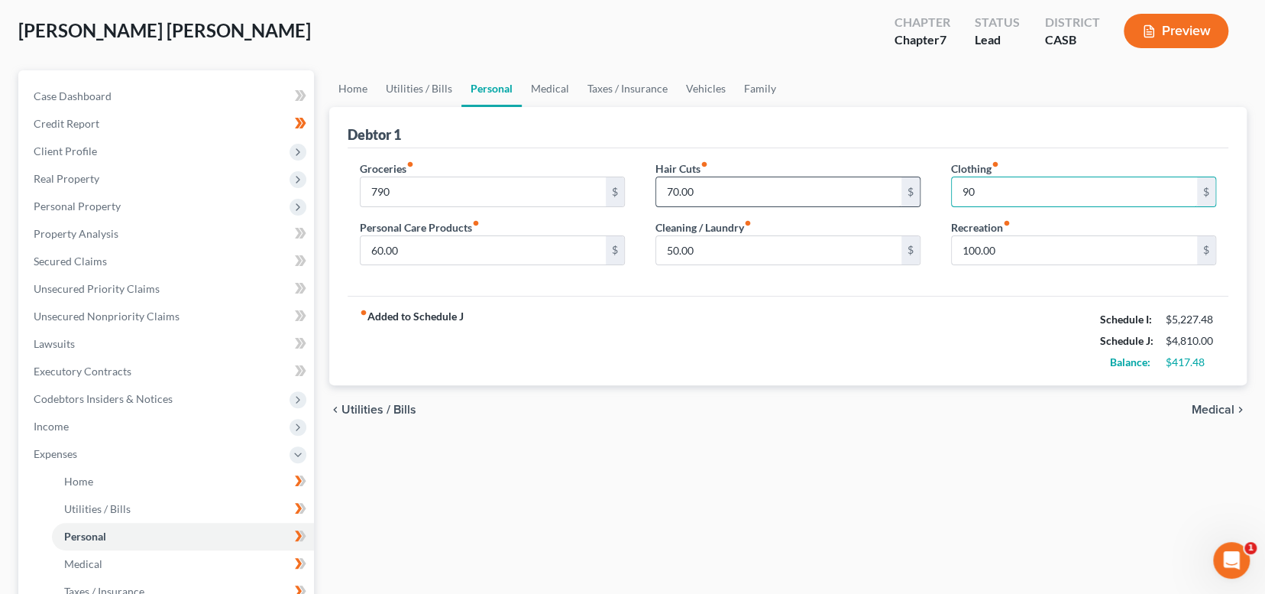
type input "90"
click at [723, 195] on input "70.00" at bounding box center [778, 191] width 245 height 29
type input "80"
click at [458, 267] on div "Groceries fiber_manual_record 790 $ Personal Care Products fiber_manual_record …" at bounding box center [492, 219] width 296 height 118
click at [453, 252] on input "60.00" at bounding box center [483, 250] width 245 height 29
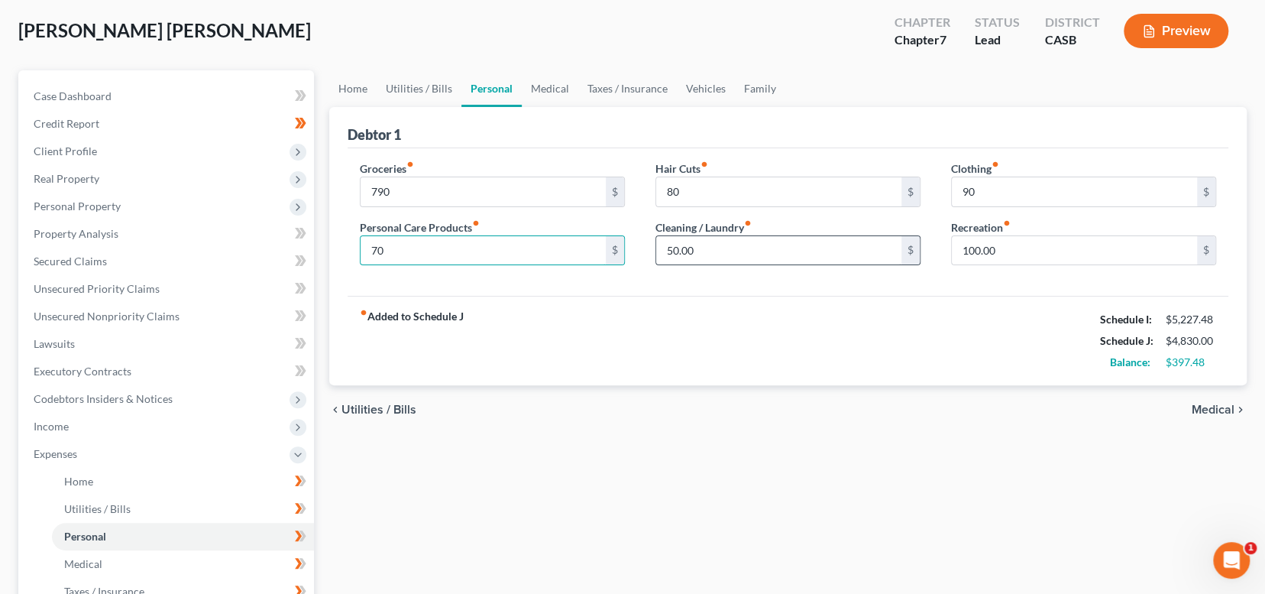
type input "70"
click at [702, 258] on input "50.00" at bounding box center [778, 250] width 245 height 29
type input "60"
click at [839, 406] on div "chevron_left Utilities / Bills Medical chevron_right" at bounding box center [787, 409] width 917 height 49
type input "250"
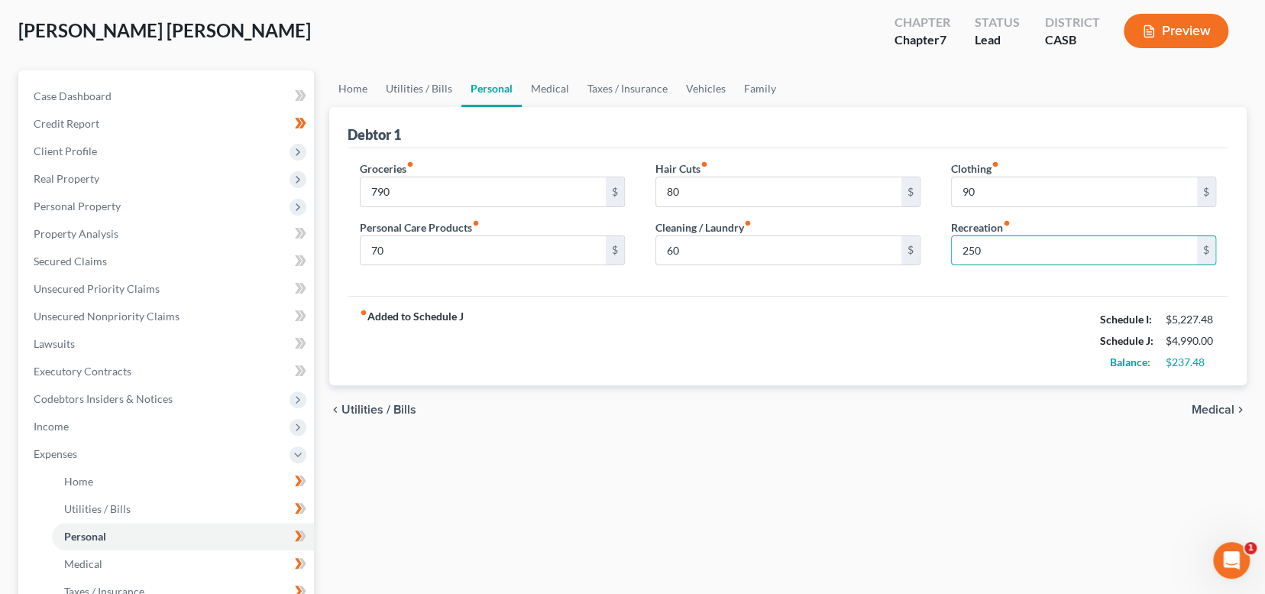
click at [937, 338] on div "fiber_manual_record Added to Schedule J Schedule I: $5,227.48 Schedule J: $4,99…" at bounding box center [788, 340] width 881 height 89
click at [383, 404] on span "Utilities / Bills" at bounding box center [378, 409] width 75 height 12
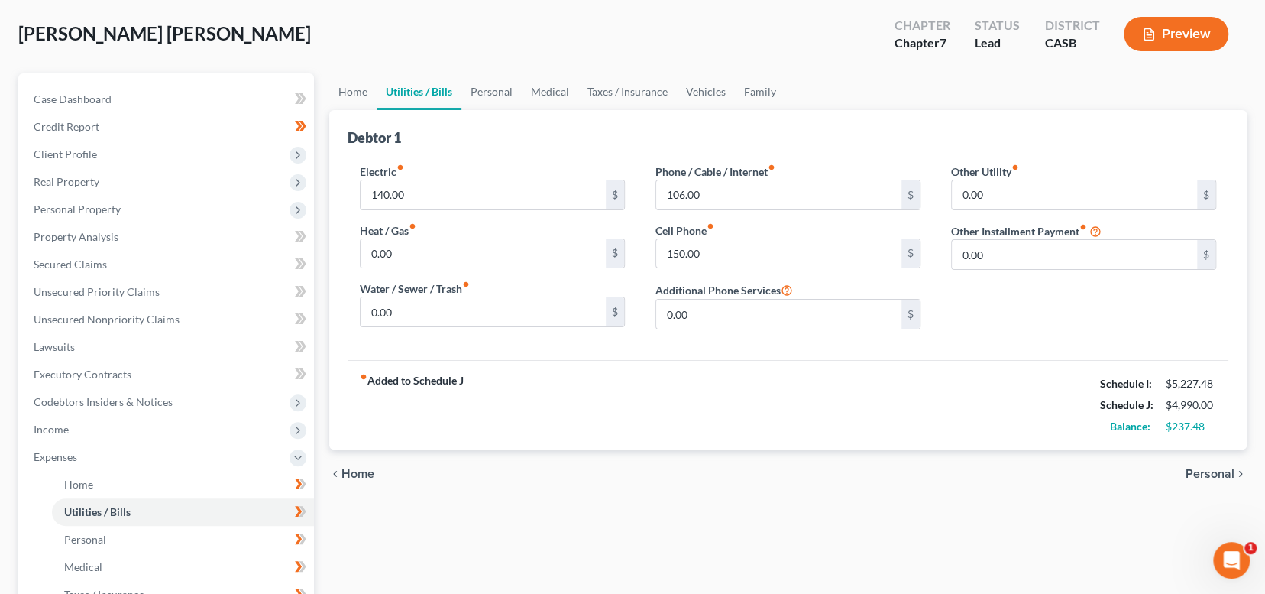
scroll to position [76, 0]
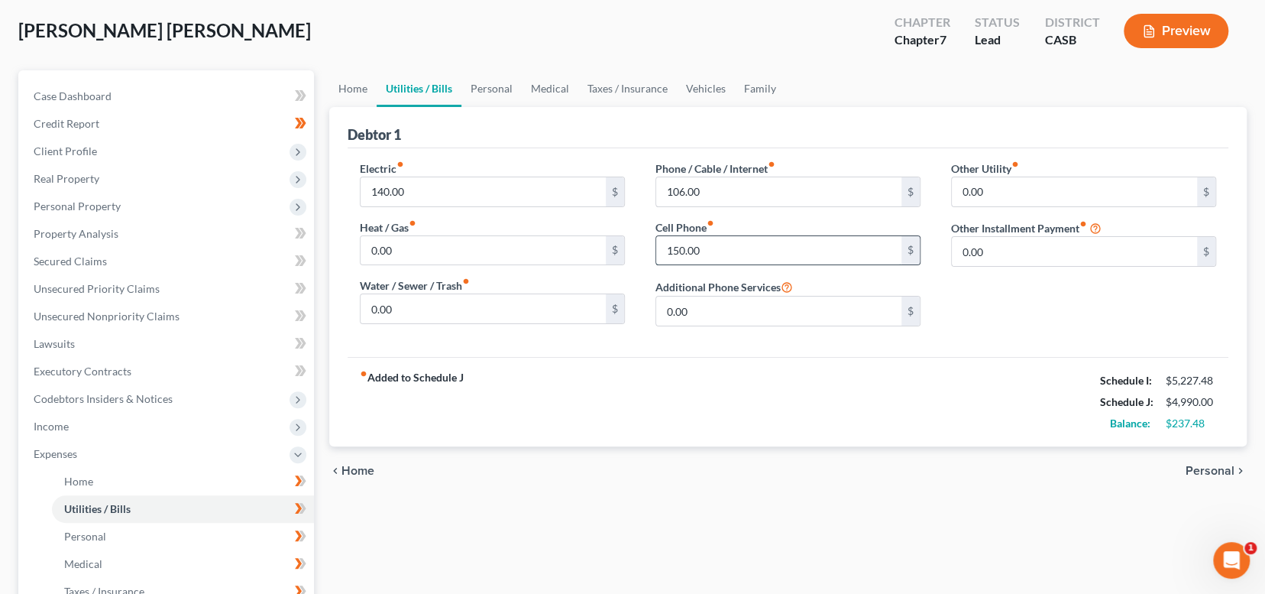
click at [720, 246] on input "150.00" at bounding box center [778, 250] width 245 height 29
type input "180"
click at [802, 459] on div "chevron_left Home Personal chevron_right" at bounding box center [787, 470] width 917 height 49
click at [360, 467] on span "Home" at bounding box center [357, 470] width 33 height 12
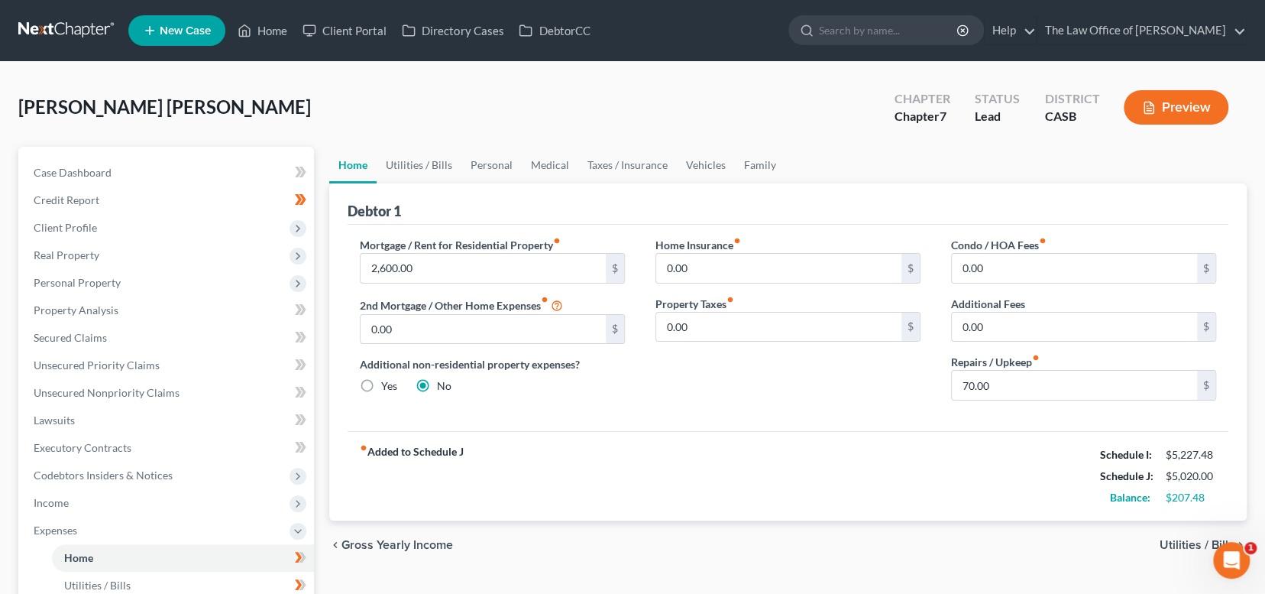
click at [1177, 539] on span "Utilities / Bills" at bounding box center [1197, 545] width 75 height 12
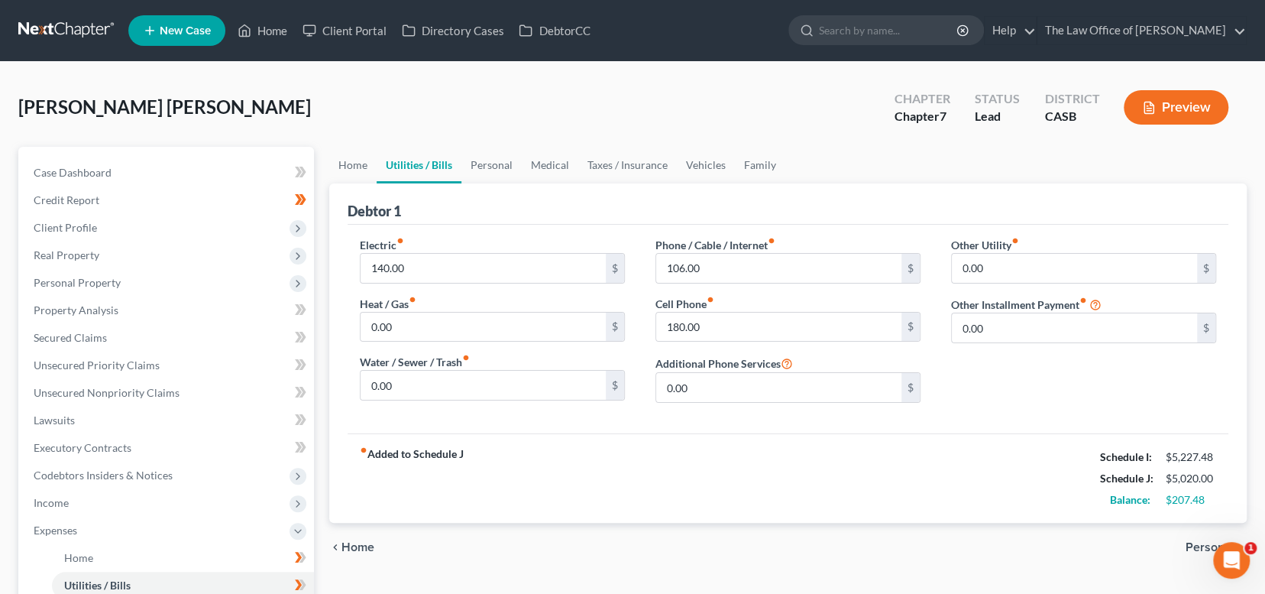
click at [1202, 537] on div "chevron_left Home Personal chevron_right" at bounding box center [787, 546] width 917 height 49
click at [1197, 542] on span "Personal" at bounding box center [1209, 547] width 49 height 12
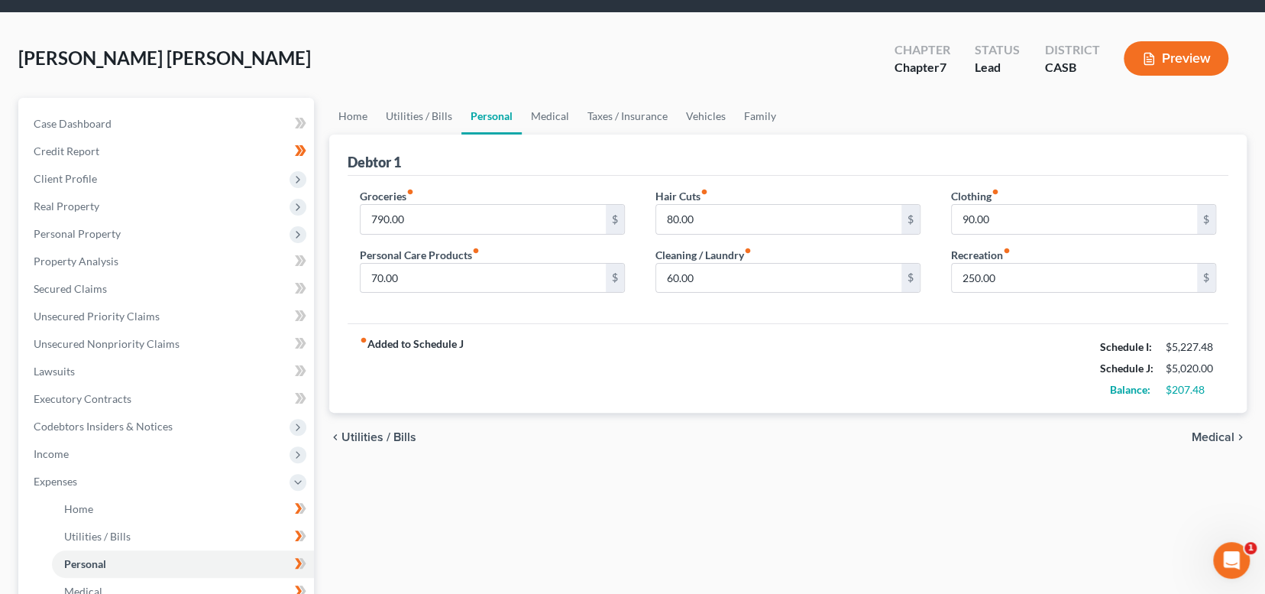
scroll to position [76, 0]
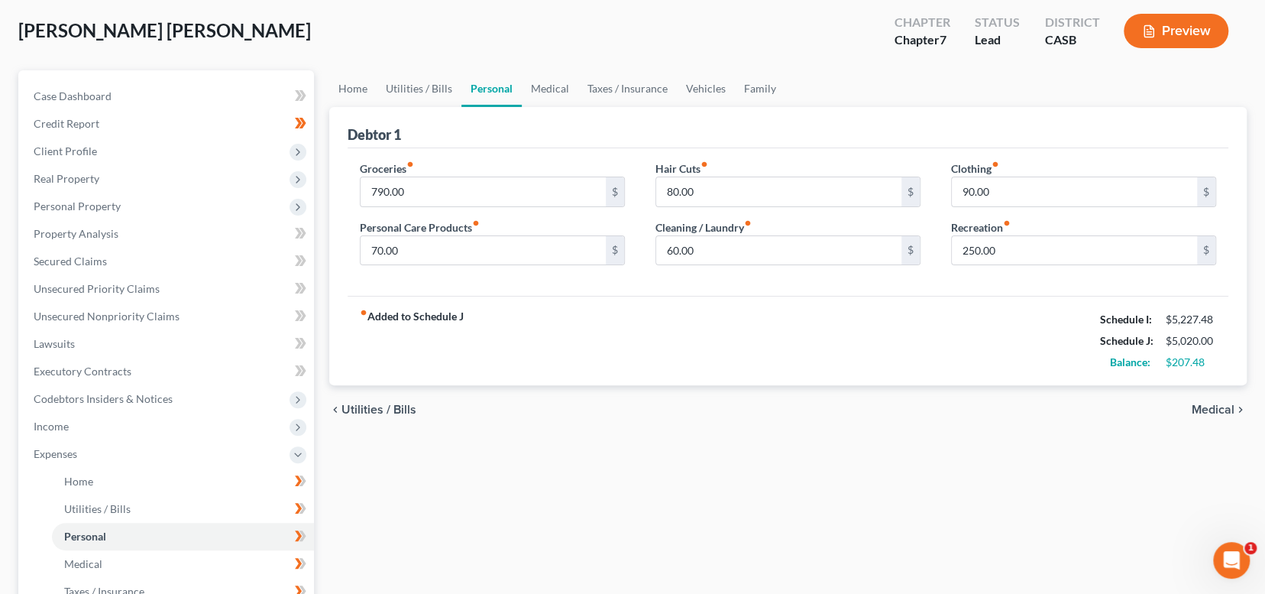
click at [1200, 411] on span "Medical" at bounding box center [1213, 409] width 43 height 12
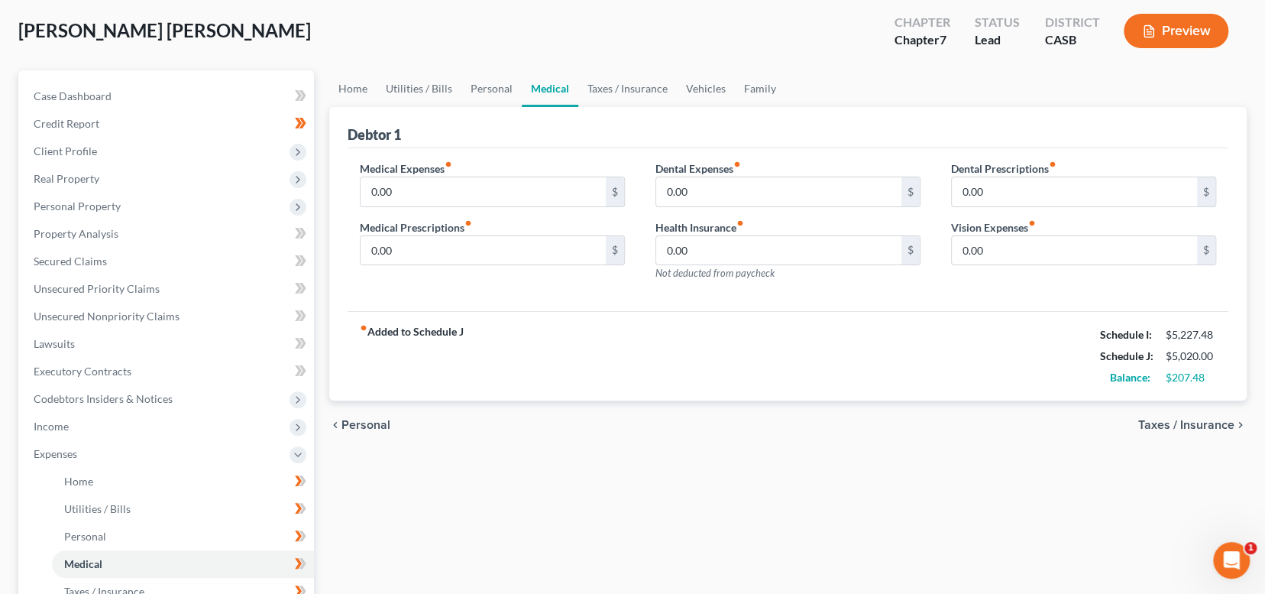
click at [1198, 419] on span "Taxes / Insurance" at bounding box center [1186, 425] width 96 height 12
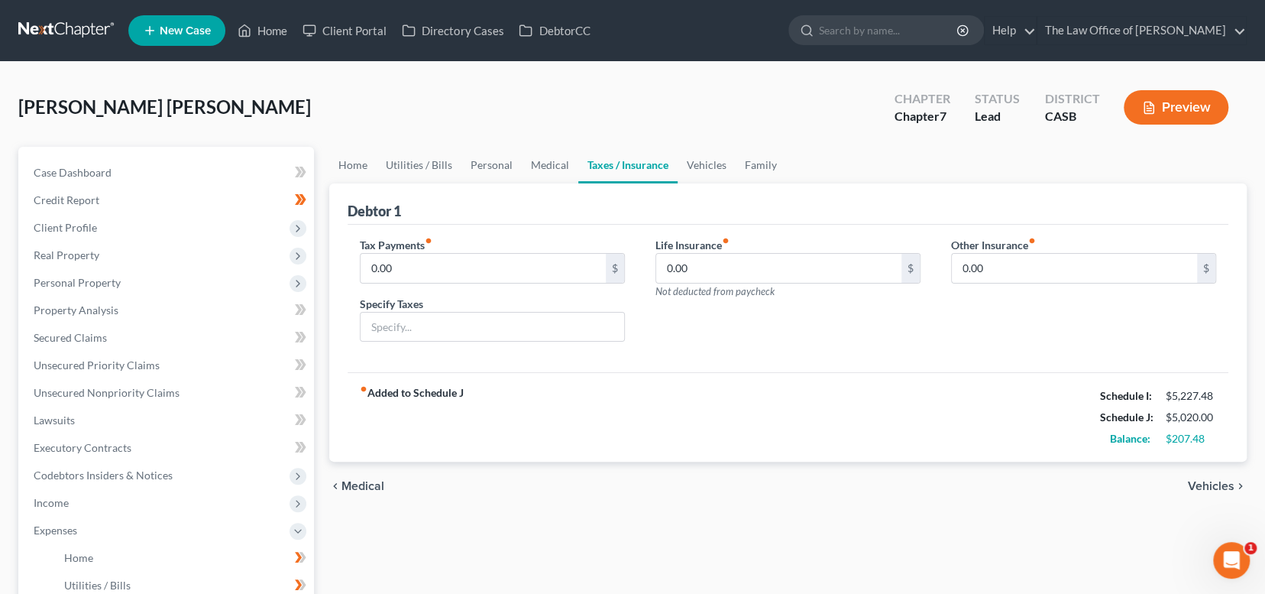
drag, startPoint x: 1222, startPoint y: 478, endPoint x: 1208, endPoint y: 481, distance: 14.1
click at [1217, 480] on span "Vehicles" at bounding box center [1211, 486] width 47 height 12
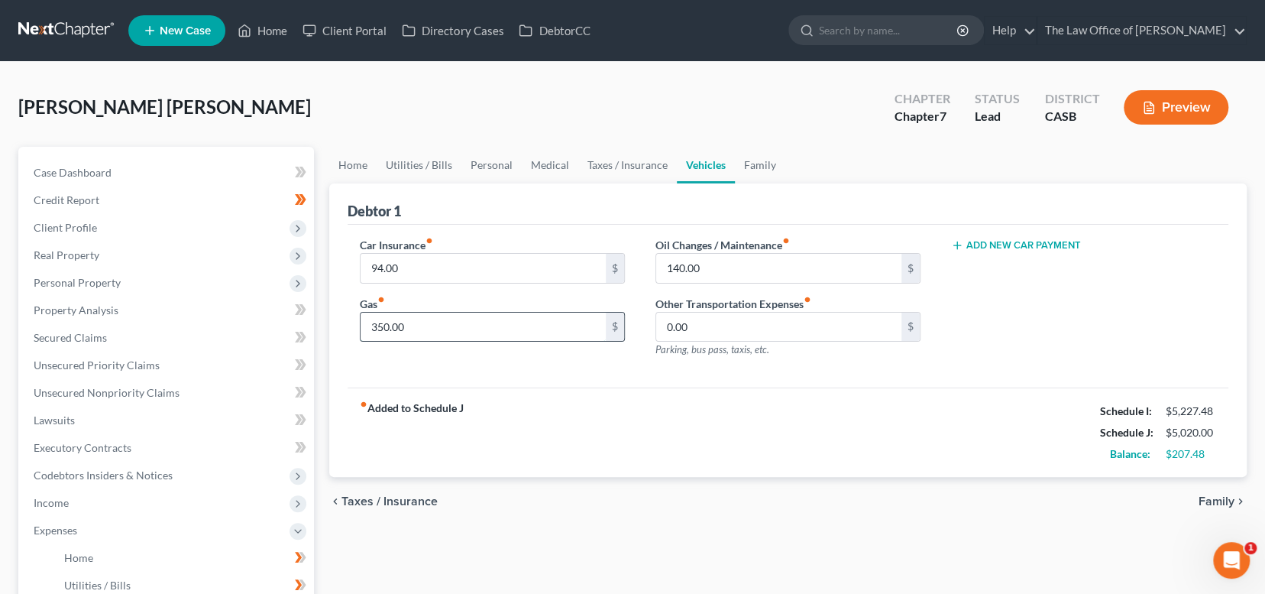
click at [377, 325] on input "350.00" at bounding box center [483, 326] width 245 height 29
click at [386, 325] on input "350.00" at bounding box center [483, 326] width 245 height 29
type input "380.00"
click at [726, 420] on div "fiber_manual_record Added to Schedule J Schedule I: $5,227.48 Schedule J: $5,05…" at bounding box center [788, 431] width 881 height 89
click at [411, 261] on input "94.00" at bounding box center [483, 268] width 245 height 29
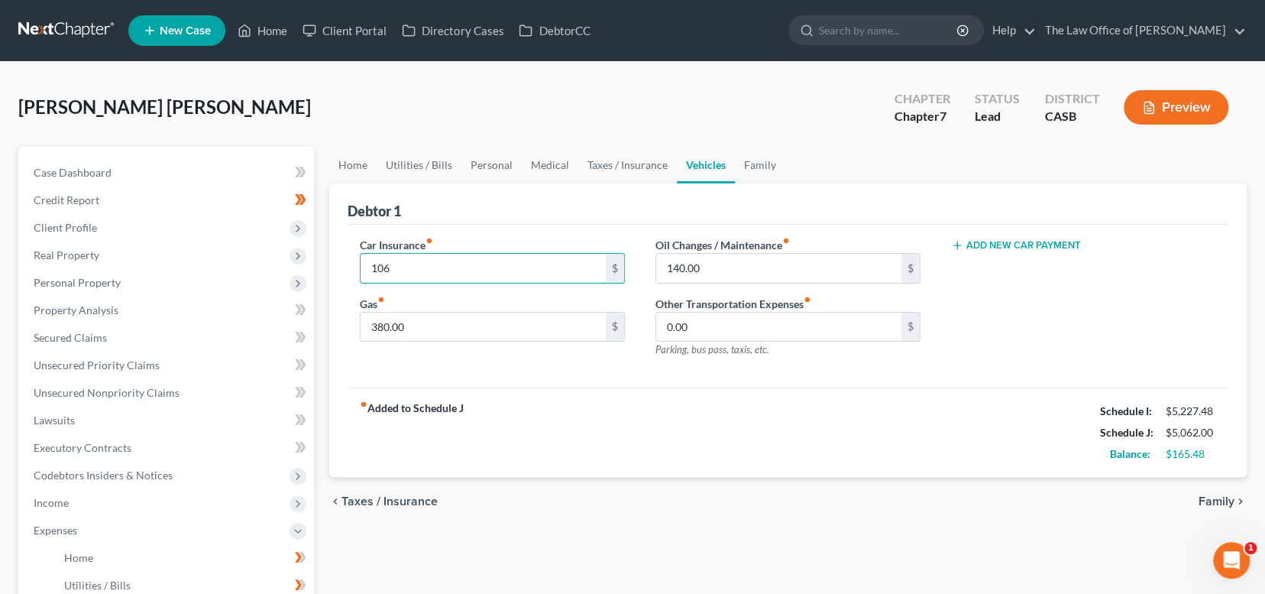
type input "106"
click at [630, 450] on div "fiber_manual_record Added to Schedule J Schedule I: $5,227.48 Schedule J: $5,06…" at bounding box center [788, 431] width 881 height 89
click at [385, 506] on span "Taxes / Insurance" at bounding box center [389, 501] width 96 height 12
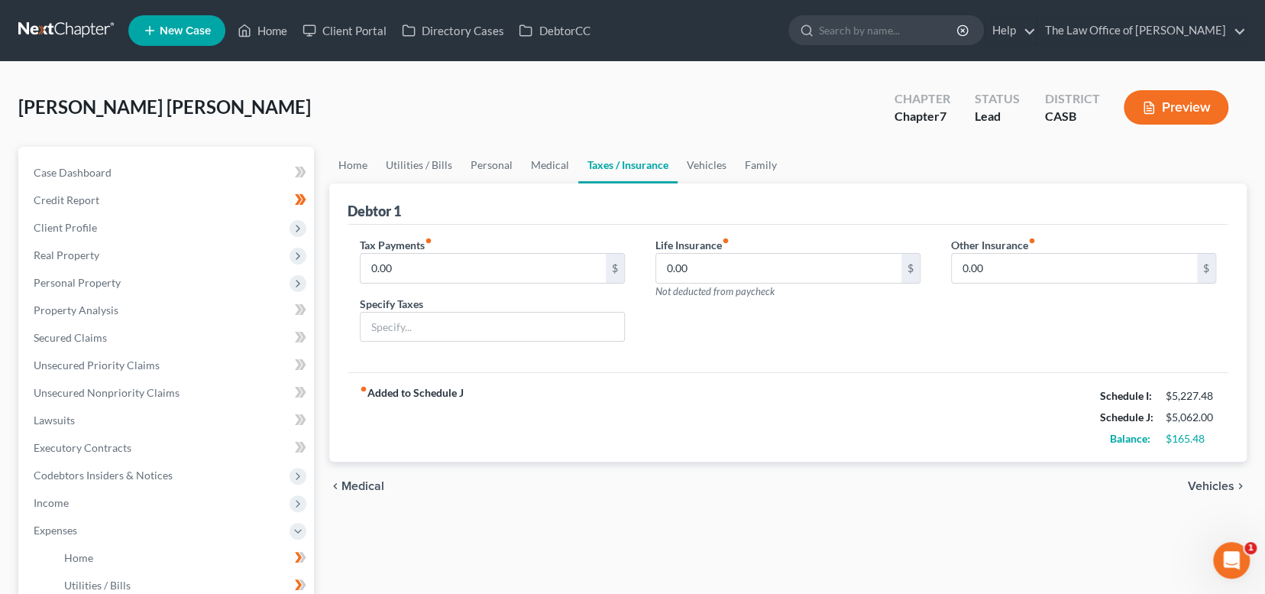
click at [371, 483] on span "Medical" at bounding box center [362, 486] width 43 height 12
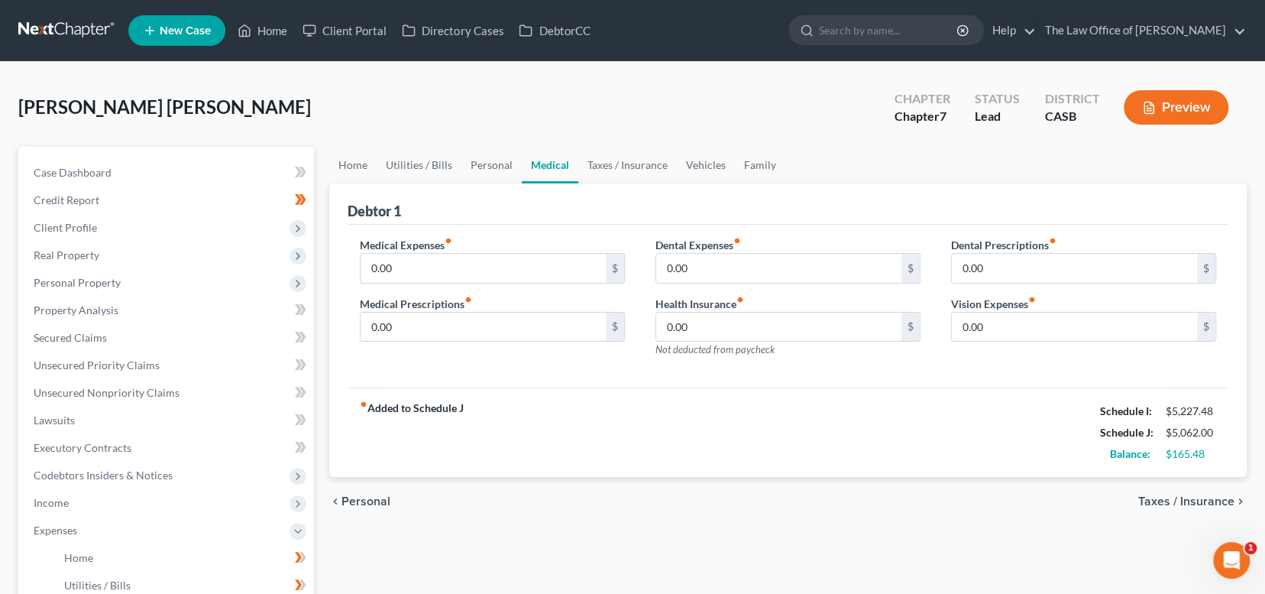
click at [363, 498] on span "Personal" at bounding box center [365, 501] width 49 height 12
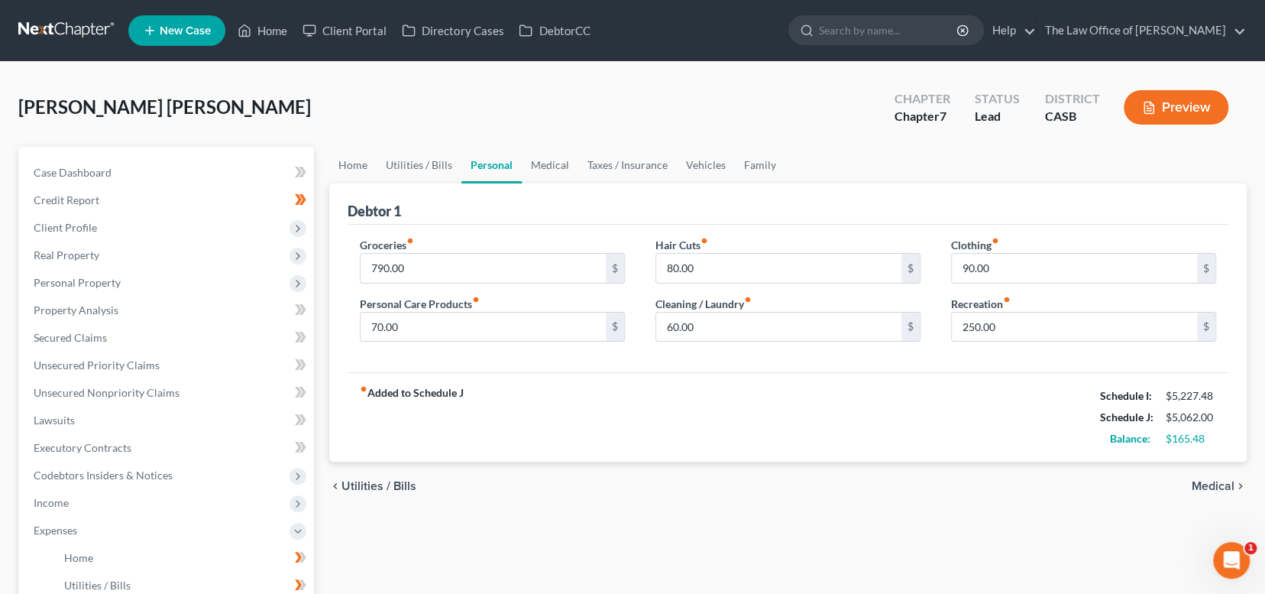
click at [369, 490] on span "Utilities / Bills" at bounding box center [378, 486] width 75 height 12
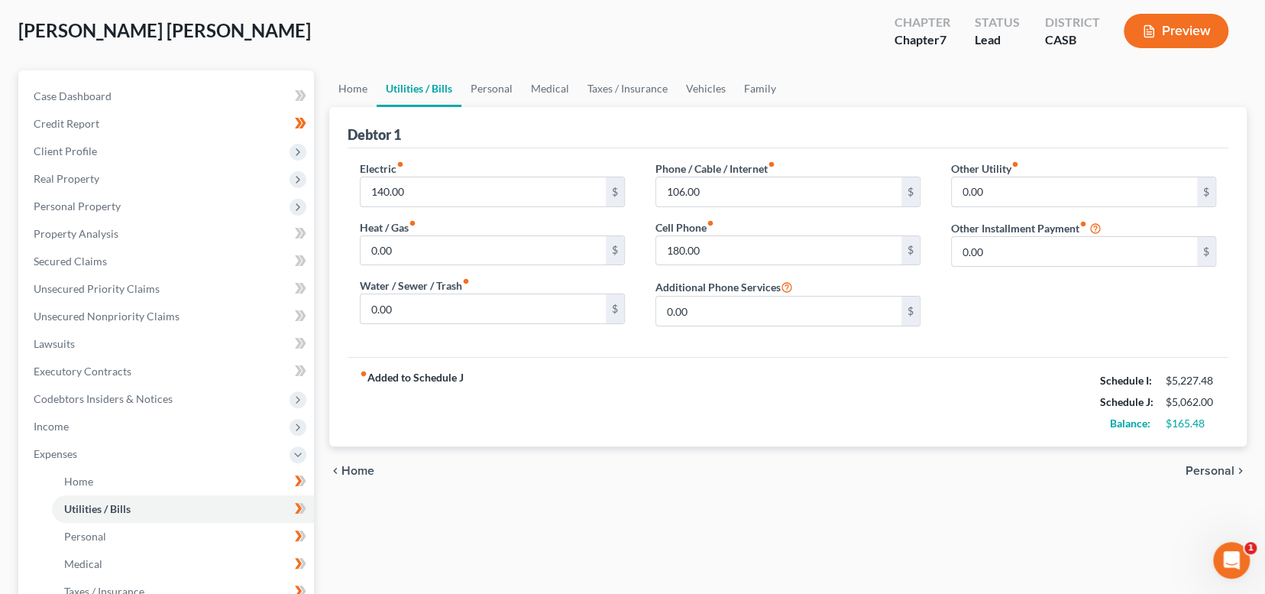
click at [357, 464] on span "Home" at bounding box center [357, 470] width 33 height 12
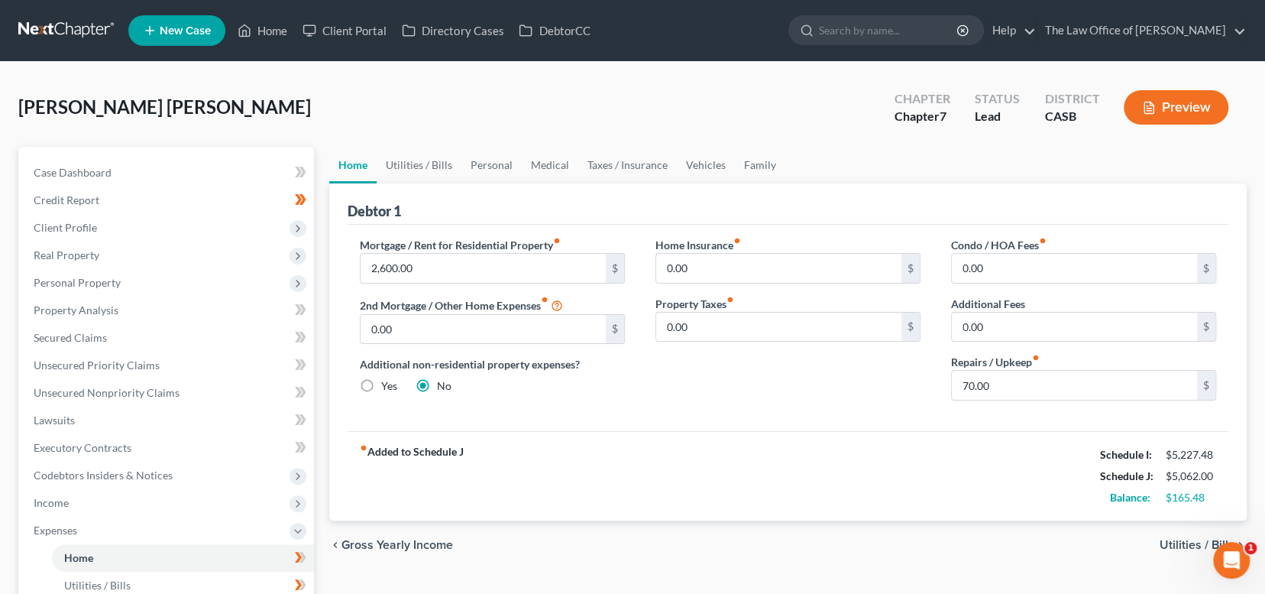
scroll to position [76, 0]
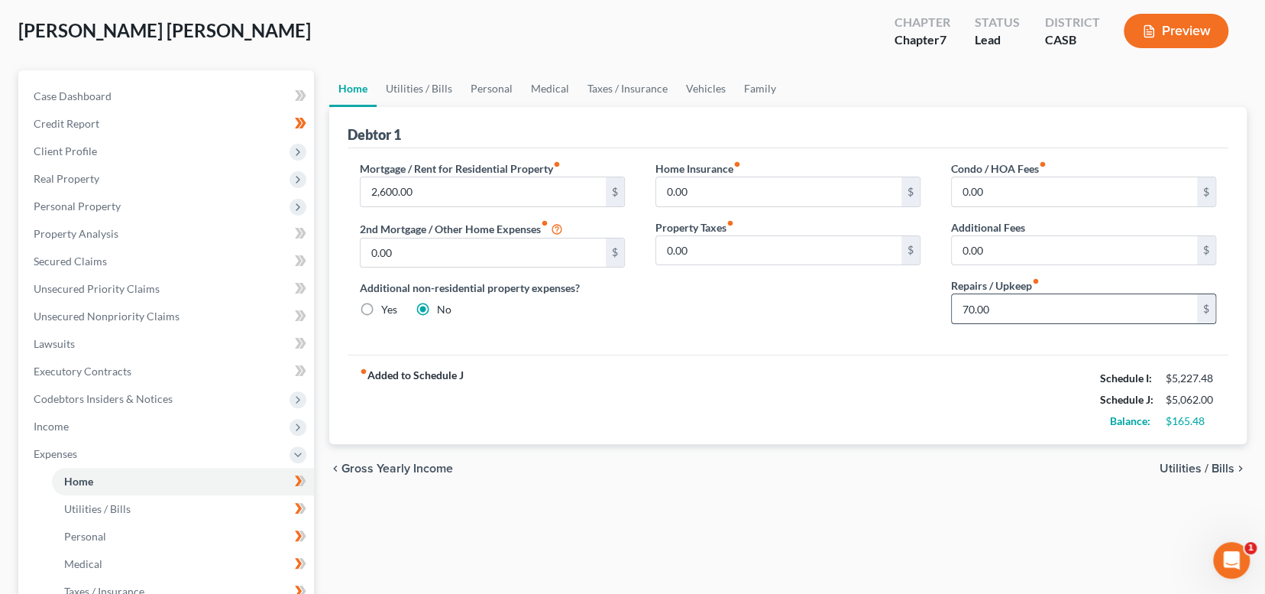
click at [1005, 311] on input "70.00" at bounding box center [1074, 308] width 245 height 29
type input "90"
click at [1008, 412] on div "fiber_manual_record Added to Schedule J Schedule I: $5,227.48 Schedule J: $5,08…" at bounding box center [788, 398] width 881 height 89
click at [1207, 465] on span "Utilities / Bills" at bounding box center [1197, 468] width 75 height 12
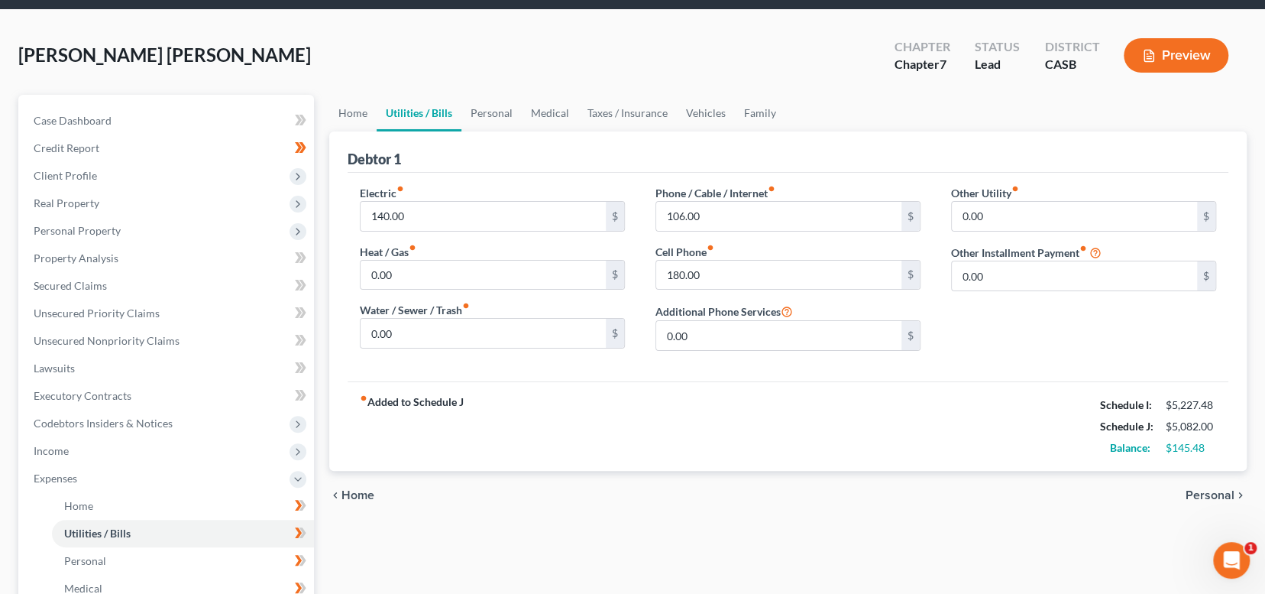
scroll to position [76, 0]
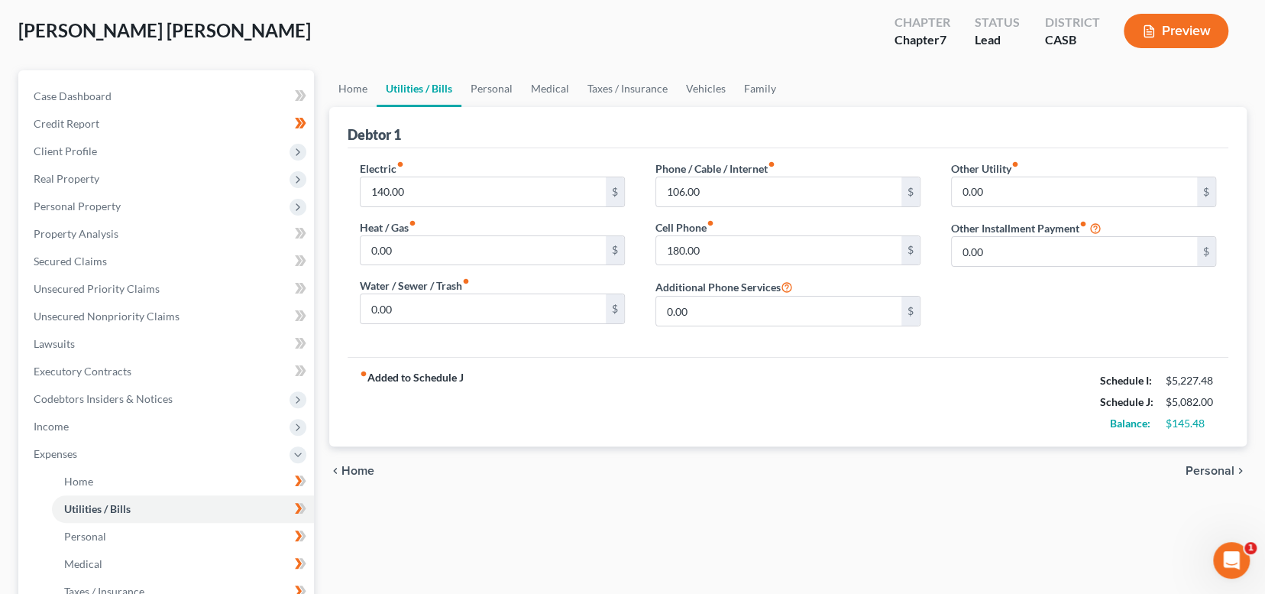
click at [1204, 467] on span "Personal" at bounding box center [1209, 470] width 49 height 12
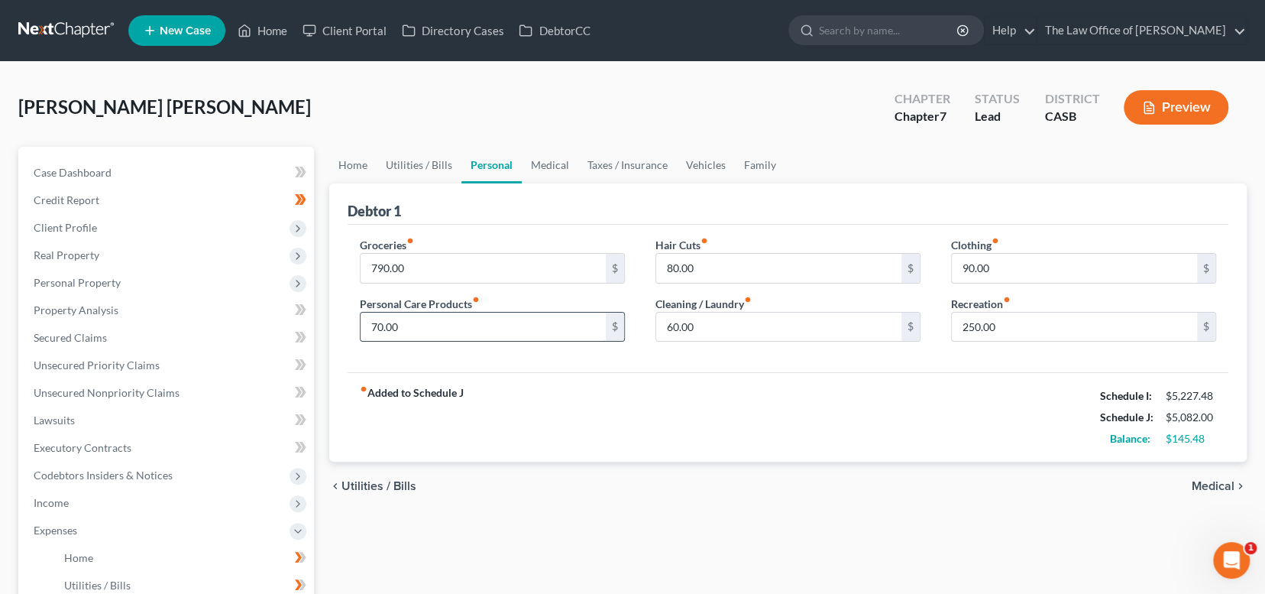
click at [426, 328] on input "70.00" at bounding box center [483, 326] width 245 height 29
type input "110"
drag, startPoint x: 783, startPoint y: 470, endPoint x: 798, endPoint y: 464, distance: 16.5
click at [783, 470] on div "chevron_left Utilities / Bills Medical chevron_right" at bounding box center [787, 485] width 917 height 49
click at [1212, 485] on span "Medical" at bounding box center [1213, 486] width 43 height 12
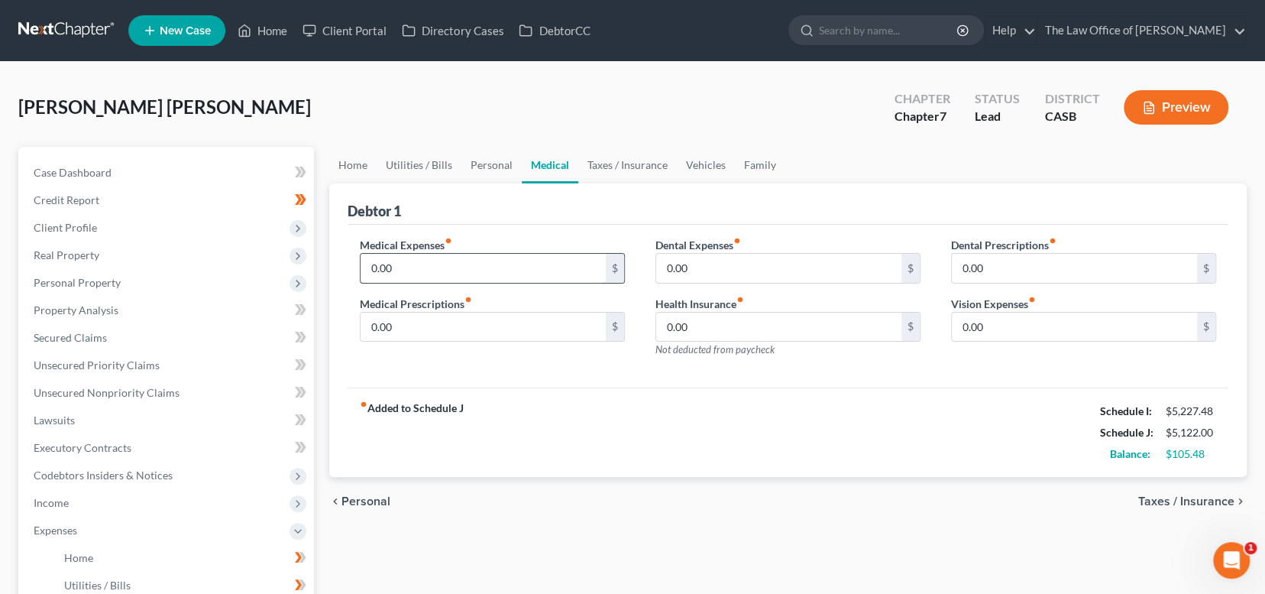
click at [412, 272] on input "0.00" at bounding box center [483, 268] width 245 height 29
click at [704, 520] on div "chevron_left Personal Taxes / Insurance chevron_right" at bounding box center [787, 501] width 917 height 49
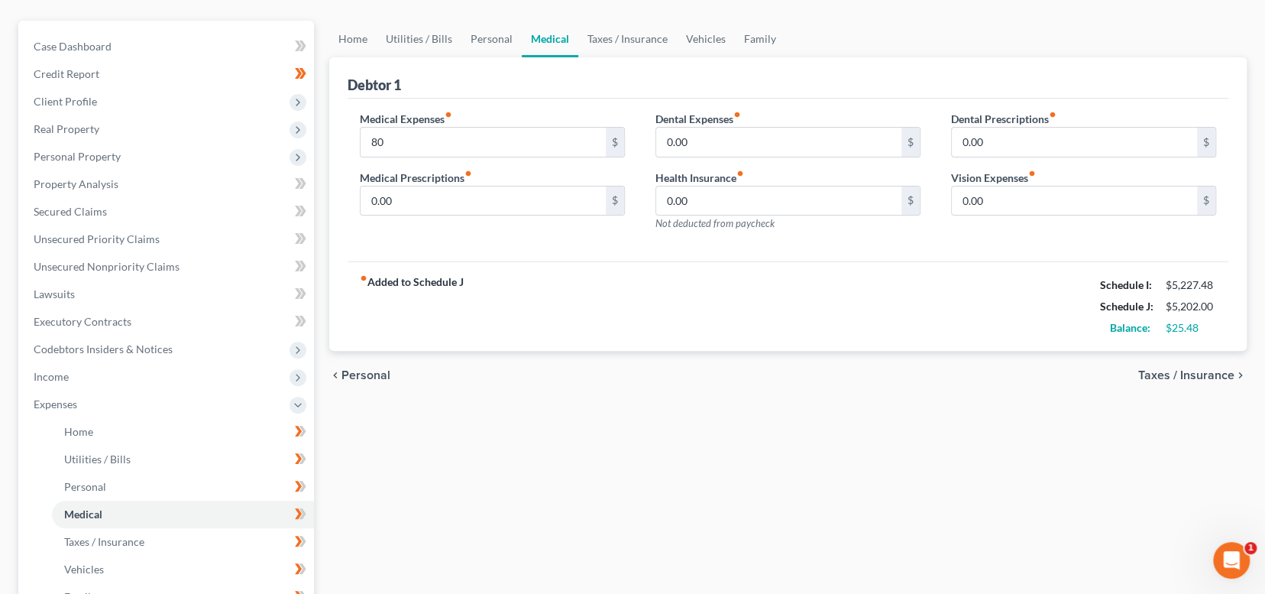
scroll to position [408, 0]
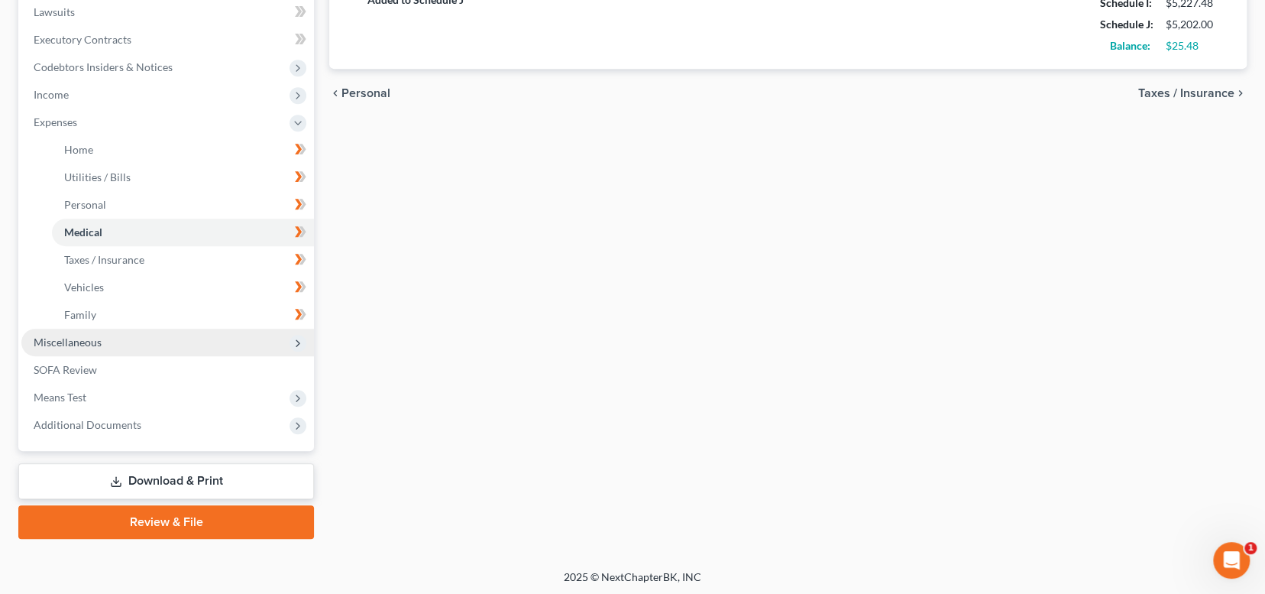
click at [165, 338] on span "Miscellaneous" at bounding box center [167, 341] width 293 height 27
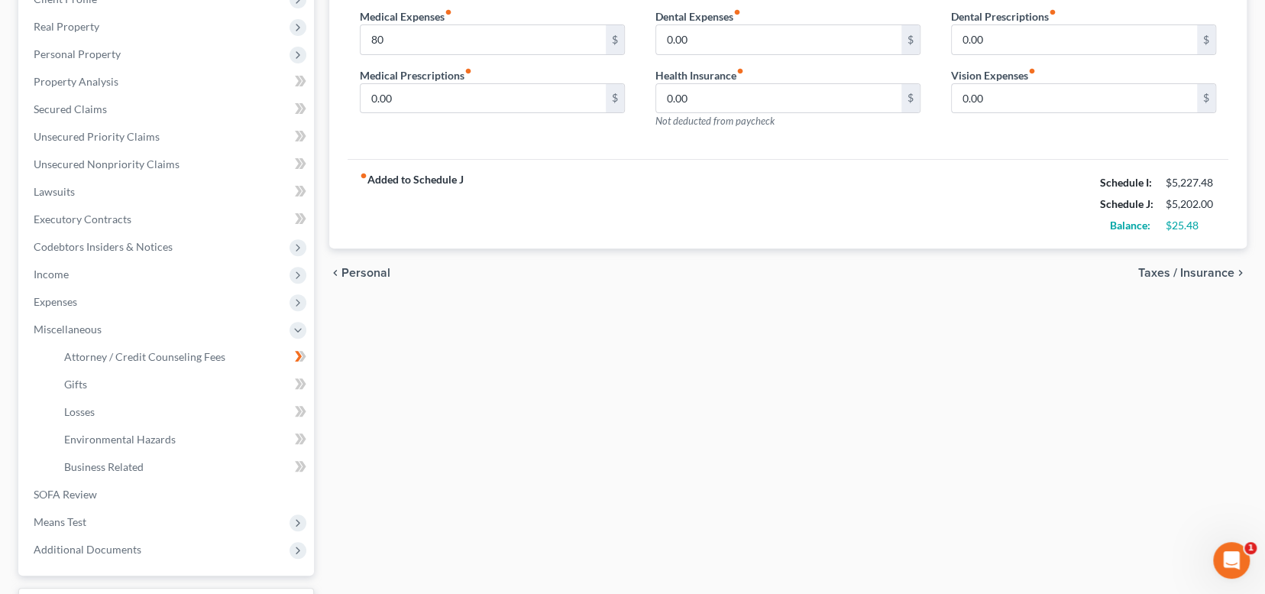
scroll to position [201, 0]
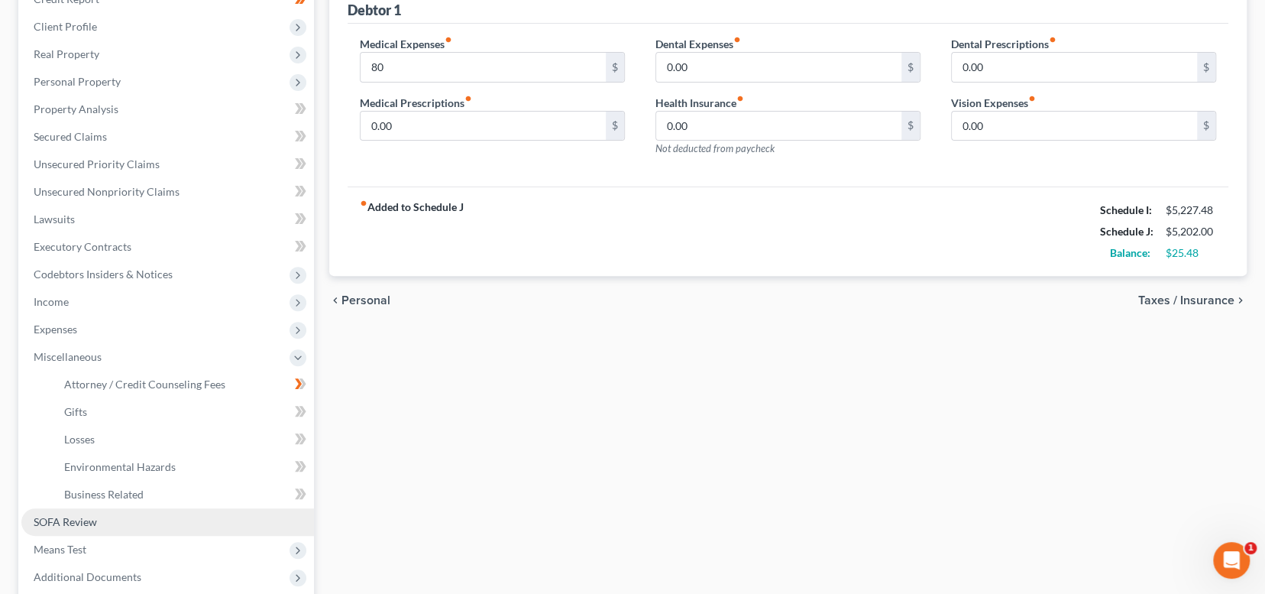
click at [136, 522] on link "SOFA Review" at bounding box center [167, 521] width 293 height 27
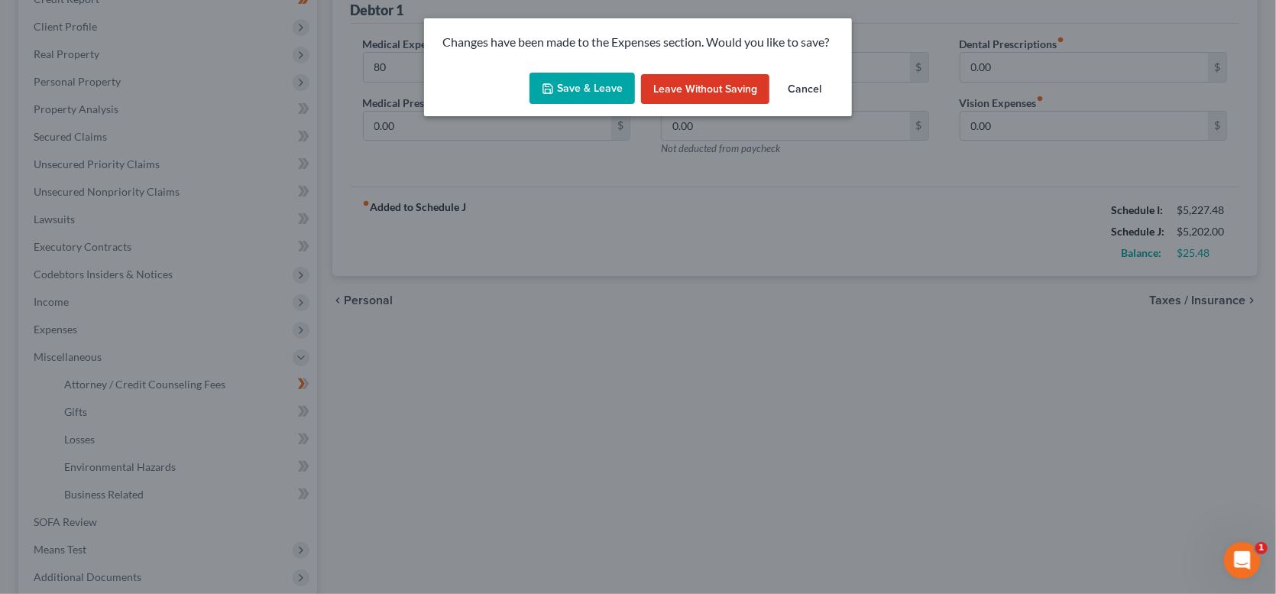
click at [573, 73] on button "Save & Leave" at bounding box center [581, 89] width 105 height 32
type input "80.00"
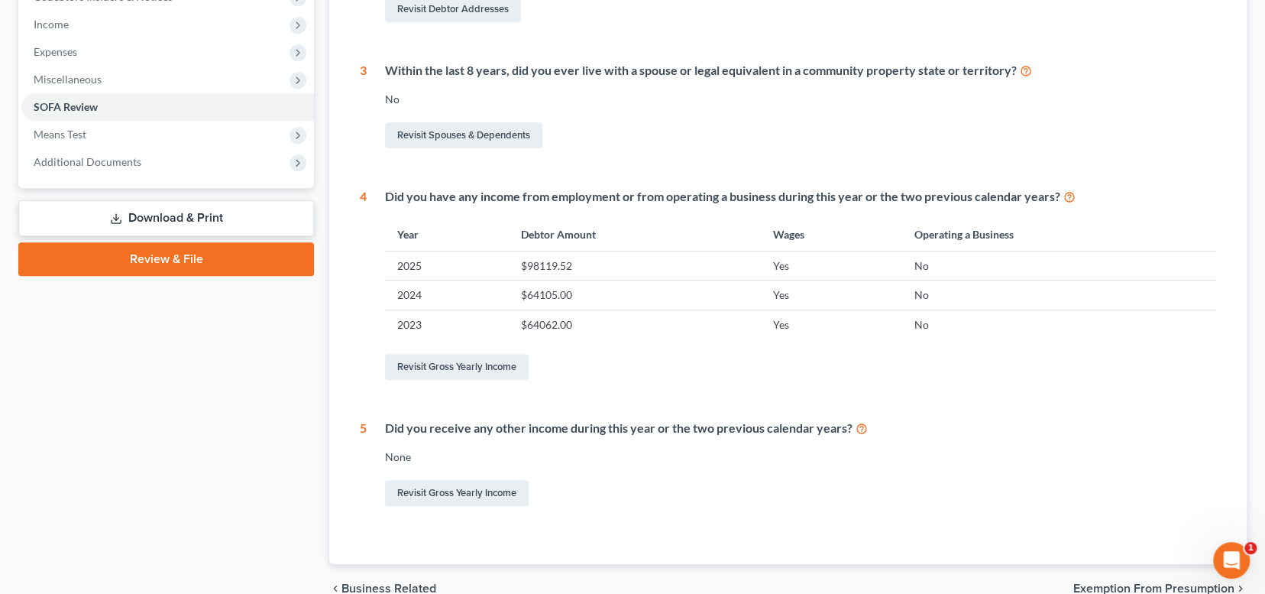
scroll to position [553, 0]
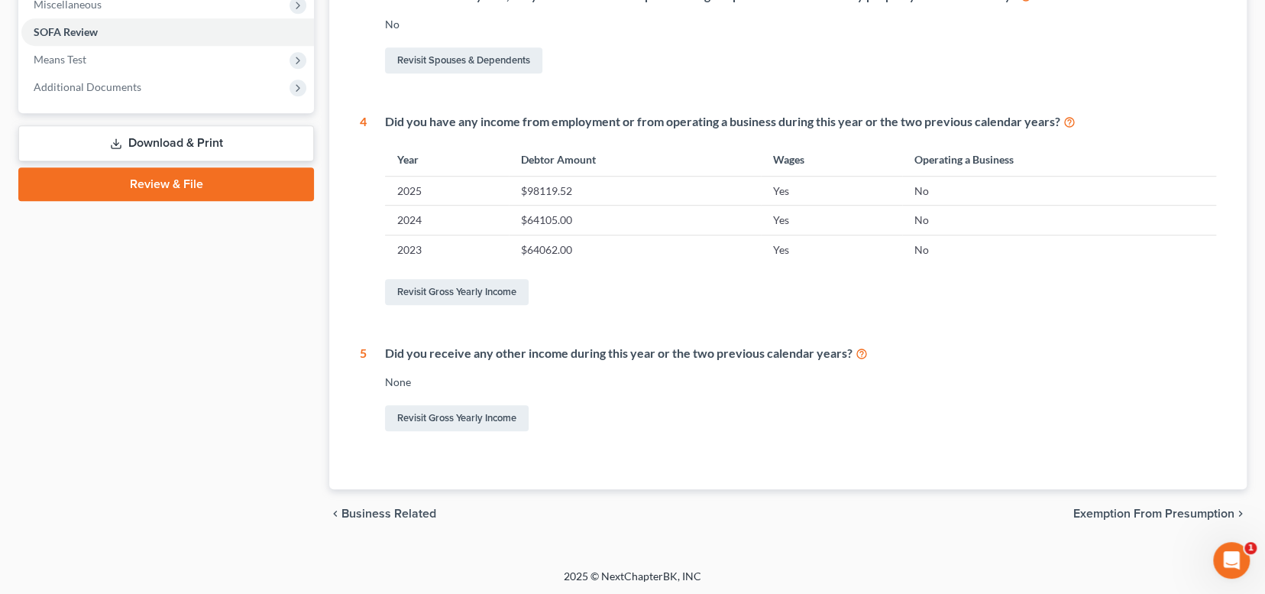
click at [1180, 513] on span "Exemption from Presumption" at bounding box center [1153, 513] width 161 height 12
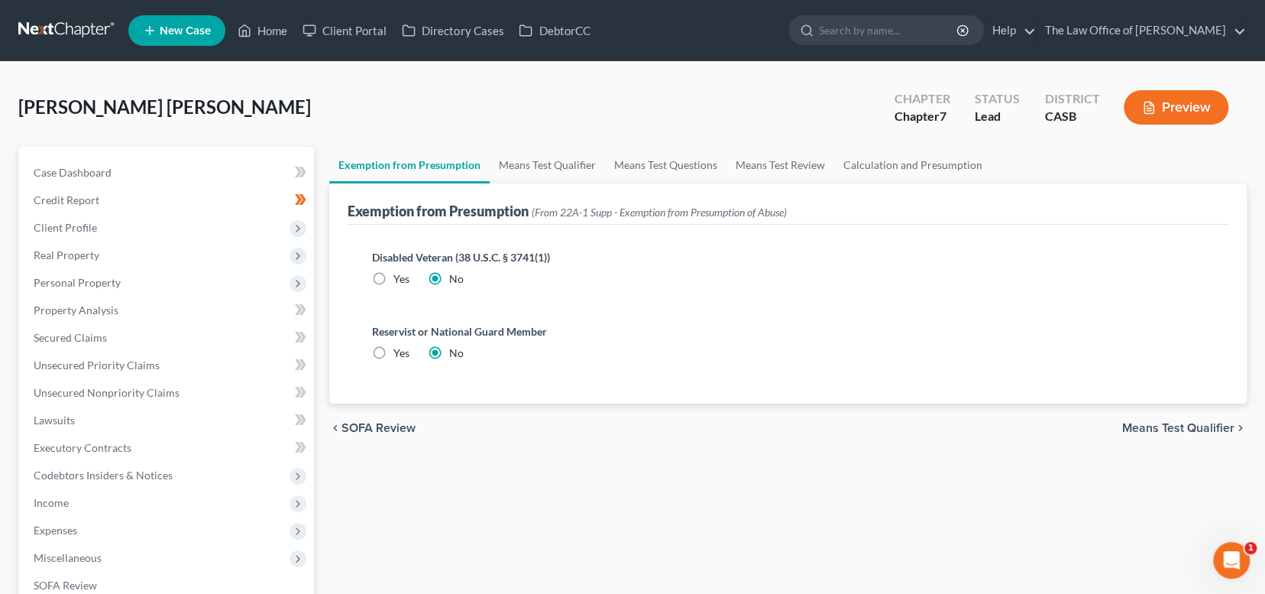
click at [354, 425] on span "SOFA Review" at bounding box center [378, 428] width 74 height 12
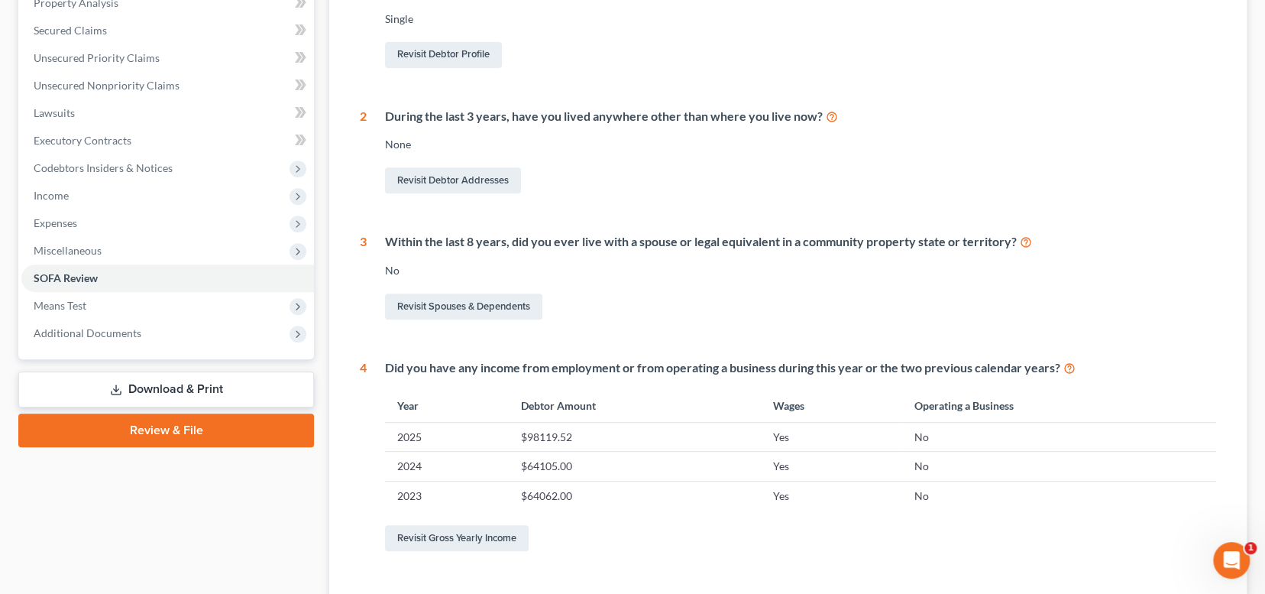
scroll to position [553, 0]
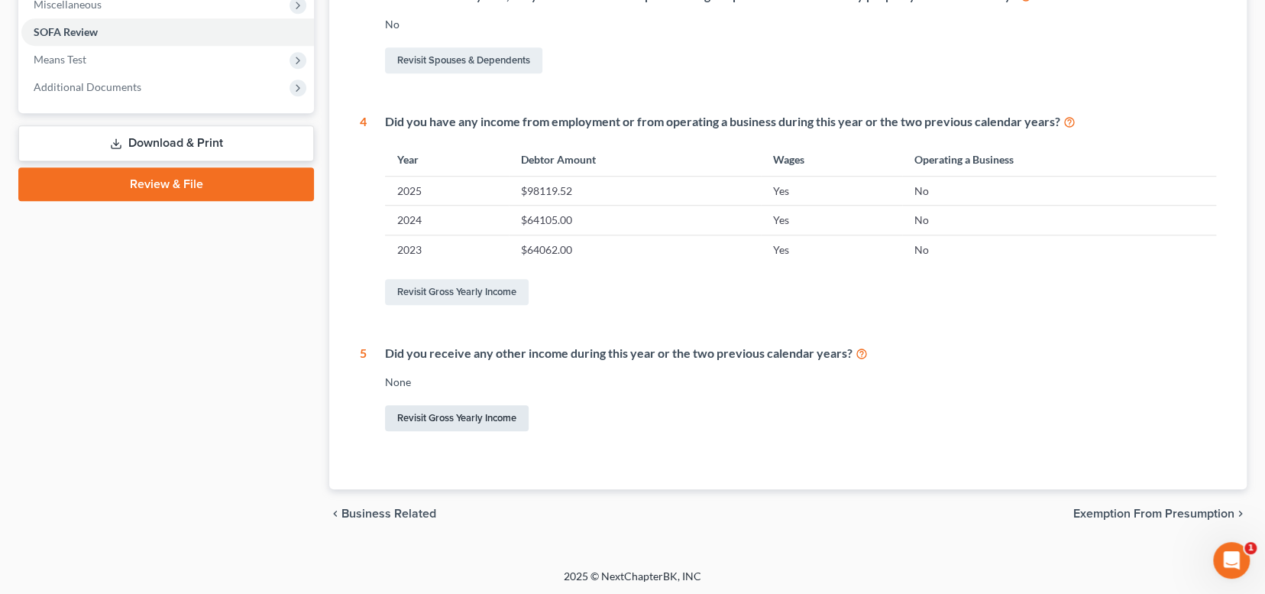
click at [427, 414] on link "Revisit Gross Yearly Income" at bounding box center [457, 418] width 144 height 26
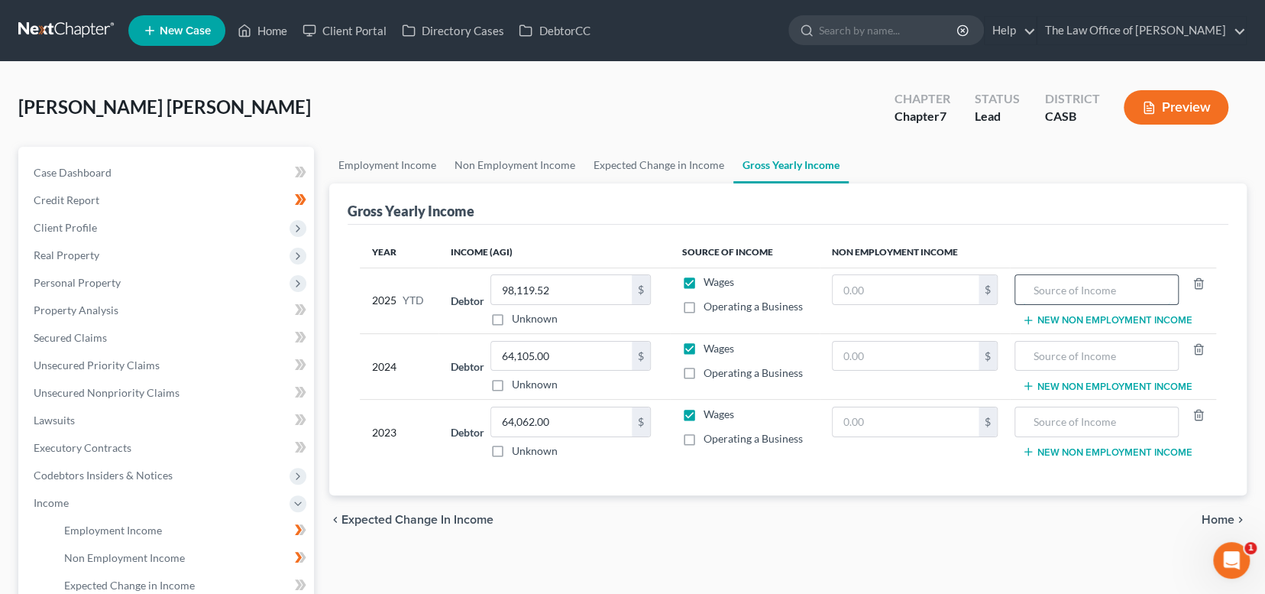
click at [1113, 279] on input "text" at bounding box center [1096, 289] width 147 height 29
type input "Child Support"
click at [1143, 254] on th "Non Employment Income" at bounding box center [1018, 252] width 396 height 31
click at [1101, 276] on input "Child Support" at bounding box center [1096, 289] width 147 height 29
drag, startPoint x: 937, startPoint y: 286, endPoint x: 923, endPoint y: 287, distance: 13.8
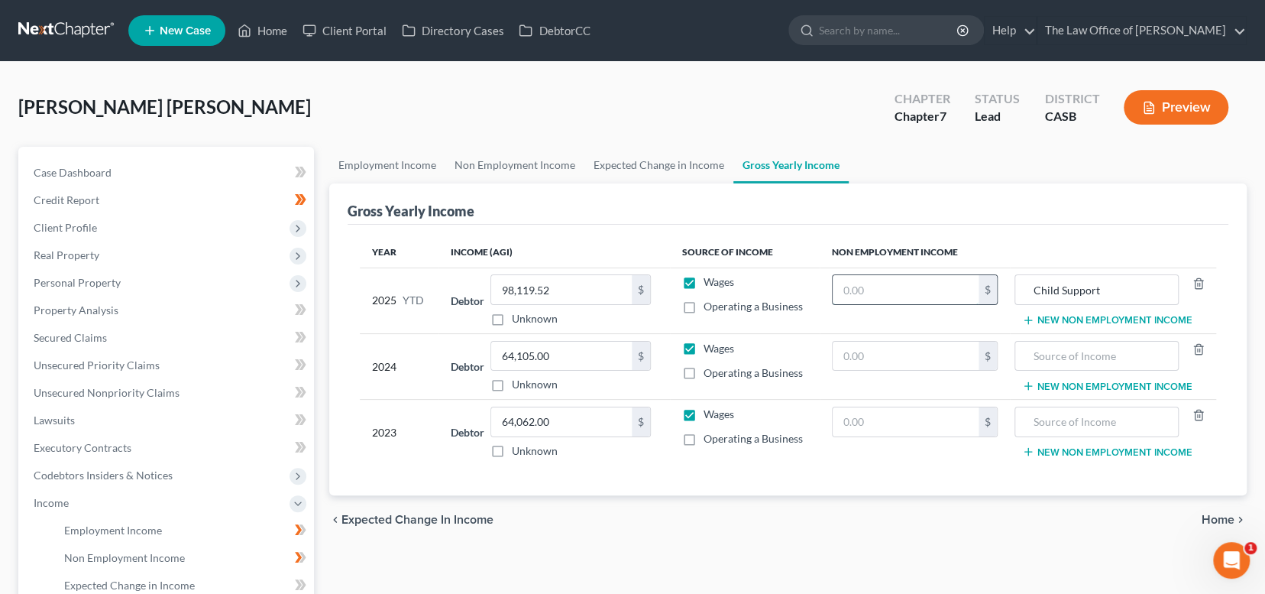
click at [936, 286] on input "text" at bounding box center [906, 289] width 146 height 29
type input "2,560"
click at [104, 528] on span "Employment Income" at bounding box center [113, 529] width 98 height 13
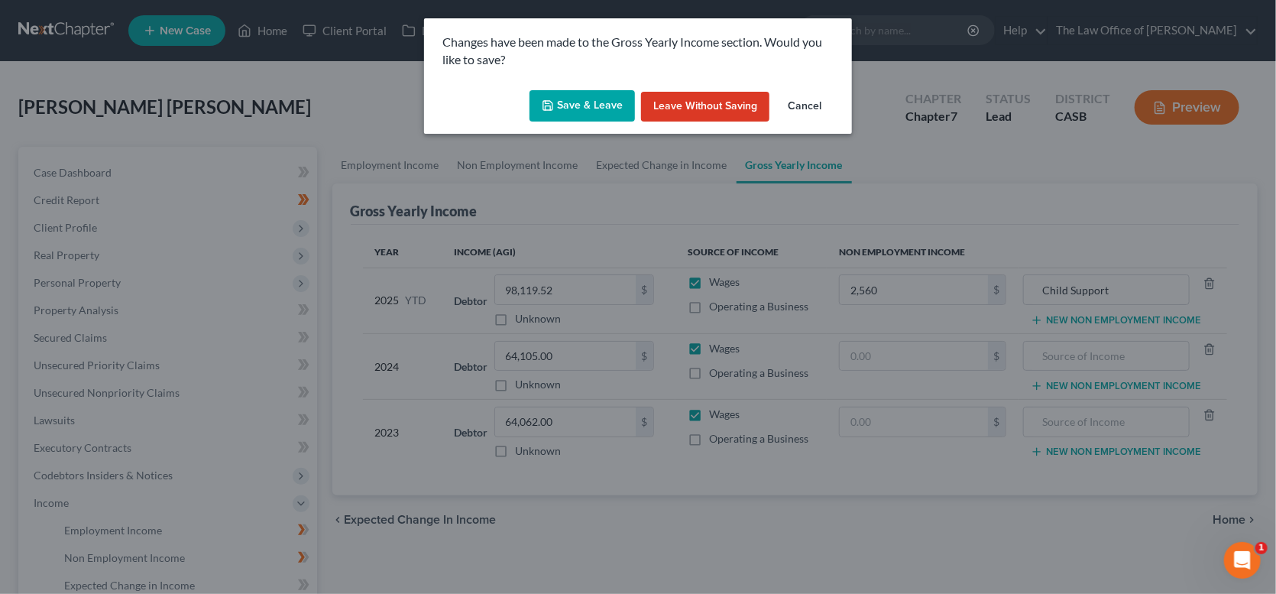
click at [609, 112] on button "Save & Leave" at bounding box center [581, 106] width 105 height 32
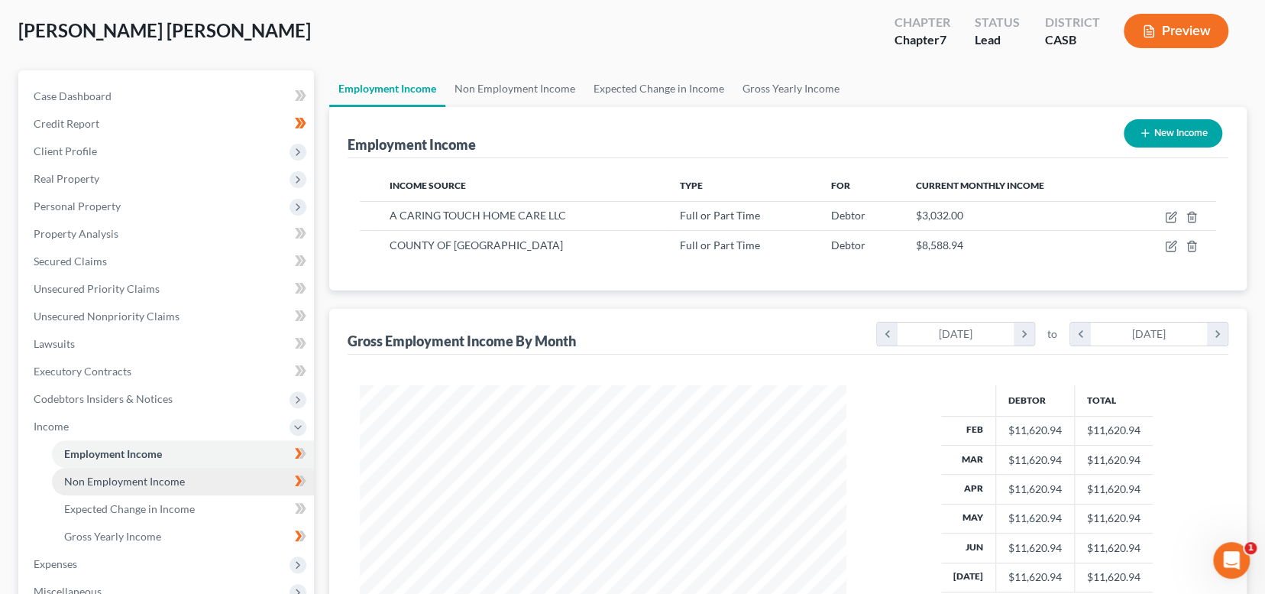
scroll to position [153, 0]
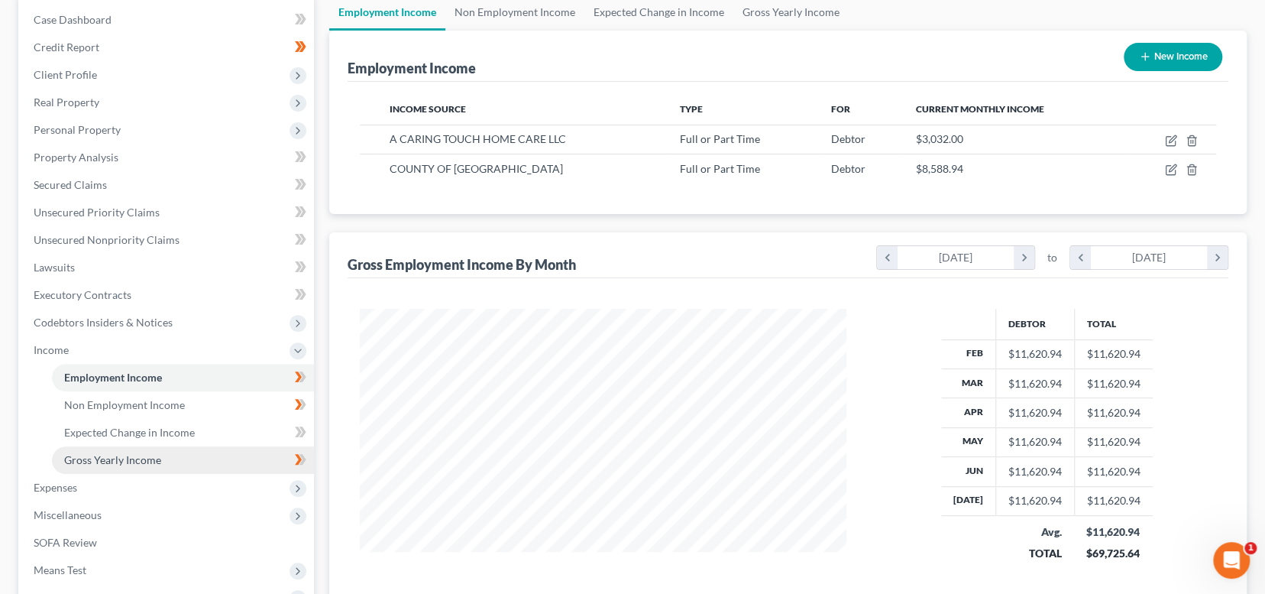
click at [146, 462] on span "Gross Yearly Income" at bounding box center [112, 459] width 97 height 13
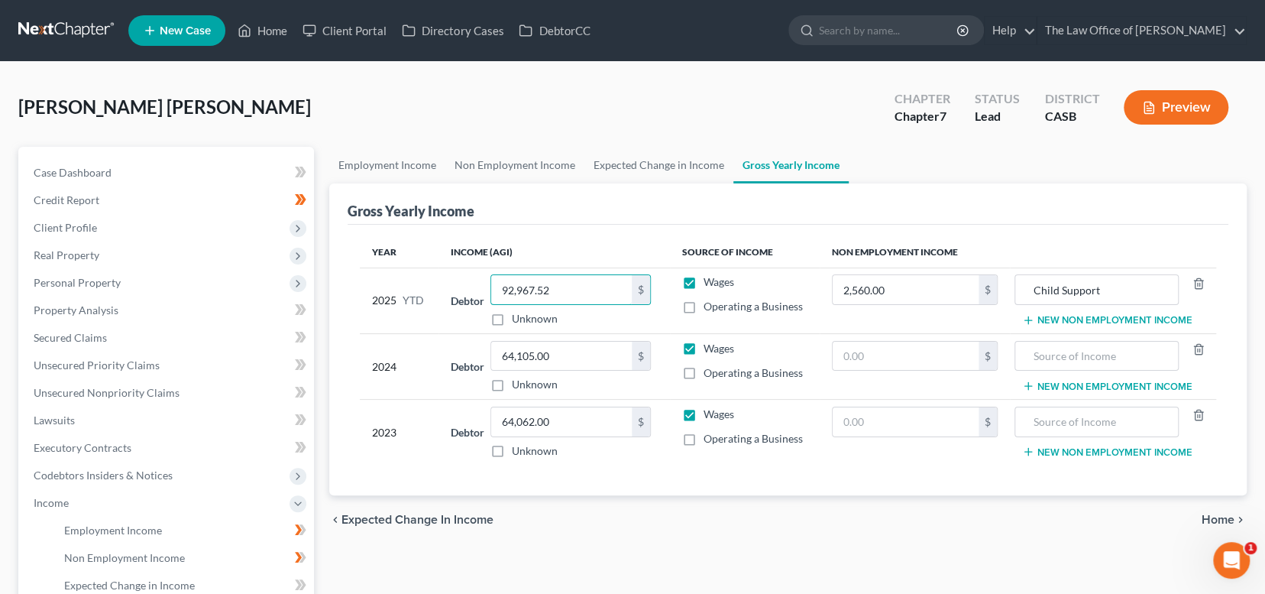
type input "92,967.52"
click at [856, 495] on div "chevron_left Expected Change in Income Home chevron_right" at bounding box center [787, 519] width 917 height 49
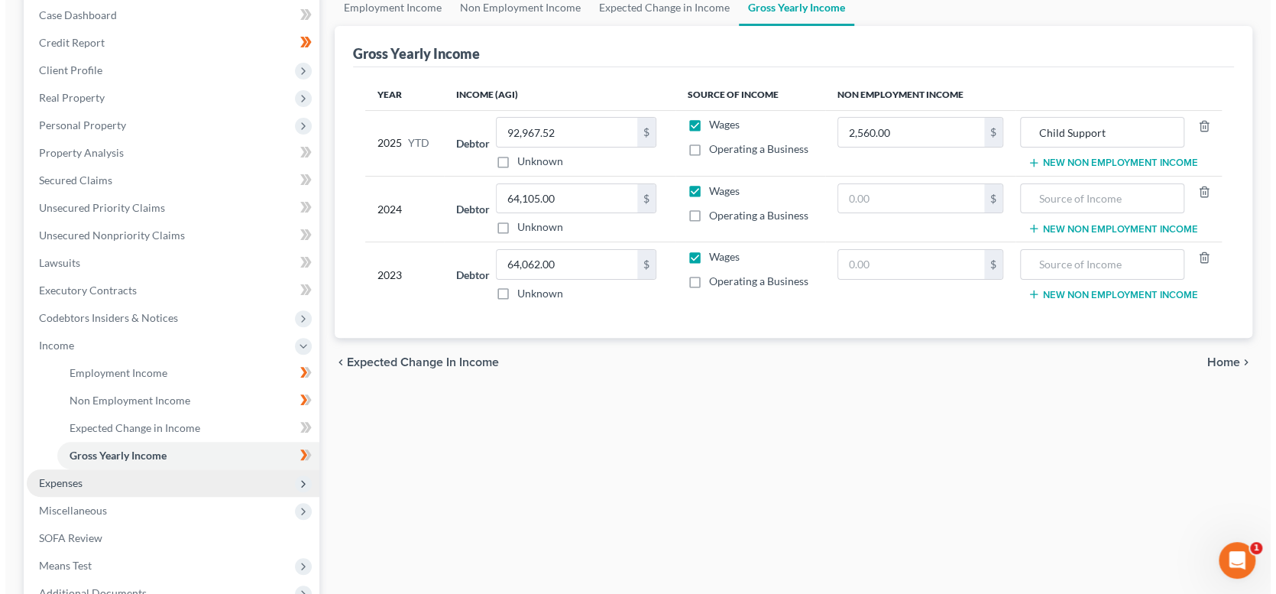
scroll to position [229, 0]
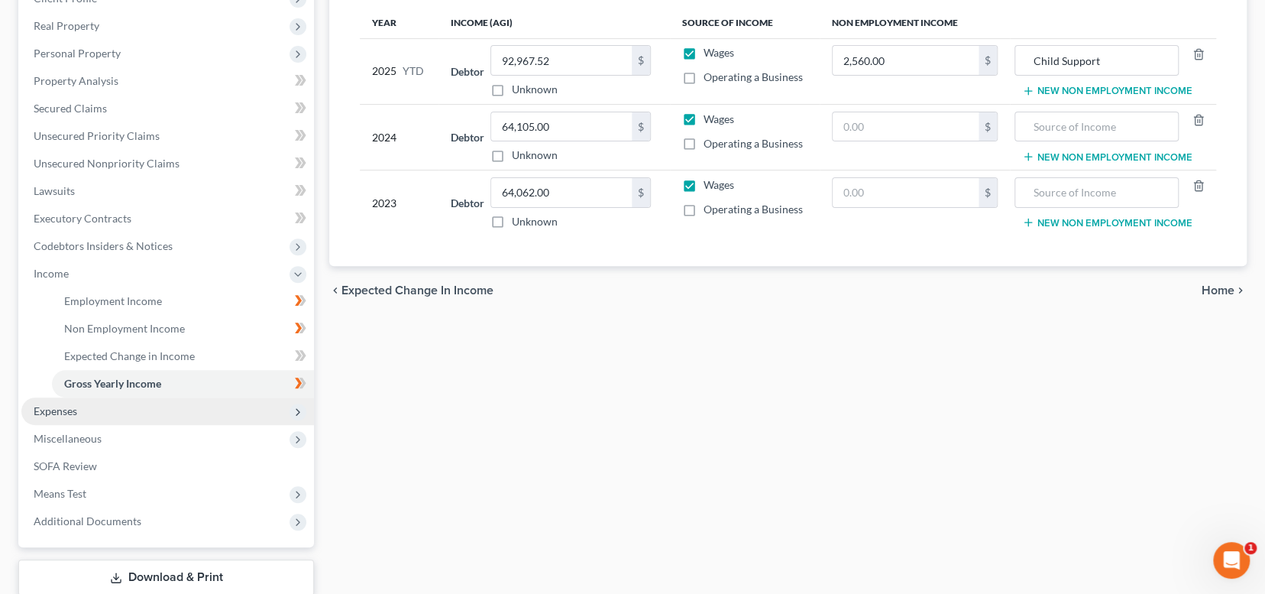
click at [125, 412] on span "Expenses" at bounding box center [167, 410] width 293 height 27
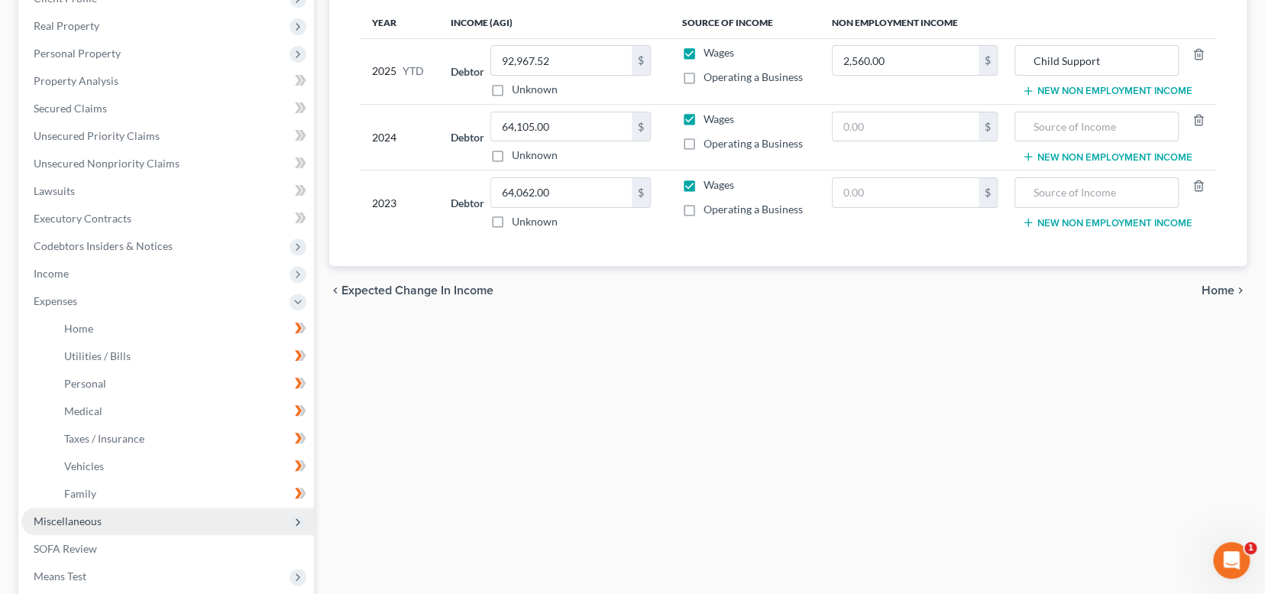
click at [129, 519] on span "Miscellaneous" at bounding box center [167, 520] width 293 height 27
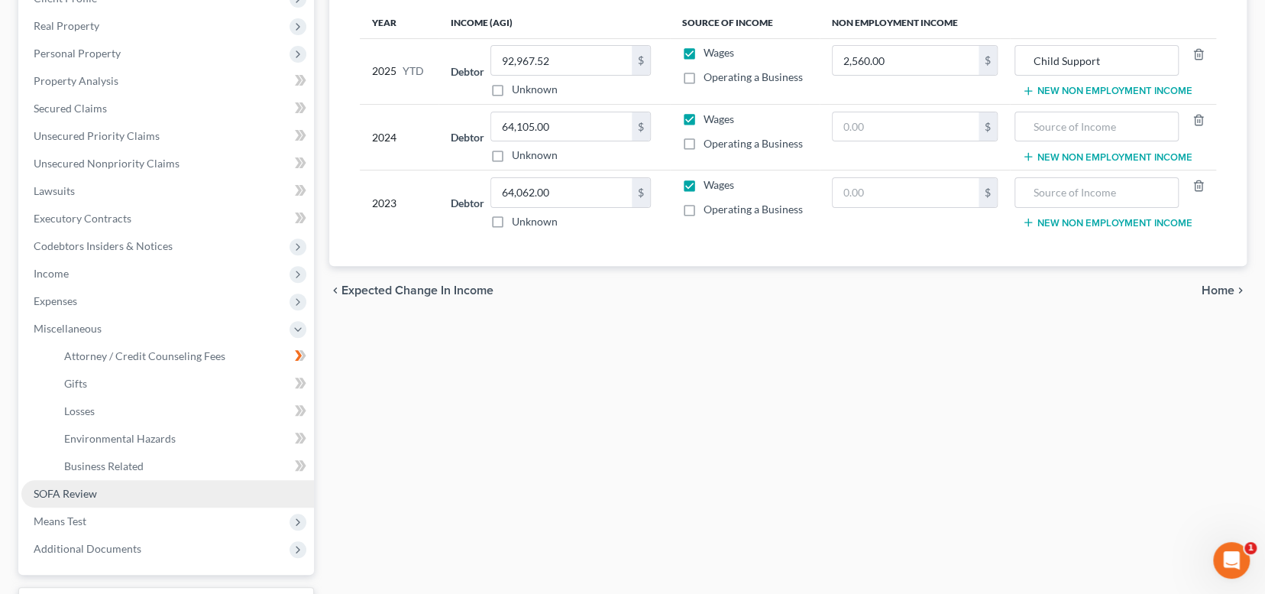
click at [110, 493] on link "SOFA Review" at bounding box center [167, 493] width 293 height 27
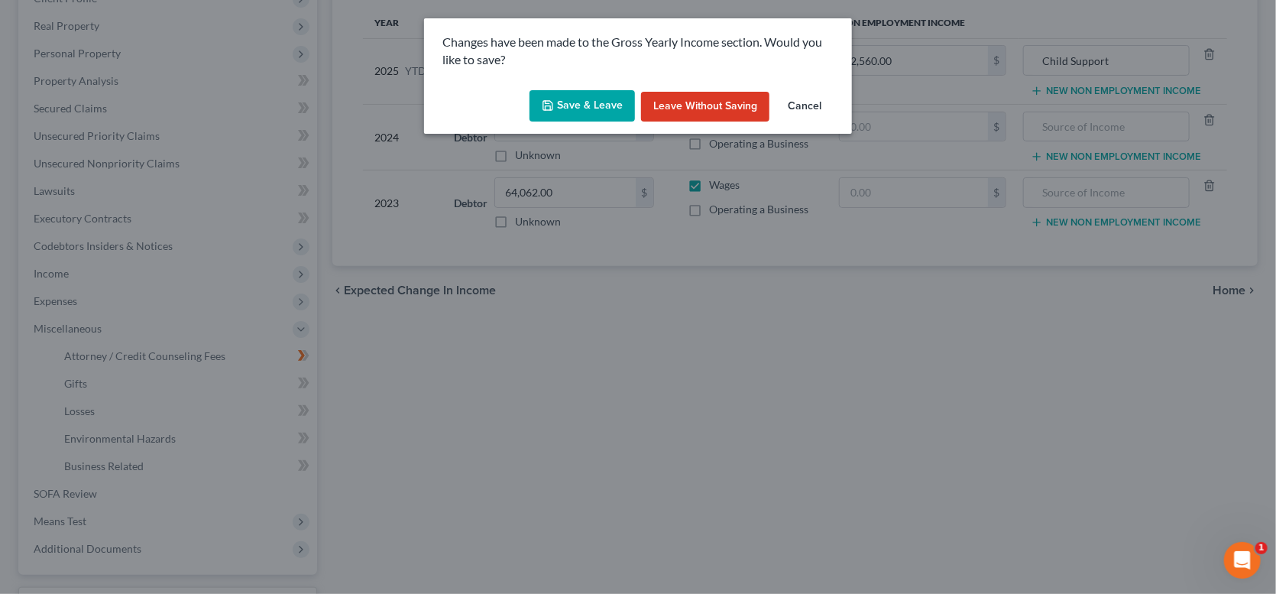
click at [560, 97] on button "Save & Leave" at bounding box center [581, 106] width 105 height 32
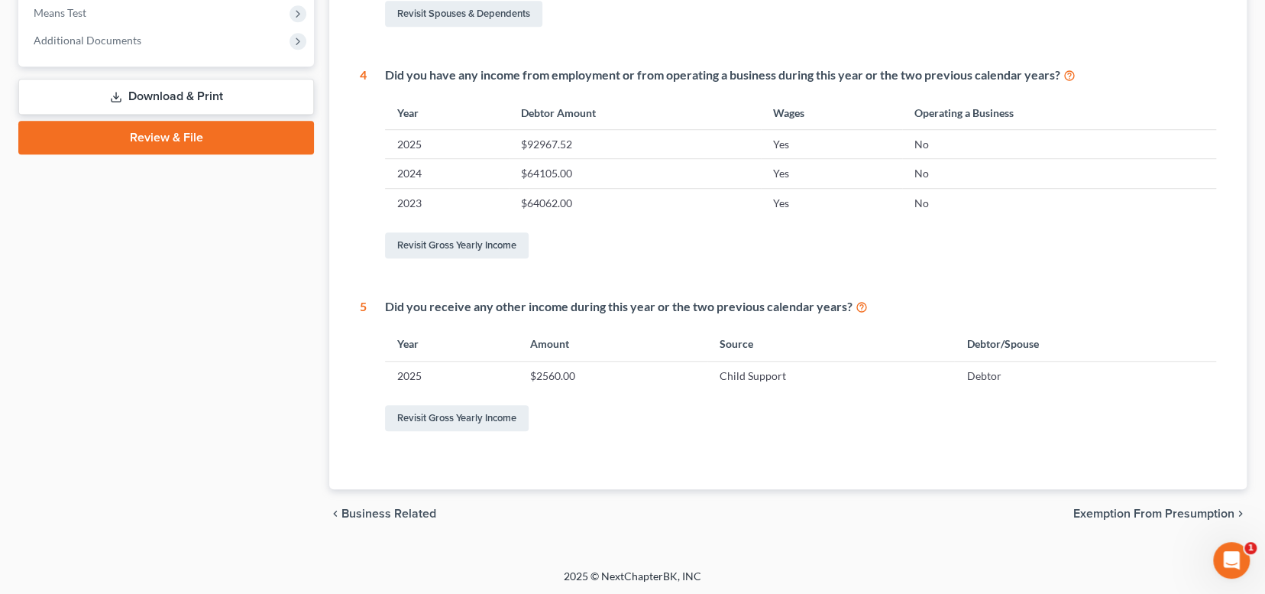
click at [1149, 511] on span "Exemption from Presumption" at bounding box center [1153, 513] width 161 height 12
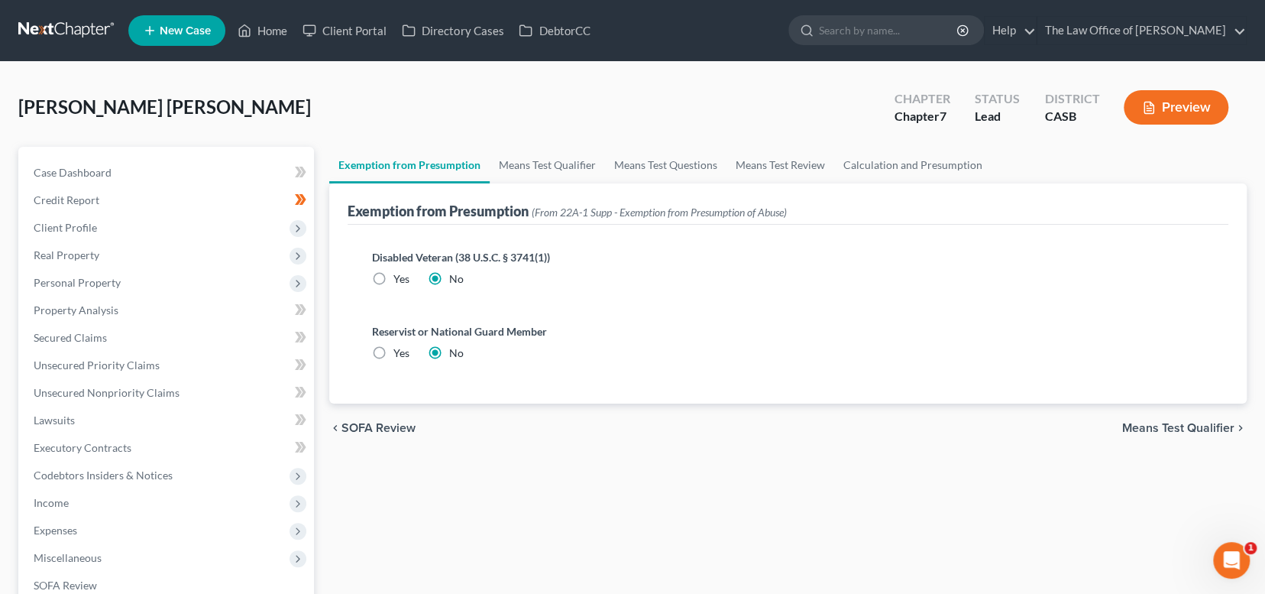
click at [351, 422] on span "SOFA Review" at bounding box center [378, 428] width 74 height 12
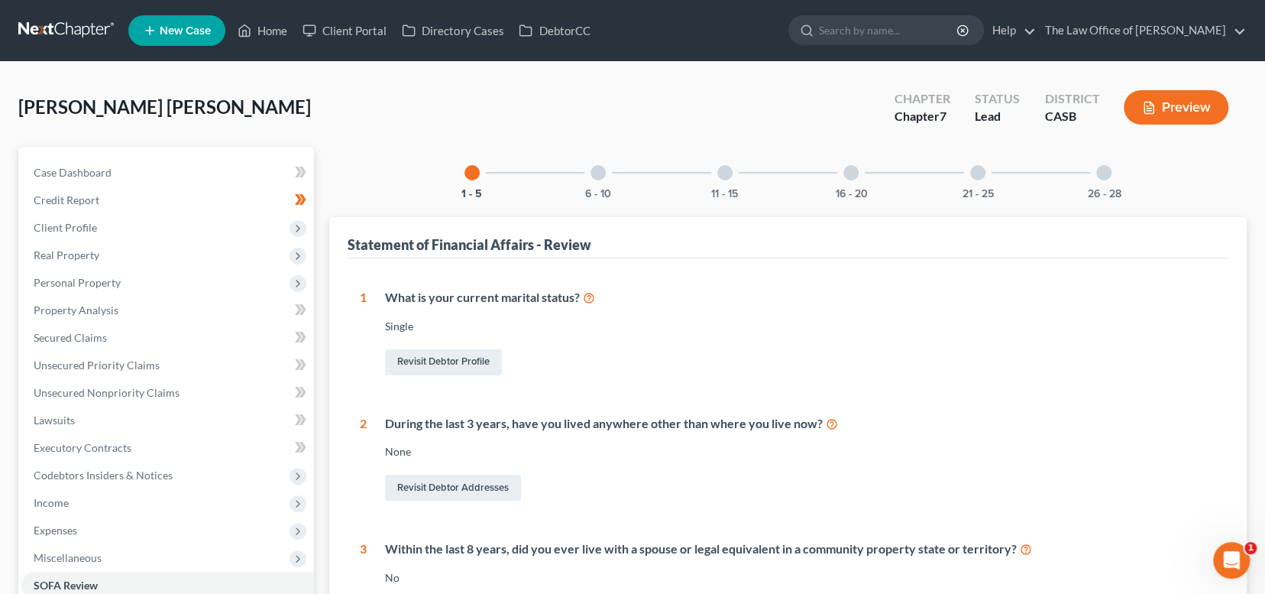
click at [597, 173] on div at bounding box center [597, 172] width 15 height 15
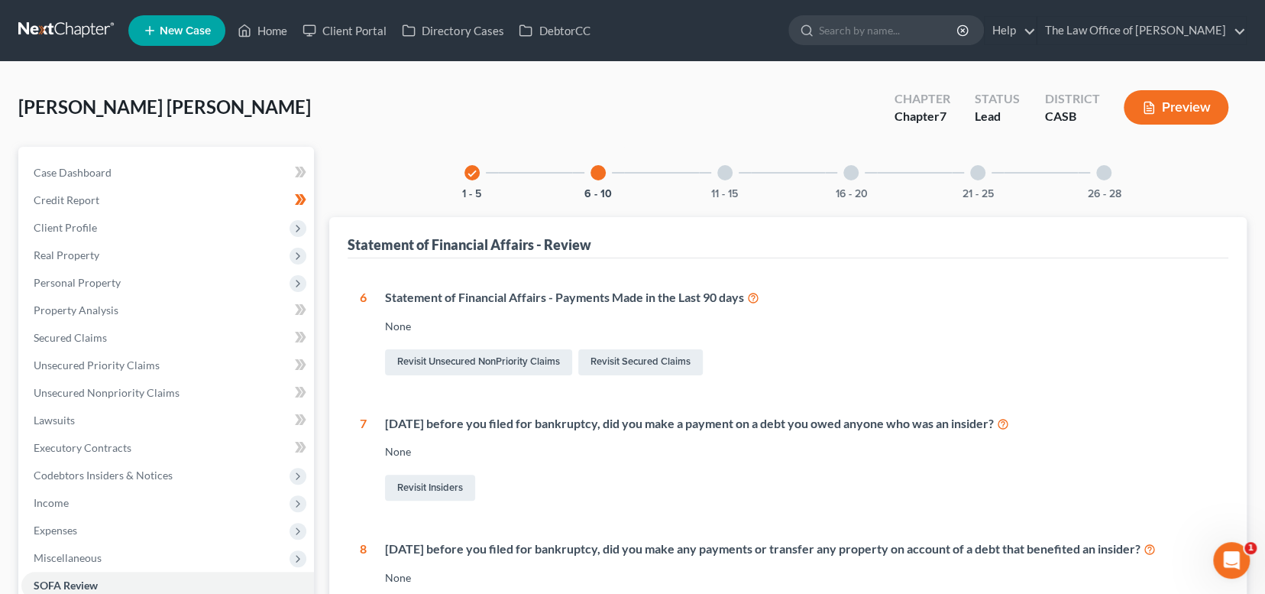
click at [726, 172] on div at bounding box center [724, 172] width 15 height 15
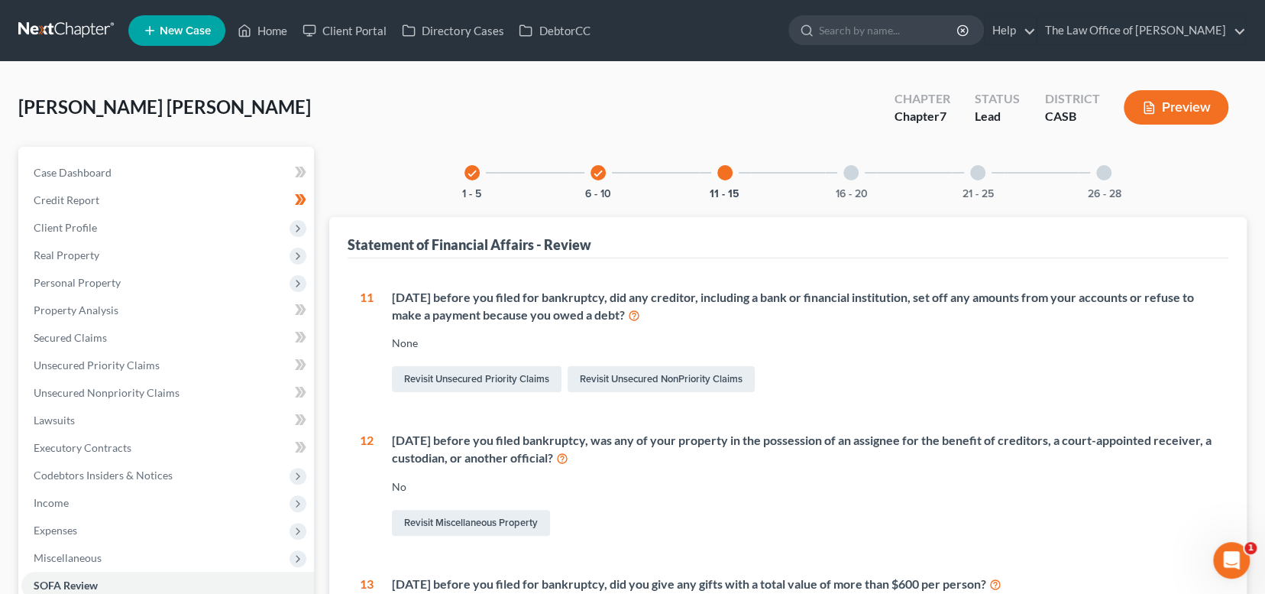
click at [845, 167] on div at bounding box center [850, 172] width 15 height 15
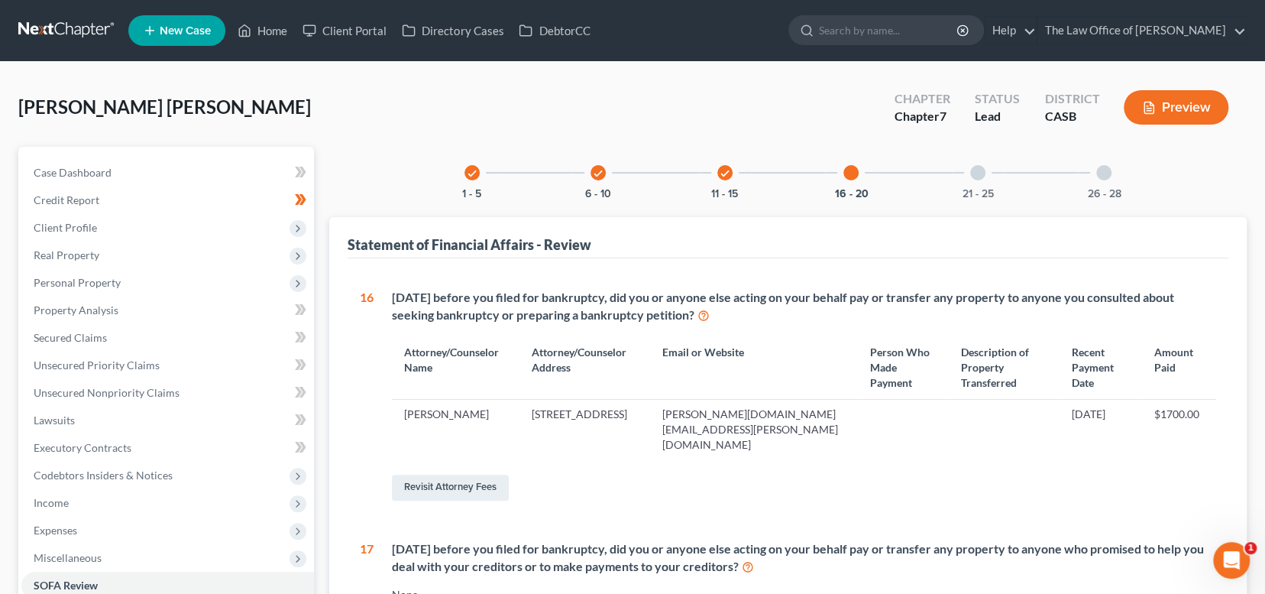
click at [982, 174] on div at bounding box center [977, 172] width 15 height 15
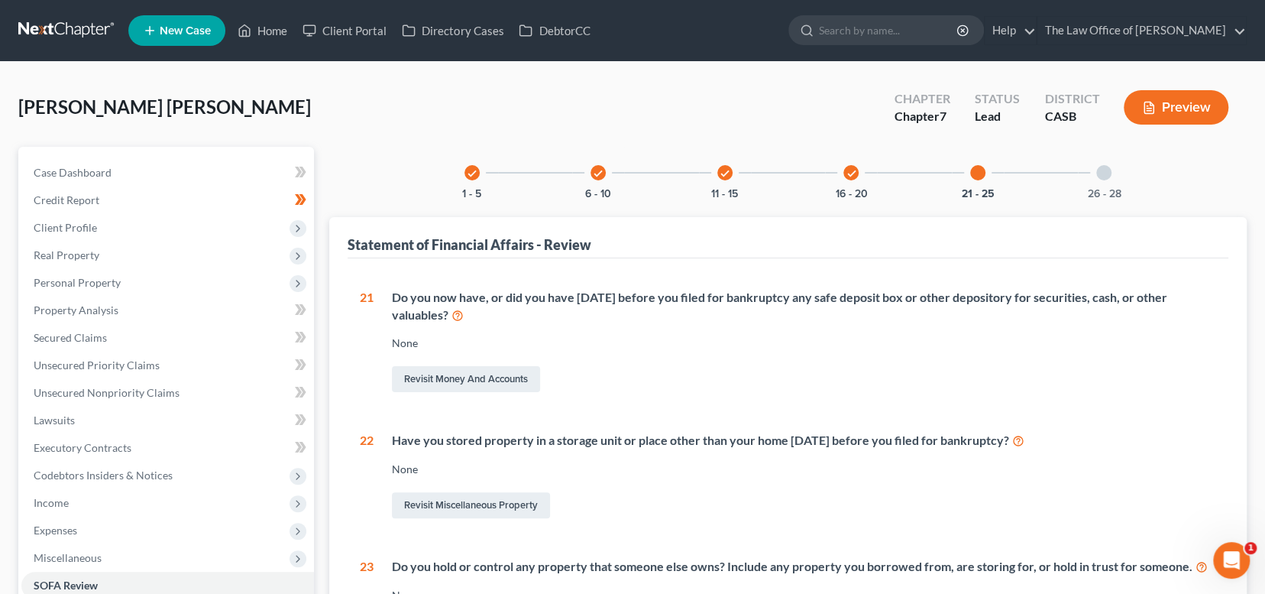
click at [1104, 165] on div at bounding box center [1103, 172] width 15 height 15
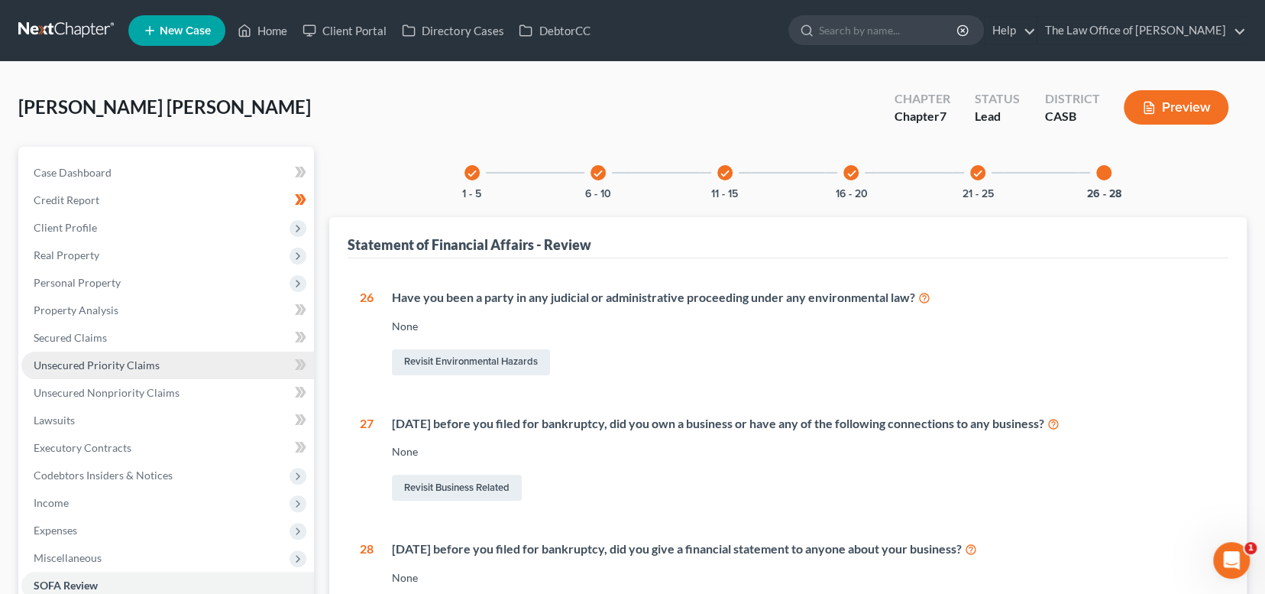
click at [141, 362] on span "Unsecured Priority Claims" at bounding box center [97, 364] width 126 height 13
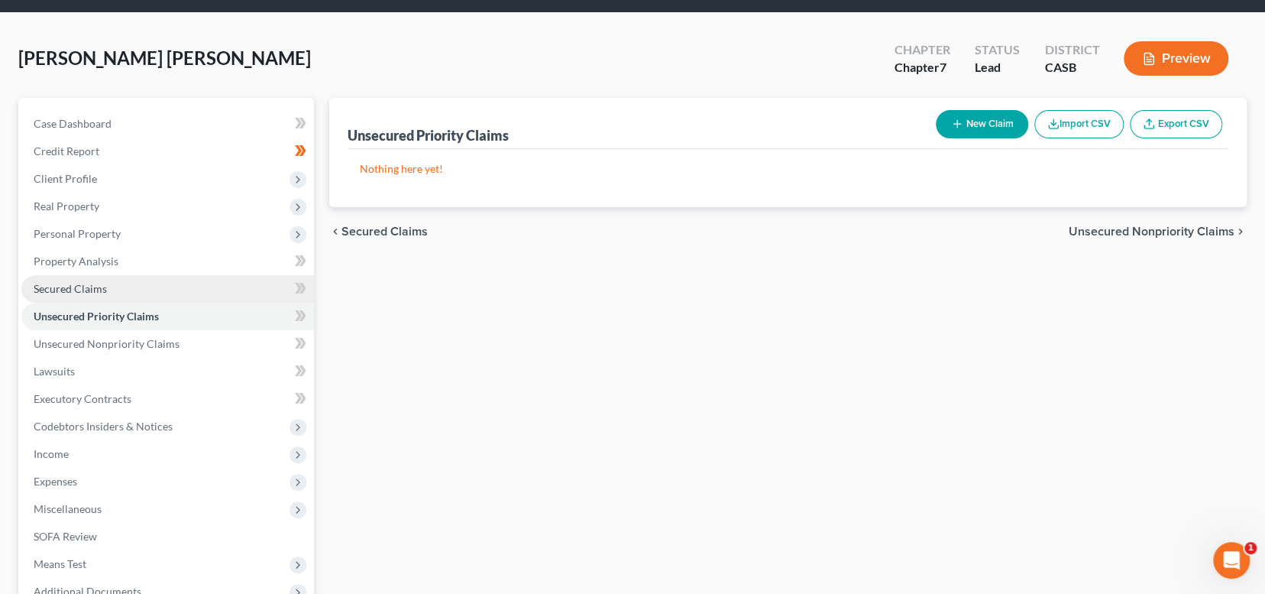
scroll to position [76, 0]
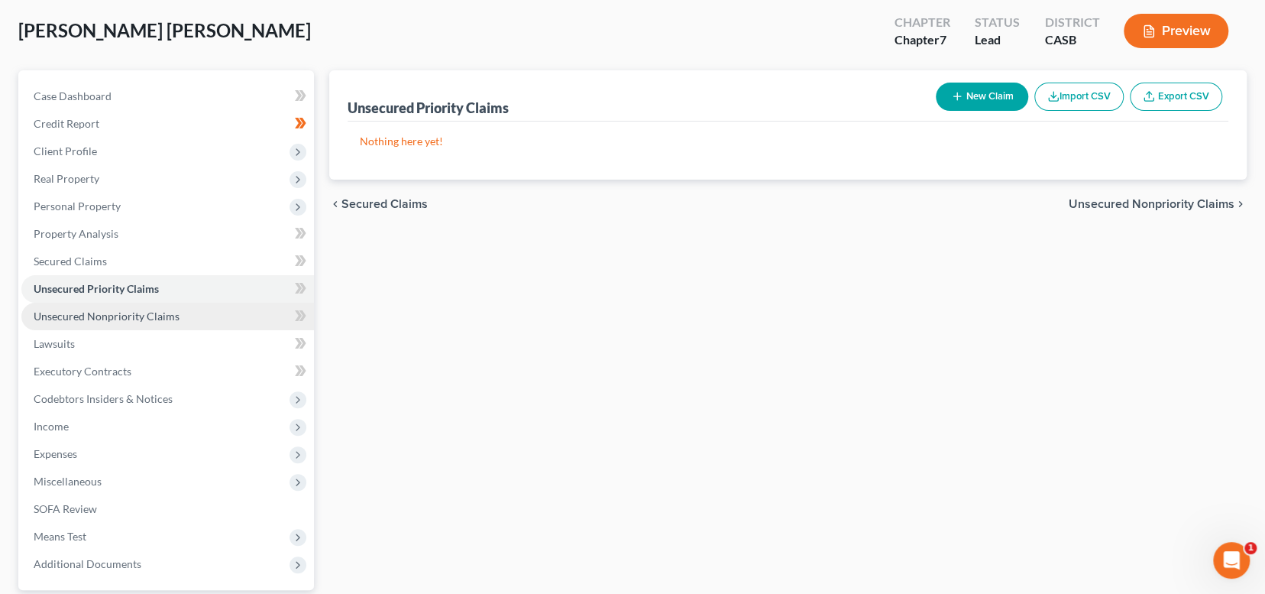
click at [146, 315] on span "Unsecured Nonpriority Claims" at bounding box center [107, 315] width 146 height 13
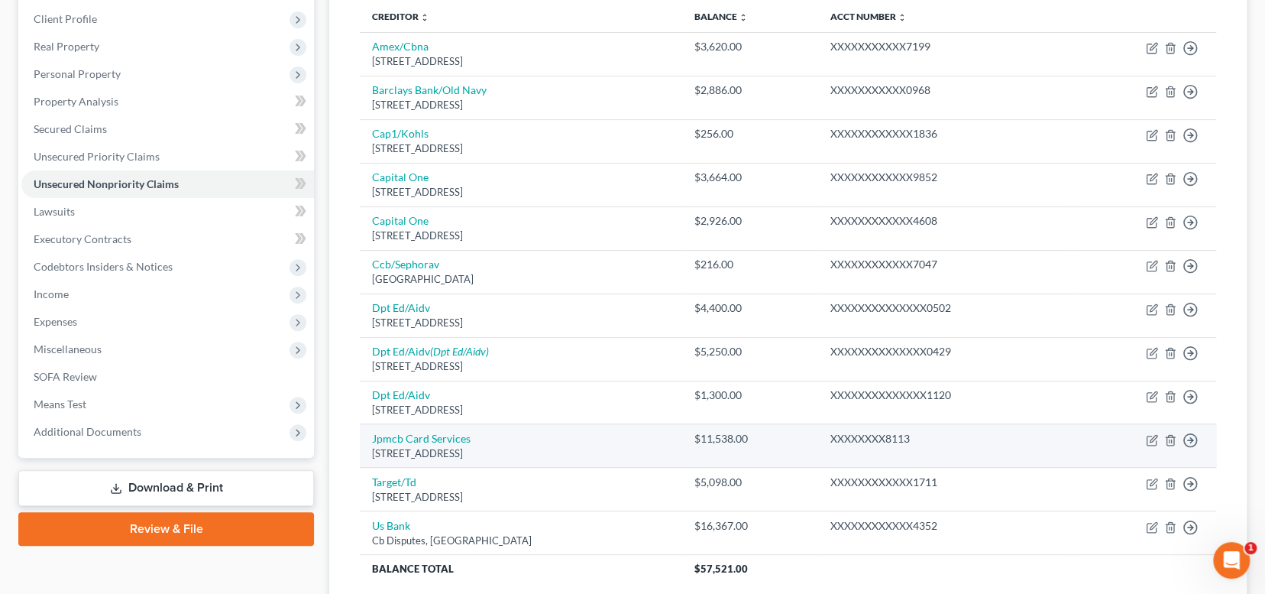
scroll to position [102, 0]
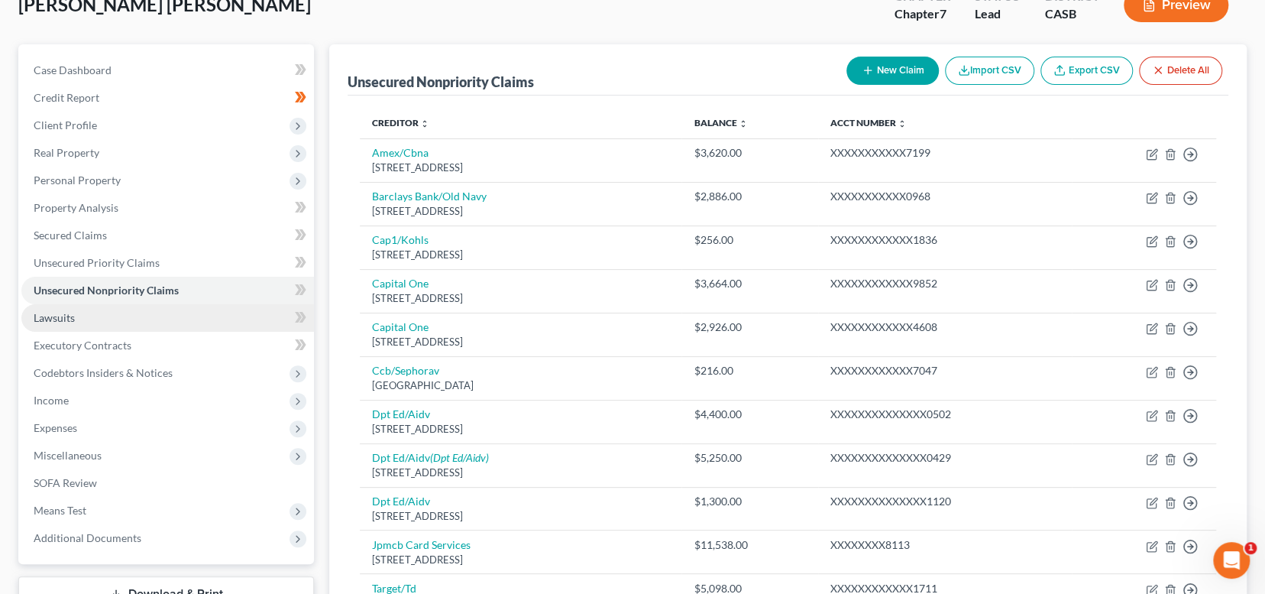
click at [149, 312] on link "Lawsuits" at bounding box center [167, 317] width 293 height 27
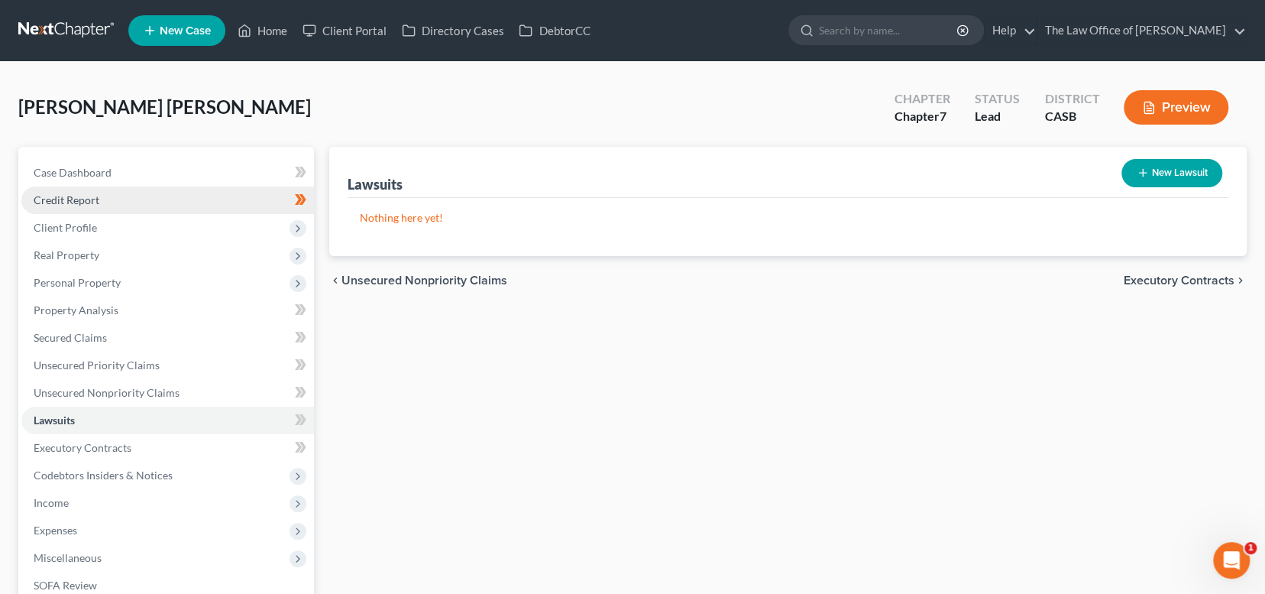
click at [150, 198] on link "Credit Report" at bounding box center [167, 199] width 293 height 27
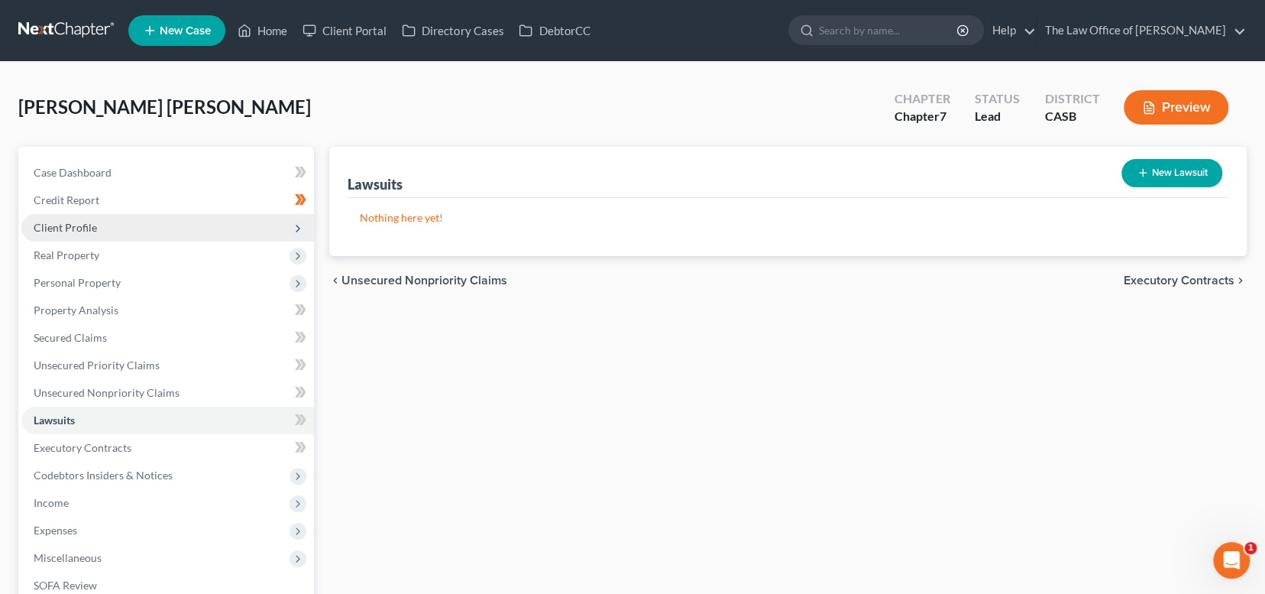
click at [136, 228] on span "Client Profile" at bounding box center [167, 227] width 293 height 27
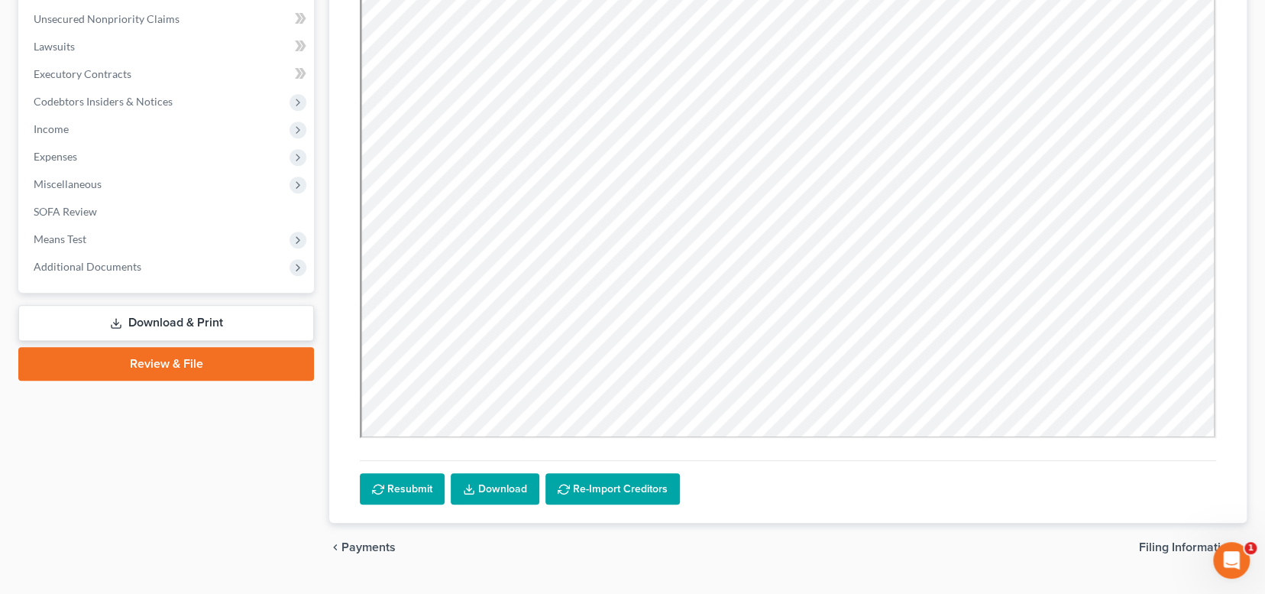
scroll to position [408, 0]
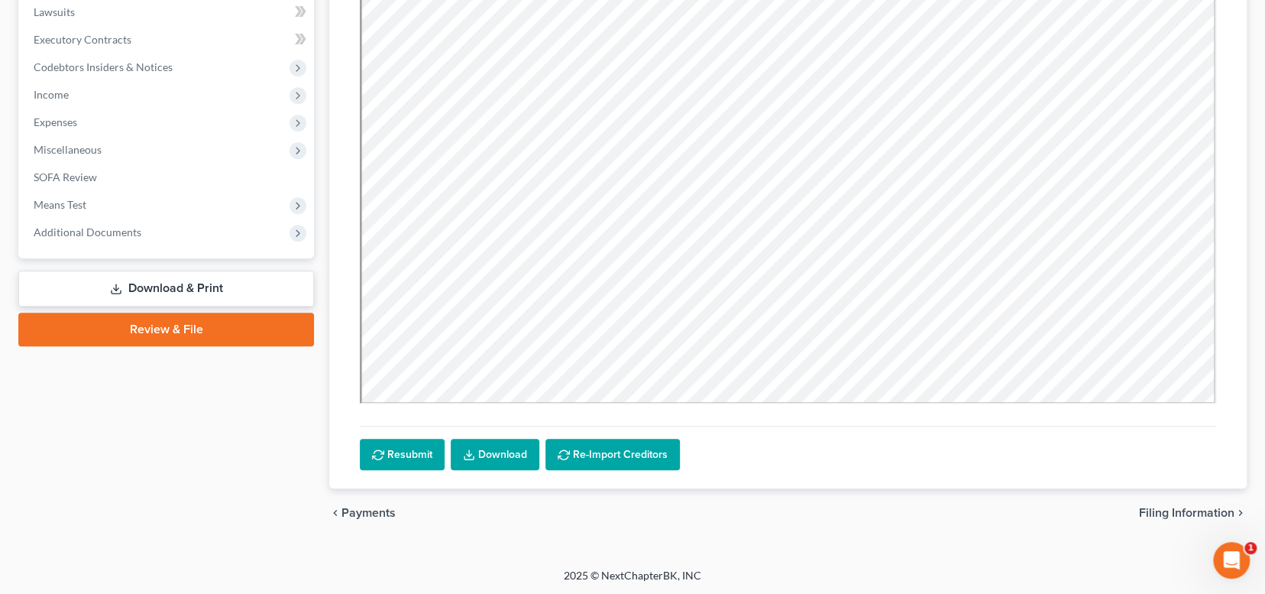
click at [170, 272] on link "Download & Print" at bounding box center [166, 288] width 296 height 36
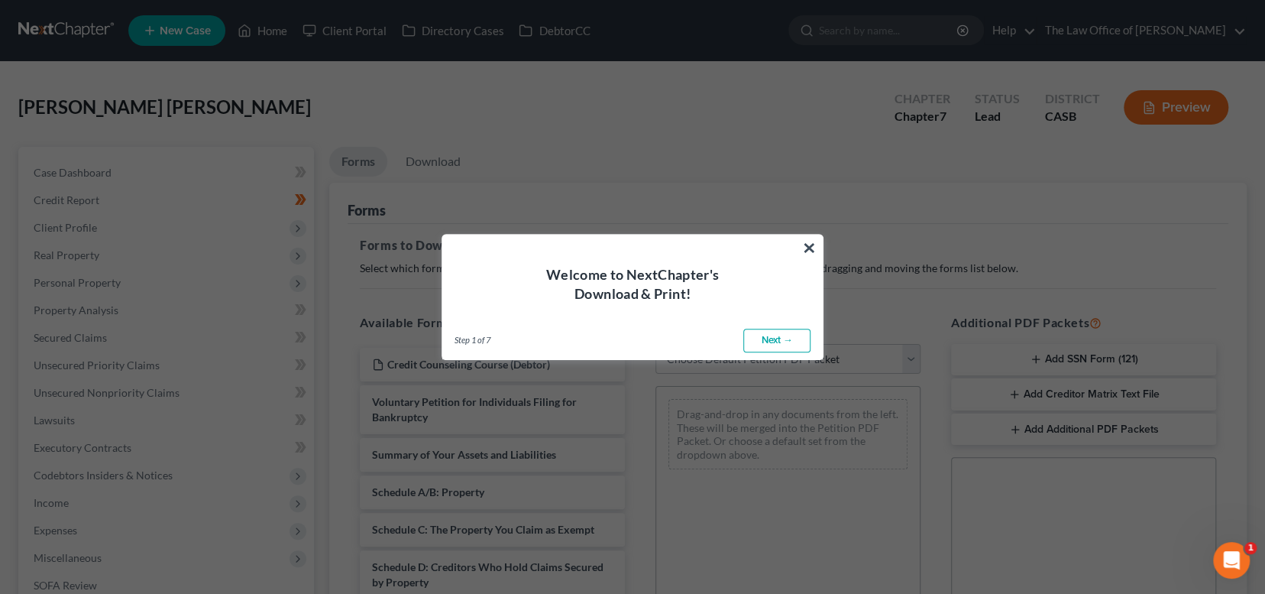
click at [779, 332] on link "Next →" at bounding box center [776, 340] width 67 height 24
select select "0"
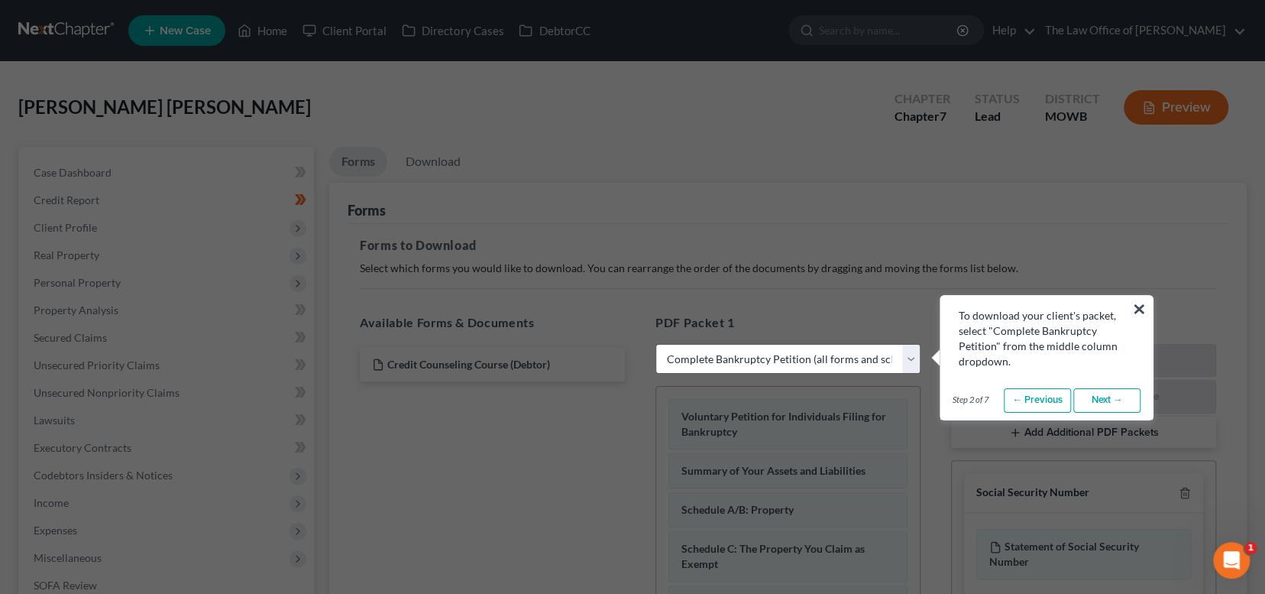
click at [1130, 302] on div "To download your client's packet, select "Complete Bankruptcy Petition" from th…" at bounding box center [1046, 332] width 212 height 73
click at [1140, 302] on button "×" at bounding box center [1139, 308] width 15 height 24
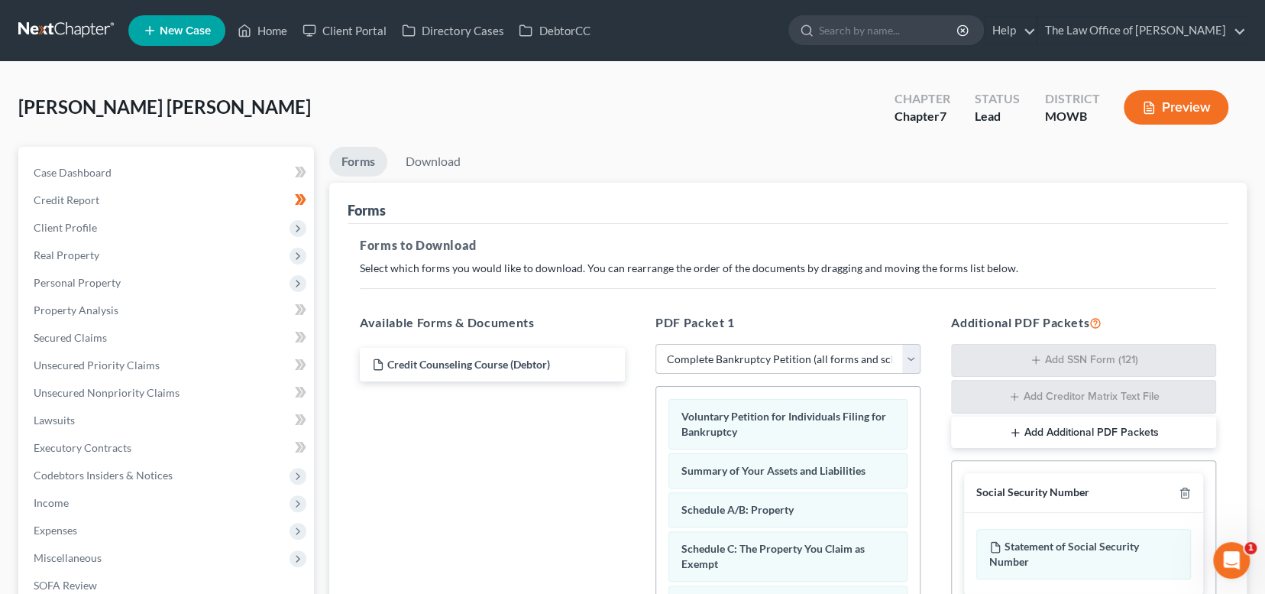
click at [888, 357] on select "Choose Default Petition PDF Packet Complete Bankruptcy Petition (all forms and …" at bounding box center [787, 359] width 265 height 31
click at [655, 344] on select "Choose Default Petition PDF Packet Complete Bankruptcy Petition (all forms and …" at bounding box center [787, 359] width 265 height 31
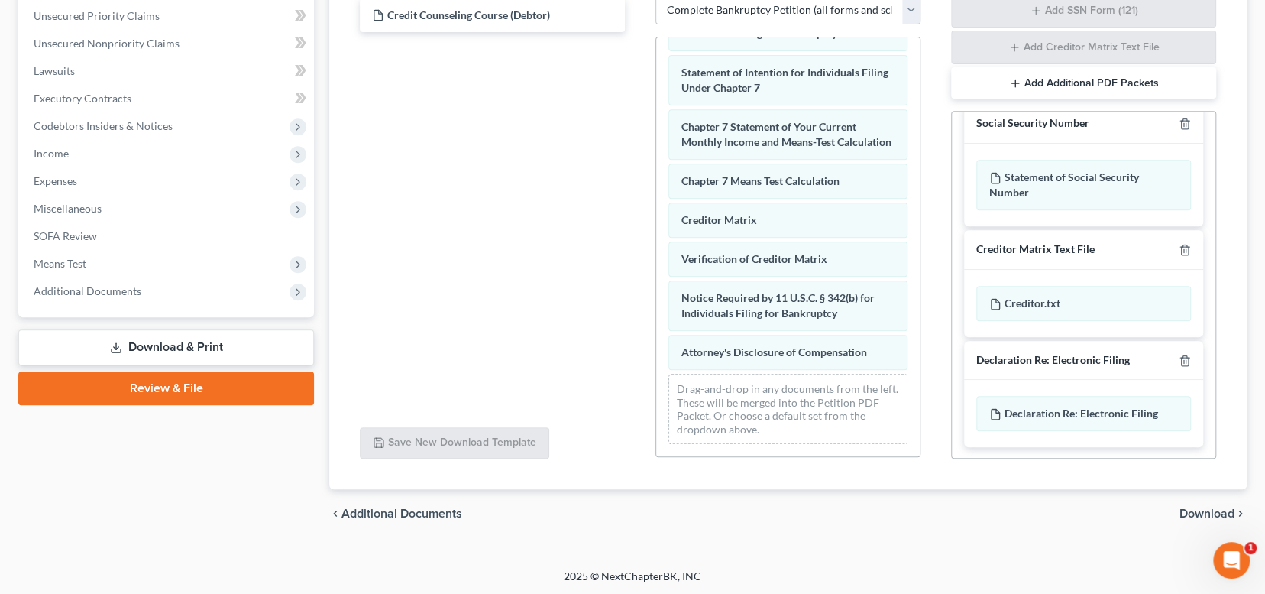
click at [1194, 502] on div "chevron_left Additional Documents Download chevron_right" at bounding box center [787, 513] width 917 height 49
click at [1207, 507] on span "Download" at bounding box center [1206, 513] width 55 height 12
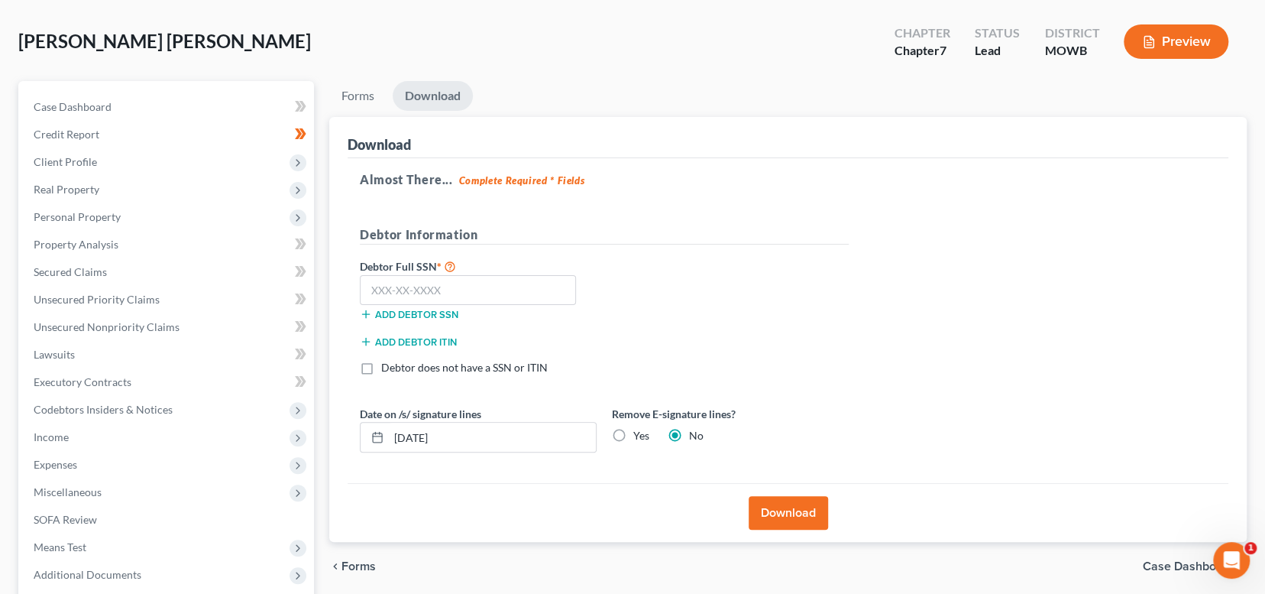
scroll to position [63, 0]
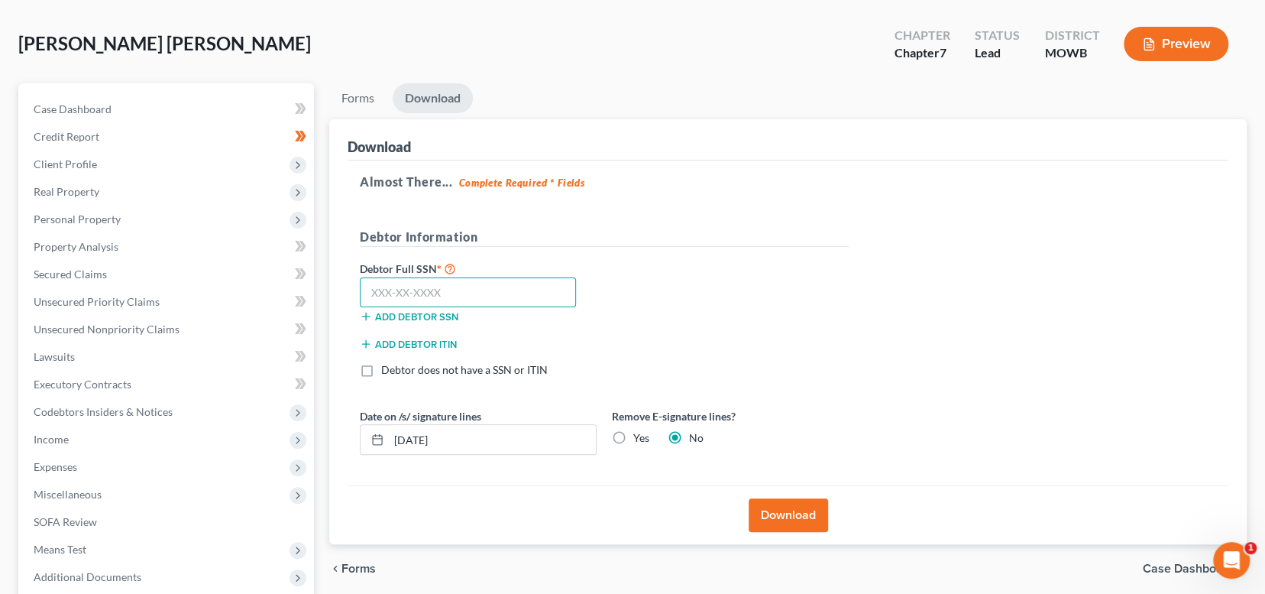
click at [448, 289] on input "text" at bounding box center [468, 292] width 216 height 31
click at [480, 291] on input "text" at bounding box center [468, 292] width 216 height 31
type input "636-09-3060"
click at [639, 438] on label "Yes" at bounding box center [641, 437] width 16 height 15
click at [639, 438] on input "Yes" at bounding box center [644, 435] width 10 height 10
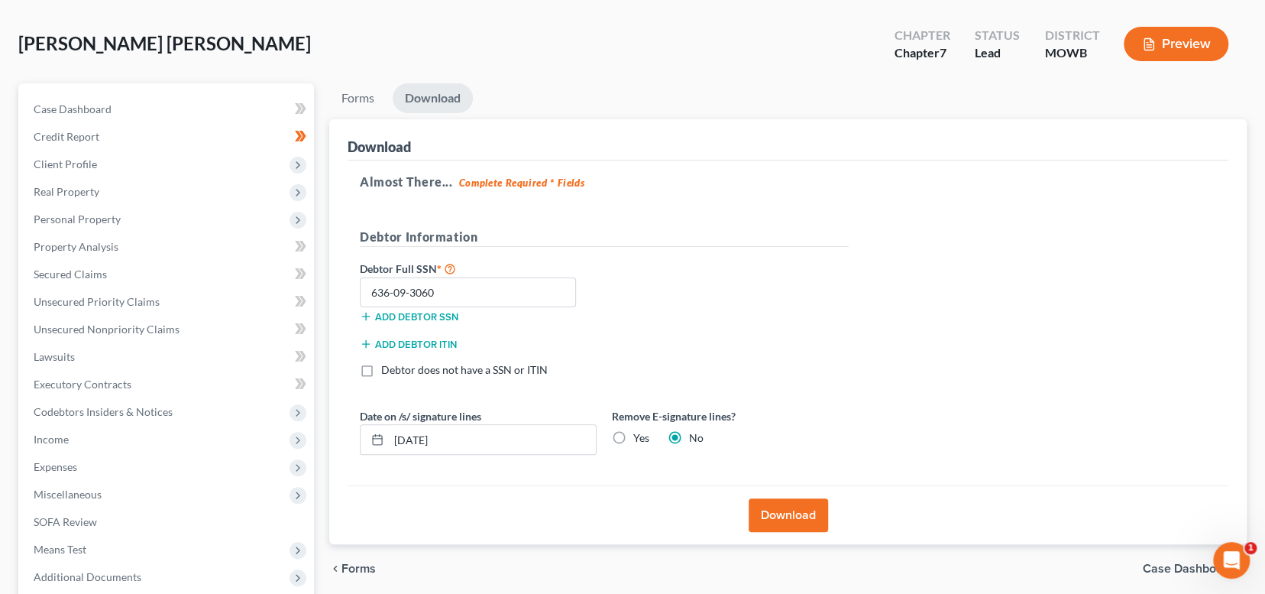
radio input "true"
radio input "false"
click at [776, 510] on button "Download" at bounding box center [788, 515] width 79 height 34
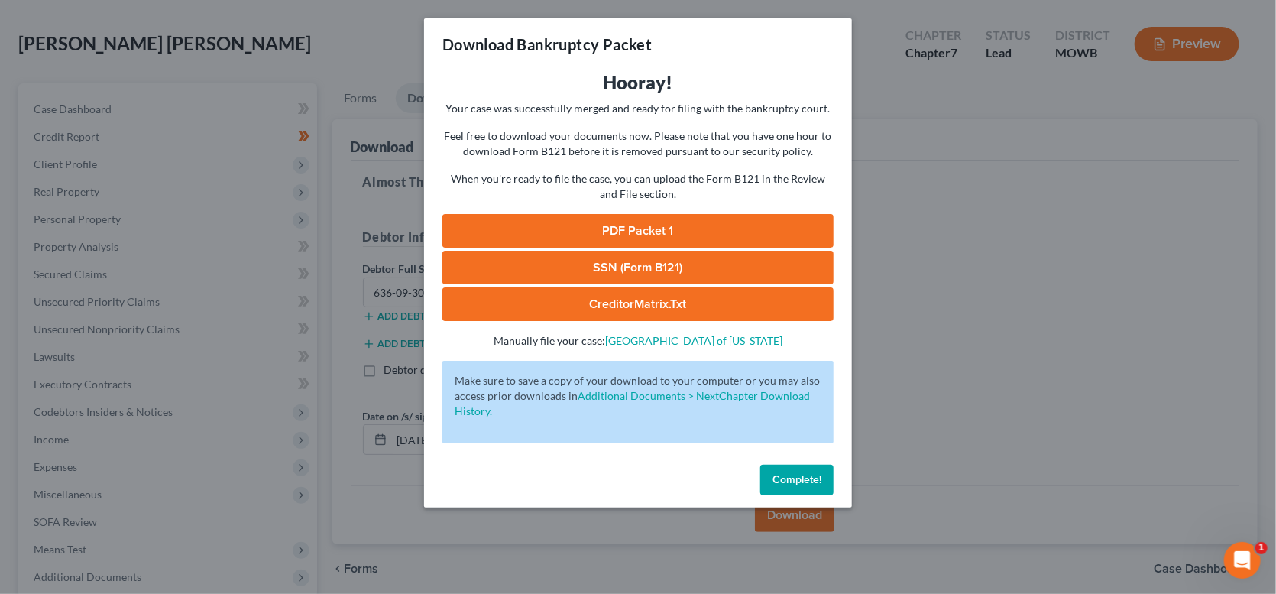
click at [674, 226] on link "PDF Packet 1" at bounding box center [637, 231] width 391 height 34
click at [621, 266] on link "SSN (Form B121)" at bounding box center [637, 268] width 391 height 34
click at [795, 467] on button "Complete!" at bounding box center [796, 479] width 73 height 31
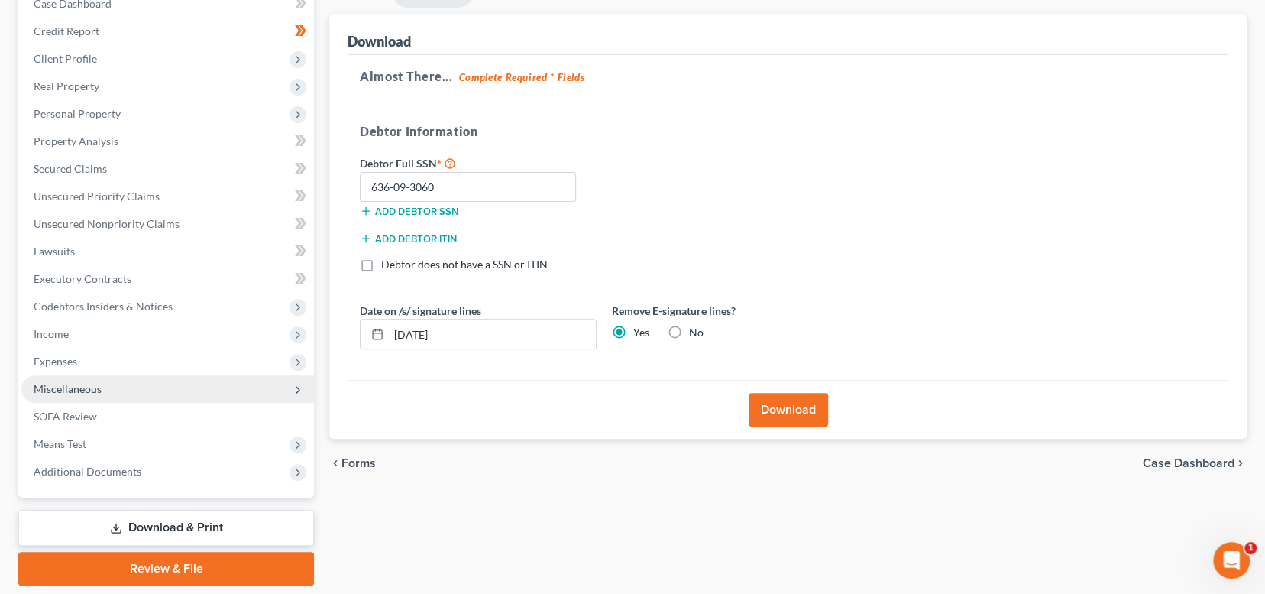
scroll to position [216, 0]
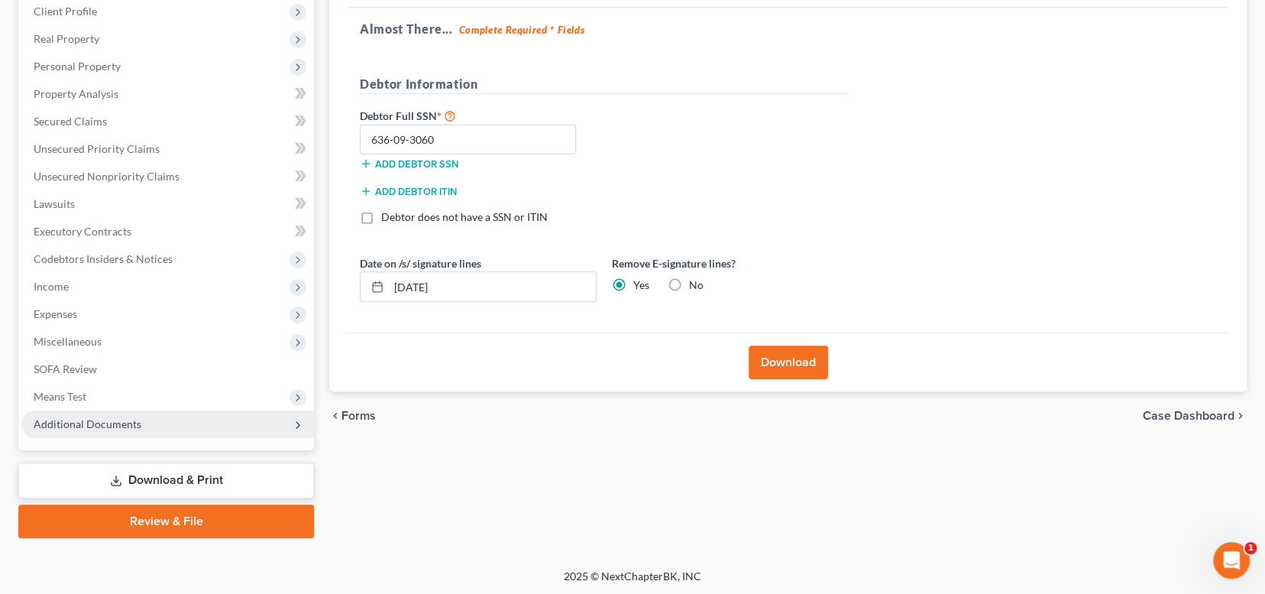
click at [96, 417] on span "Additional Documents" at bounding box center [88, 423] width 108 height 13
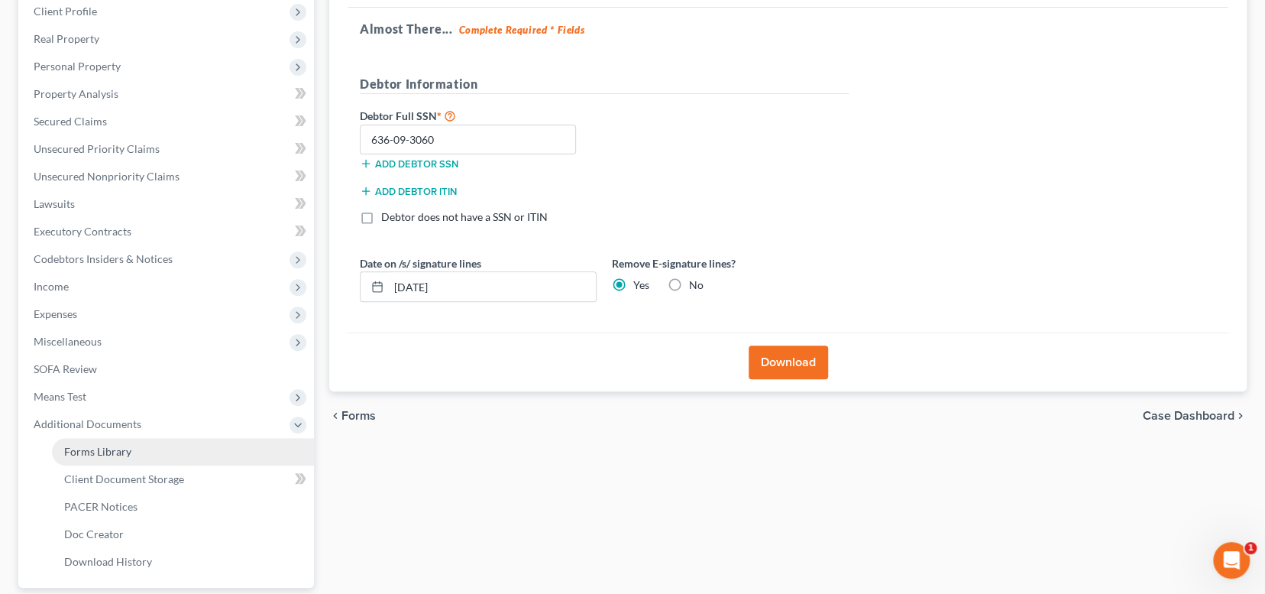
click at [130, 443] on link "Forms Library" at bounding box center [183, 451] width 262 height 27
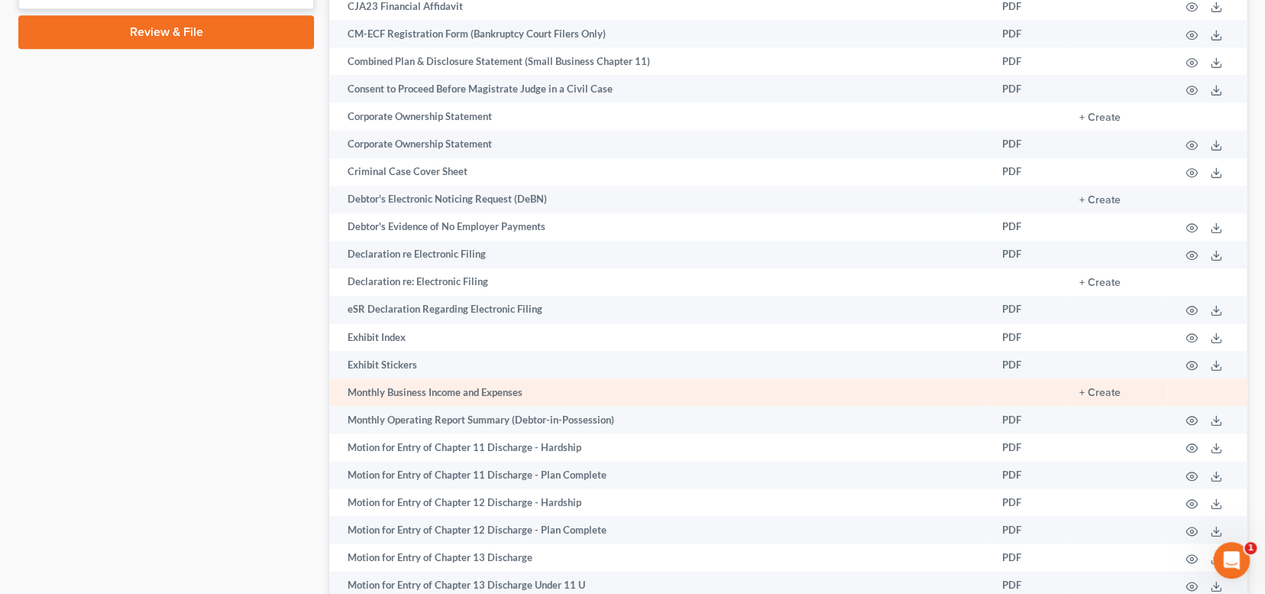
scroll to position [840, 0]
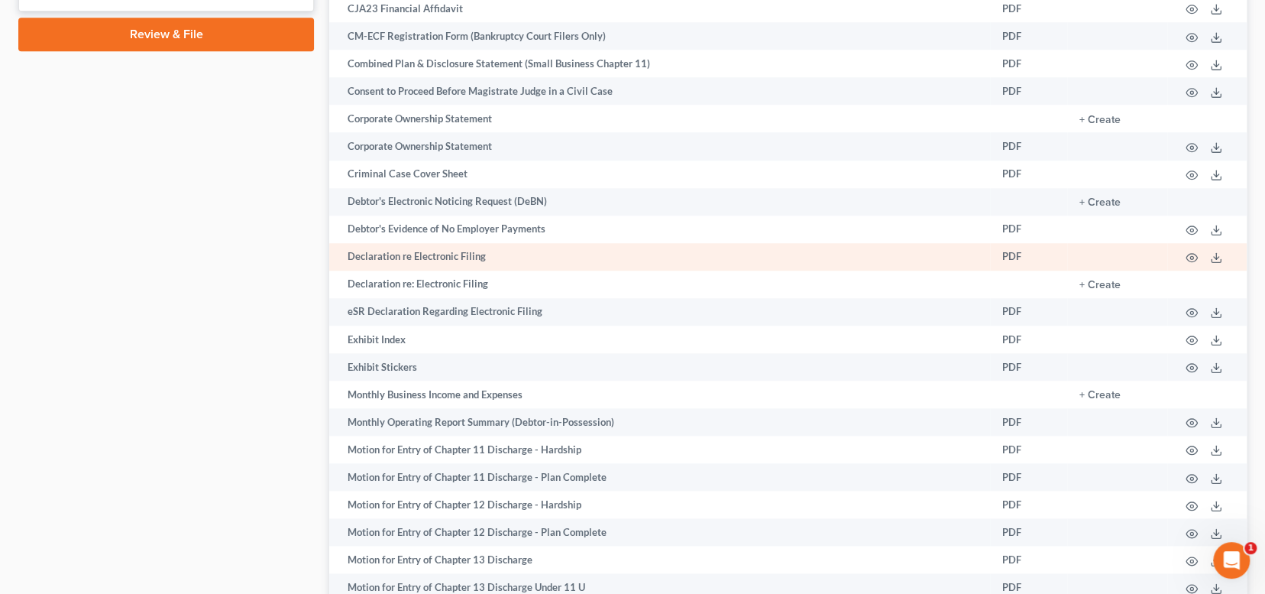
click at [454, 255] on td "Declaration re Electronic Filing" at bounding box center [659, 256] width 661 height 27
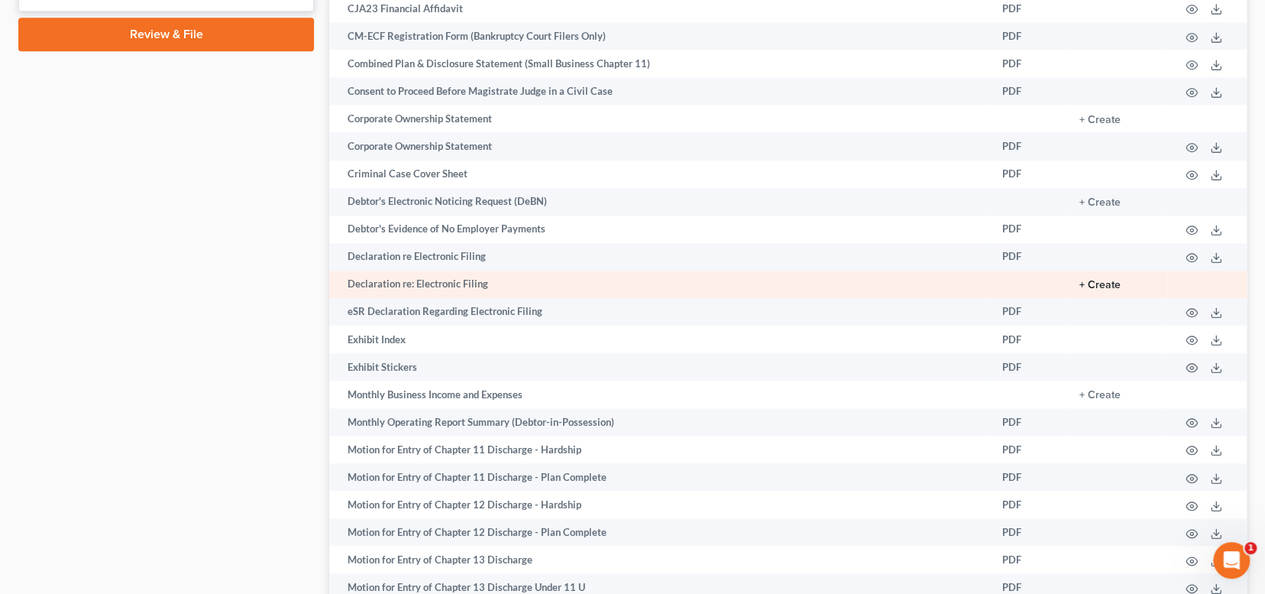
click at [1105, 285] on button "+ Create" at bounding box center [1099, 285] width 41 height 11
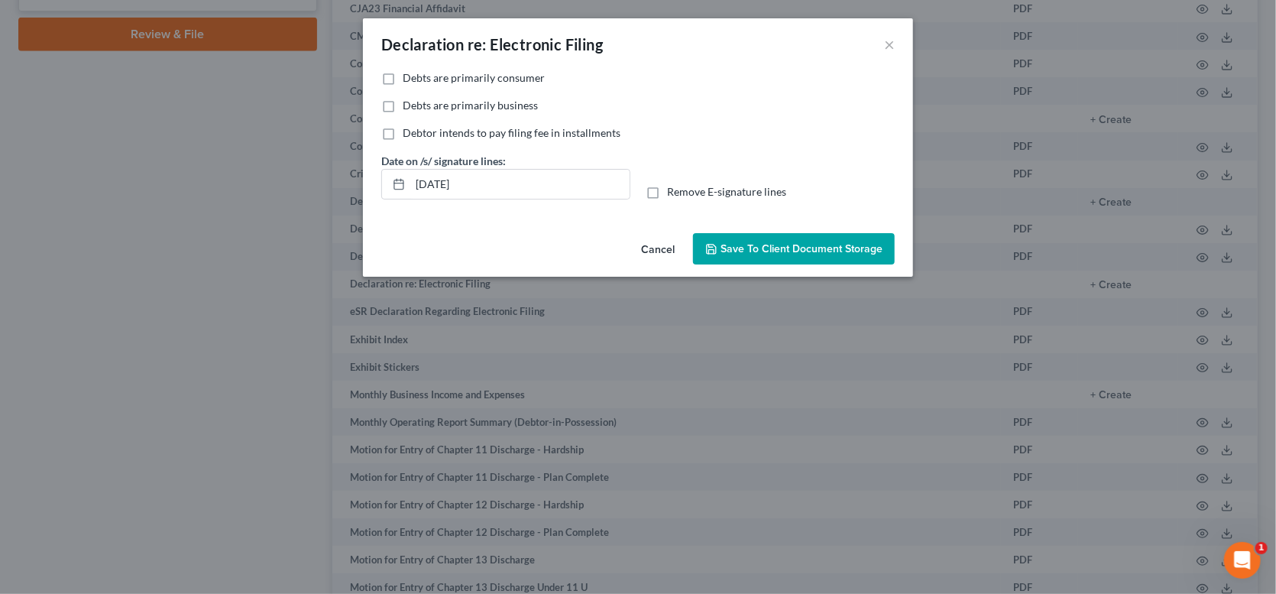
click at [474, 80] on span "Debts are primarily consumer" at bounding box center [474, 77] width 142 height 13
click at [419, 80] on input "Debts are primarily consumer" at bounding box center [414, 75] width 10 height 10
checkbox input "true"
click at [770, 244] on span "Save to Client Document Storage" at bounding box center [801, 248] width 162 height 13
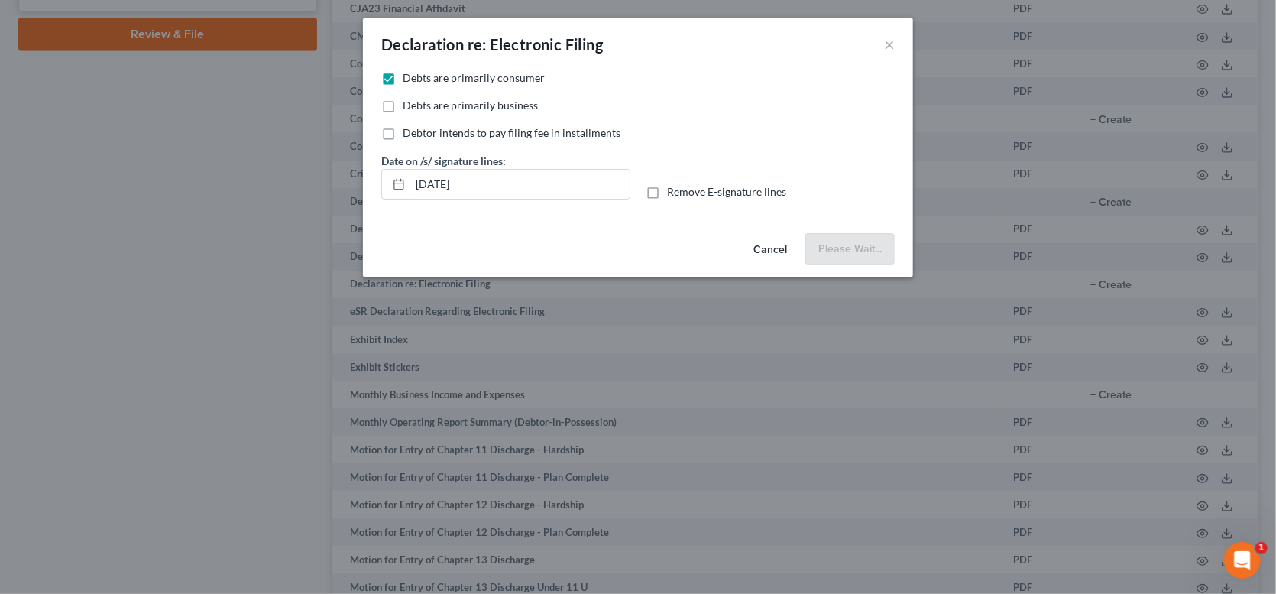
click at [694, 189] on span "Remove E-signature lines" at bounding box center [726, 191] width 119 height 13
click at [683, 189] on input "Remove E-signature lines" at bounding box center [678, 189] width 10 height 10
checkbox input "true"
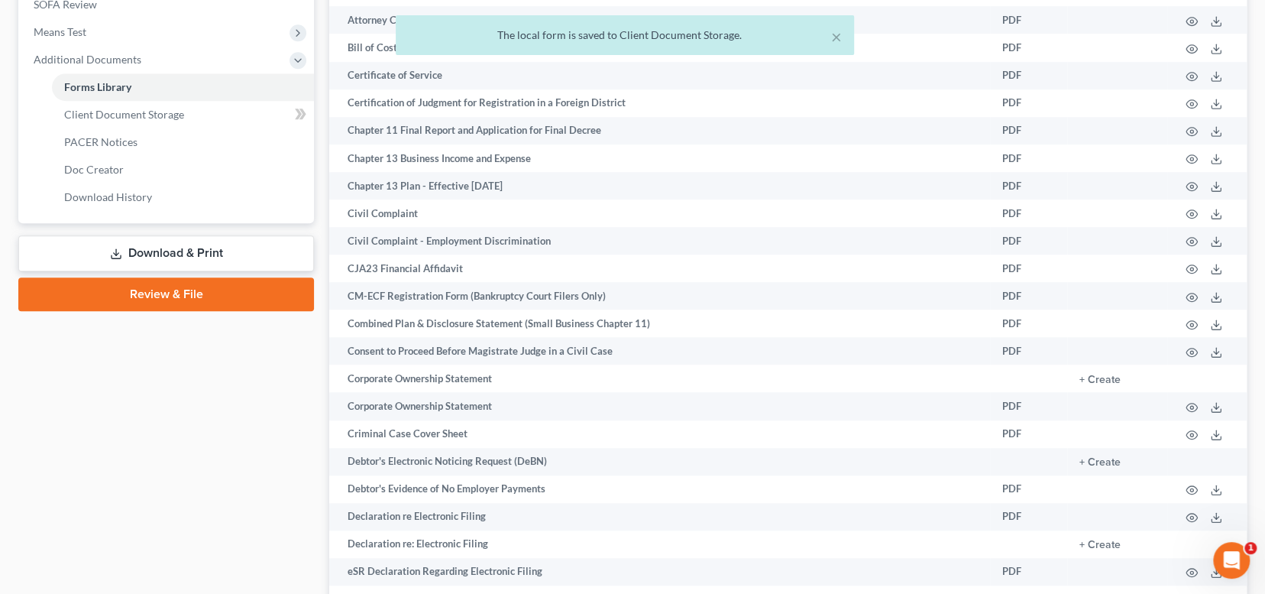
scroll to position [382, 0]
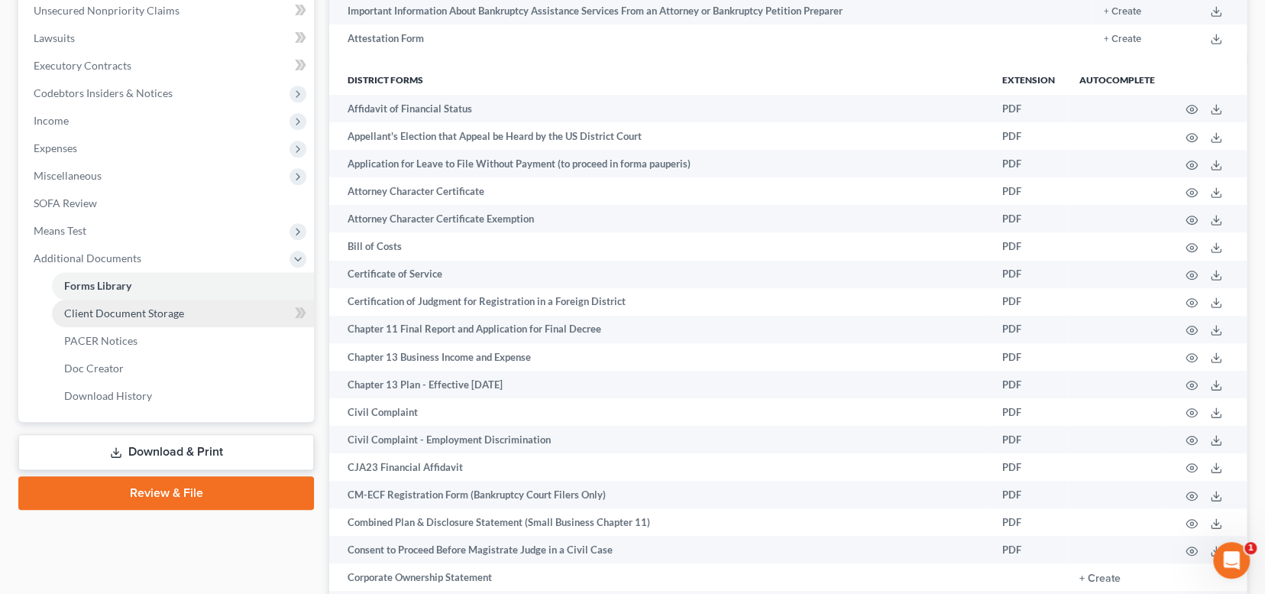
click at [144, 315] on span "Client Document Storage" at bounding box center [124, 312] width 120 height 13
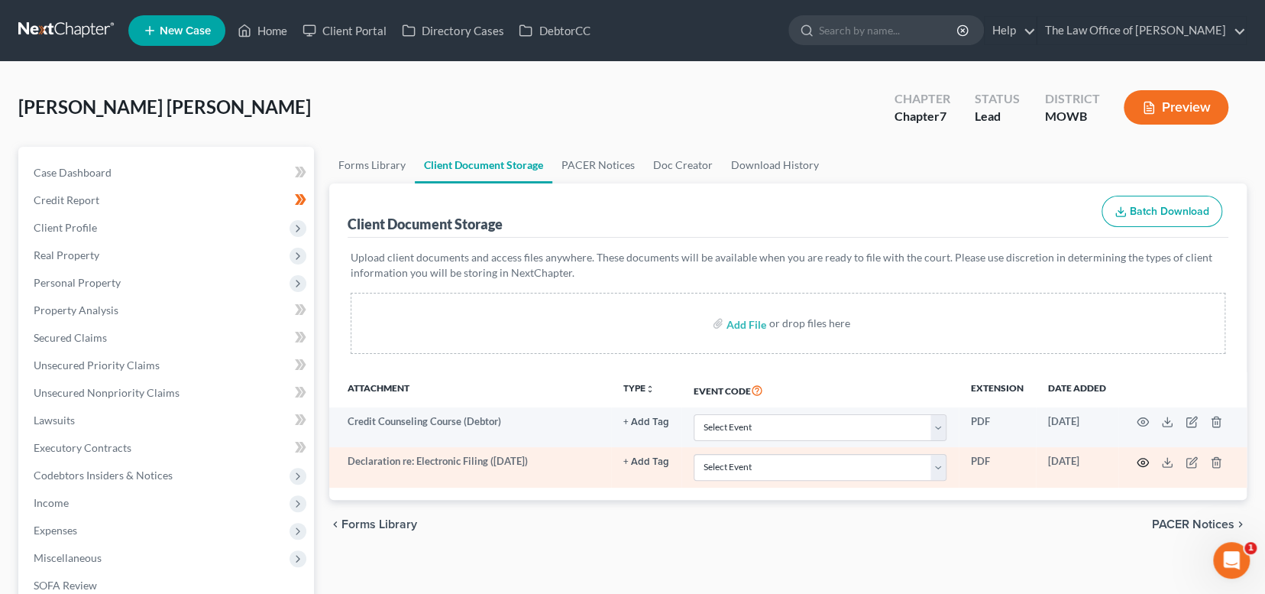
click at [1137, 458] on icon "button" at bounding box center [1143, 462] width 12 height 12
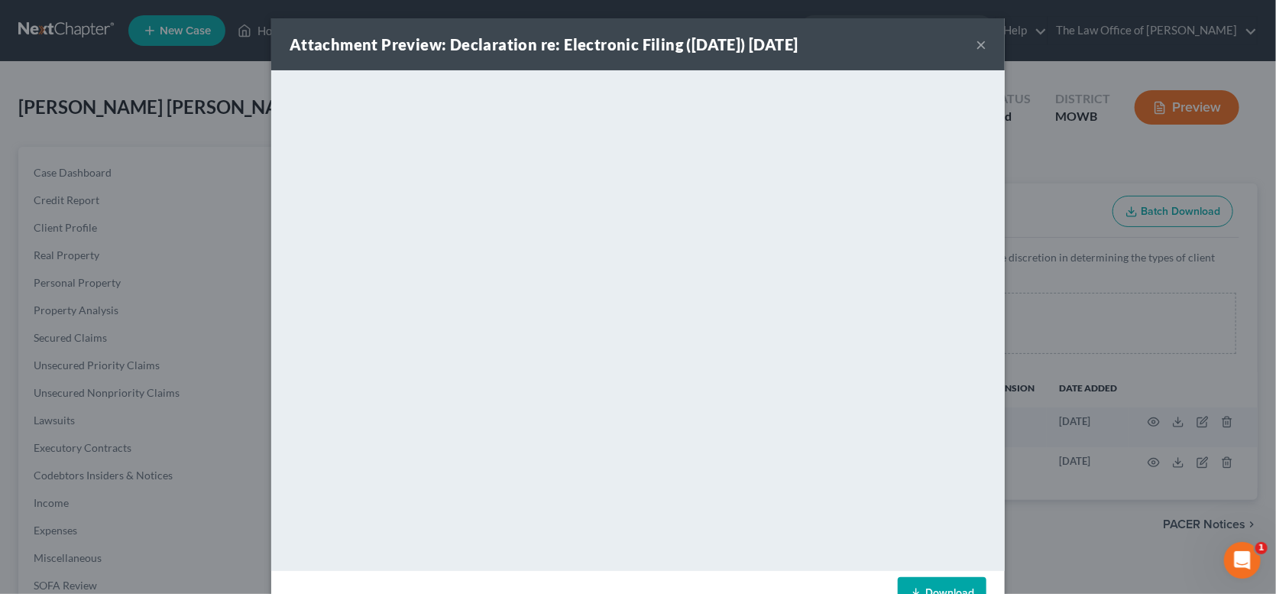
click at [975, 35] on button "×" at bounding box center [980, 44] width 11 height 18
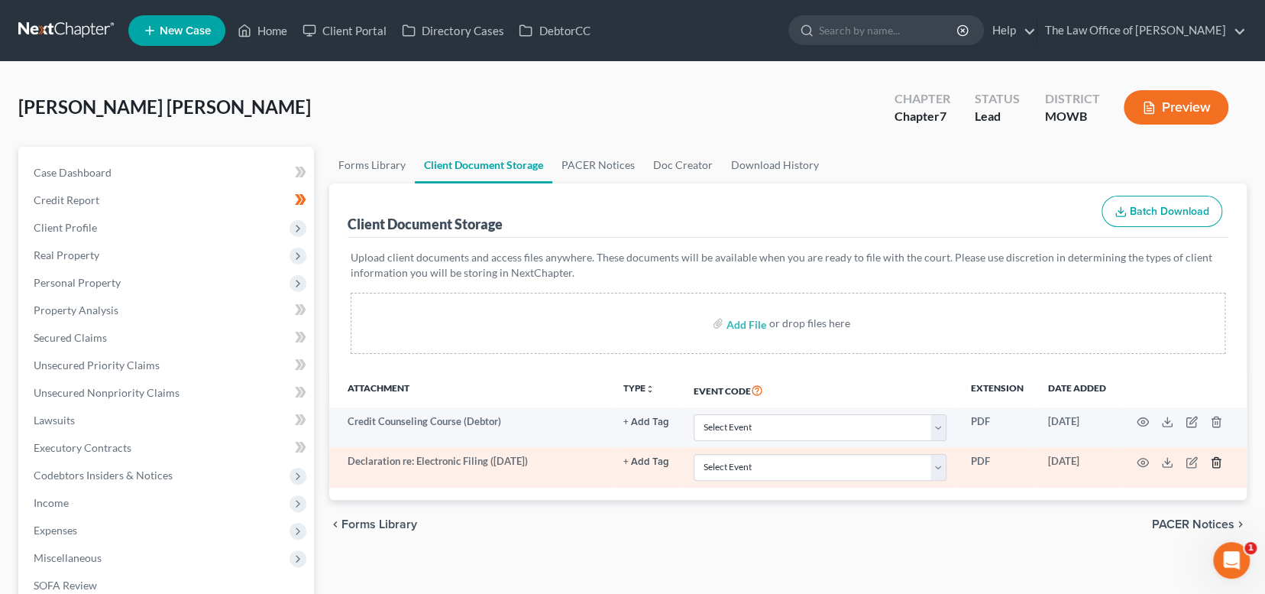
click at [1214, 461] on icon "button" at bounding box center [1216, 462] width 12 height 12
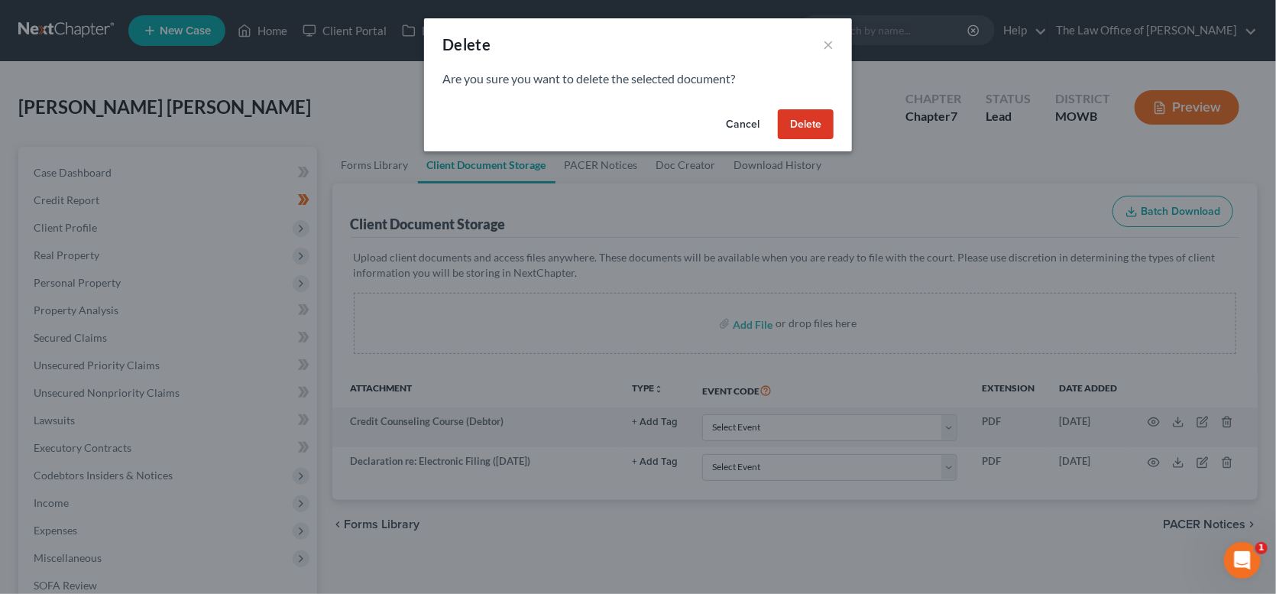
click at [799, 126] on button "Delete" at bounding box center [806, 124] width 56 height 31
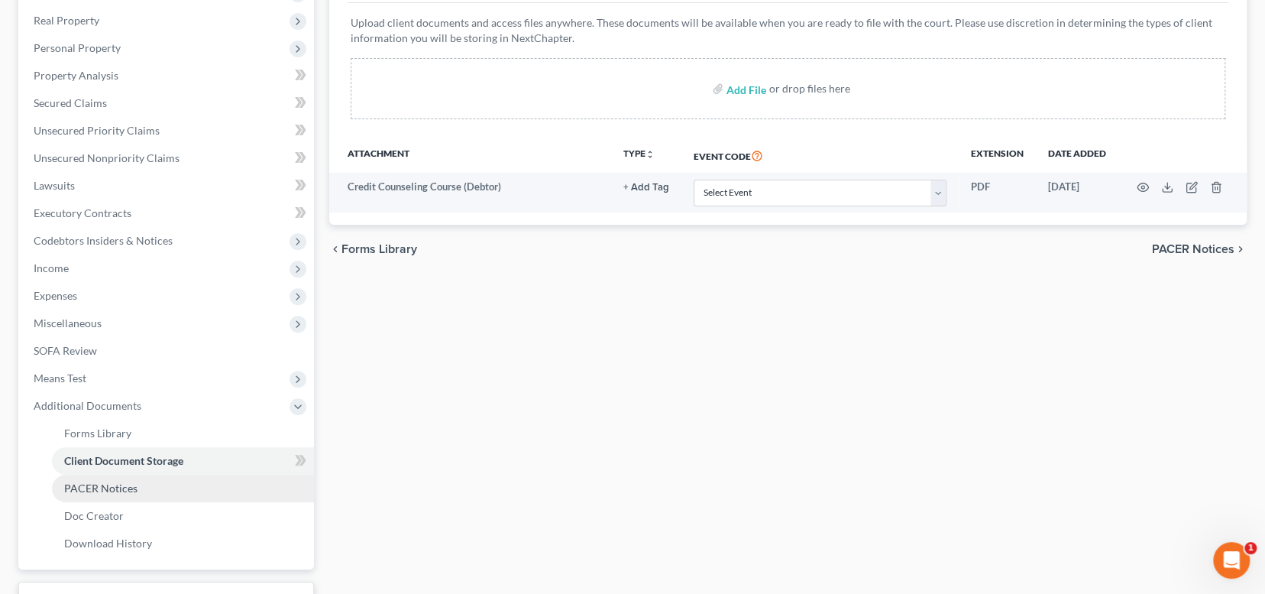
scroll to position [354, 0]
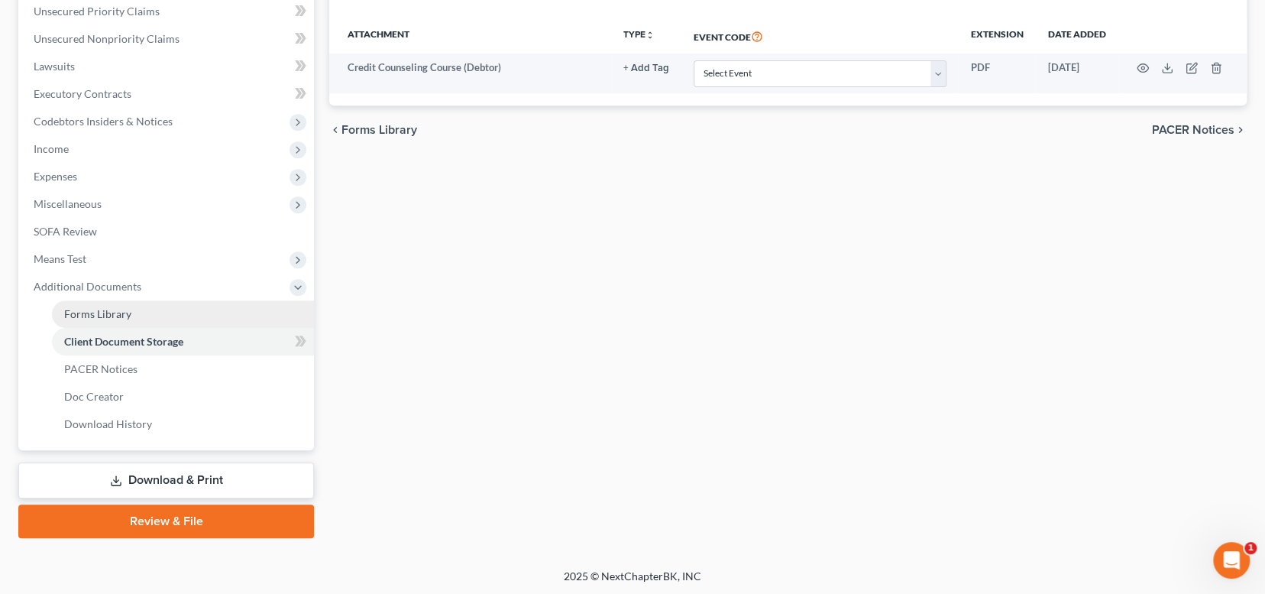
click at [191, 323] on link "Forms Library" at bounding box center [183, 313] width 262 height 27
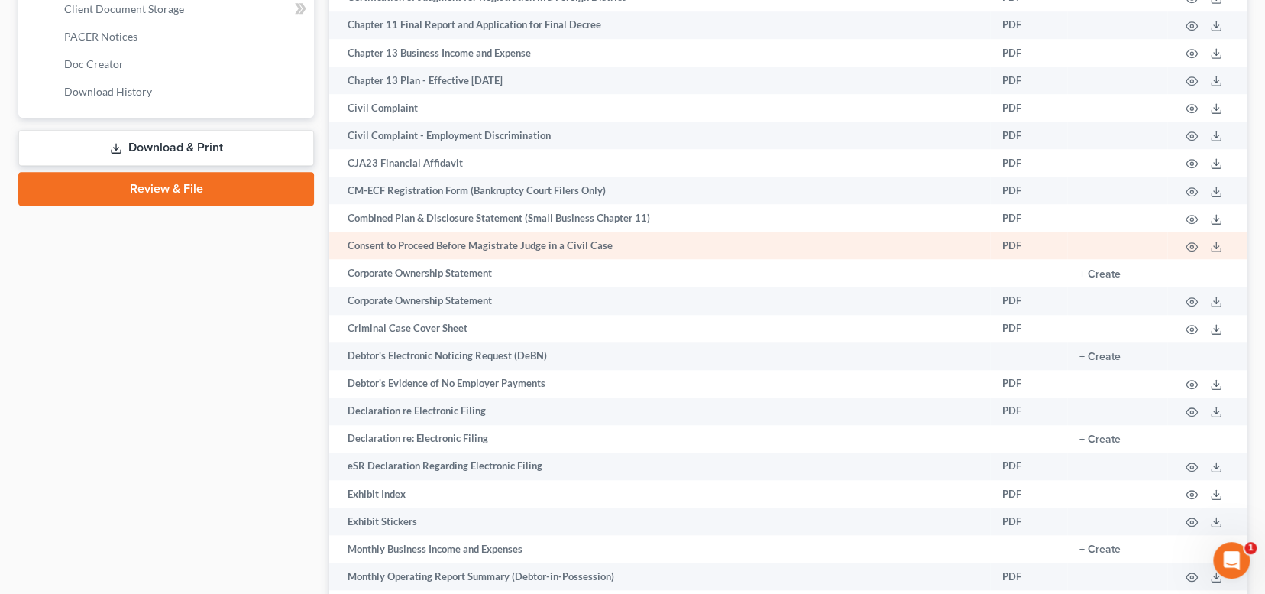
scroll to position [659, 0]
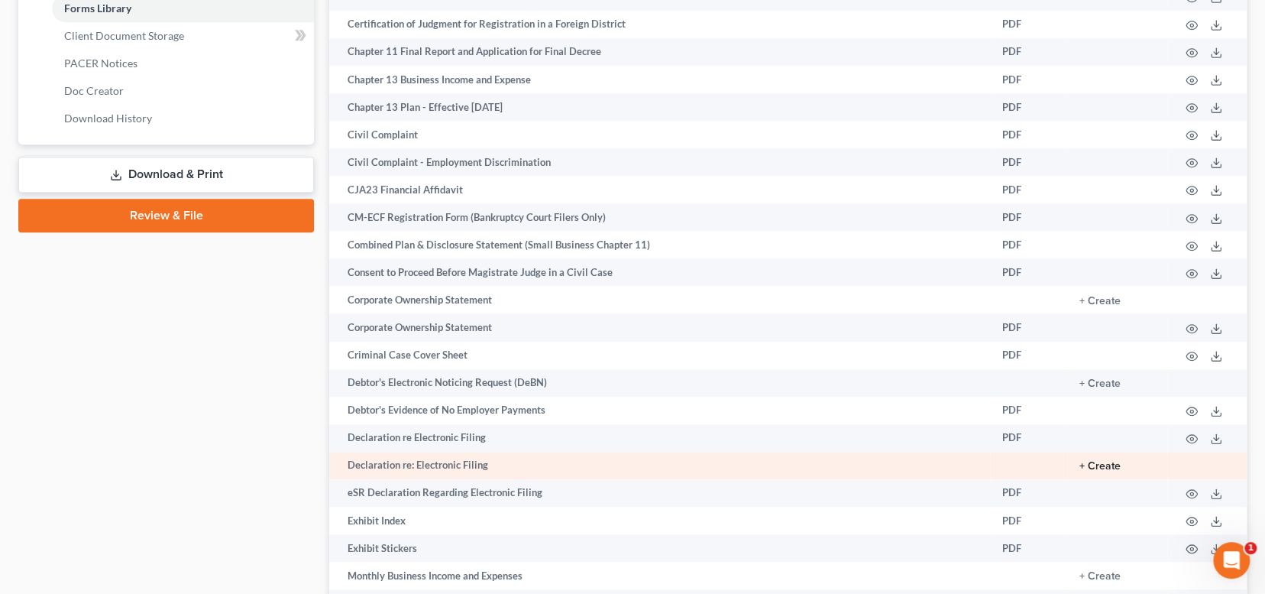
click at [1107, 461] on button "+ Create" at bounding box center [1099, 466] width 41 height 11
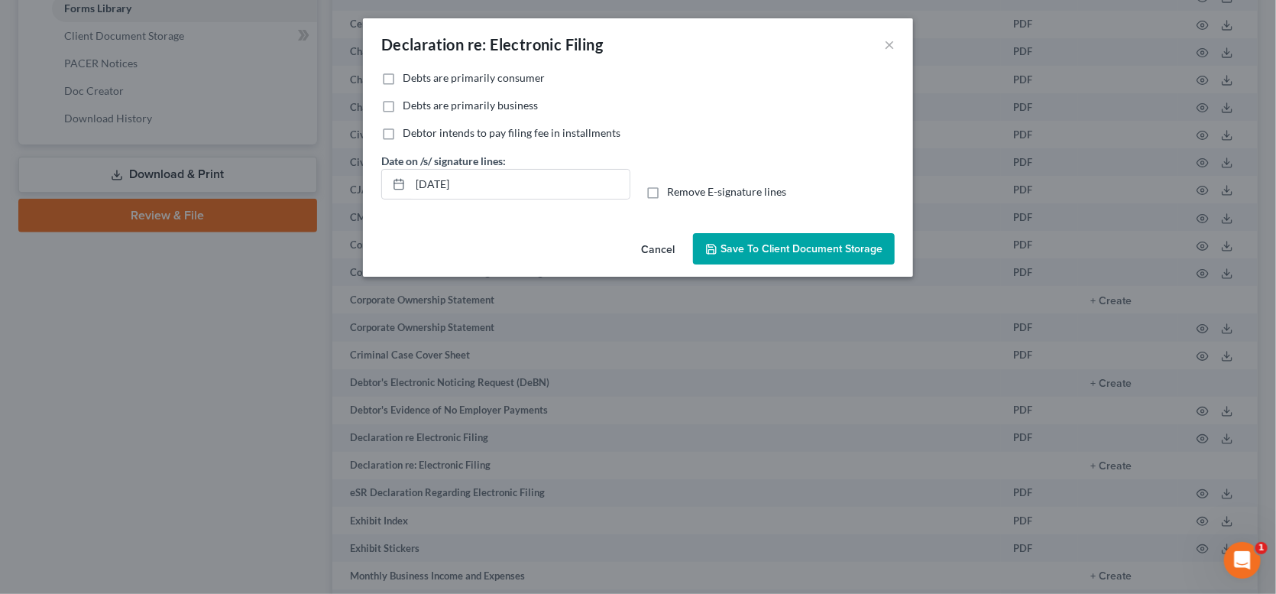
click at [403, 76] on label "Debts are primarily consumer" at bounding box center [474, 77] width 142 height 15
click at [409, 76] on input "Debts are primarily consumer" at bounding box center [414, 75] width 10 height 10
checkbox input "true"
click at [667, 191] on label "Remove E-signature lines" at bounding box center [726, 191] width 119 height 15
click at [673, 191] on input "Remove E-signature lines" at bounding box center [678, 189] width 10 height 10
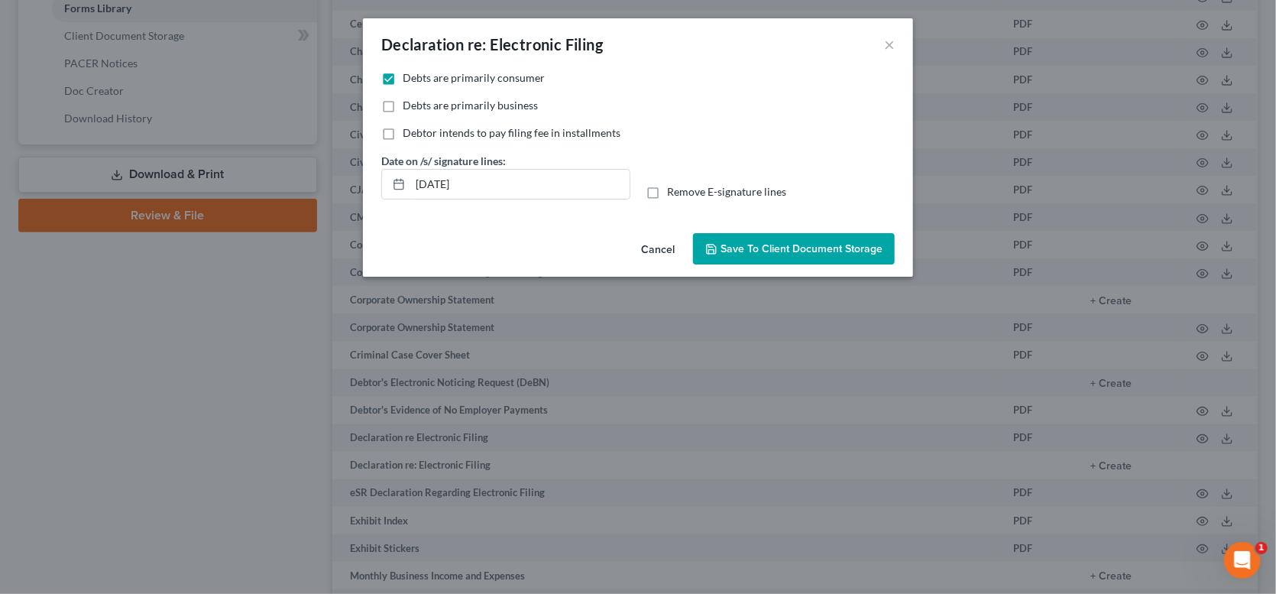
checkbox input "true"
click at [768, 244] on span "Save to Client Document Storage" at bounding box center [801, 248] width 162 height 13
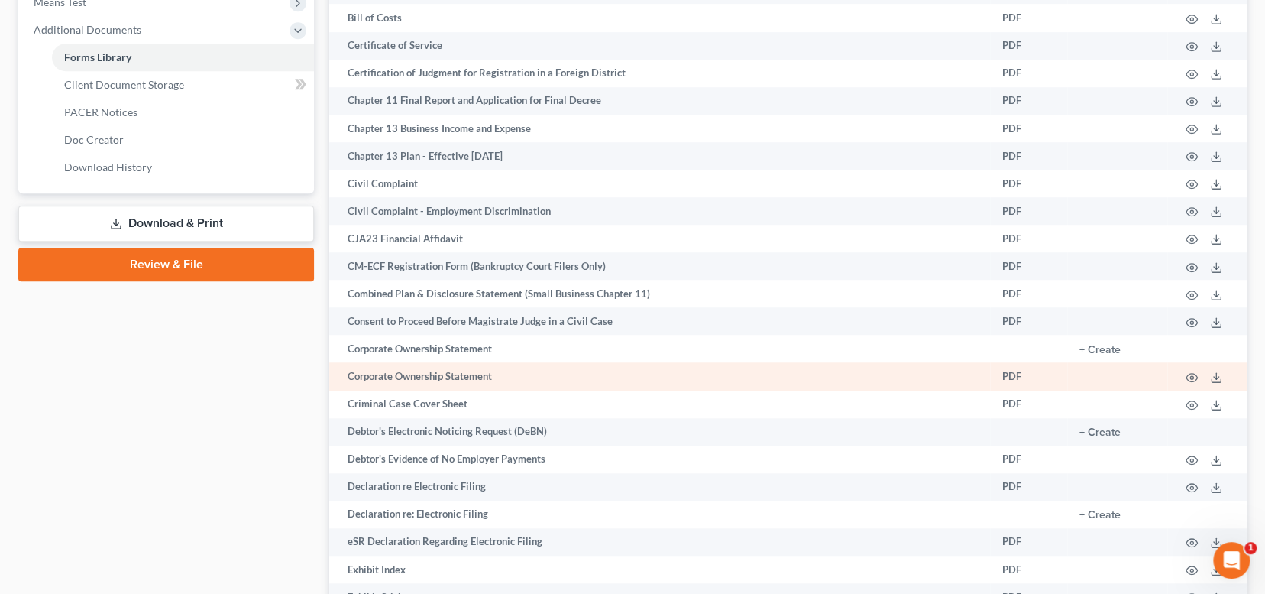
scroll to position [583, 0]
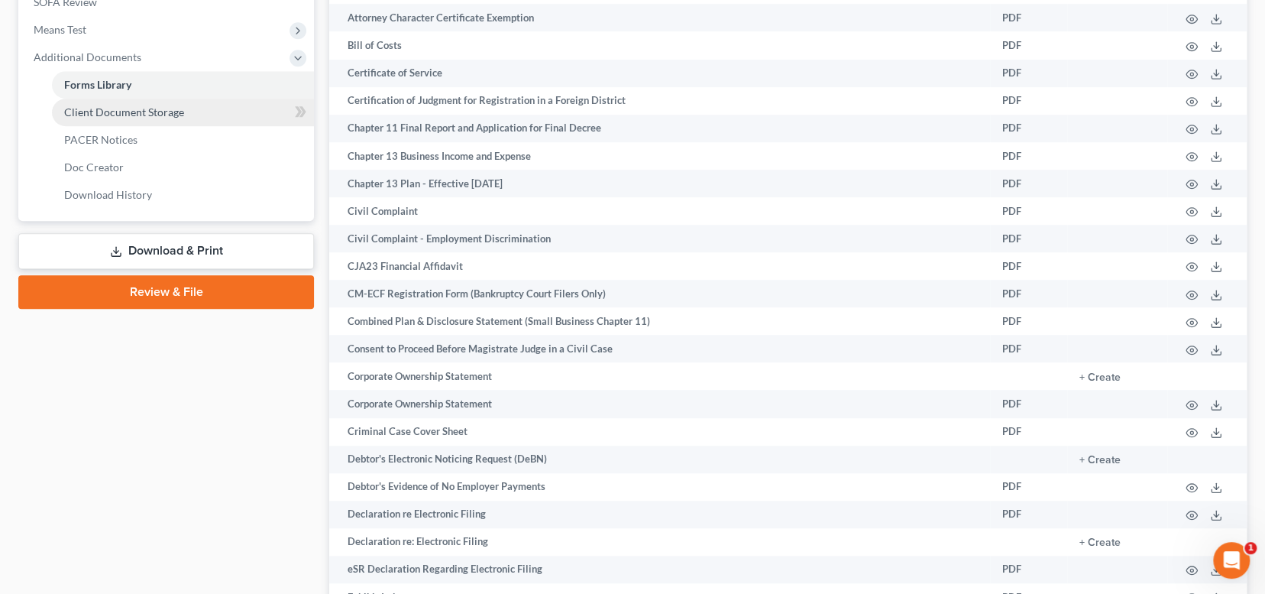
click at [184, 114] on link "Client Document Storage" at bounding box center [183, 112] width 262 height 27
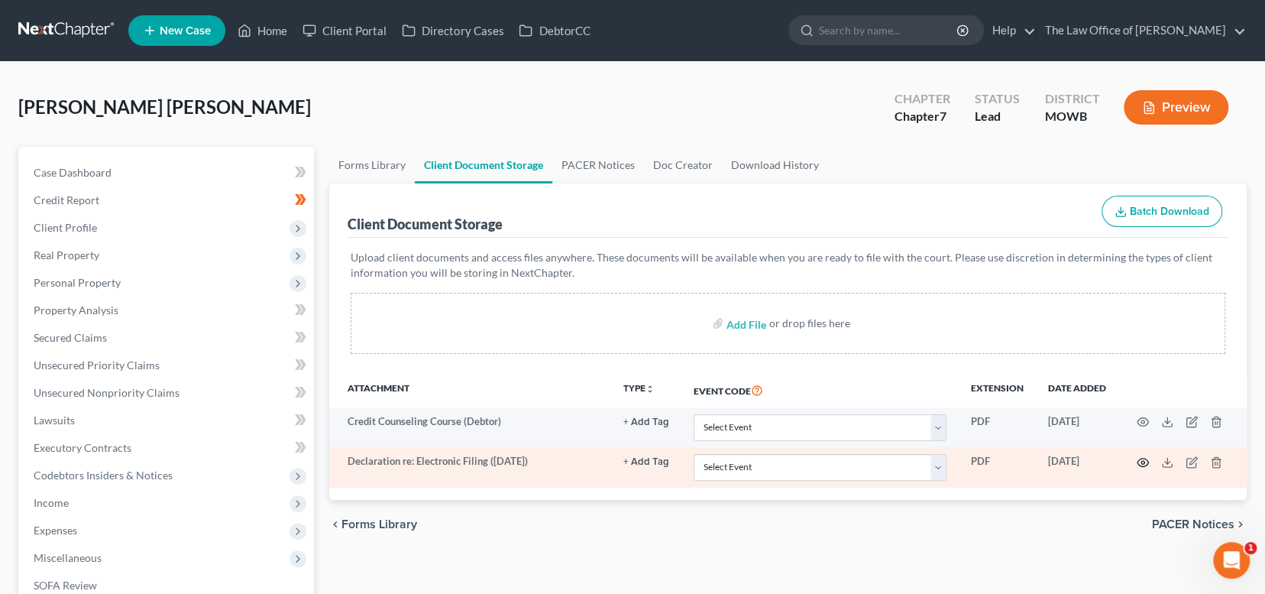
click at [1140, 462] on icon "button" at bounding box center [1143, 462] width 12 height 12
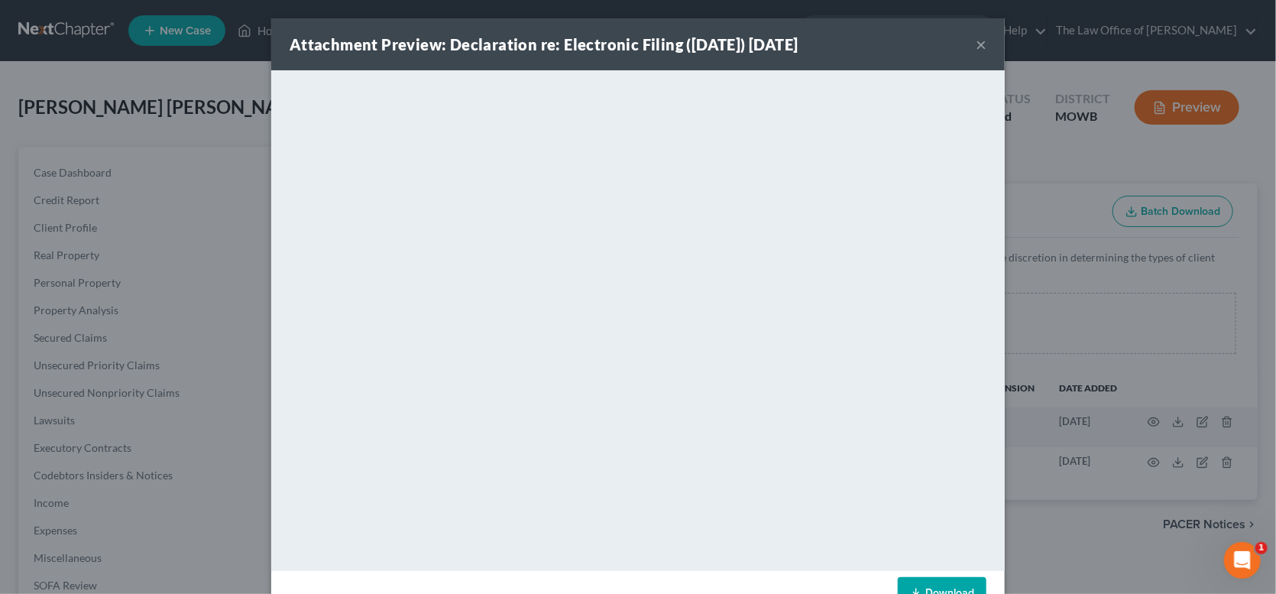
click at [966, 44] on div "Attachment Preview: Declaration re: Electronic Filing ([DATE]) [DATE] ×" at bounding box center [637, 44] width 733 height 52
click at [968, 42] on div "Attachment Preview: Declaration re: Electronic Filing ([DATE]) [DATE] ×" at bounding box center [637, 44] width 733 height 52
click at [975, 41] on button "×" at bounding box center [980, 44] width 11 height 18
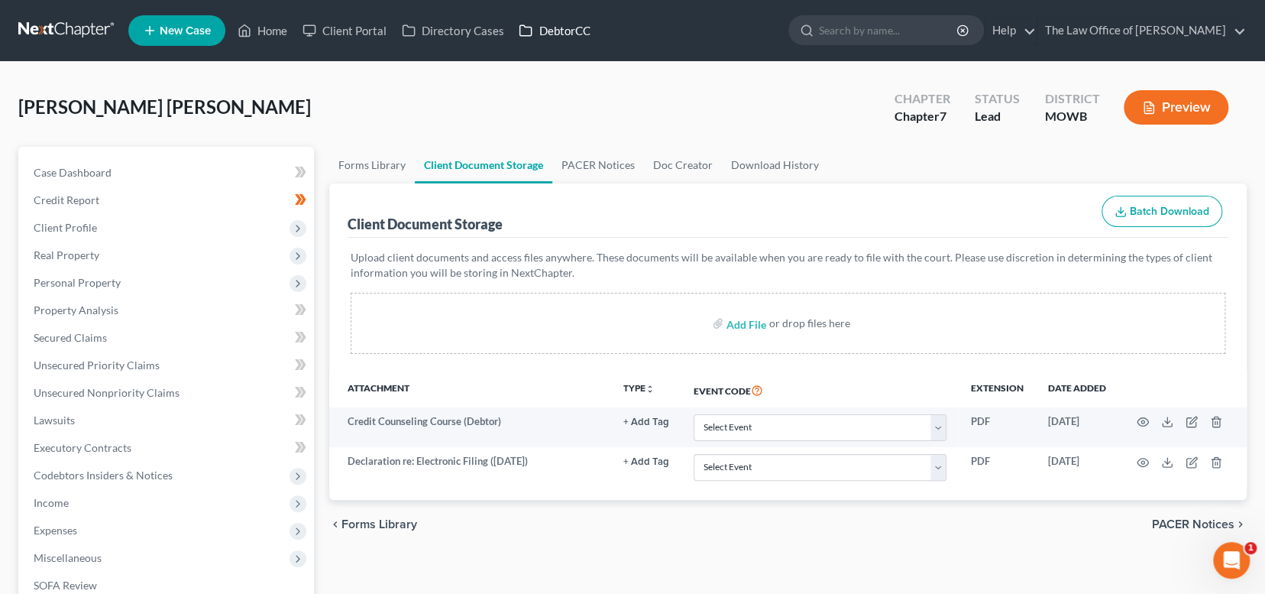
click at [547, 26] on link "DebtorCC" at bounding box center [554, 30] width 86 height 27
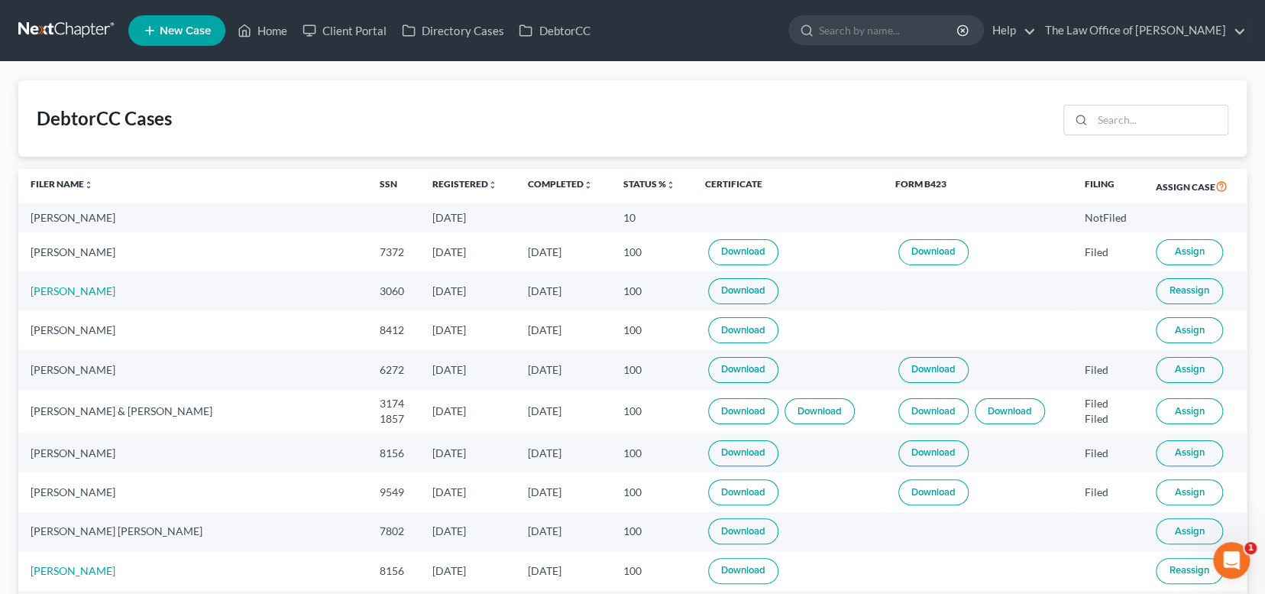
click at [708, 287] on link "Download" at bounding box center [743, 291] width 70 height 26
click at [280, 27] on link "Home" at bounding box center [262, 30] width 65 height 27
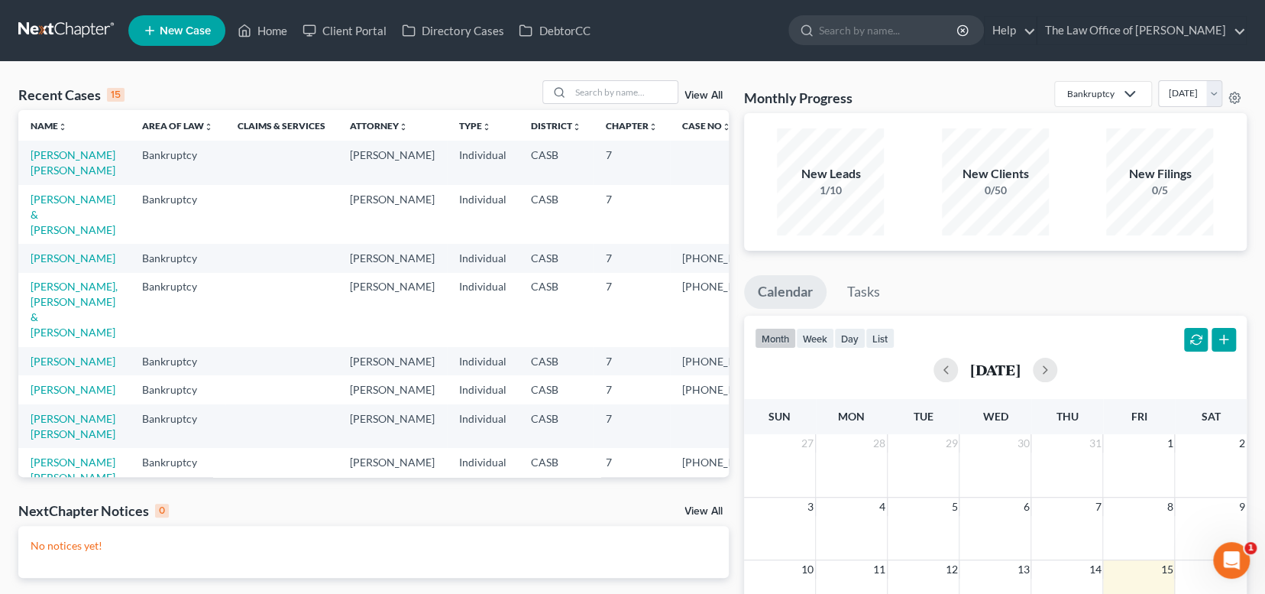
click at [59, 147] on td "[PERSON_NAME] [PERSON_NAME]" at bounding box center [74, 163] width 112 height 44
click at [55, 148] on link "[PERSON_NAME] [PERSON_NAME]" at bounding box center [73, 162] width 85 height 28
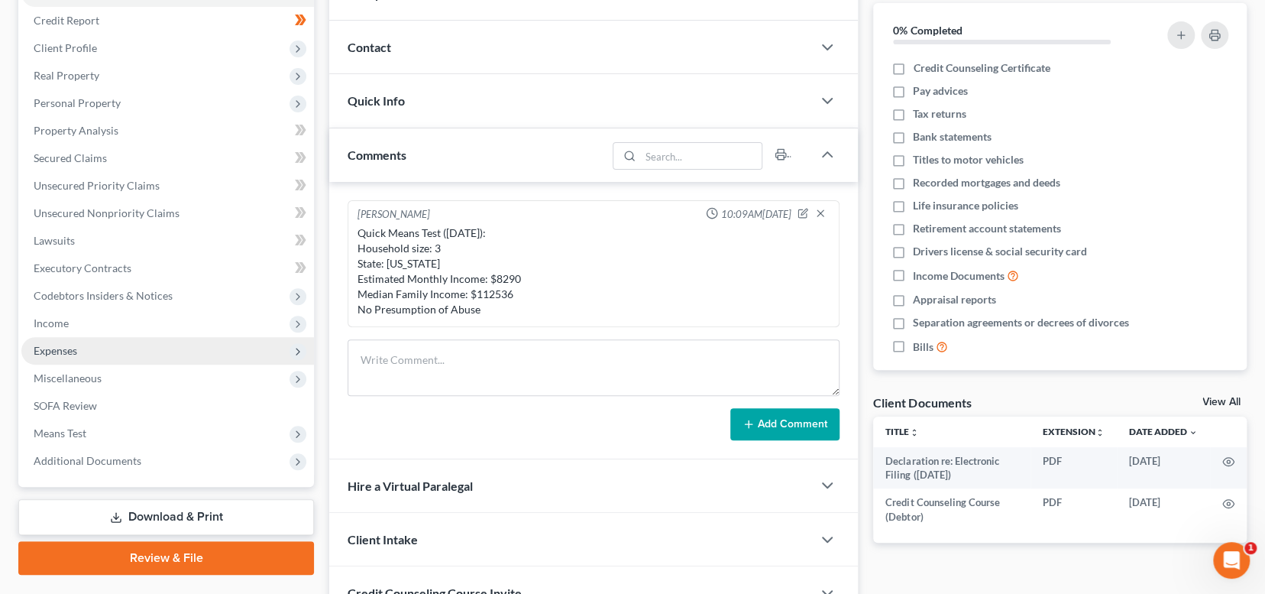
scroll to position [153, 0]
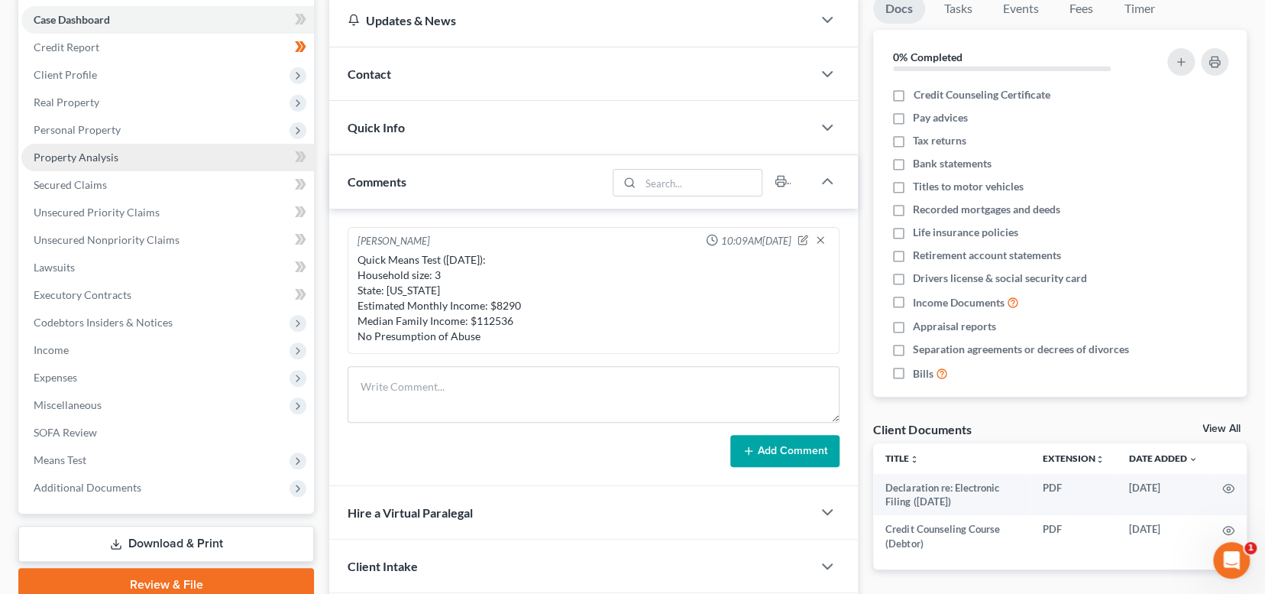
drag, startPoint x: 152, startPoint y: 125, endPoint x: 137, endPoint y: 155, distance: 33.1
click at [152, 125] on span "Personal Property" at bounding box center [167, 129] width 293 height 27
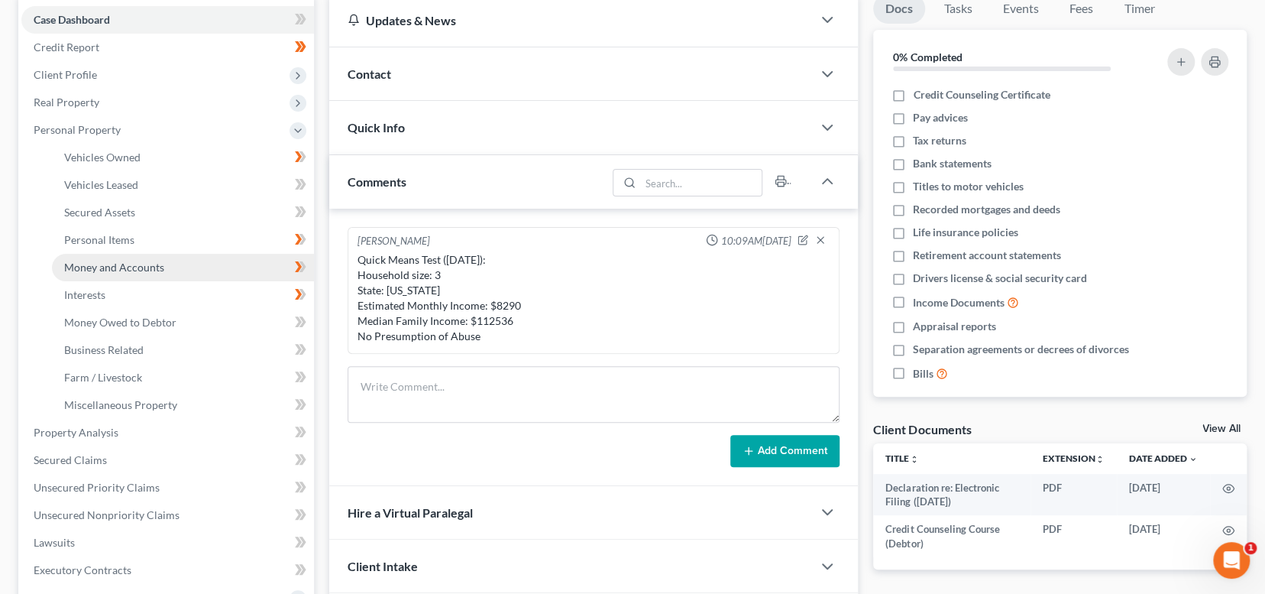
click at [131, 267] on span "Money and Accounts" at bounding box center [114, 266] width 100 height 13
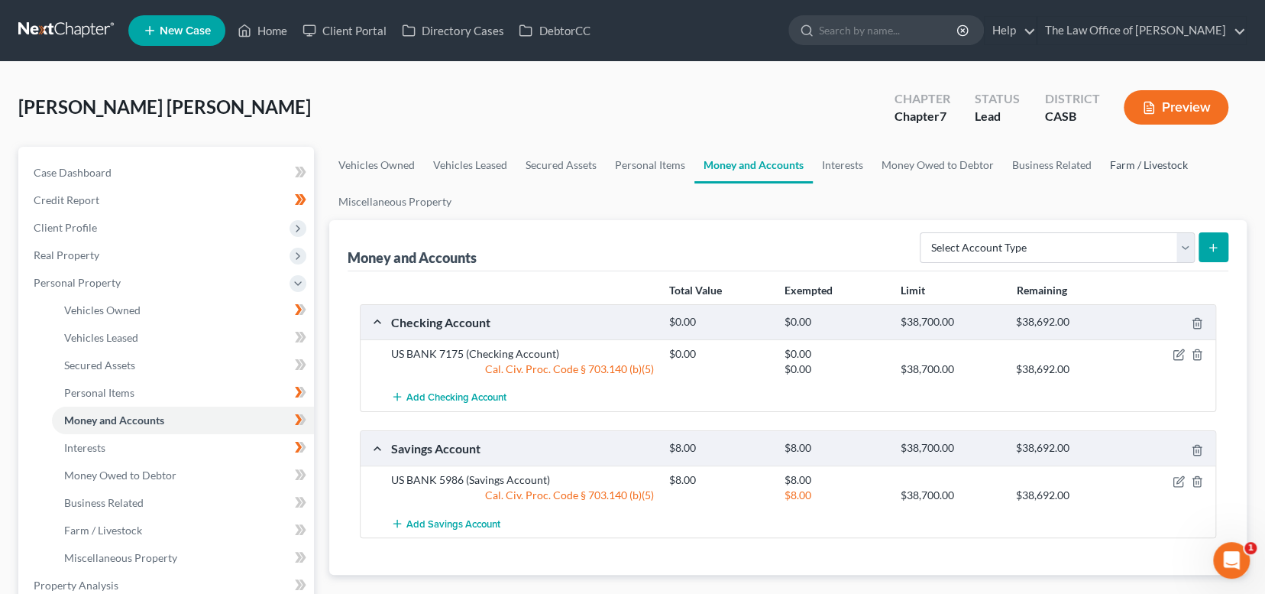
click at [1184, 169] on link "Farm / Livestock" at bounding box center [1149, 165] width 96 height 37
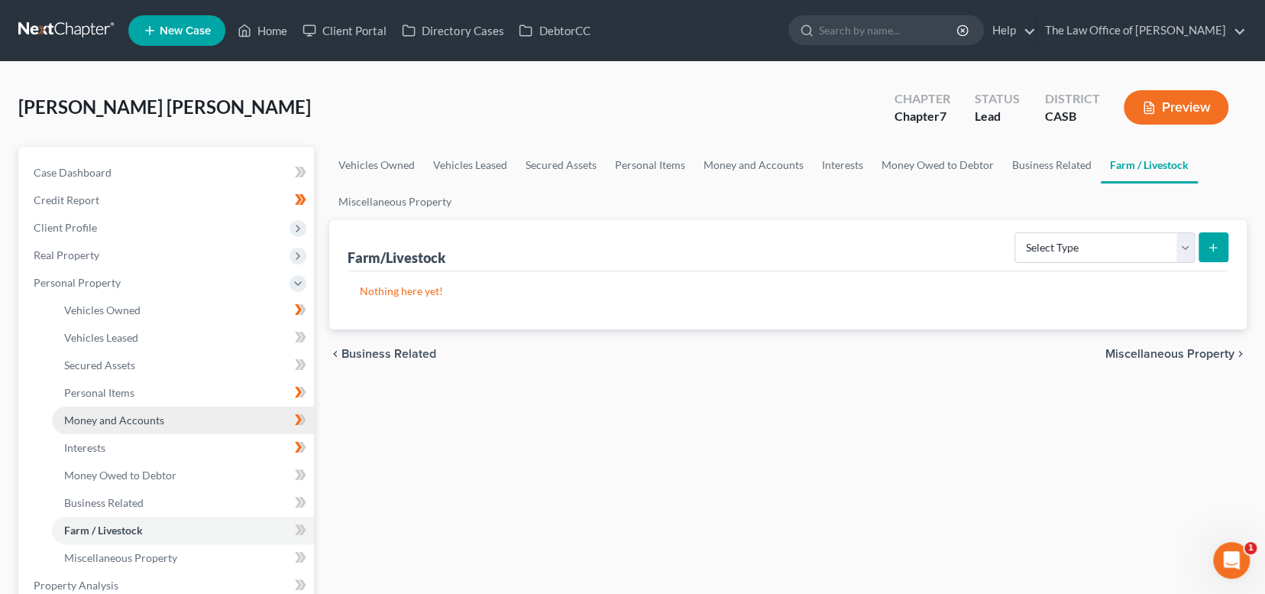
click at [181, 422] on link "Money and Accounts" at bounding box center [183, 419] width 262 height 27
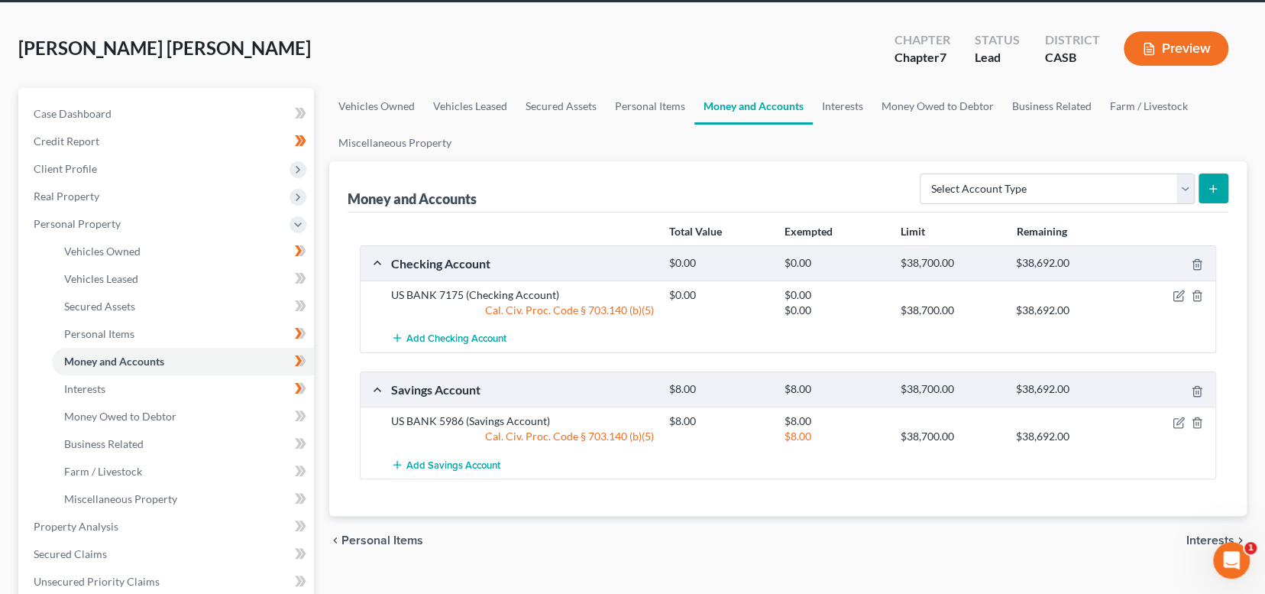
scroll to position [76, 0]
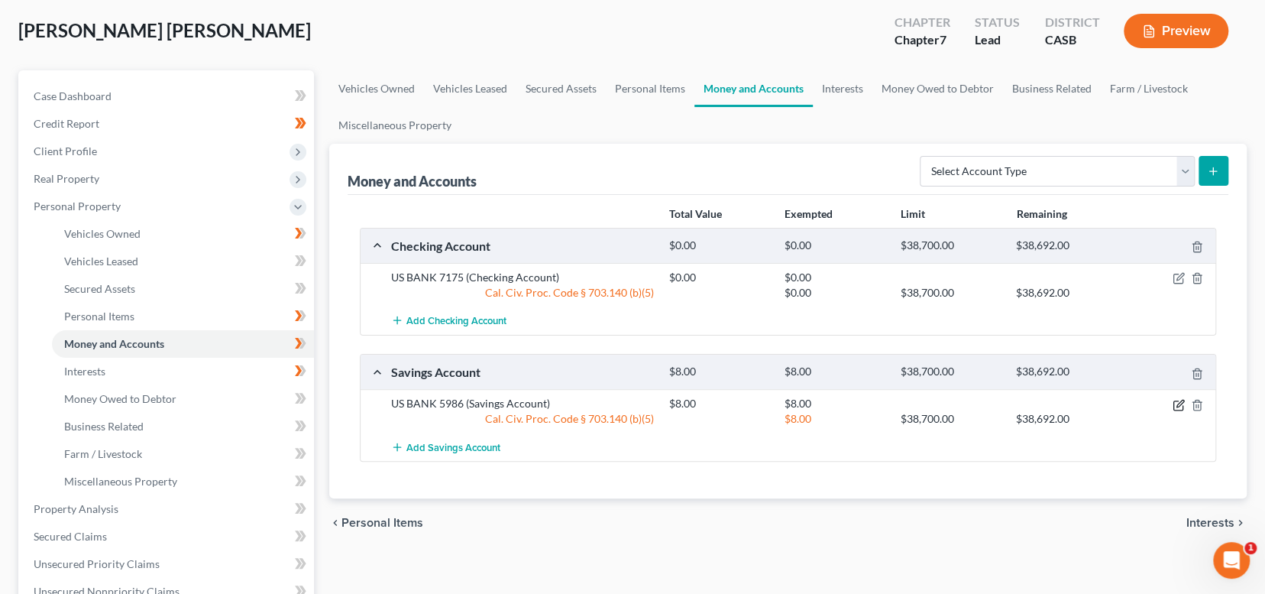
click at [1177, 399] on icon "button" at bounding box center [1179, 405] width 12 height 12
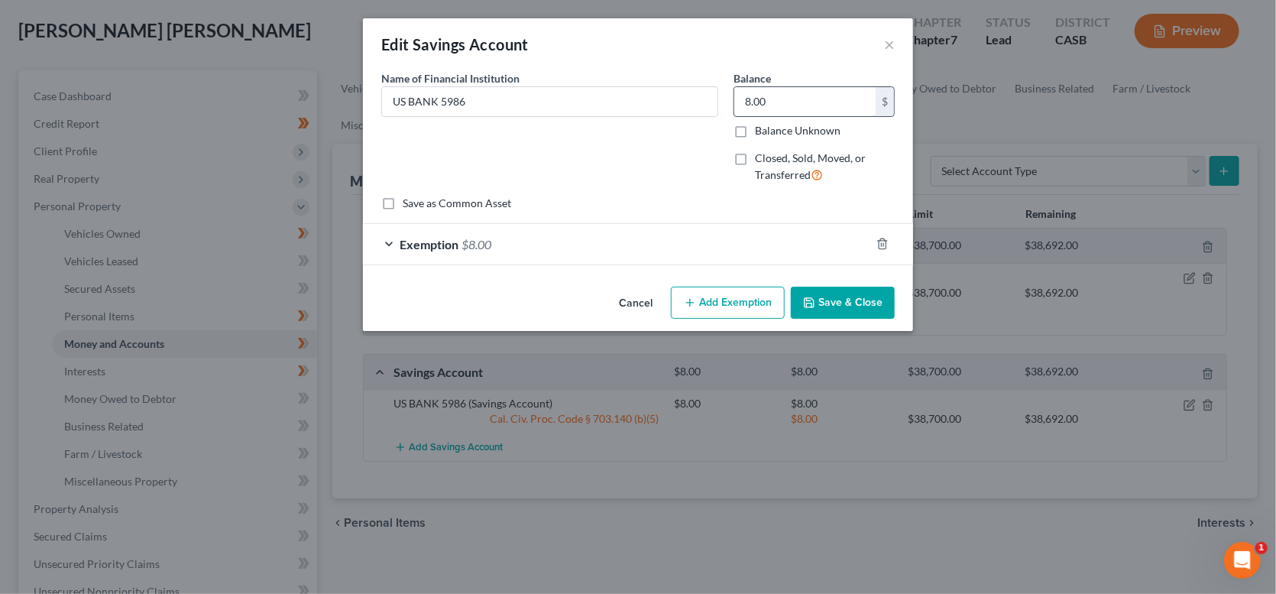
click at [820, 108] on input "8.00" at bounding box center [804, 101] width 141 height 29
click at [826, 106] on input "8.00" at bounding box center [804, 101] width 141 height 29
type input "8.01"
click at [825, 305] on button "Save & Close" at bounding box center [843, 302] width 104 height 32
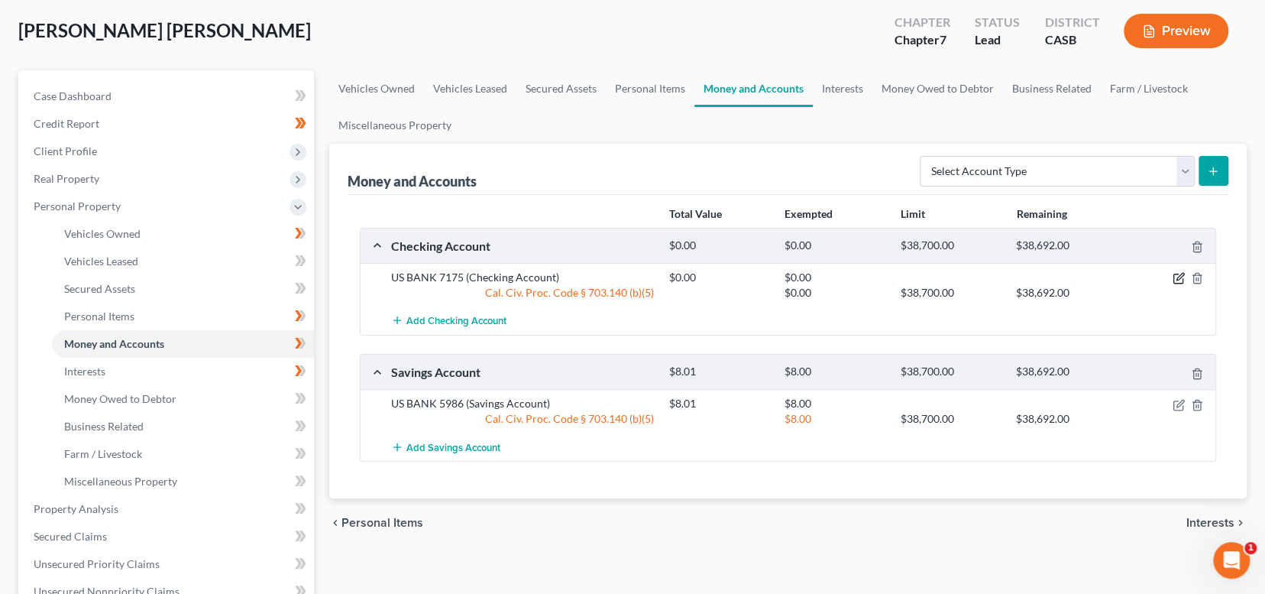
click at [1176, 272] on icon "button" at bounding box center [1179, 278] width 12 height 12
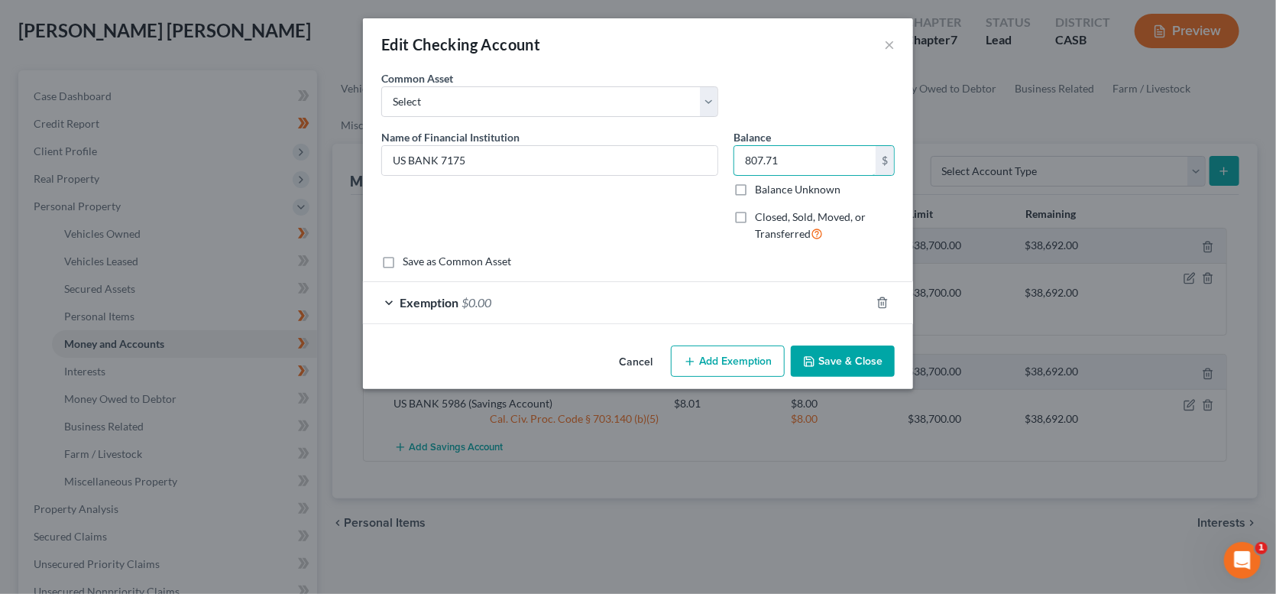
type input "807.71"
click at [825, 351] on button "Save & Close" at bounding box center [843, 361] width 104 height 32
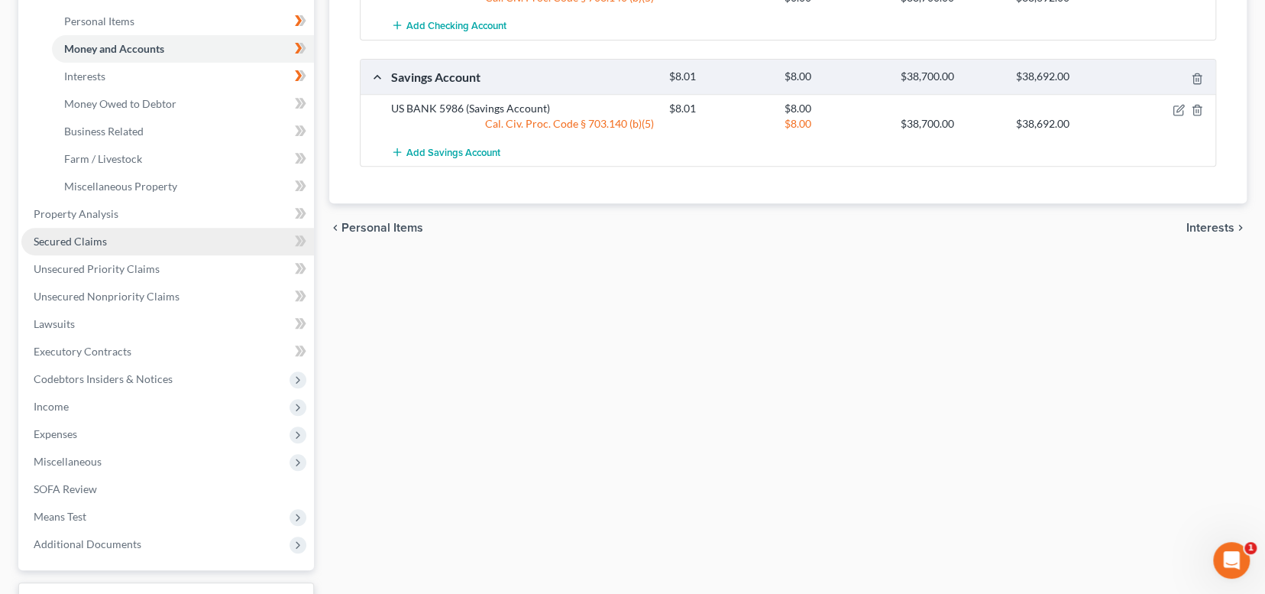
scroll to position [382, 0]
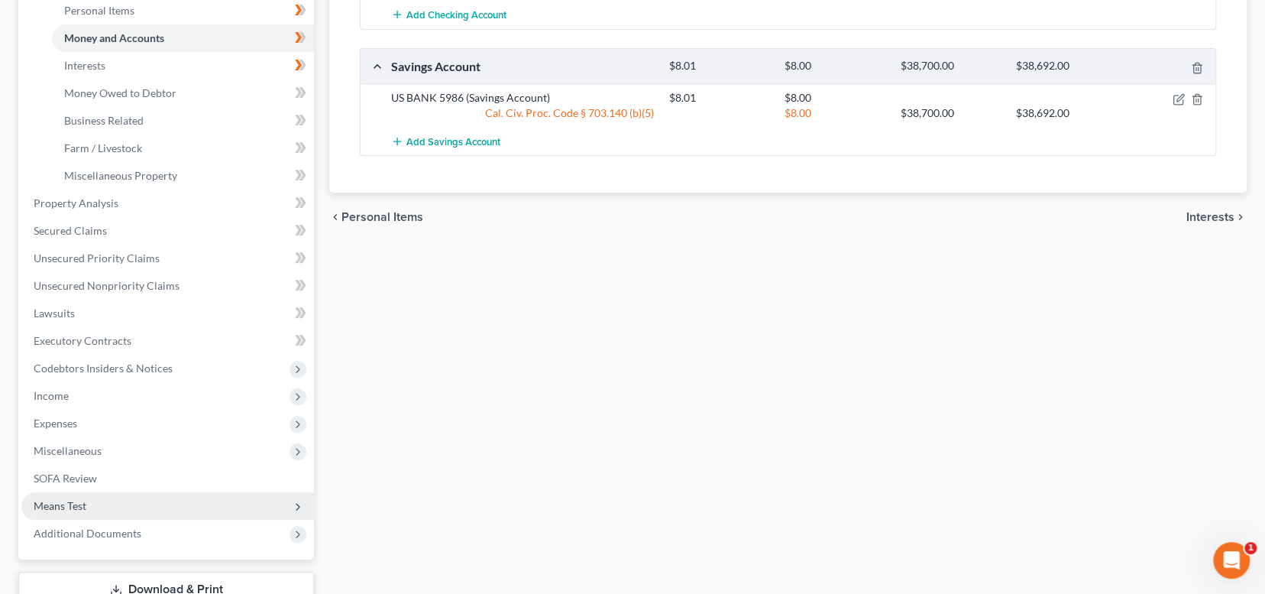
click at [134, 506] on span "Means Test" at bounding box center [167, 505] width 293 height 27
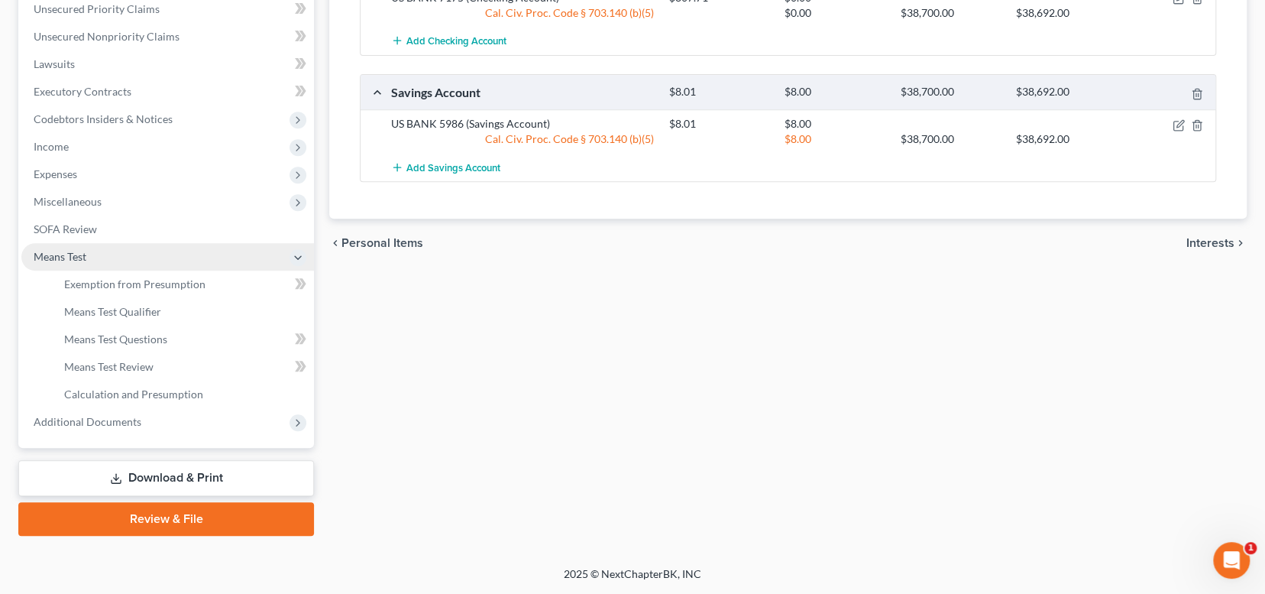
scroll to position [353, 0]
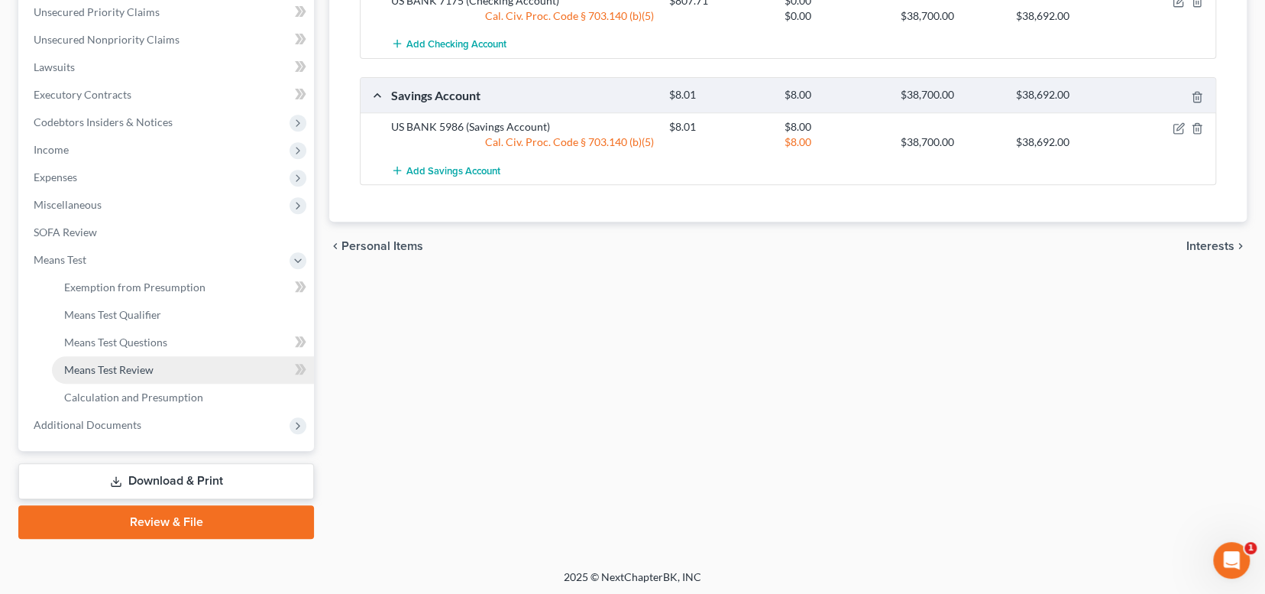
click at [234, 374] on link "Means Test Review" at bounding box center [183, 369] width 262 height 27
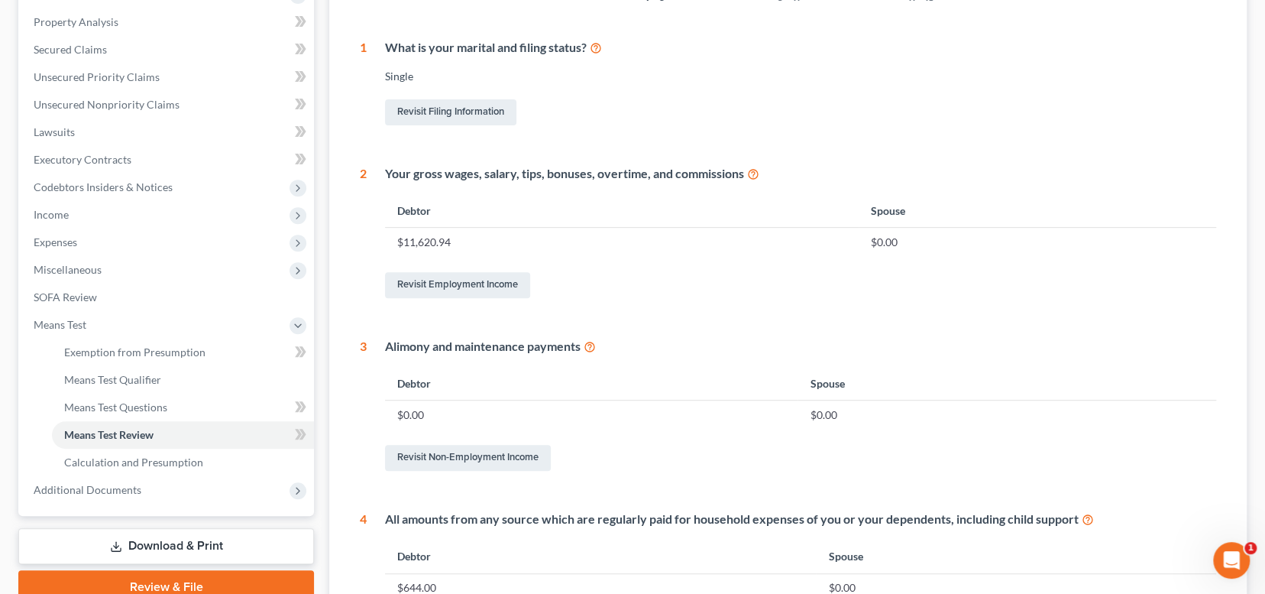
scroll to position [92, 0]
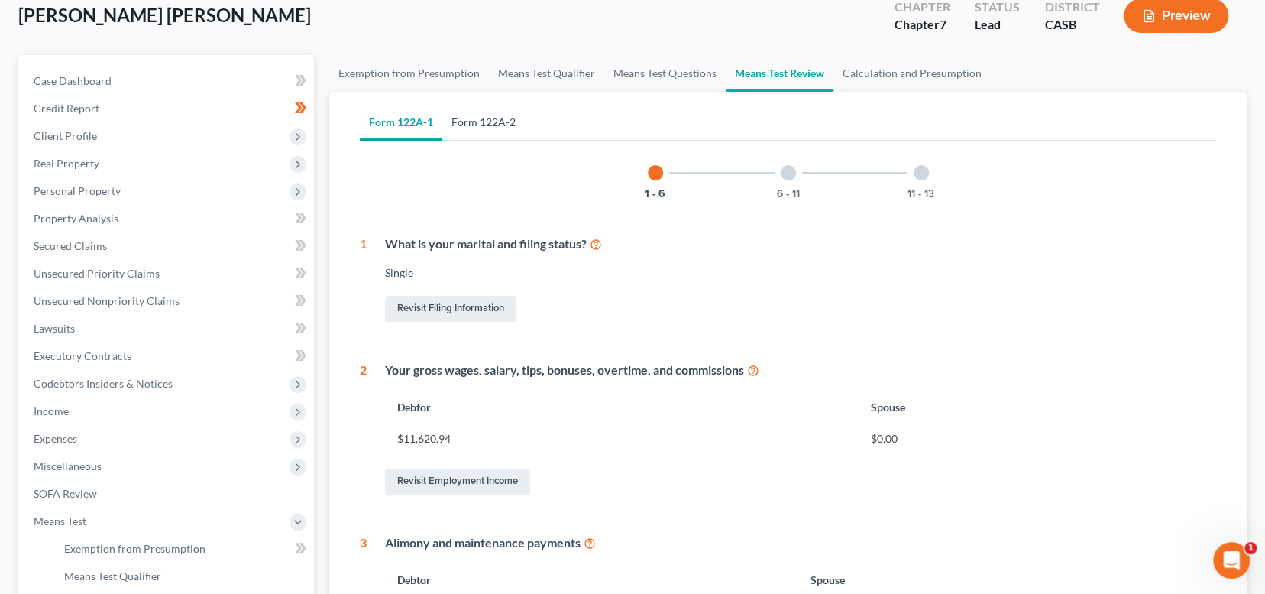
click at [484, 123] on link "Form 122A-2" at bounding box center [483, 122] width 82 height 37
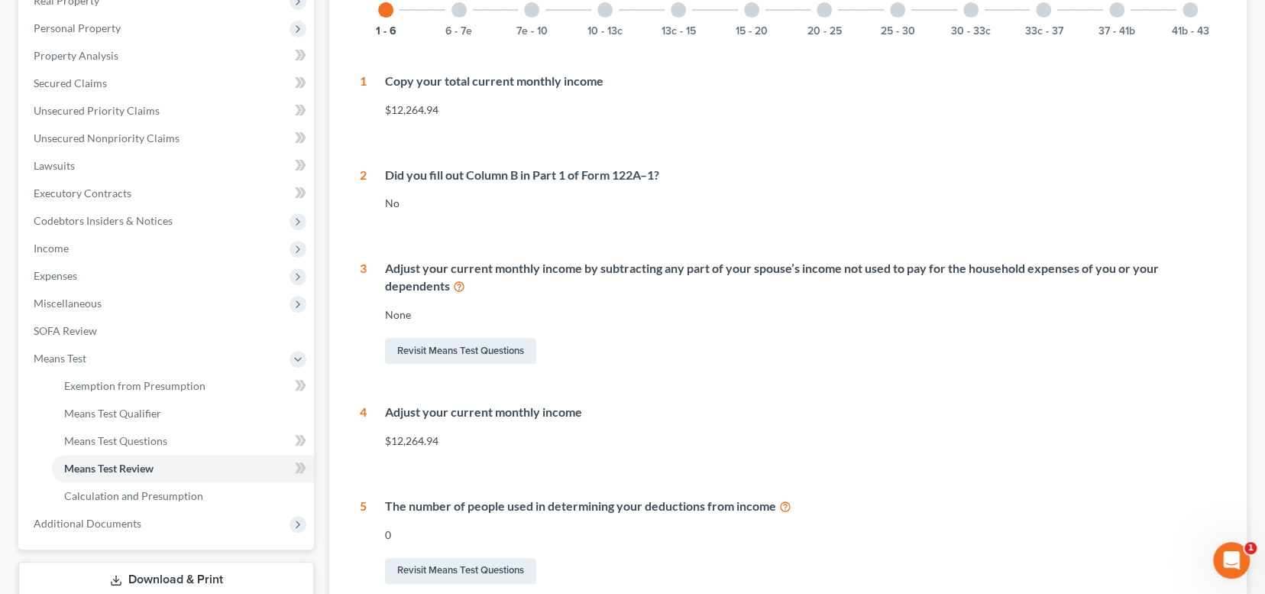
scroll to position [407, 0]
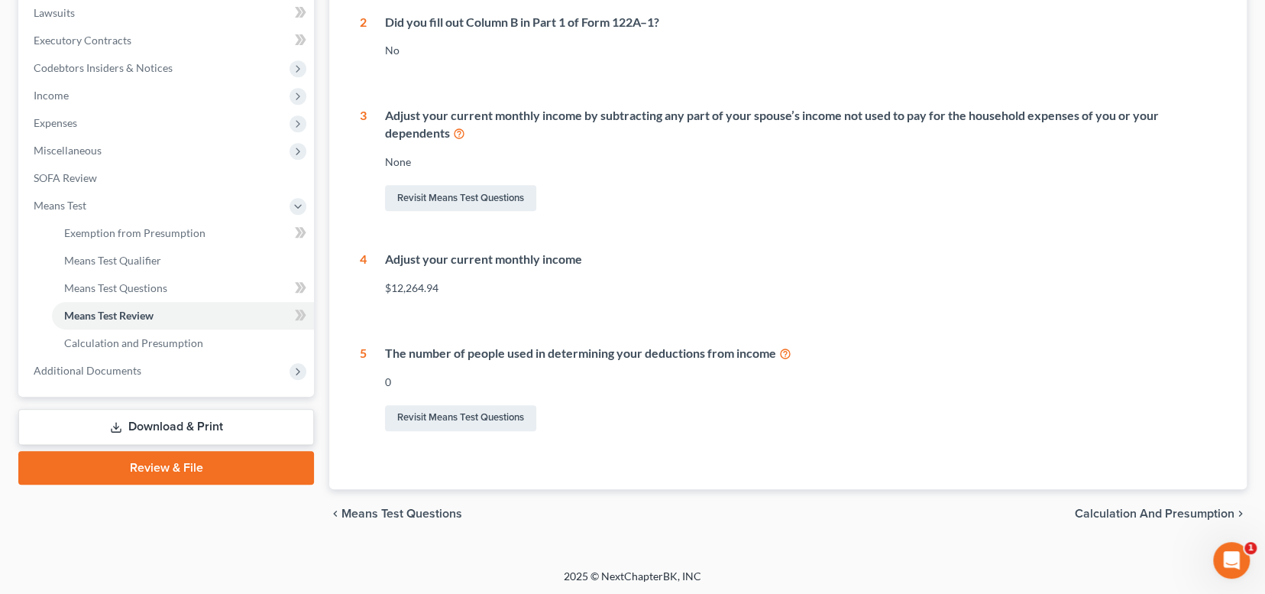
click at [176, 459] on link "Review & File" at bounding box center [166, 468] width 296 height 34
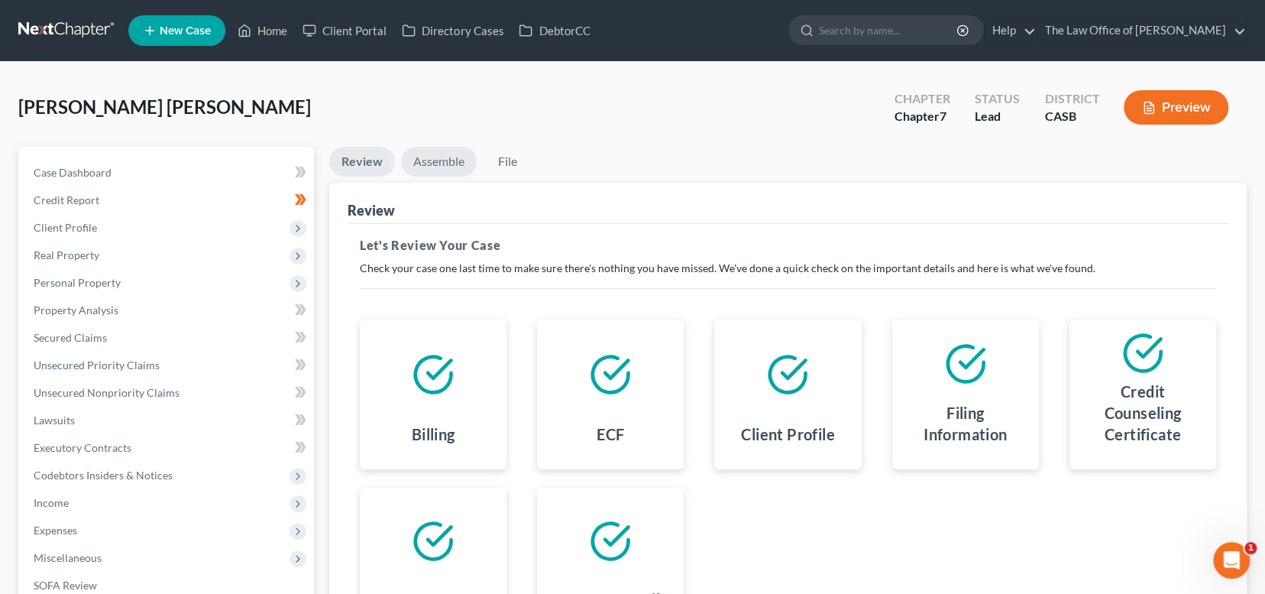
click at [442, 167] on link "Assemble" at bounding box center [439, 162] width 76 height 30
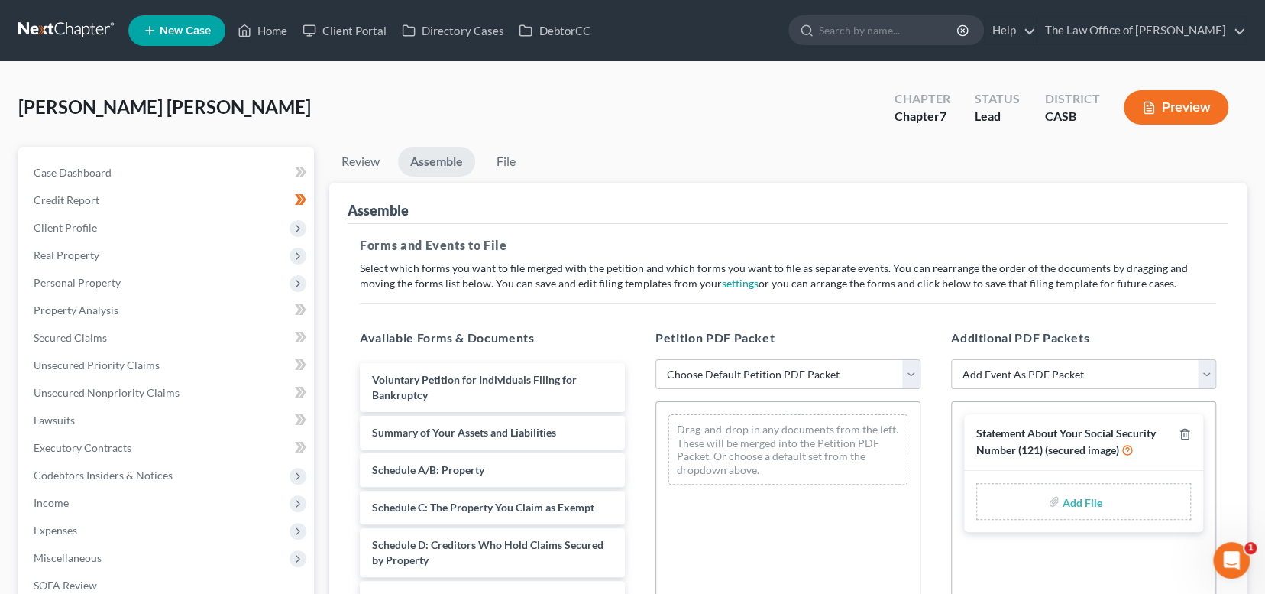
drag, startPoint x: 765, startPoint y: 366, endPoint x: 782, endPoint y: 381, distance: 22.7
click at [765, 366] on select "Choose Default Petition PDF Packet Complete Bankruptcy Petition (all forms and …" at bounding box center [787, 374] width 265 height 31
select select "0"
click at [655, 359] on select "Choose Default Petition PDF Packet Complete Bankruptcy Petition (all forms and …" at bounding box center [787, 374] width 265 height 31
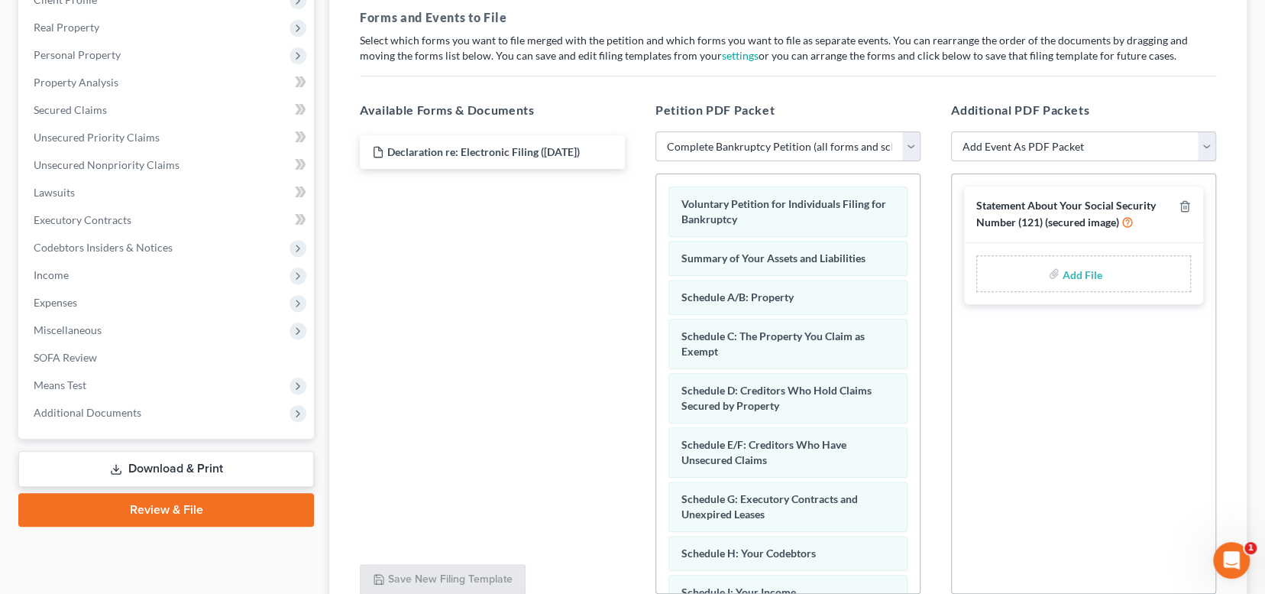
scroll to position [229, 0]
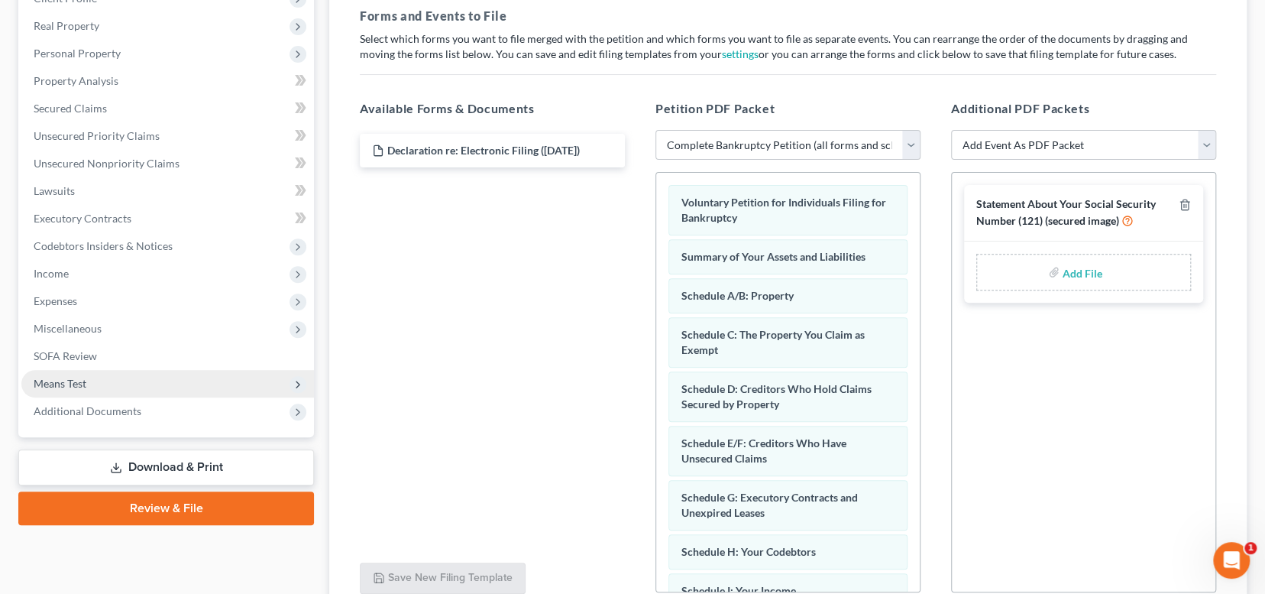
click at [110, 390] on span "Means Test" at bounding box center [167, 383] width 293 height 27
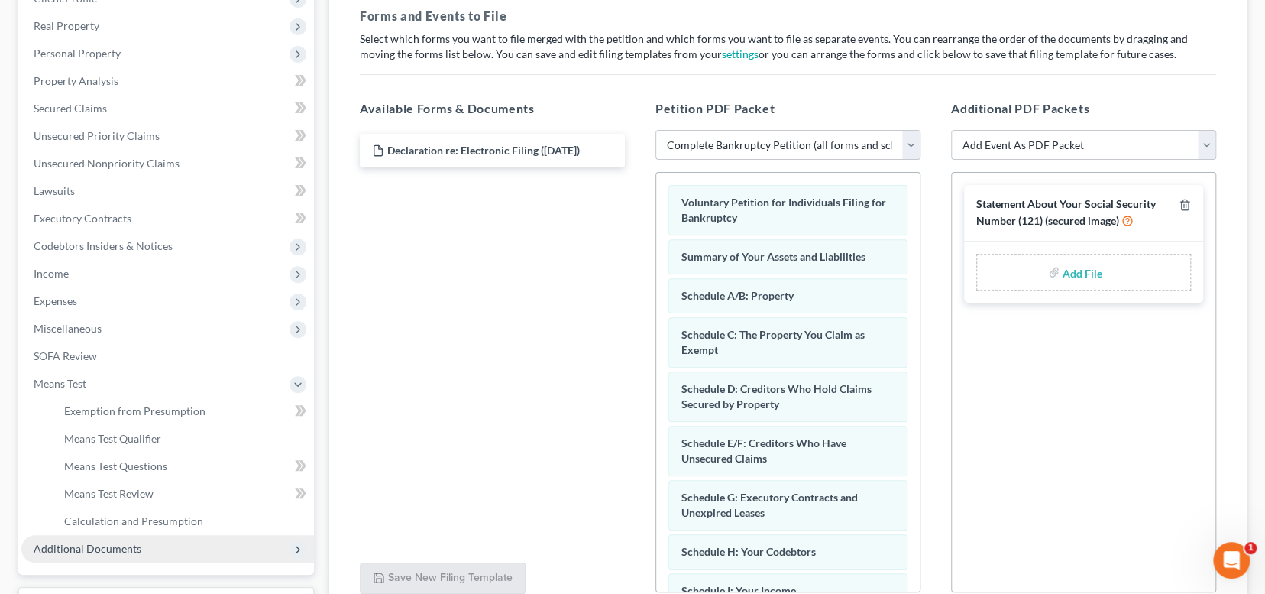
click at [122, 539] on span "Additional Documents" at bounding box center [167, 548] width 293 height 27
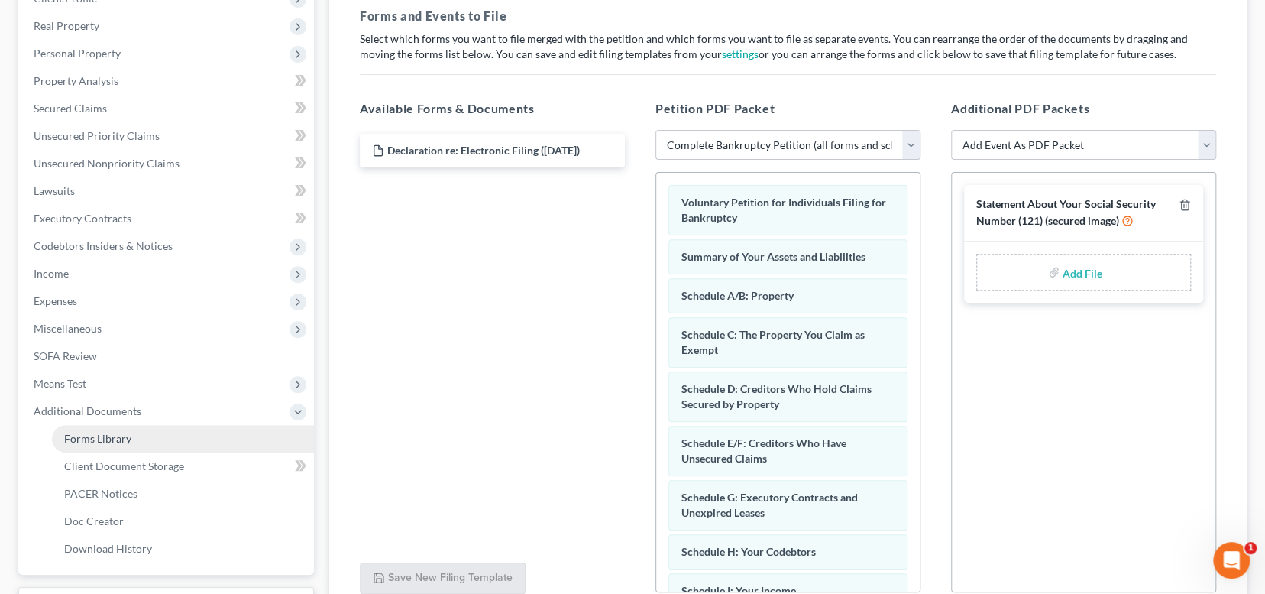
click at [141, 440] on link "Forms Library" at bounding box center [183, 438] width 262 height 27
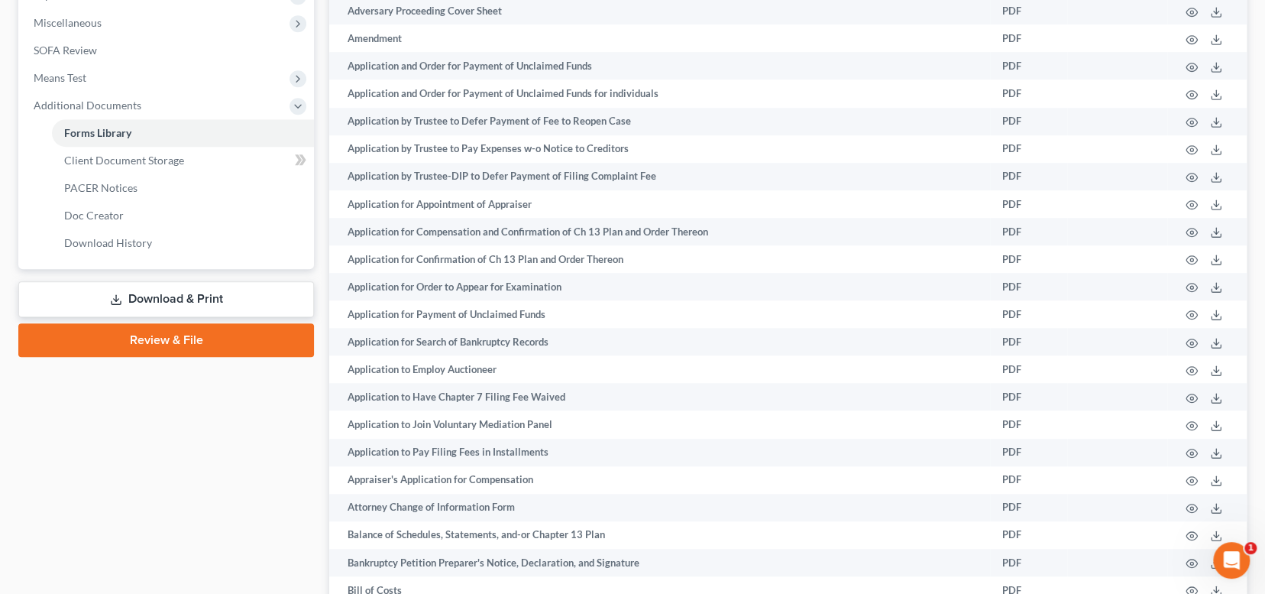
scroll to position [382, 0]
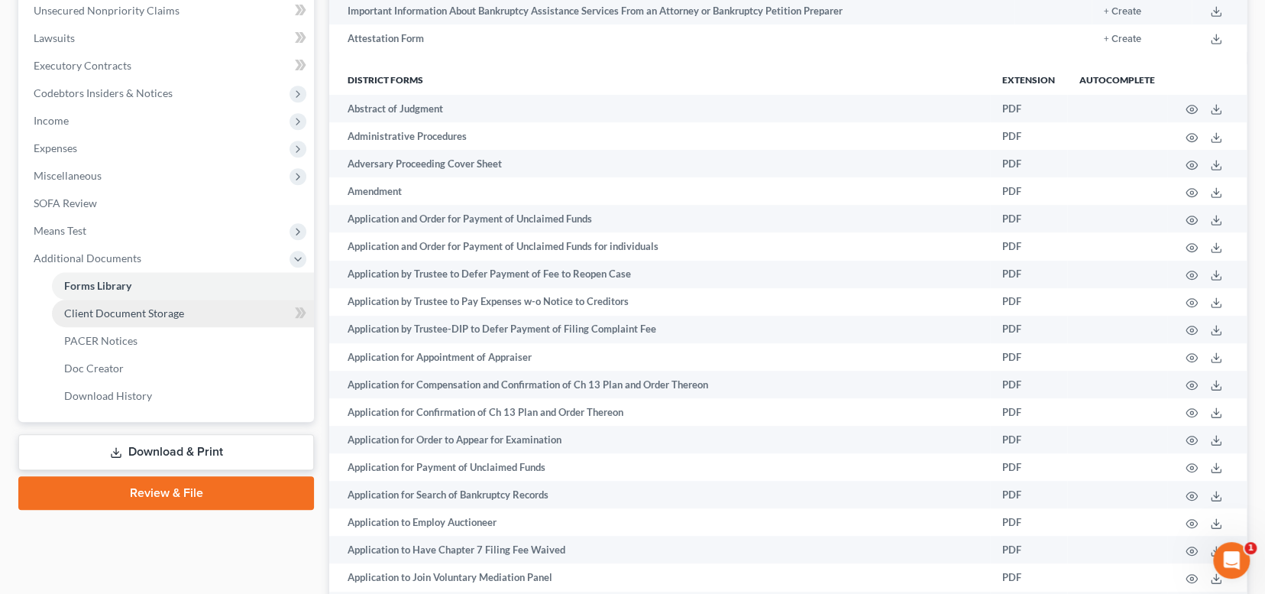
click at [154, 312] on span "Client Document Storage" at bounding box center [124, 312] width 120 height 13
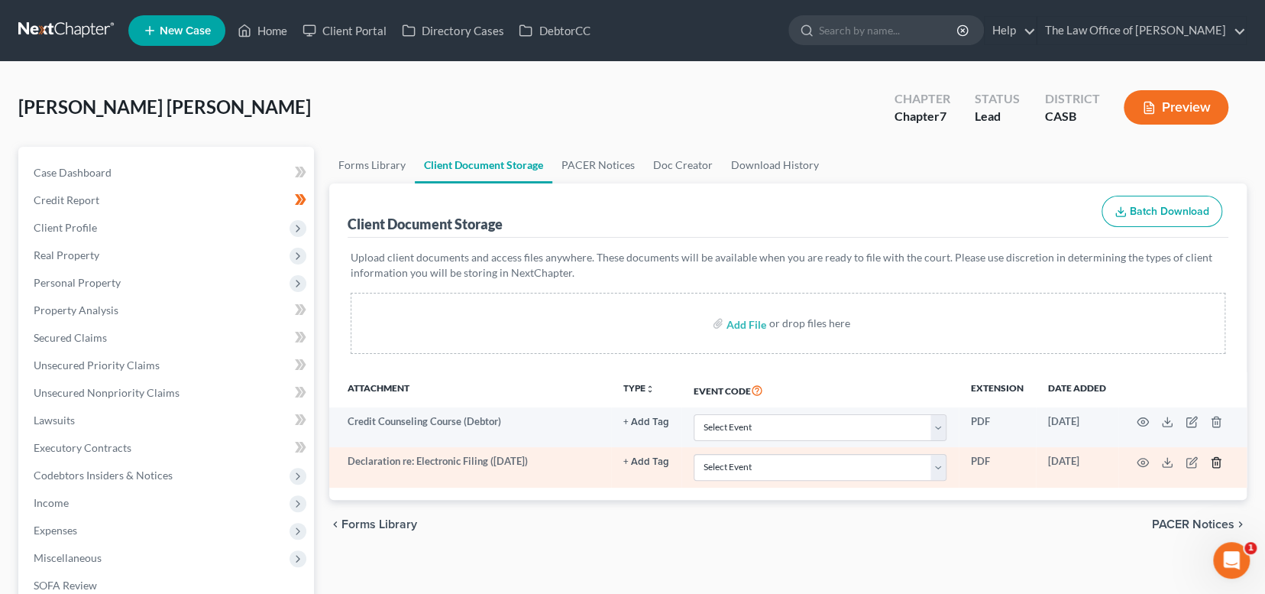
click at [1210, 457] on icon "button" at bounding box center [1216, 462] width 12 height 12
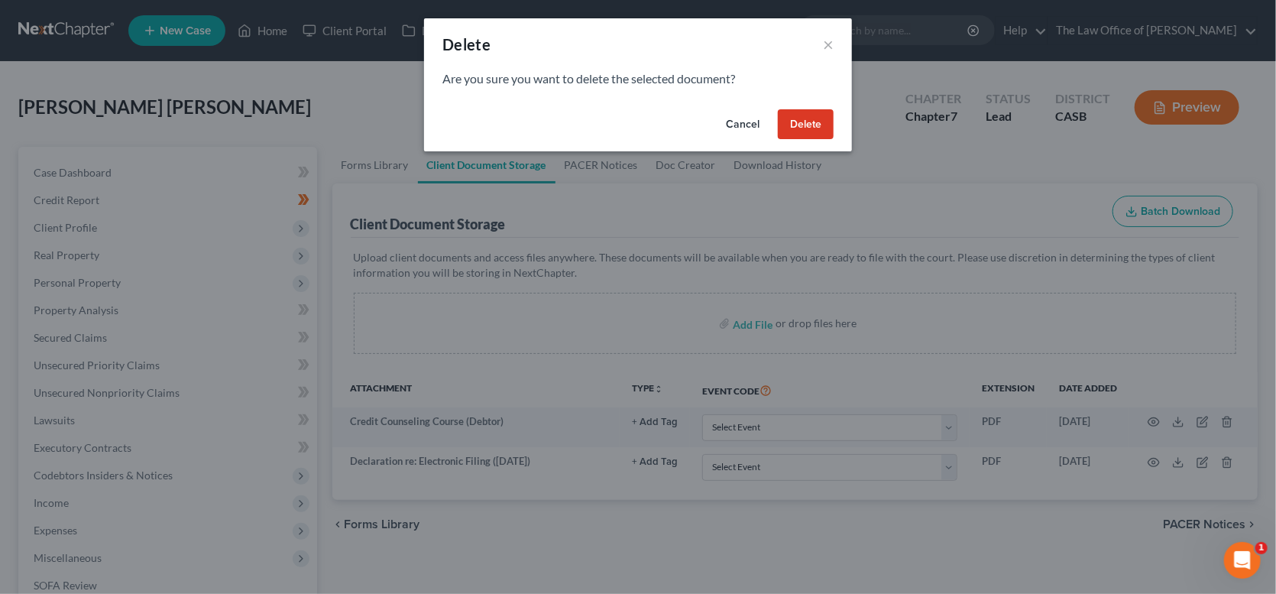
click at [804, 126] on button "Delete" at bounding box center [806, 124] width 56 height 31
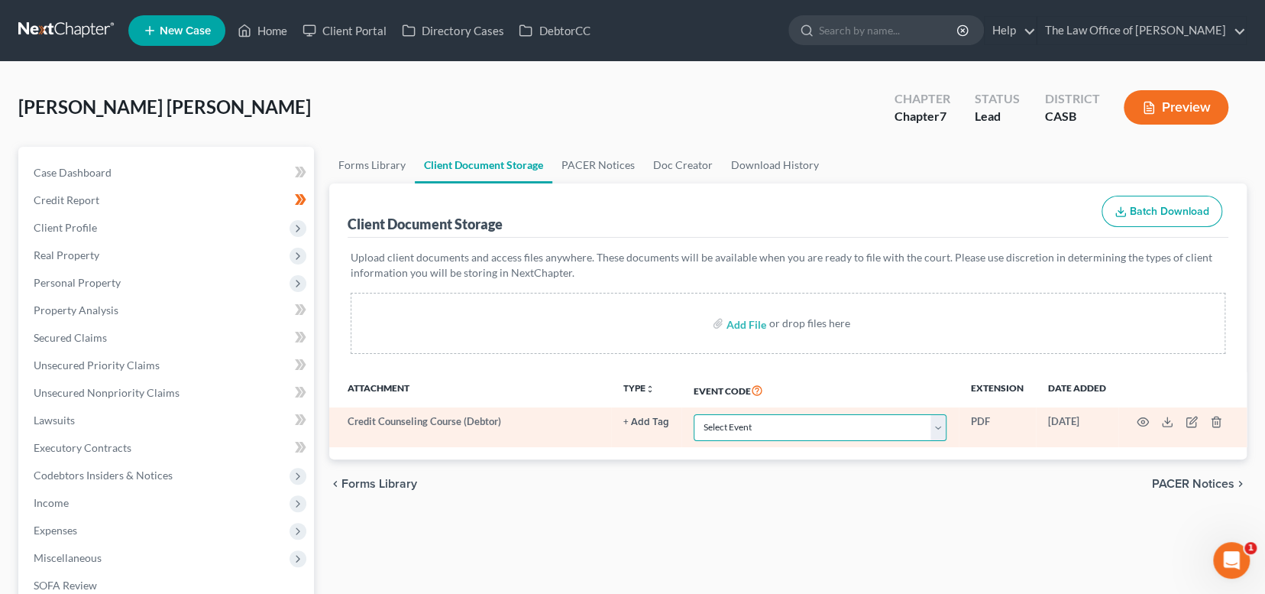
click at [761, 425] on select "Select Event Certificate of Credit Counseling for Debtor Certificate of Credit …" at bounding box center [820, 427] width 253 height 27
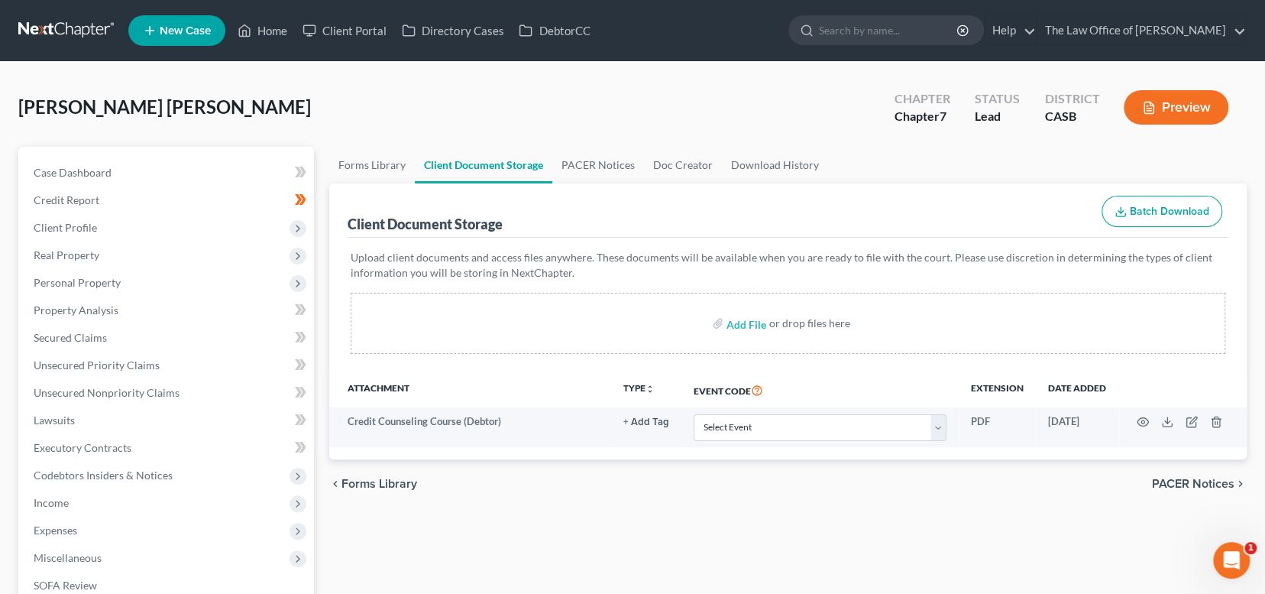
drag, startPoint x: 519, startPoint y: 460, endPoint x: 927, endPoint y: 478, distance: 407.5
click at [519, 460] on div "chevron_left Forms Library PACER Notices chevron_right" at bounding box center [787, 483] width 917 height 49
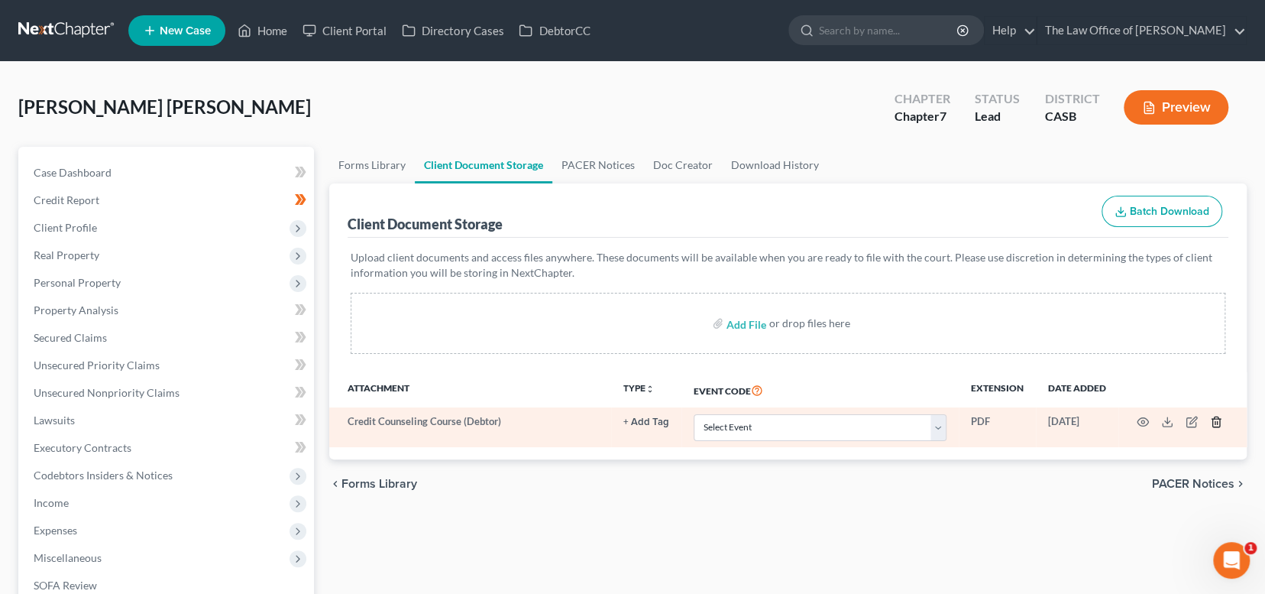
click at [1217, 417] on icon "button" at bounding box center [1215, 422] width 7 height 10
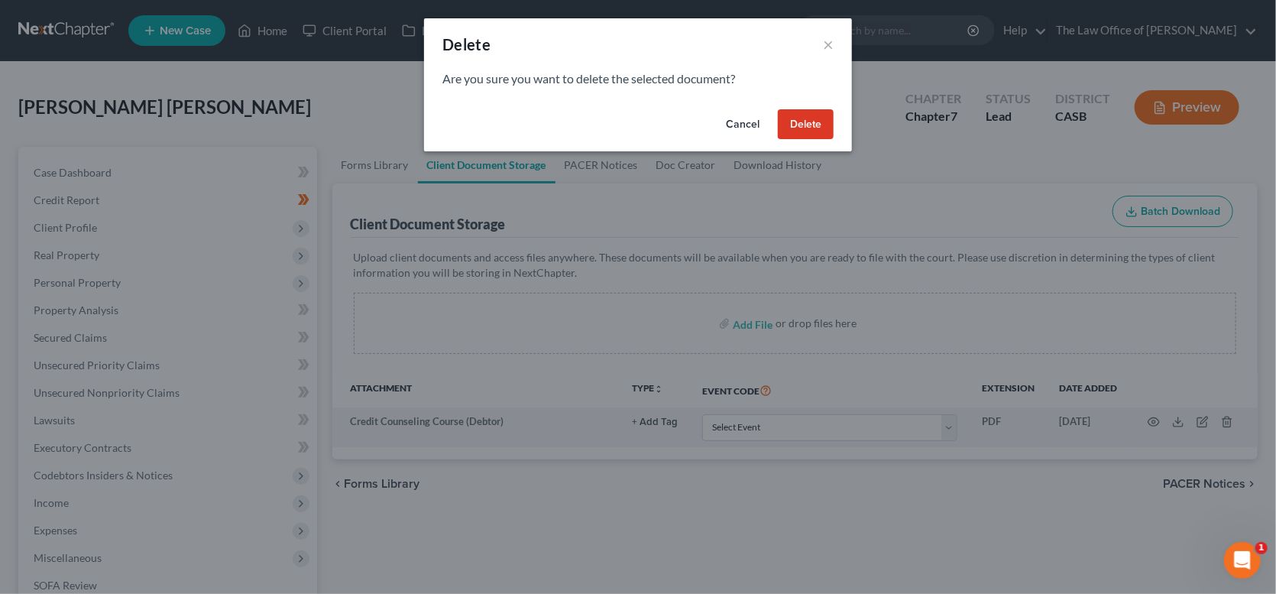
click at [804, 122] on button "Delete" at bounding box center [806, 124] width 56 height 31
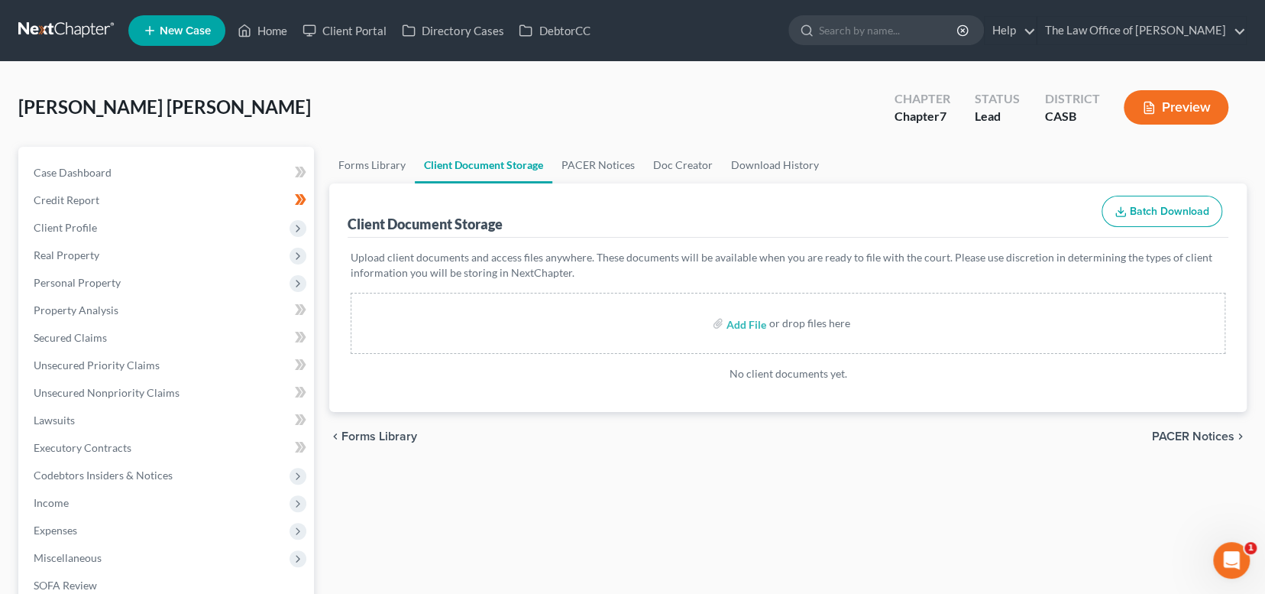
drag, startPoint x: 804, startPoint y: 122, endPoint x: 844, endPoint y: 146, distance: 46.2
click at [1187, 198] on button "Batch Download" at bounding box center [1161, 212] width 121 height 32
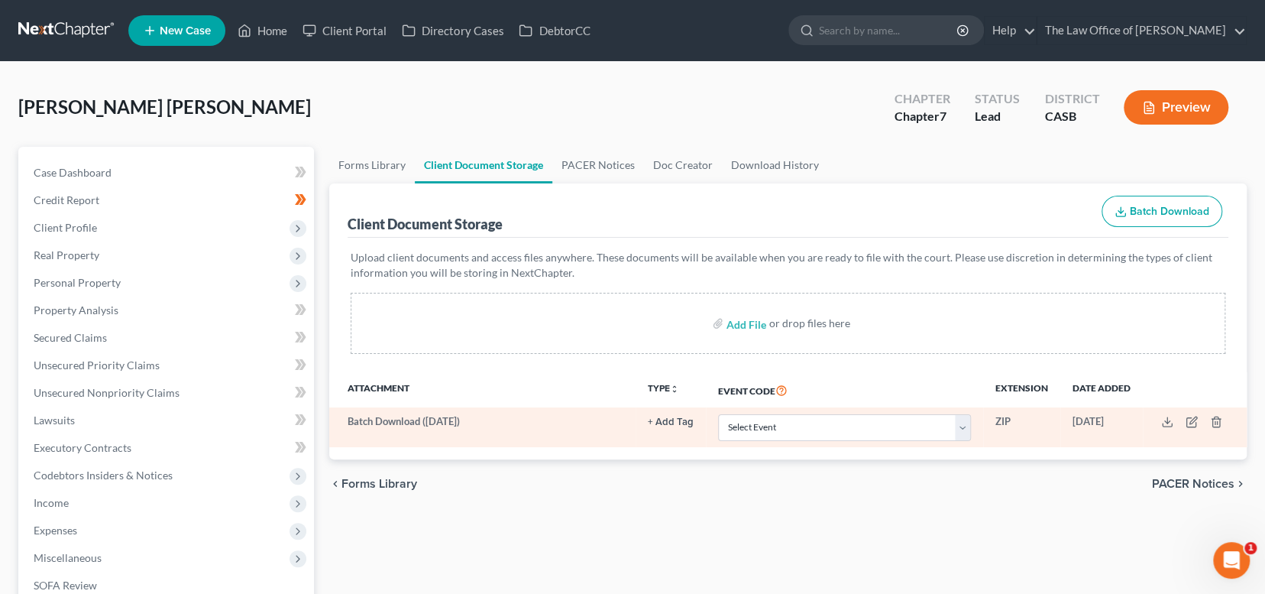
click at [1208, 419] on td at bounding box center [1195, 427] width 104 height 40
click at [1213, 419] on icon "button" at bounding box center [1216, 422] width 12 height 12
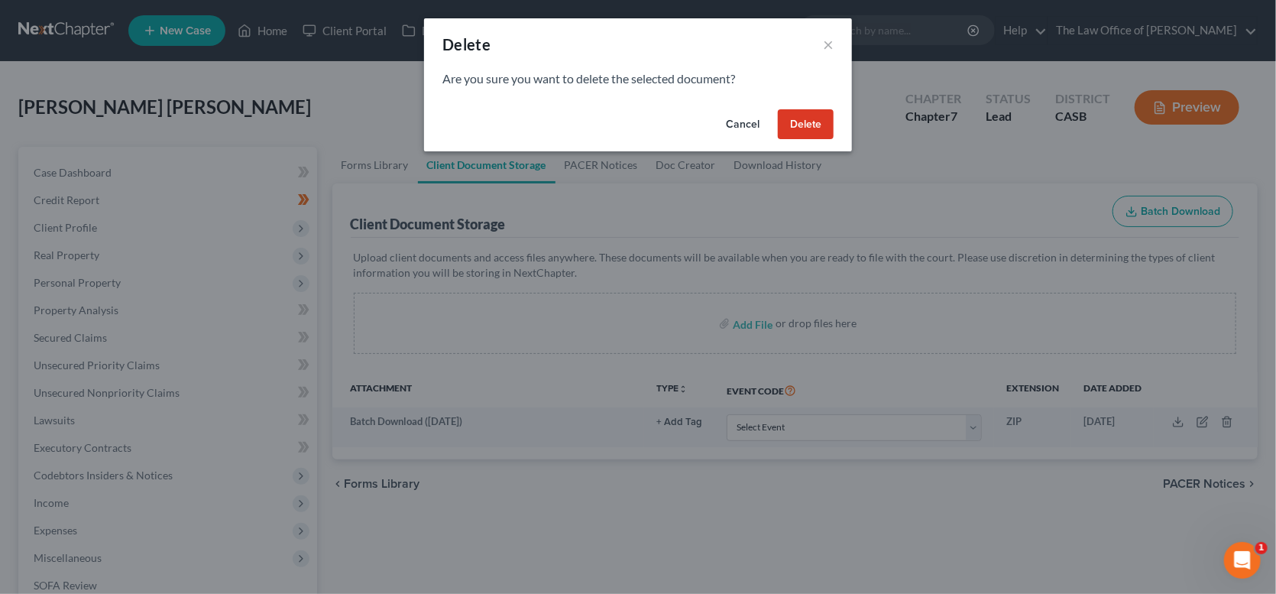
drag, startPoint x: 783, startPoint y: 116, endPoint x: 830, endPoint y: 165, distance: 68.1
click at [784, 116] on button "Delete" at bounding box center [806, 124] width 56 height 31
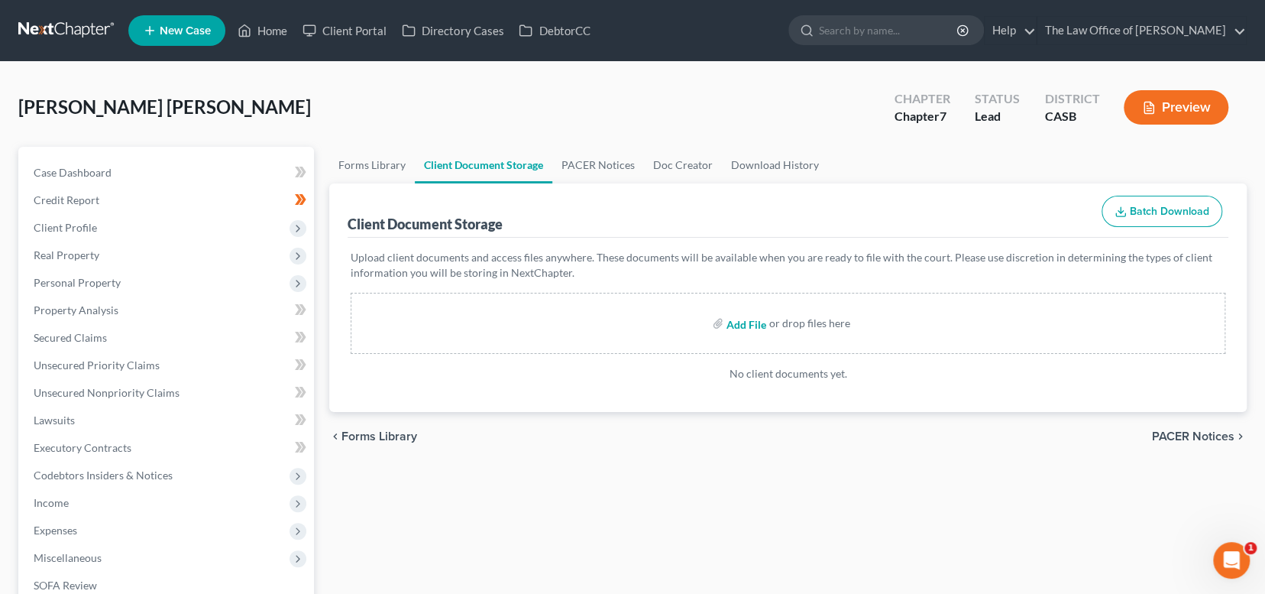
click at [729, 320] on input "file" at bounding box center [744, 322] width 37 height 27
type input "C:\fakepath\first course.pdf"
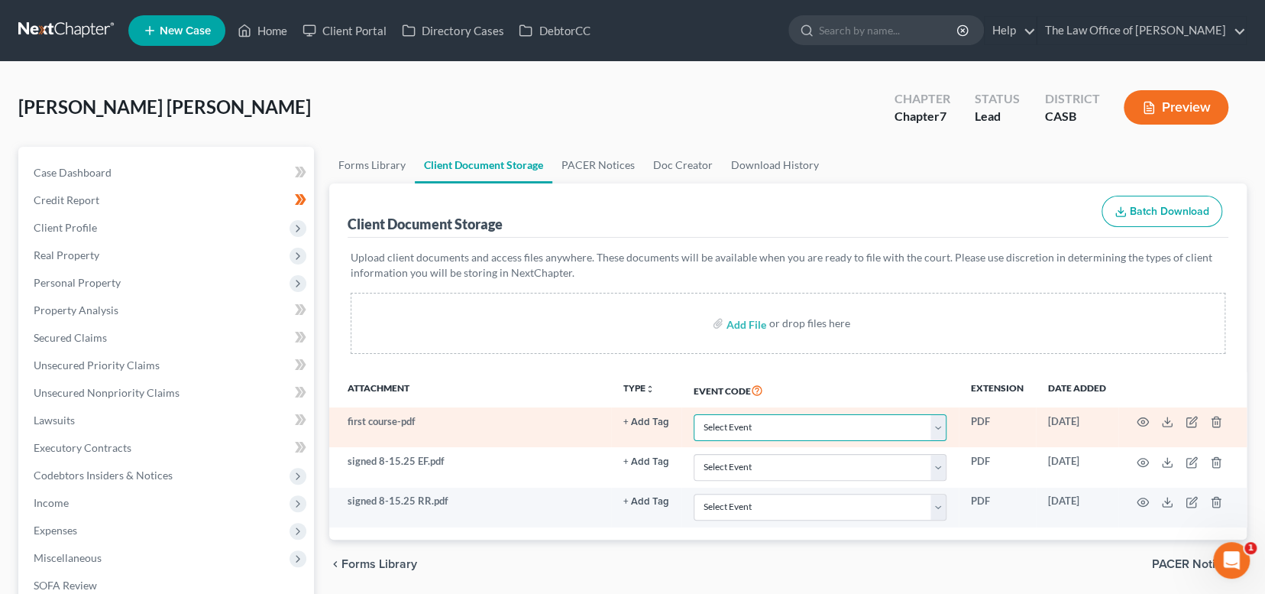
click at [825, 426] on select "Select Event Certificate of Credit Counseling for Debtor Certificate of Credit …" at bounding box center [820, 427] width 253 height 27
select select "0"
click at [694, 414] on select "Select Event Certificate of Credit Counseling for Debtor Certificate of Credit …" at bounding box center [820, 427] width 253 height 27
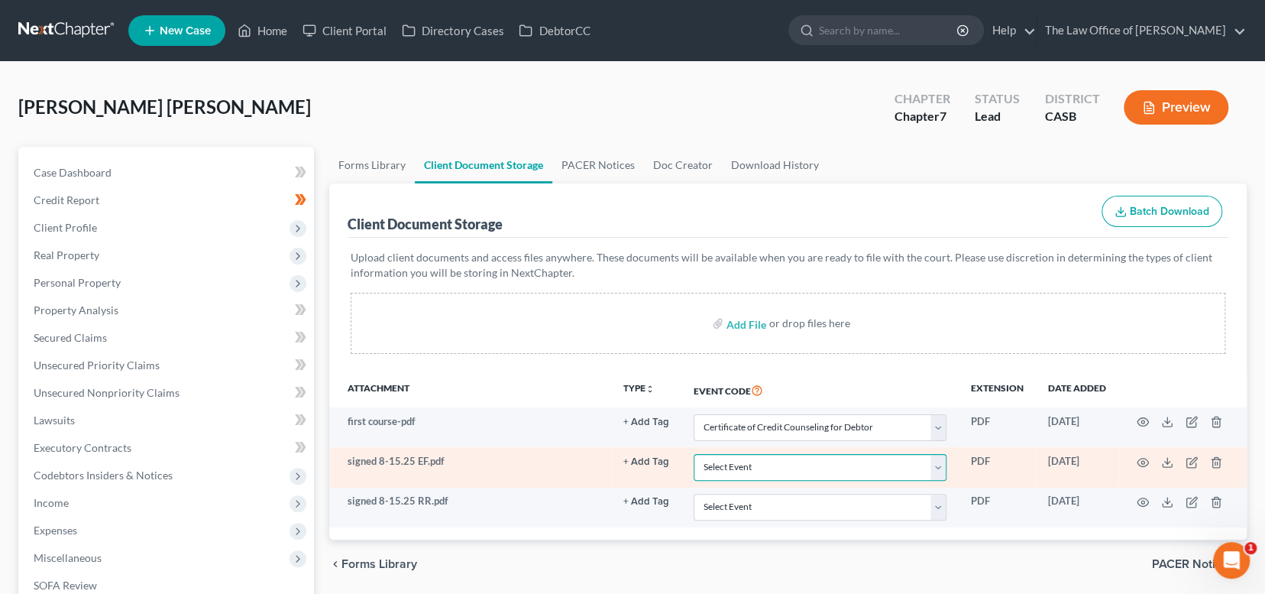
drag, startPoint x: 755, startPoint y: 464, endPoint x: 769, endPoint y: 480, distance: 22.2
click at [755, 464] on select "Select Event Certificate of Credit Counseling for Debtor Certificate of Credit …" at bounding box center [820, 467] width 253 height 27
select select "3"
click at [694, 454] on select "Select Event Certificate of Credit Counseling for Debtor Certificate of Credit …" at bounding box center [820, 467] width 253 height 27
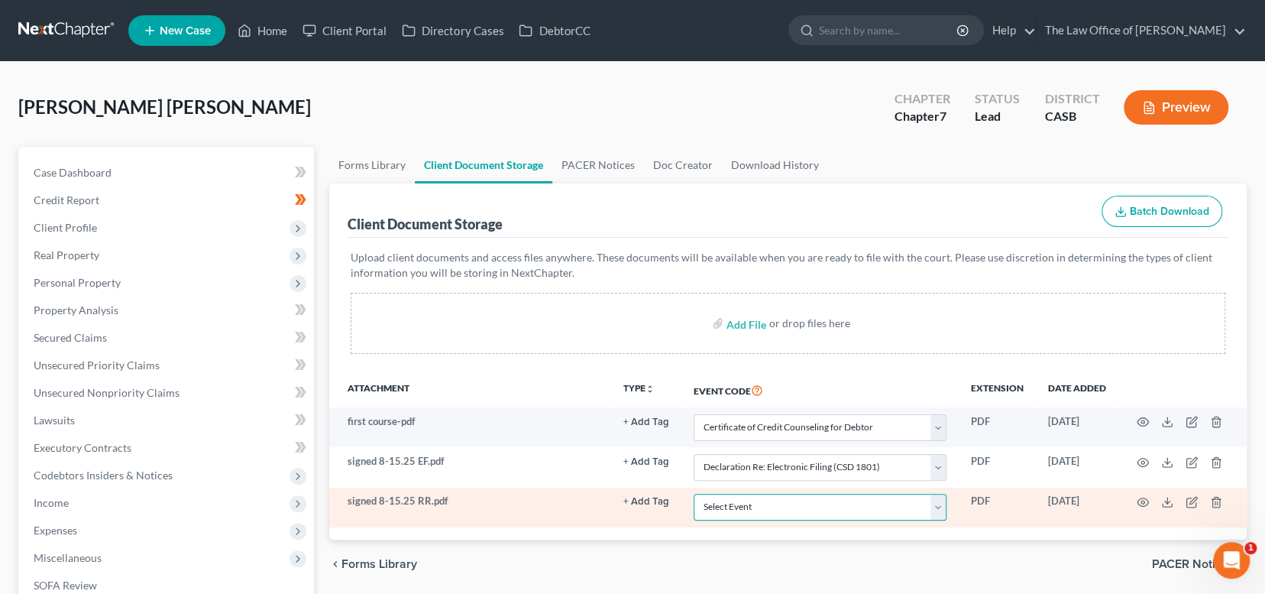
click at [762, 500] on select "Select Event Certificate of Credit Counseling for Debtor Certificate of Credit …" at bounding box center [820, 506] width 253 height 27
select select "5"
click at [694, 493] on select "Select Event Certificate of Credit Counseling for Debtor Certificate of Credit …" at bounding box center [820, 506] width 253 height 27
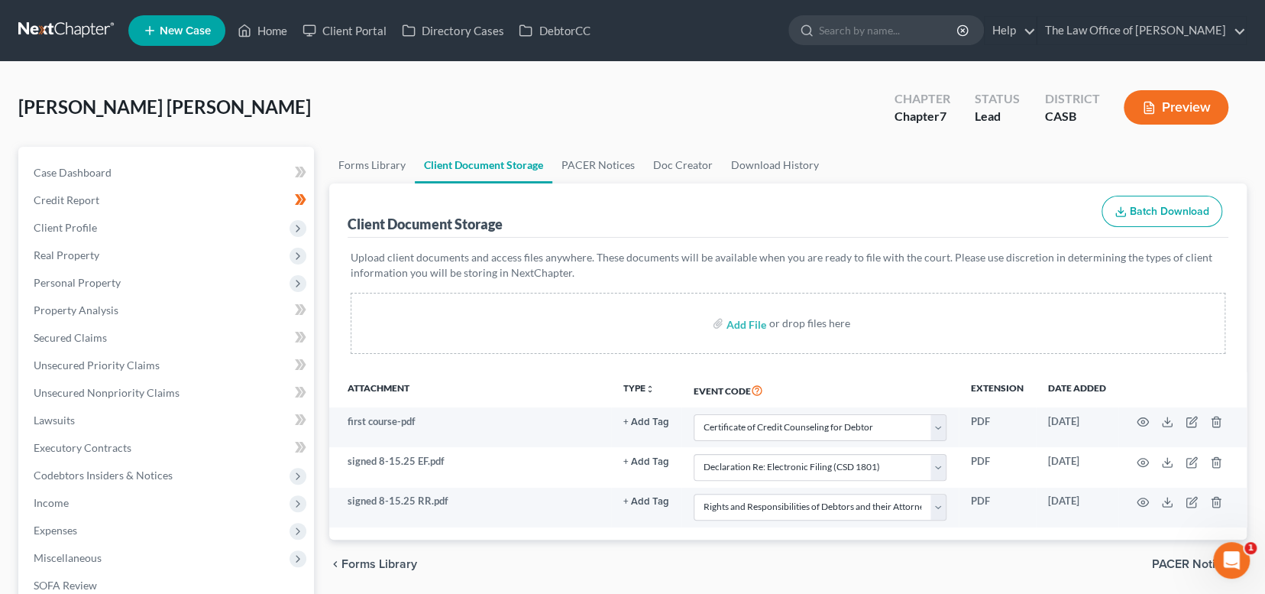
click at [1159, 553] on div "chevron_left Forms Library PACER Notices chevron_right" at bounding box center [787, 563] width 917 height 49
click at [1166, 558] on span "PACER Notices" at bounding box center [1193, 564] width 82 height 12
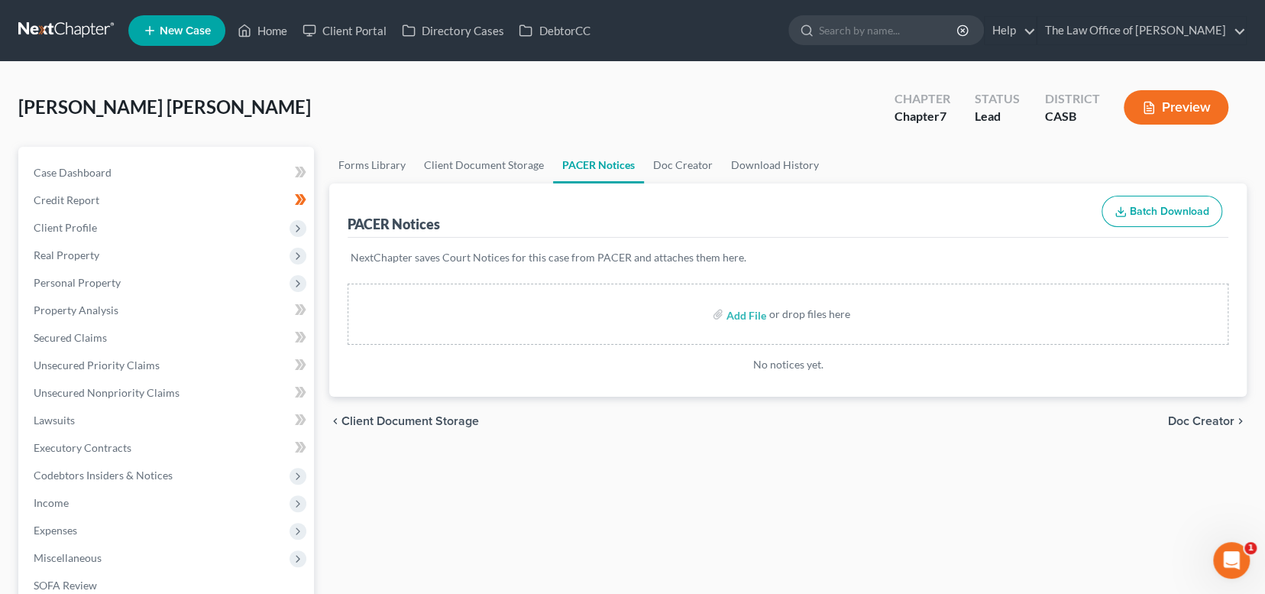
click at [422, 415] on span "Client Document Storage" at bounding box center [409, 421] width 137 height 12
select select "0"
select select "3"
select select "5"
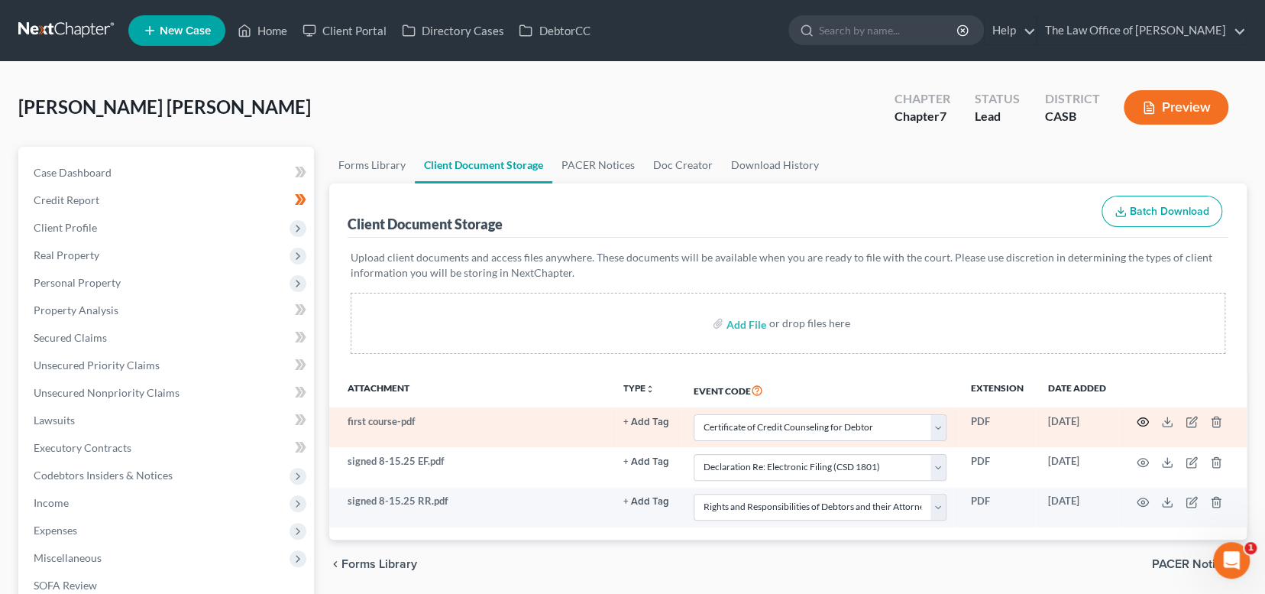
click at [1140, 422] on icon "button" at bounding box center [1143, 422] width 12 height 12
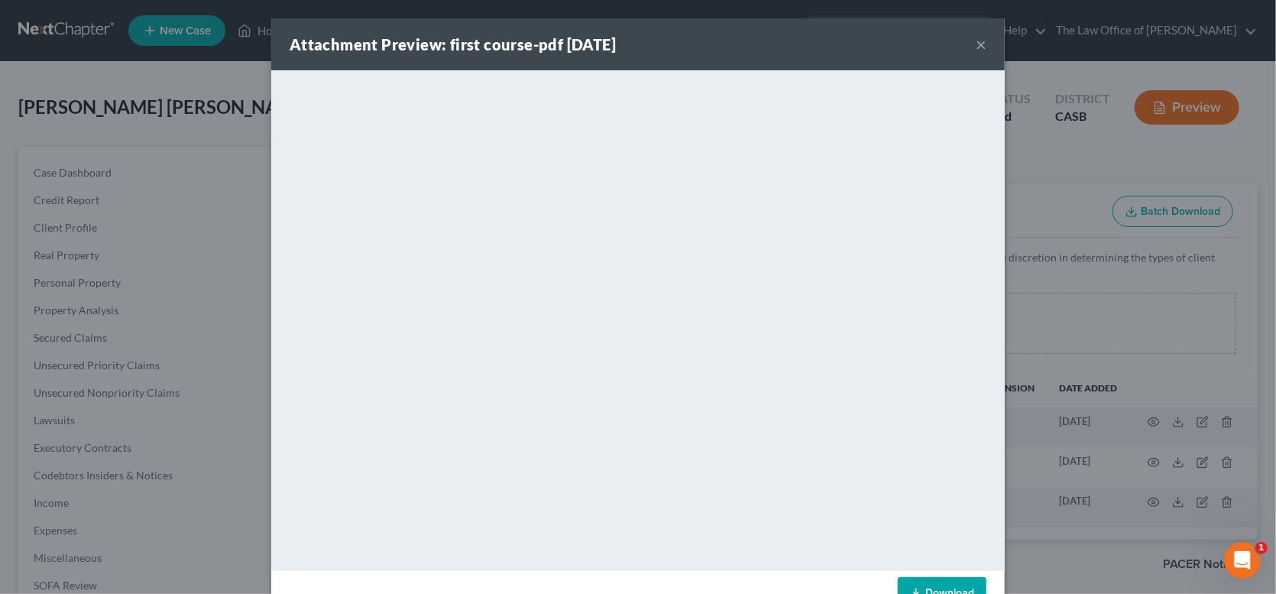
click at [975, 45] on button "×" at bounding box center [980, 44] width 11 height 18
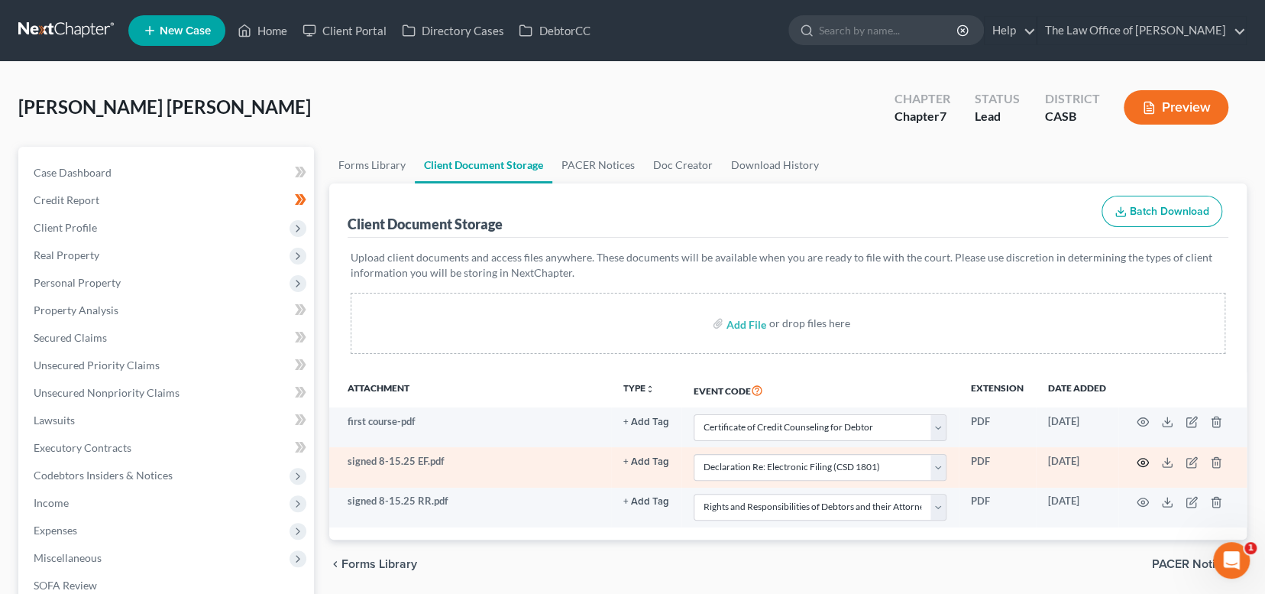
click at [1140, 464] on icon "button" at bounding box center [1143, 462] width 12 height 12
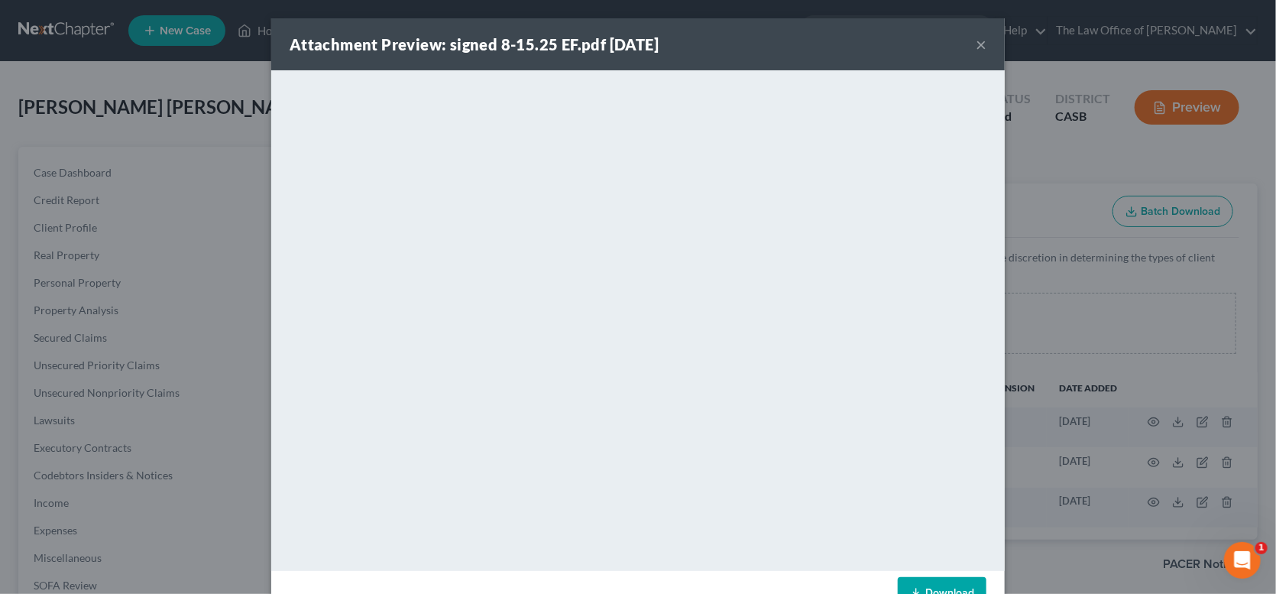
click at [976, 42] on button "×" at bounding box center [980, 44] width 11 height 18
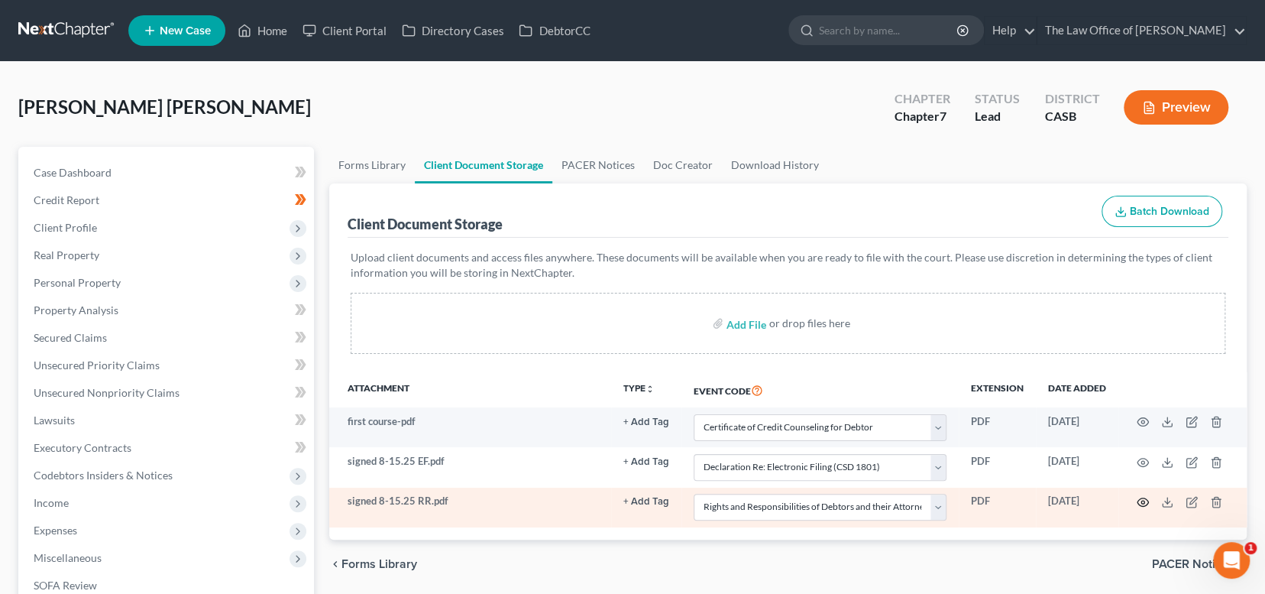
click at [1143, 500] on circle "button" at bounding box center [1142, 501] width 3 height 3
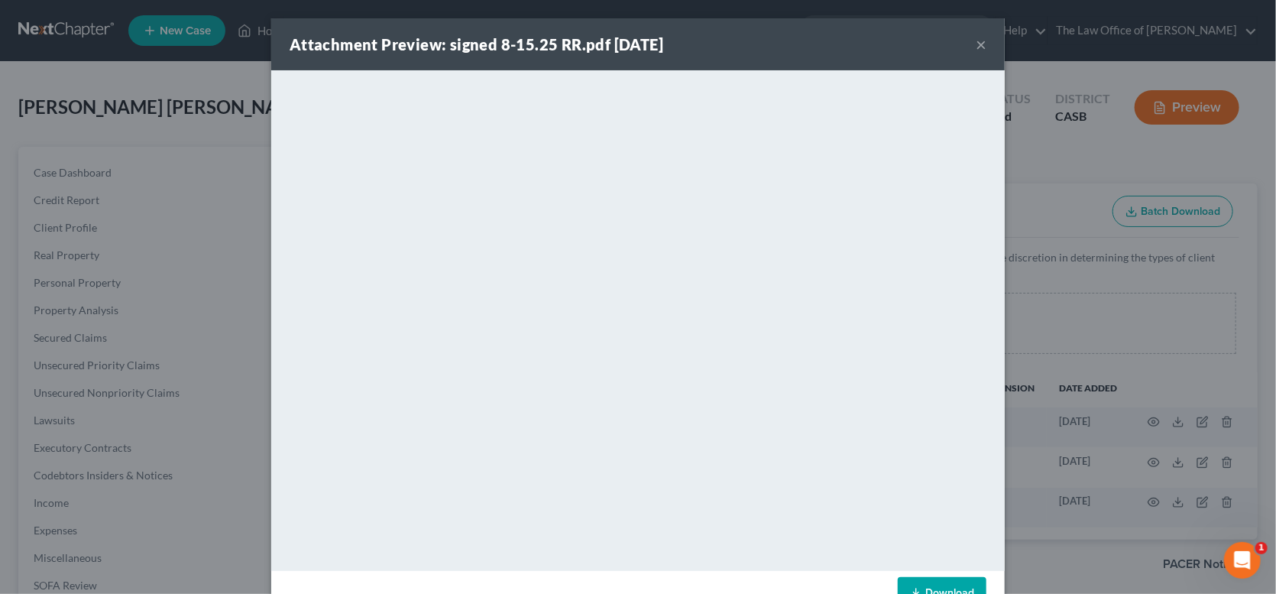
click at [975, 44] on button "×" at bounding box center [980, 44] width 11 height 18
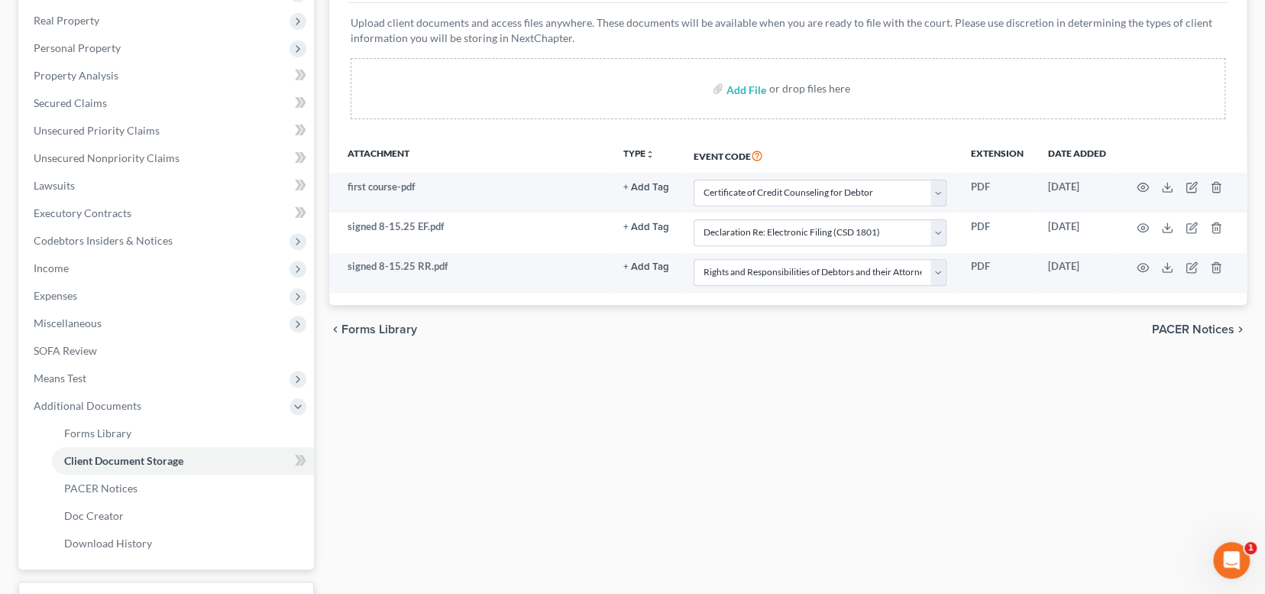
scroll to position [306, 0]
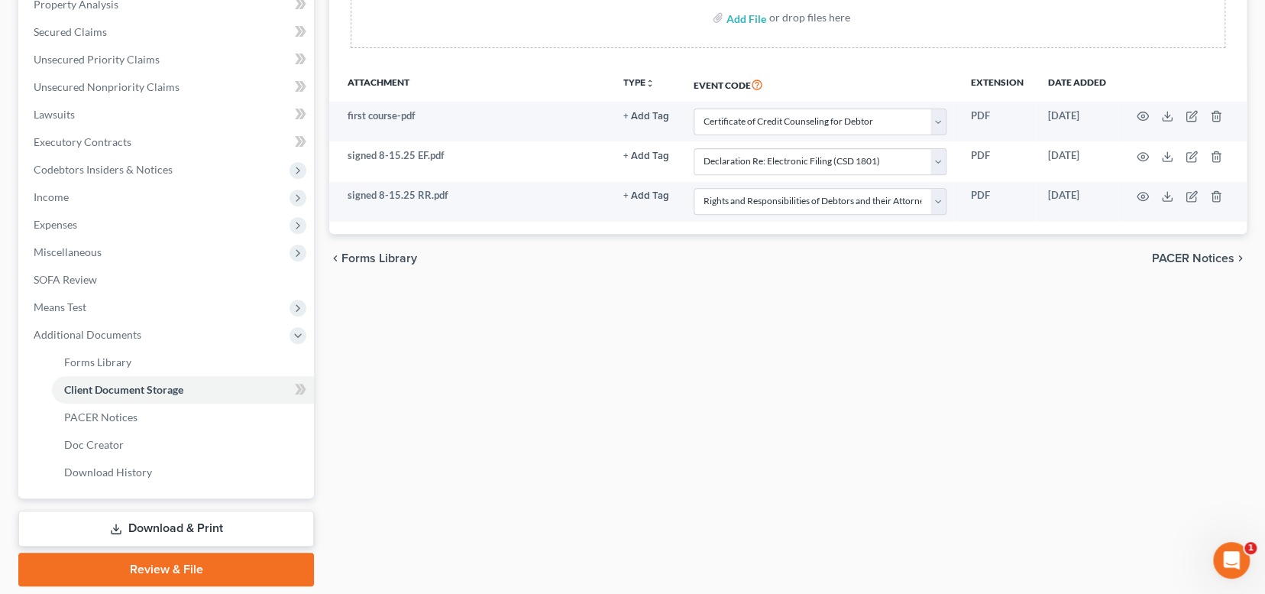
click at [164, 561] on link "Review & File" at bounding box center [166, 569] width 296 height 34
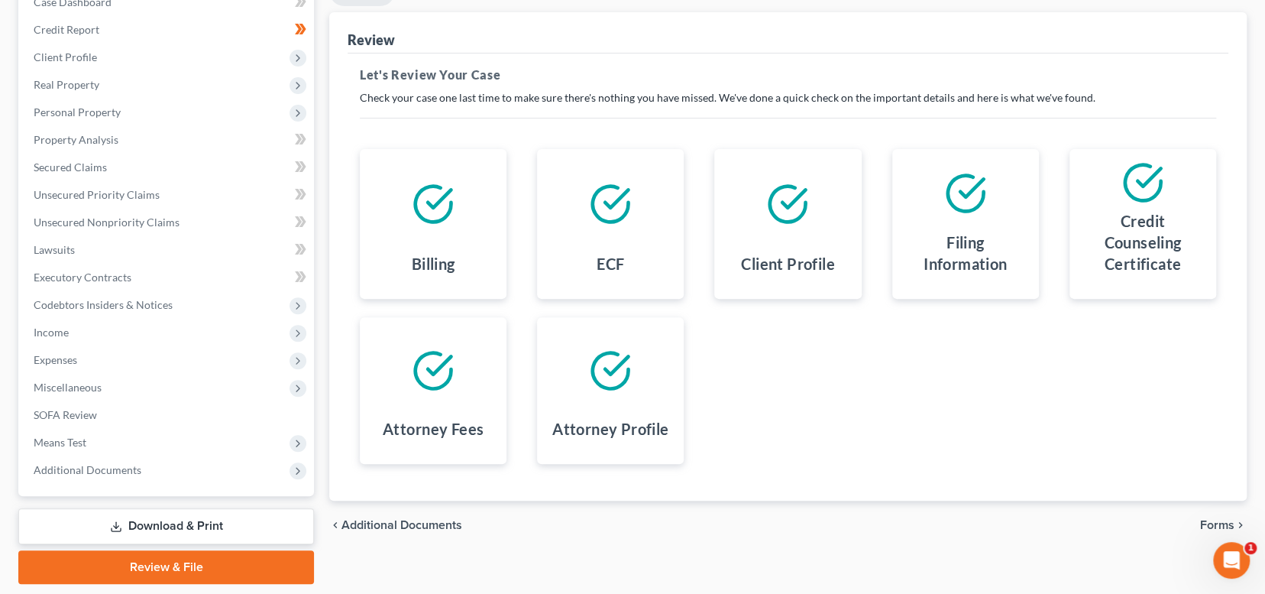
scroll to position [216, 0]
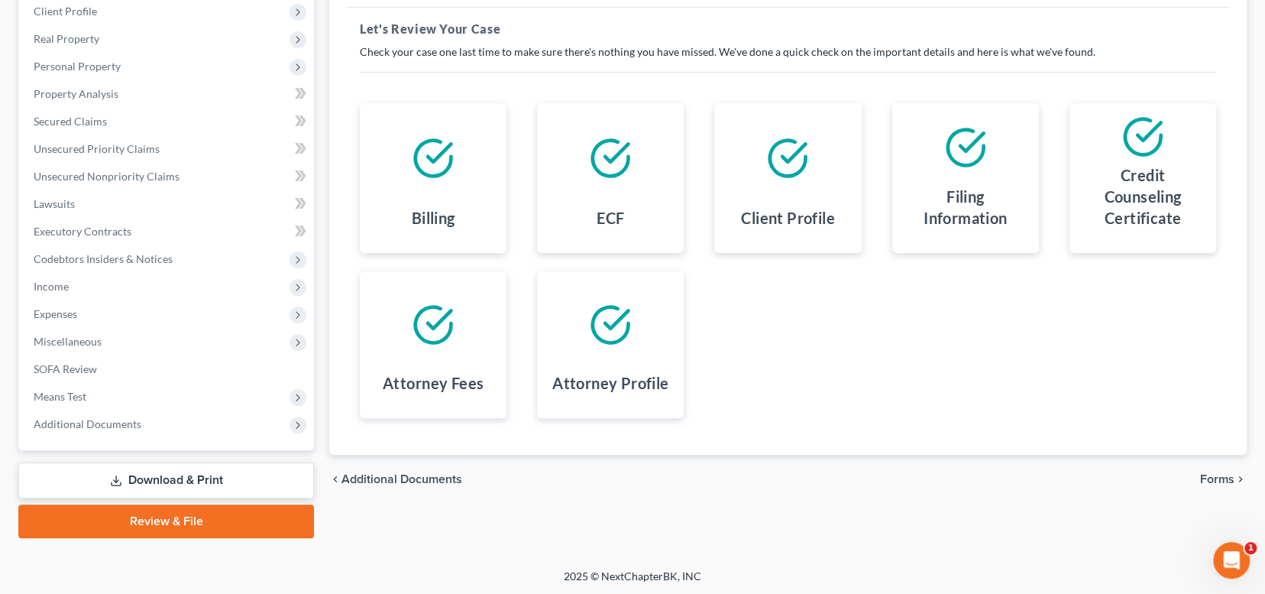
click at [1211, 473] on span "Forms" at bounding box center [1217, 479] width 34 height 12
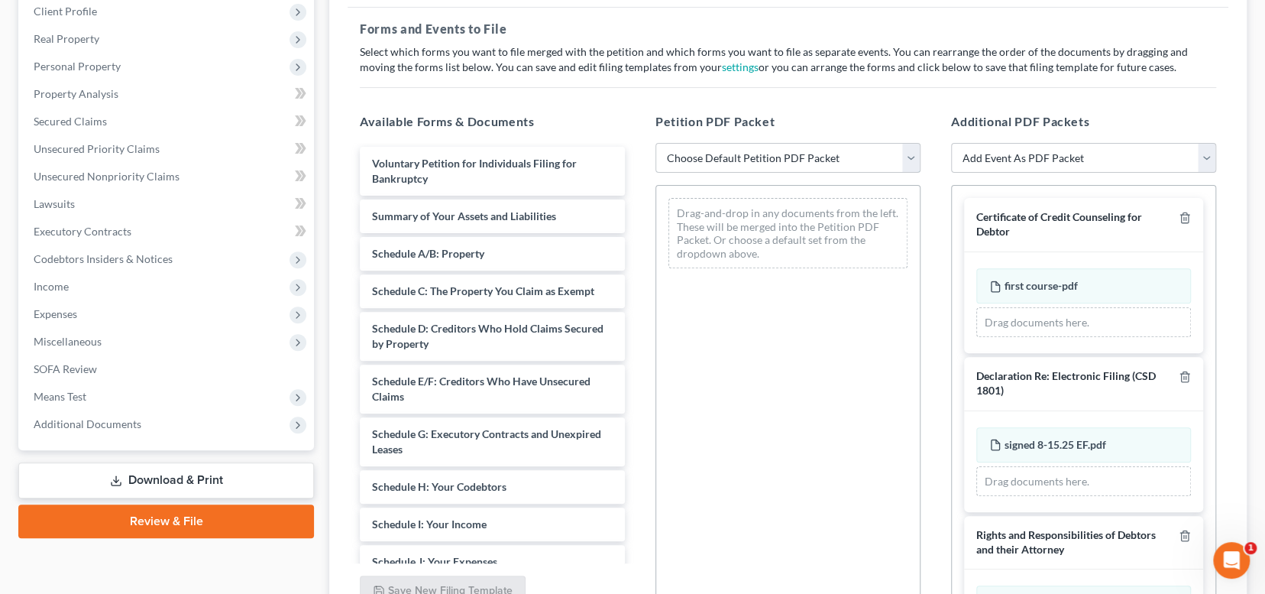
drag, startPoint x: 819, startPoint y: 151, endPoint x: 810, endPoint y: 170, distance: 20.5
click at [819, 151] on select "Choose Default Petition PDF Packet Complete Bankruptcy Petition (all forms and …" at bounding box center [787, 158] width 265 height 31
select select "0"
click at [655, 143] on select "Choose Default Petition PDF Packet Complete Bankruptcy Petition (all forms and …" at bounding box center [787, 158] width 265 height 31
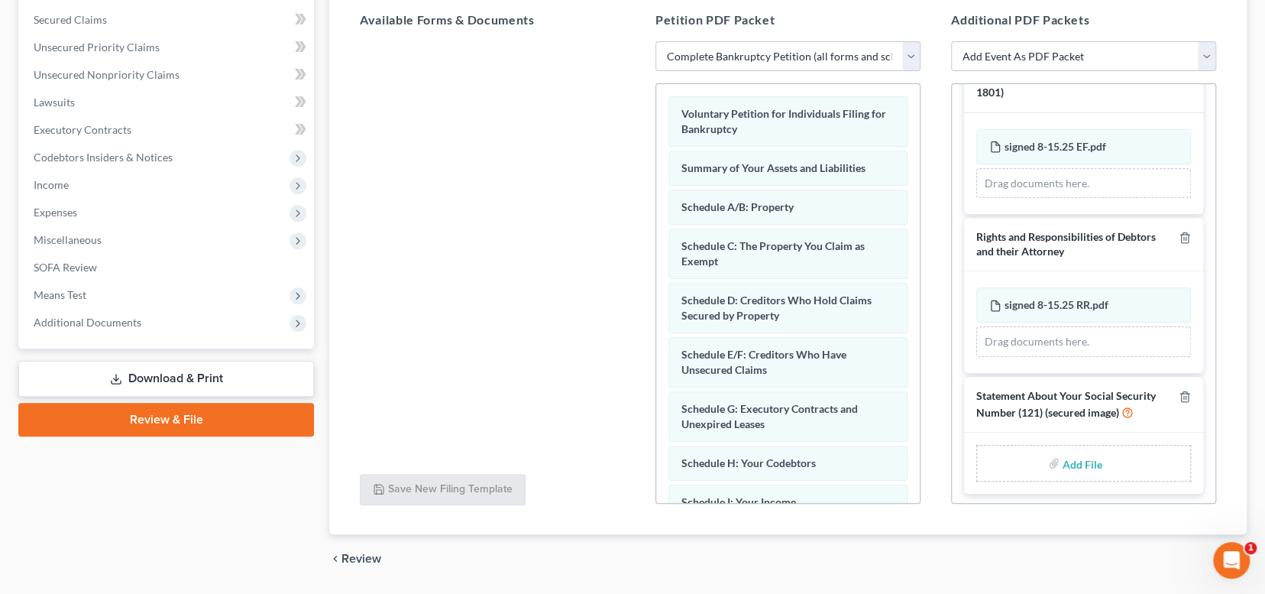
scroll to position [364, 0]
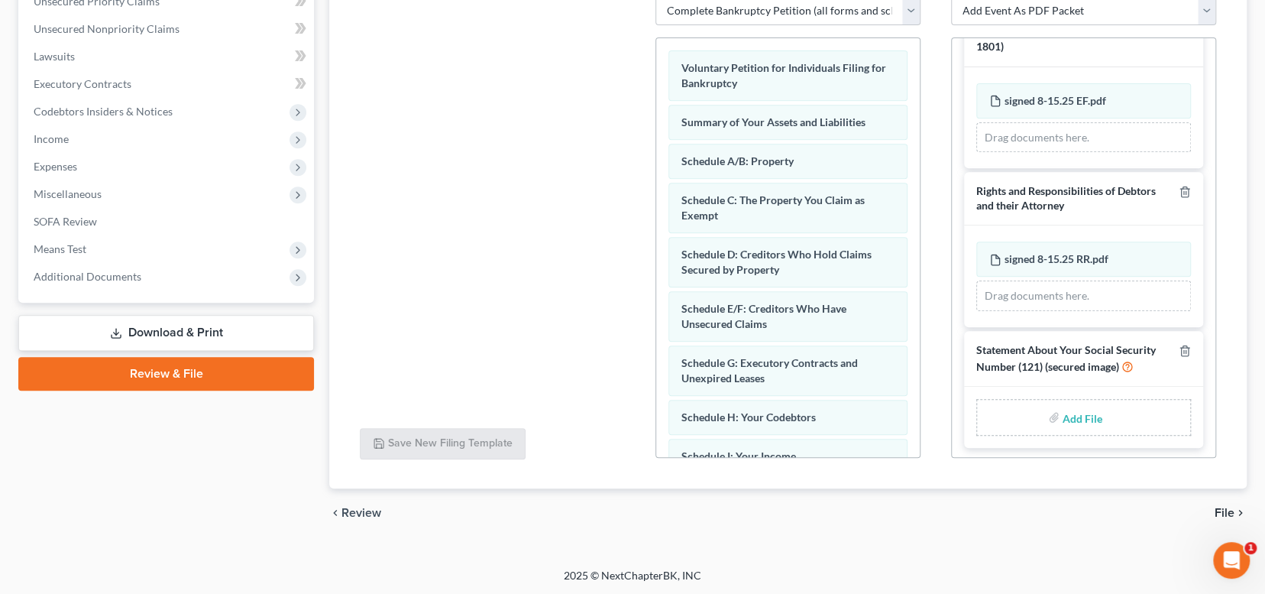
click at [1063, 412] on label "Add File" at bounding box center [1084, 419] width 43 height 27
click at [1063, 413] on input "file" at bounding box center [1081, 416] width 37 height 27
type input "C:\fakepath\signed [DATE] SSN.pdf"
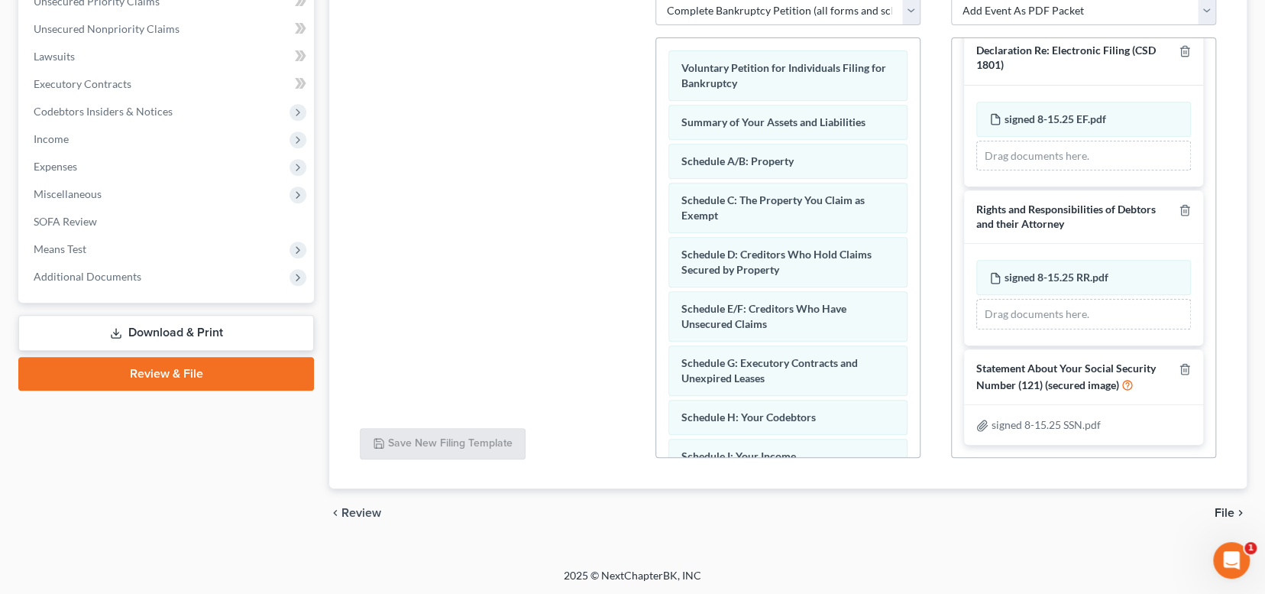
scroll to position [175, 0]
click at [1224, 510] on span "File" at bounding box center [1225, 512] width 20 height 12
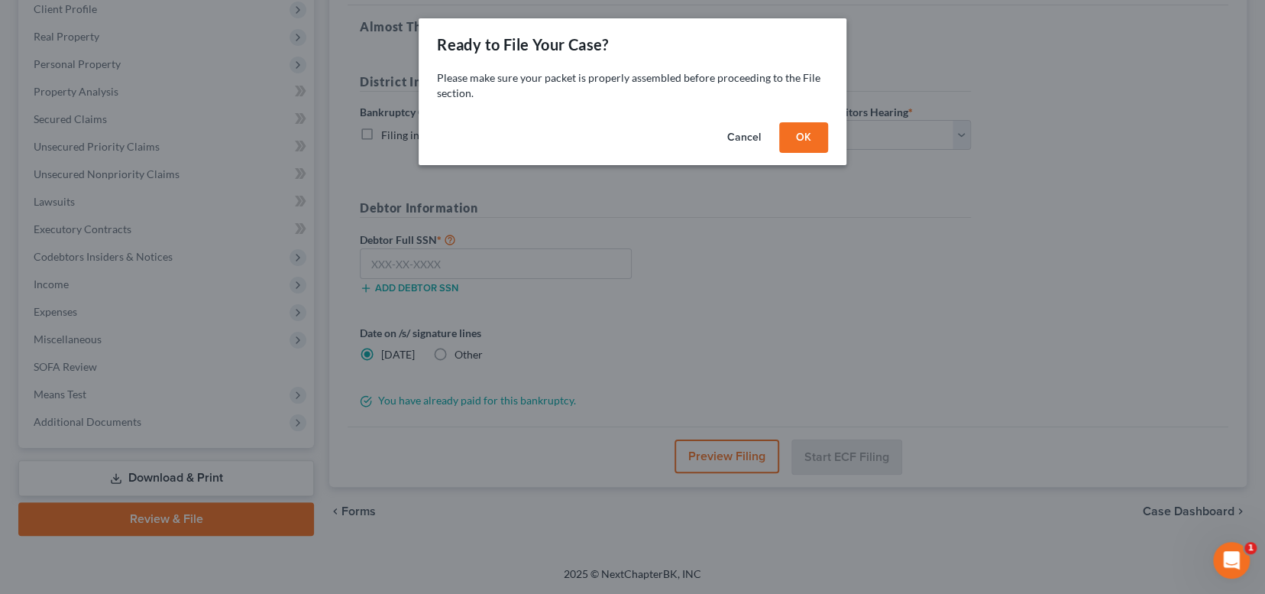
scroll to position [216, 0]
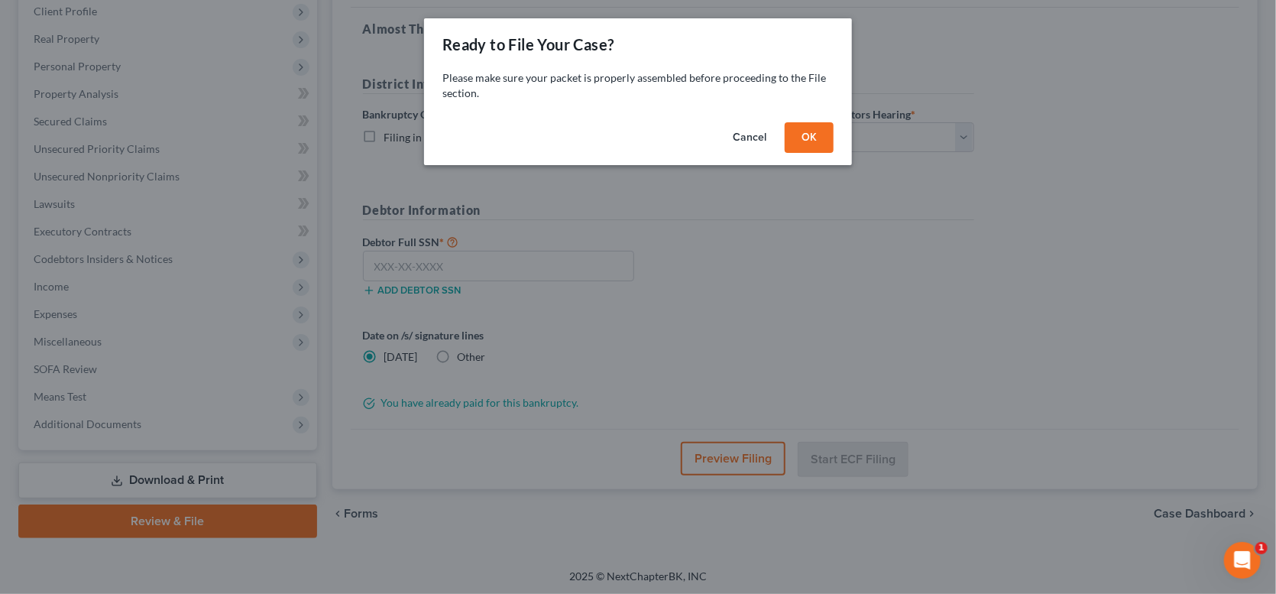
click at [796, 131] on button "OK" at bounding box center [808, 137] width 49 height 31
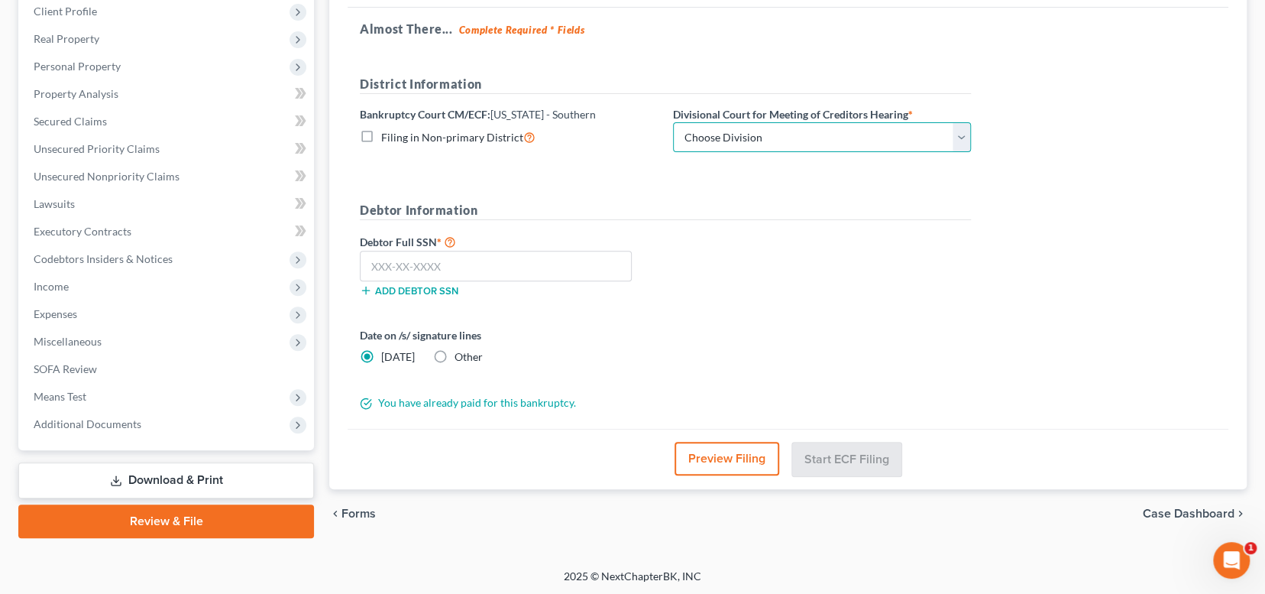
drag, startPoint x: 803, startPoint y: 126, endPoint x: 788, endPoint y: 144, distance: 23.4
click at [803, 126] on select "Choose Division [GEOGRAPHIC_DATA]" at bounding box center [822, 137] width 298 height 31
select select "0"
click at [673, 122] on select "Choose Division [GEOGRAPHIC_DATA]" at bounding box center [822, 137] width 298 height 31
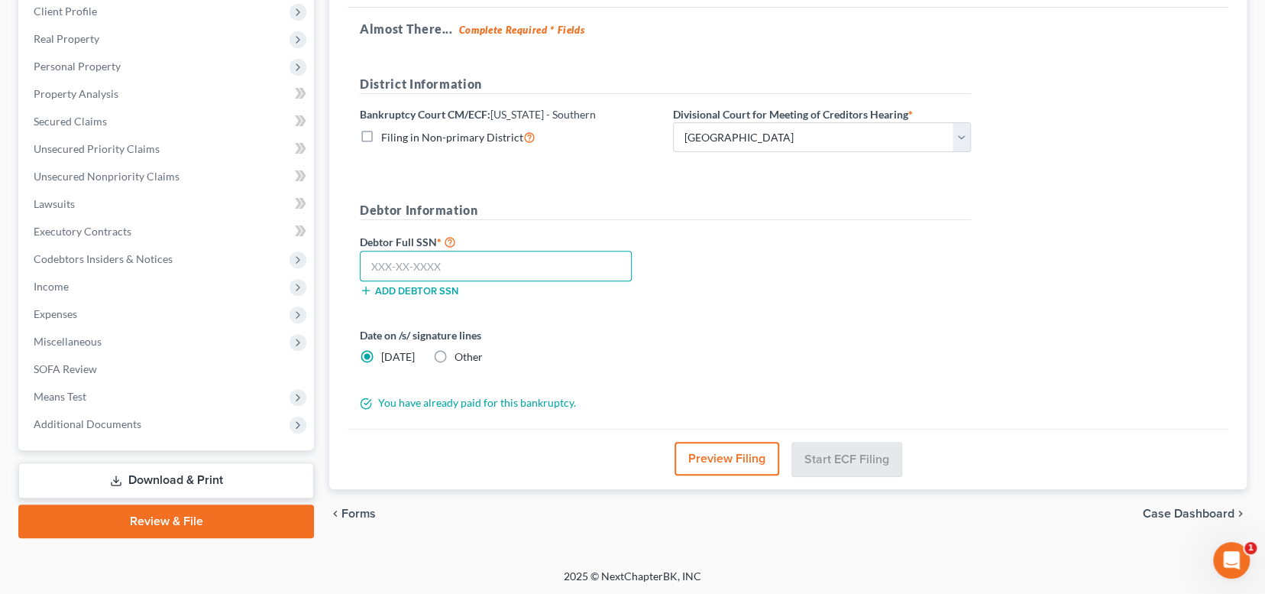
click at [483, 267] on input "text" at bounding box center [496, 266] width 272 height 31
drag, startPoint x: 454, startPoint y: 20, endPoint x: 489, endPoint y: 269, distance: 251.5
click at [454, 20] on h5 "Almost There... Complete Required * Fields" at bounding box center [788, 29] width 856 height 18
click at [489, 269] on input "text" at bounding box center [496, 266] width 272 height 31
click at [564, 264] on input "text" at bounding box center [496, 266] width 272 height 31
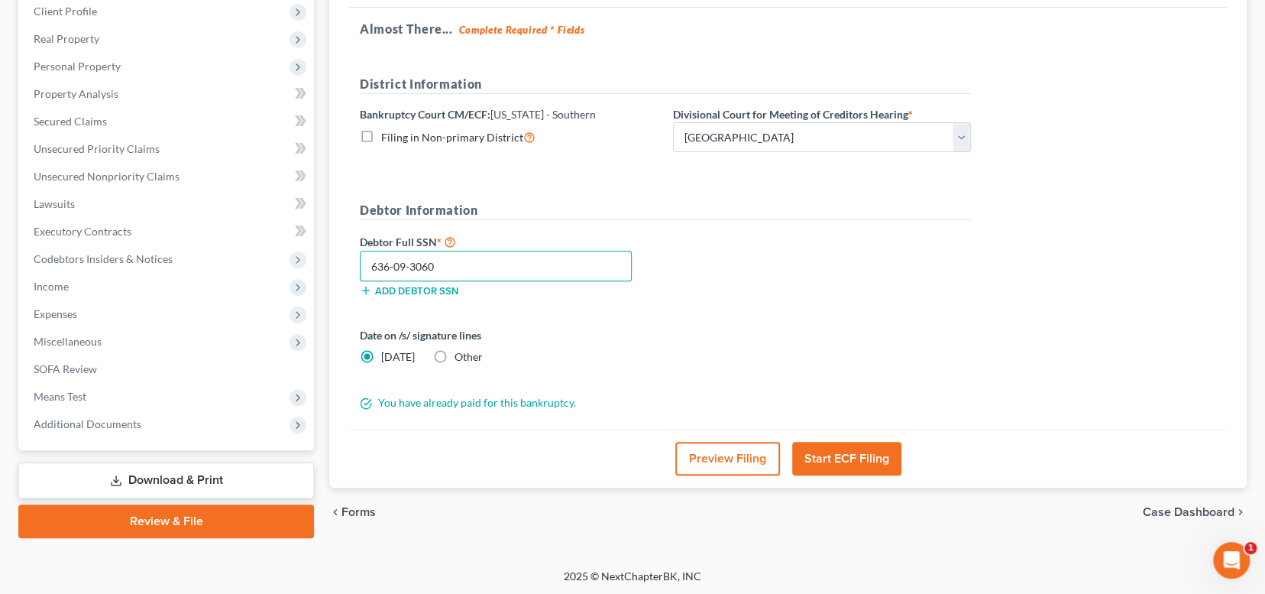
type input "636-09-3060"
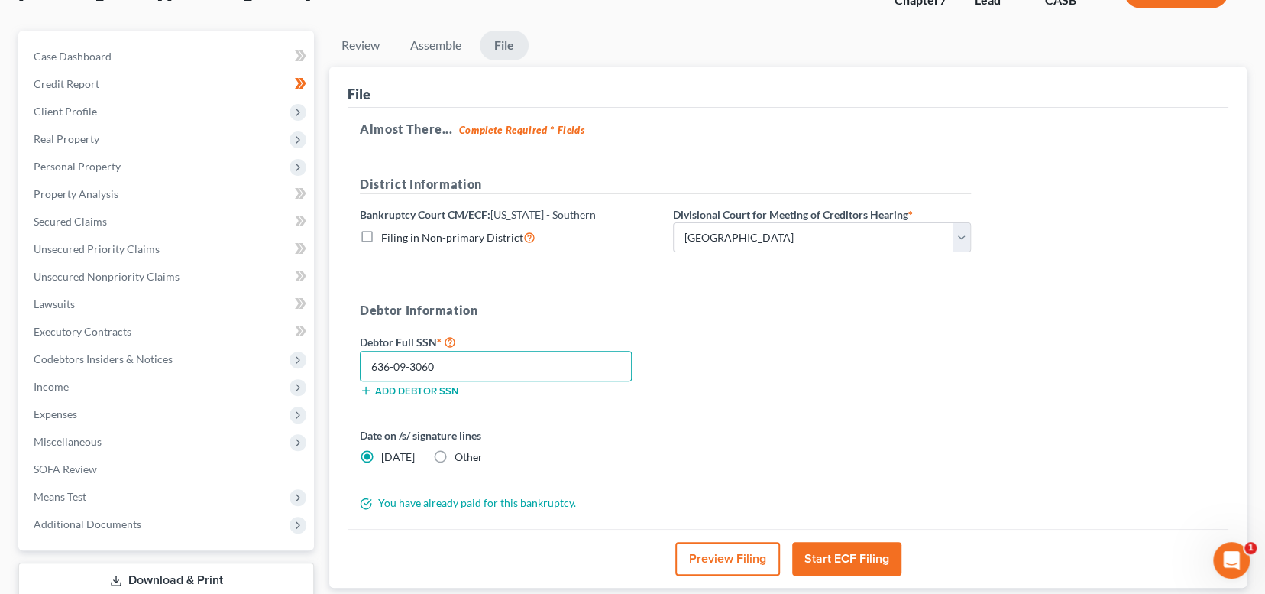
scroll to position [140, 0]
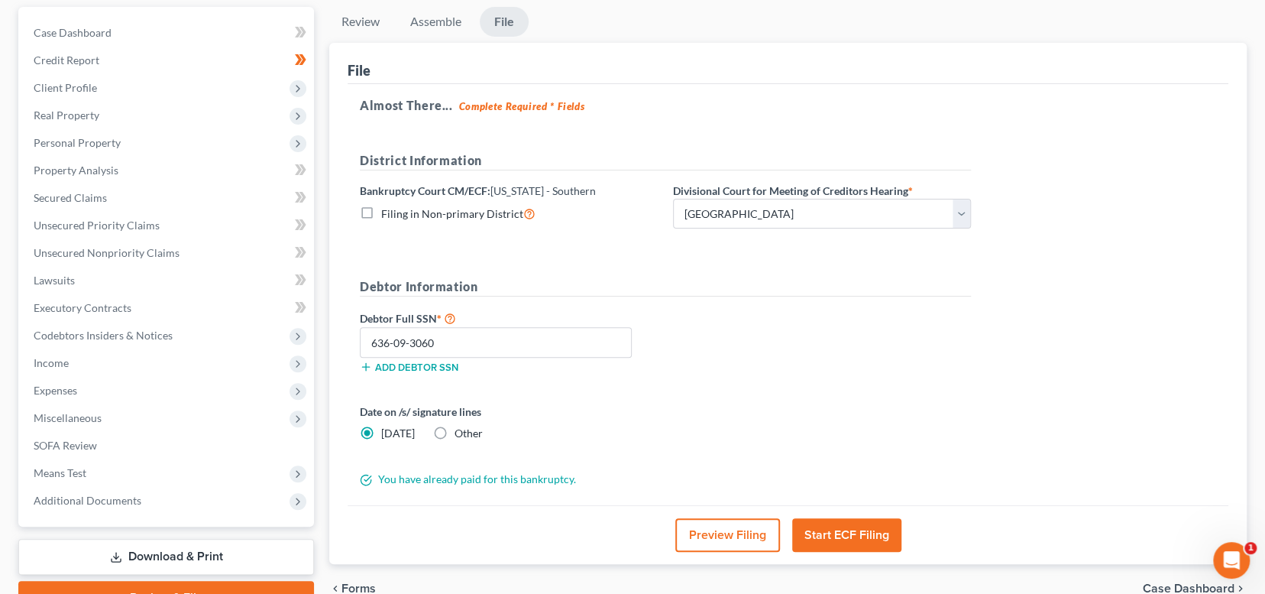
click at [843, 530] on button "Start ECF Filing" at bounding box center [846, 535] width 109 height 34
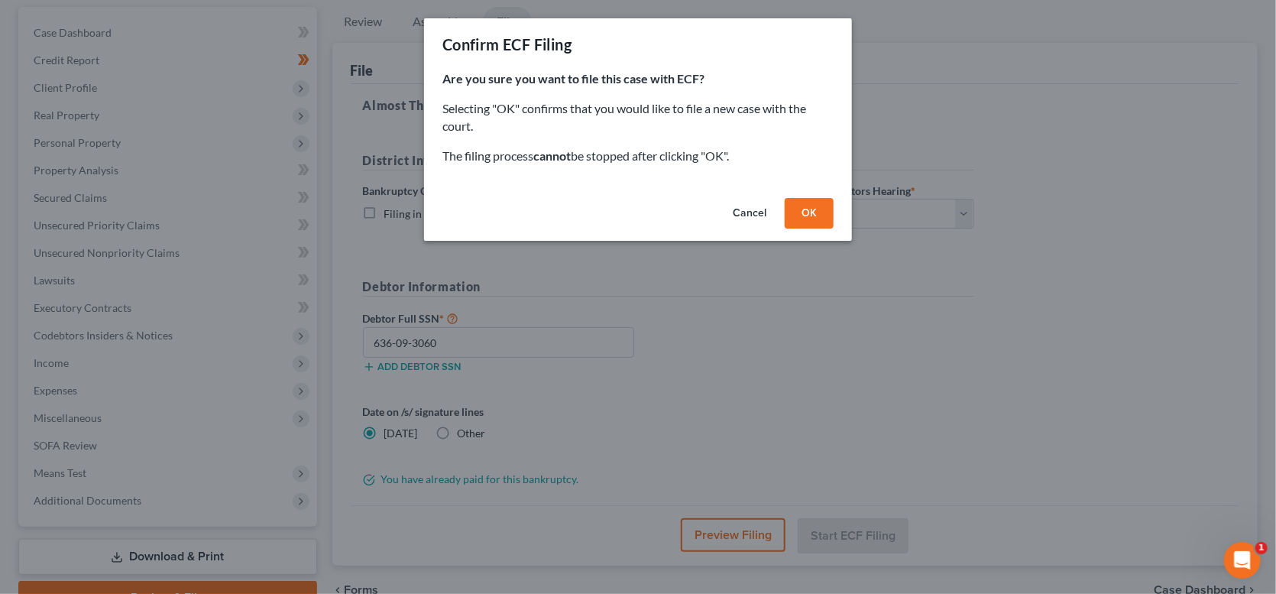
click at [825, 215] on button "OK" at bounding box center [808, 213] width 49 height 31
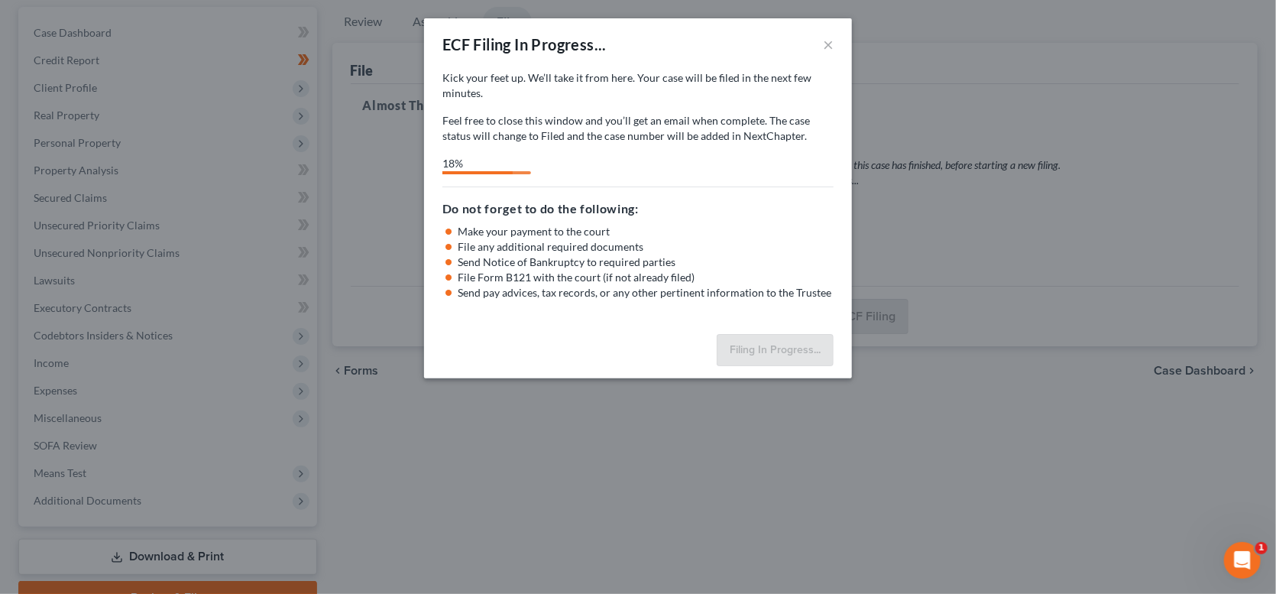
select select "0"
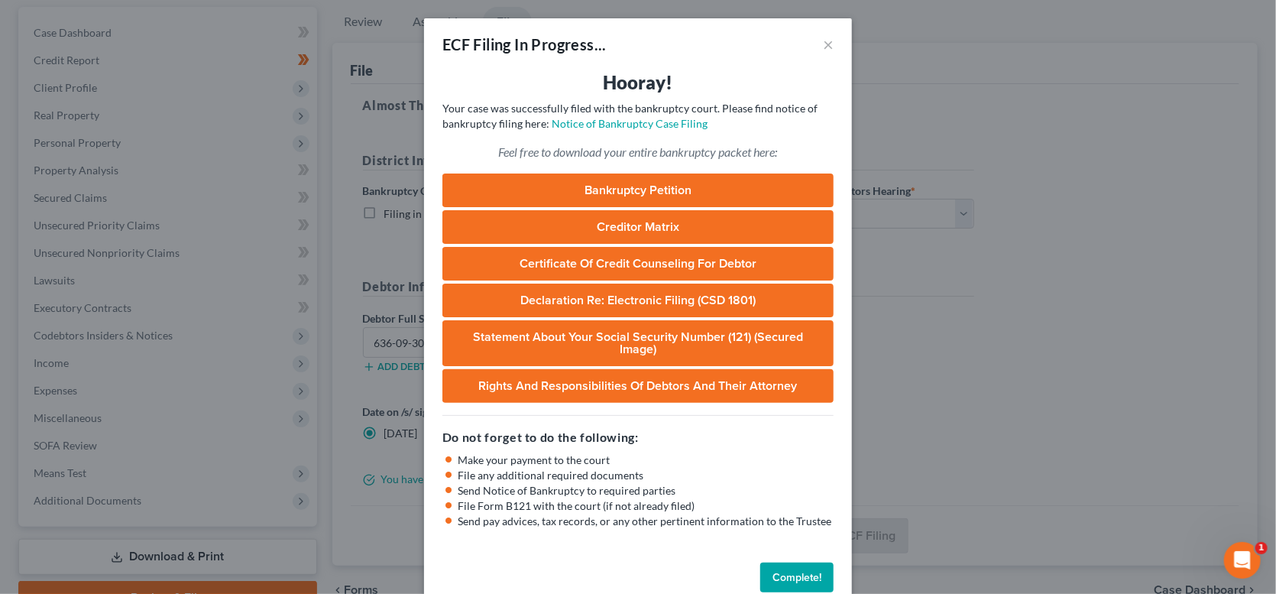
drag, startPoint x: 793, startPoint y: 568, endPoint x: 792, endPoint y: 559, distance: 8.4
click at [793, 568] on button "Complete!" at bounding box center [796, 577] width 73 height 31
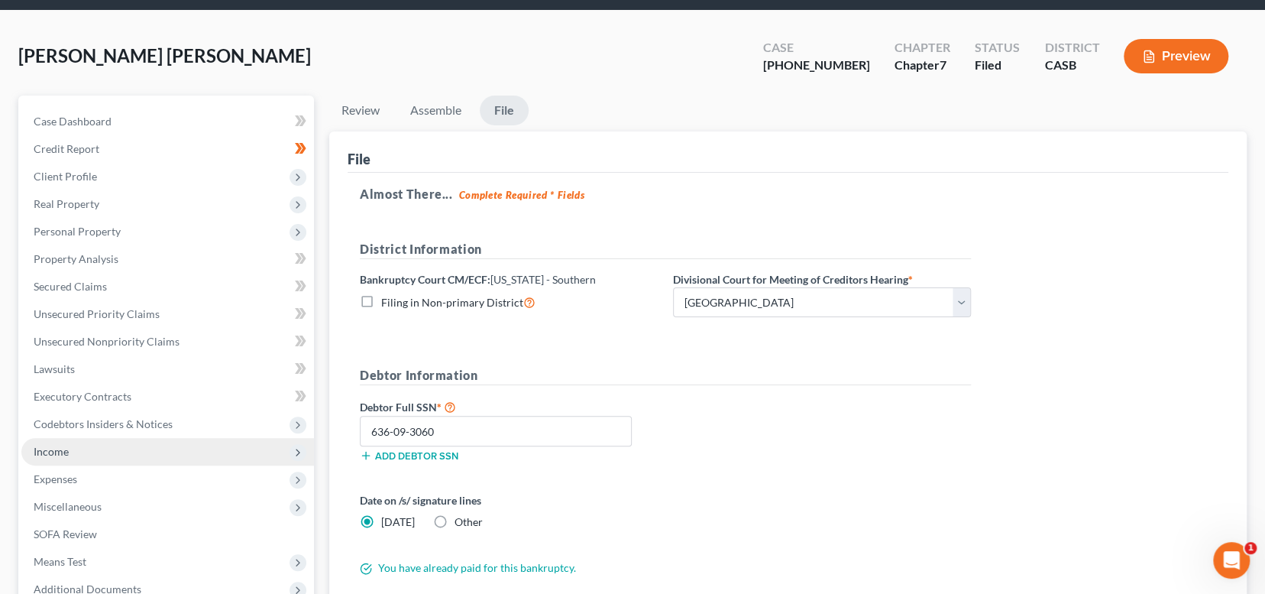
scroll to position [0, 0]
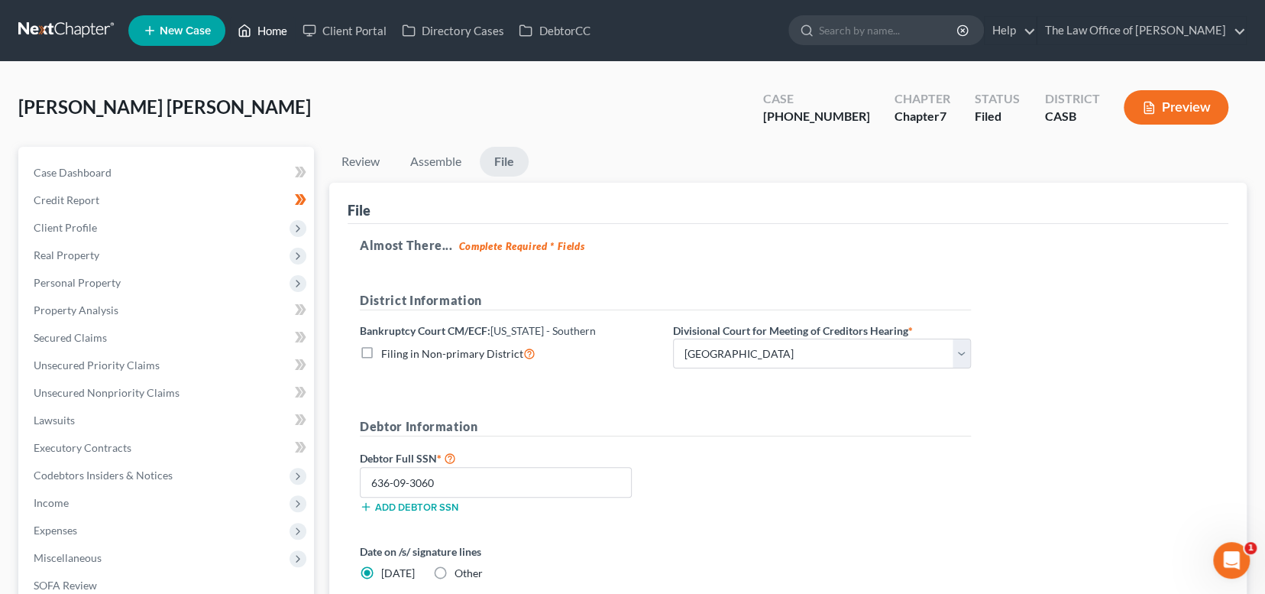
click at [260, 36] on link "Home" at bounding box center [262, 30] width 65 height 27
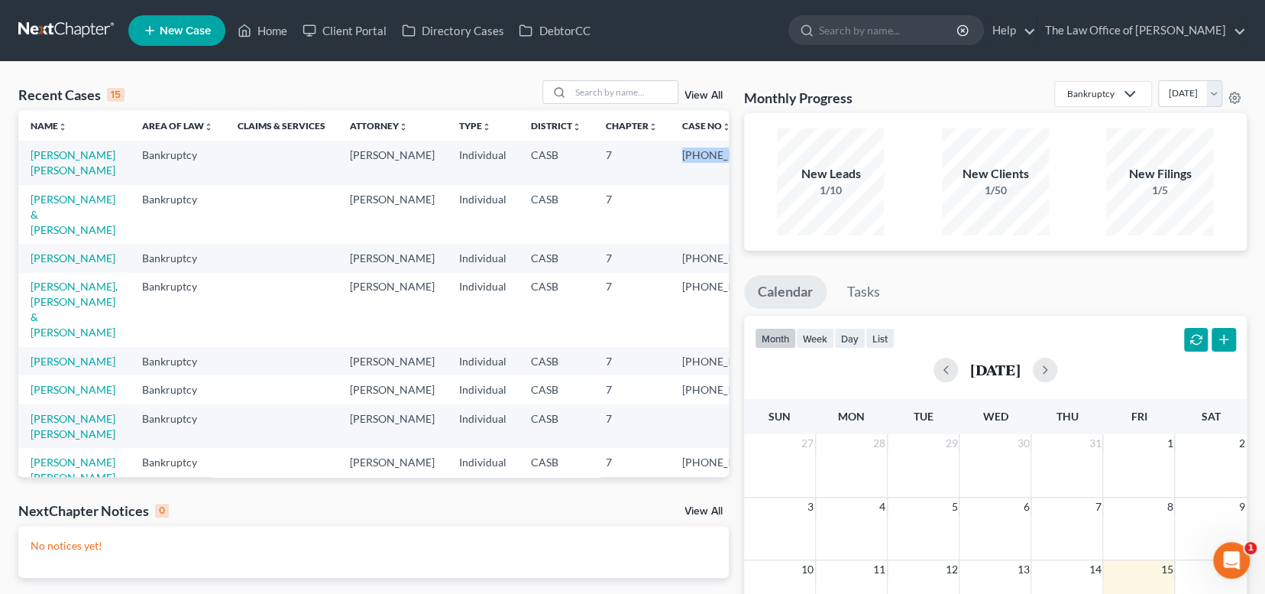
drag, startPoint x: 671, startPoint y: 173, endPoint x: 652, endPoint y: 152, distance: 28.7
click at [670, 152] on td "[PHONE_NUMBER]" at bounding box center [729, 163] width 119 height 44
copy td "[PHONE_NUMBER]"
